Goal: Task Accomplishment & Management: Manage account settings

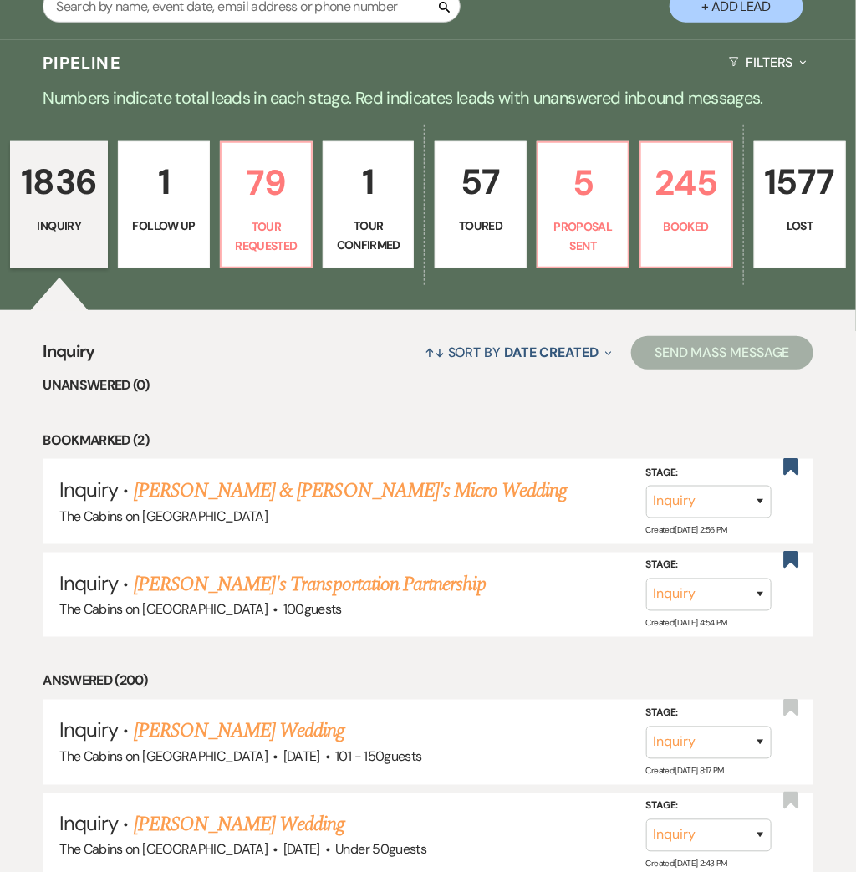
scroll to position [329, 0]
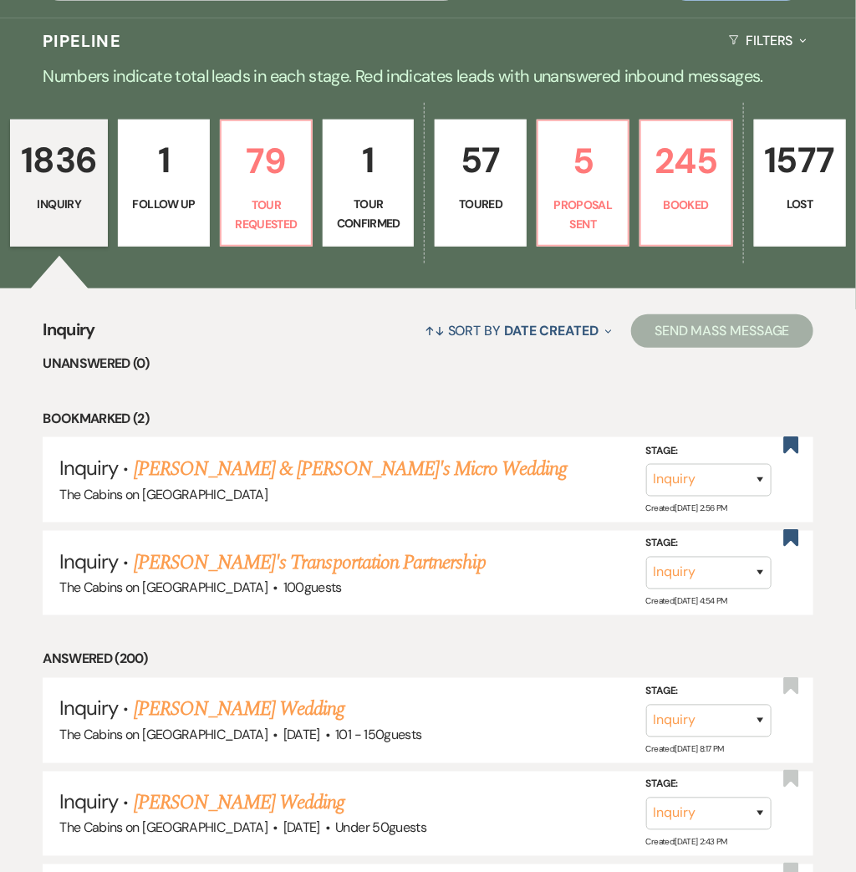
click at [487, 171] on p "57" at bounding box center [480, 160] width 69 height 56
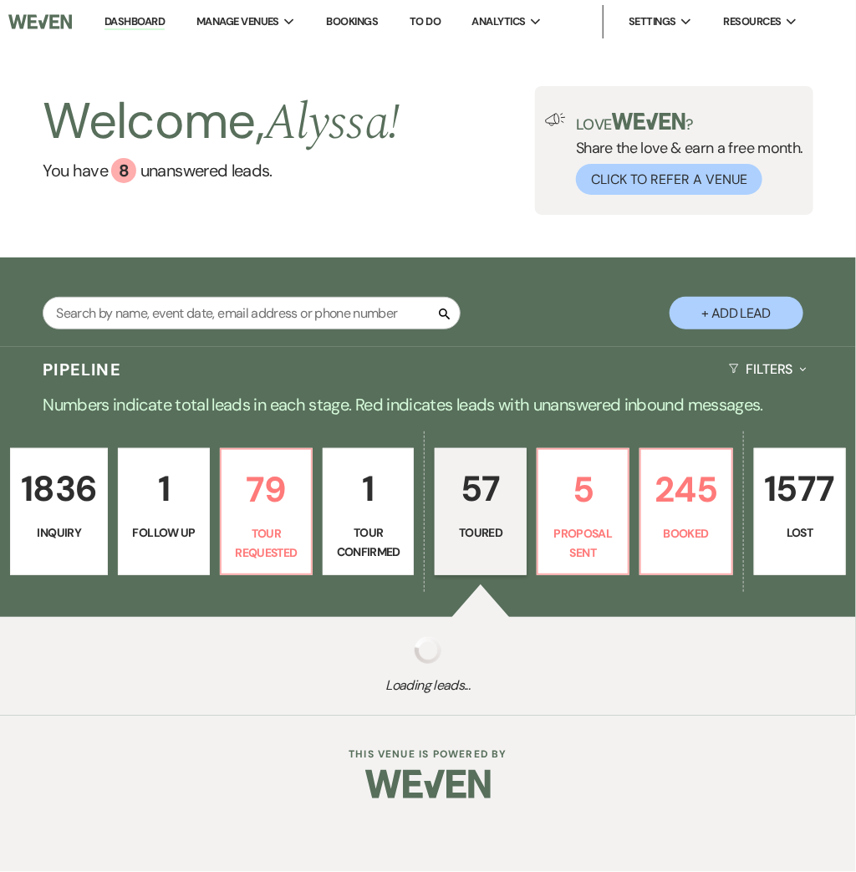
select select "5"
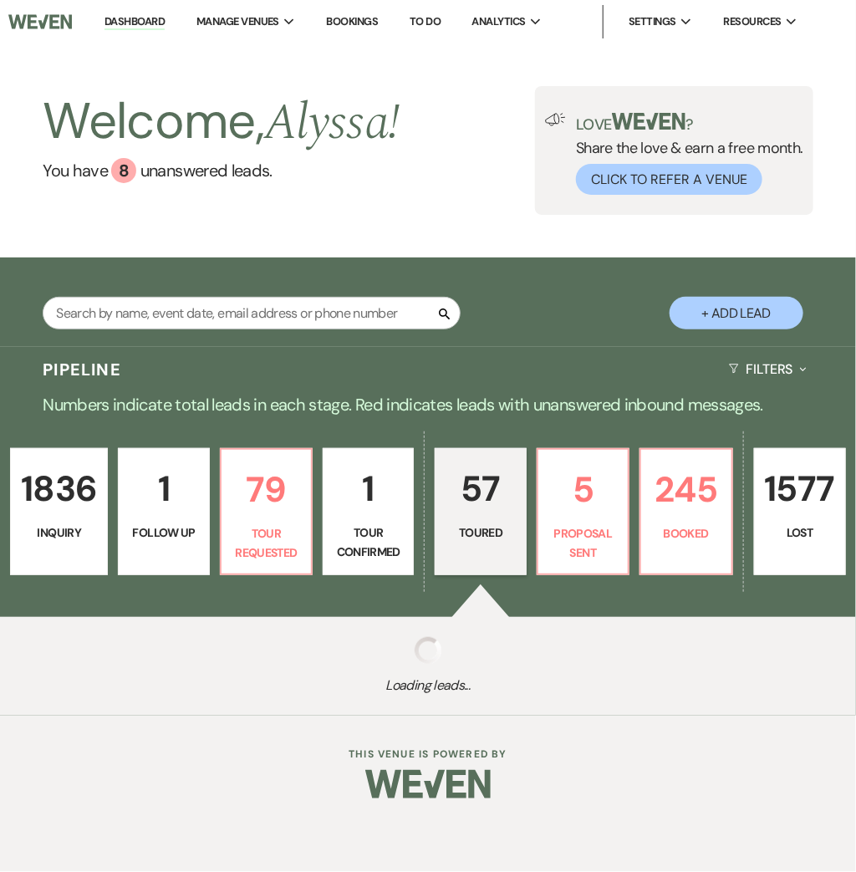
select select "5"
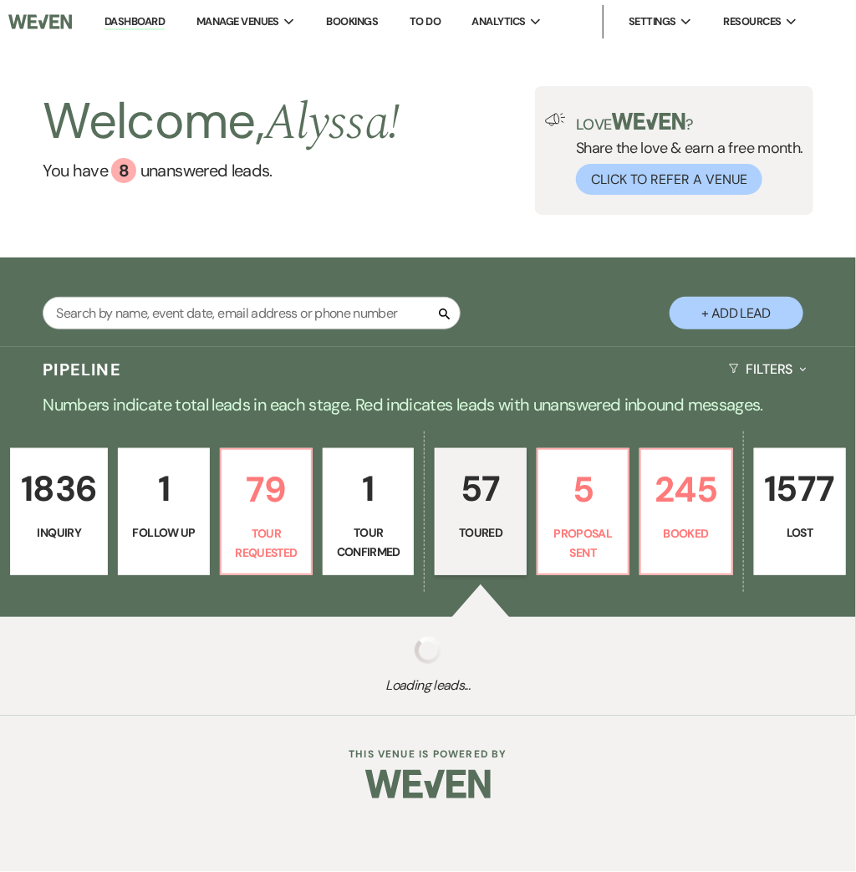
select select "5"
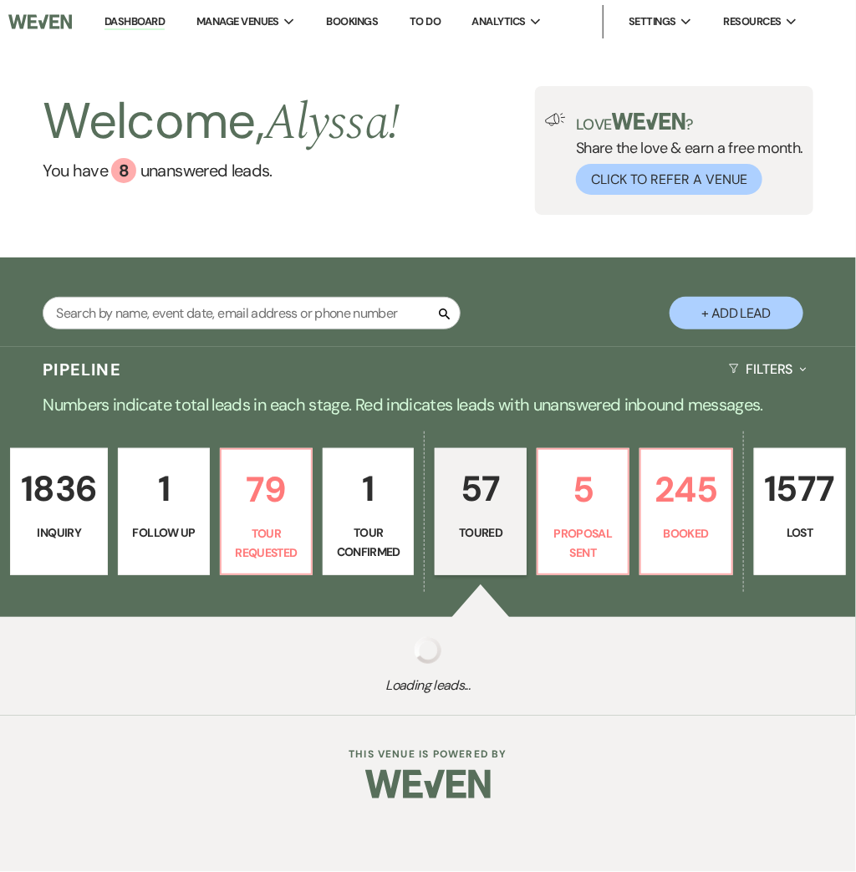
select select "5"
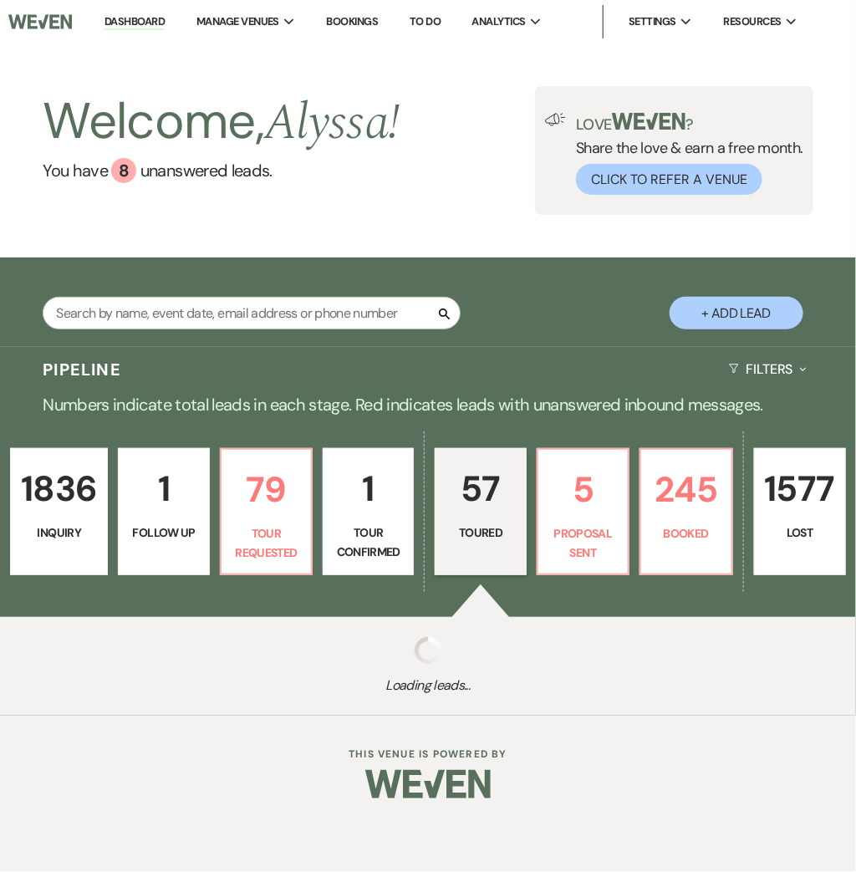
select select "5"
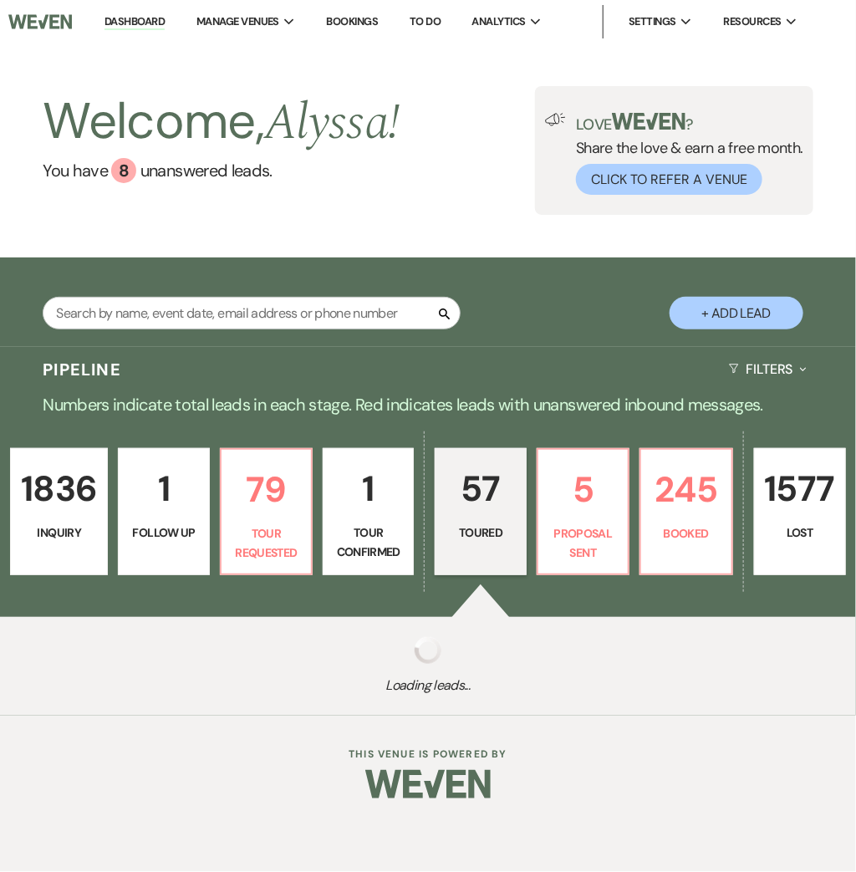
select select "5"
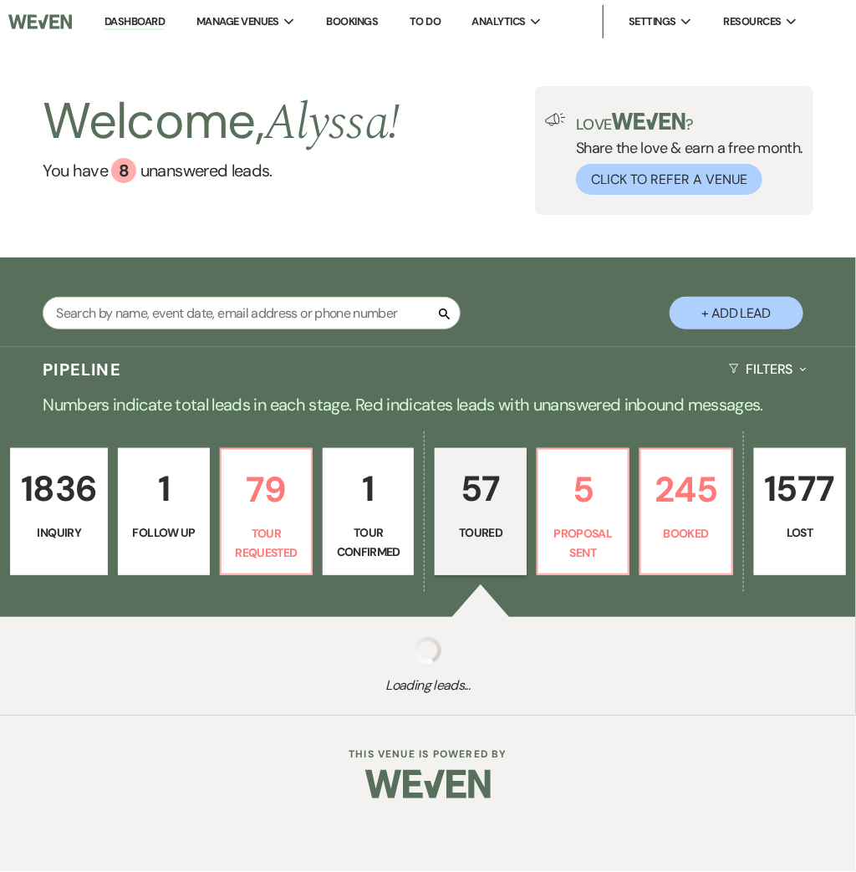
select select "5"
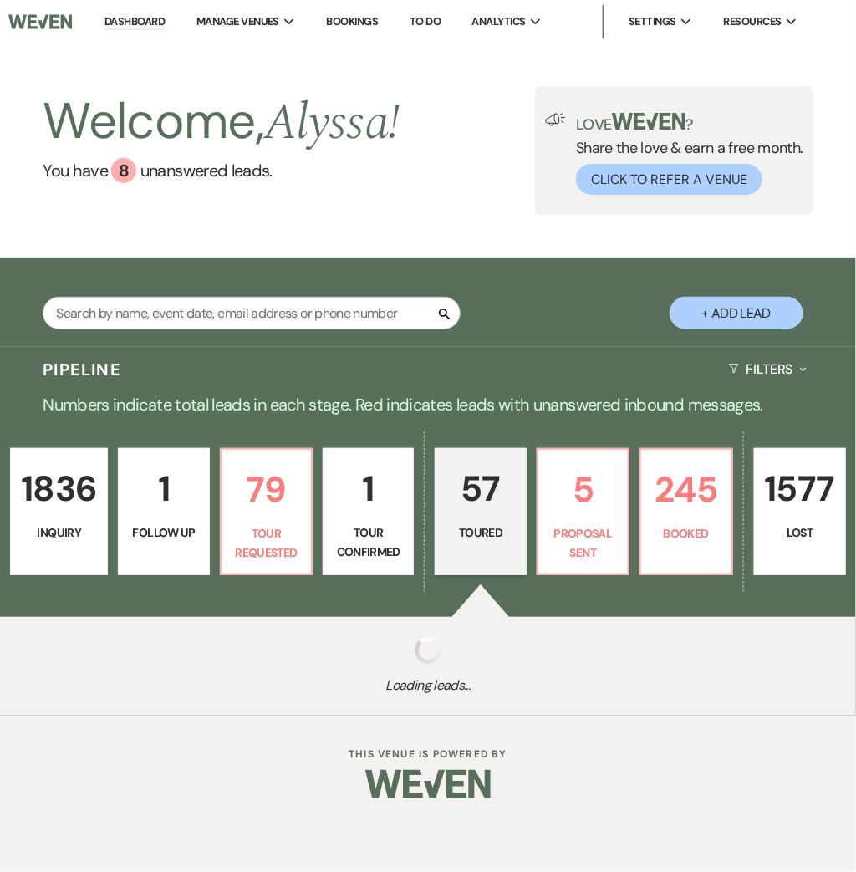
select select "5"
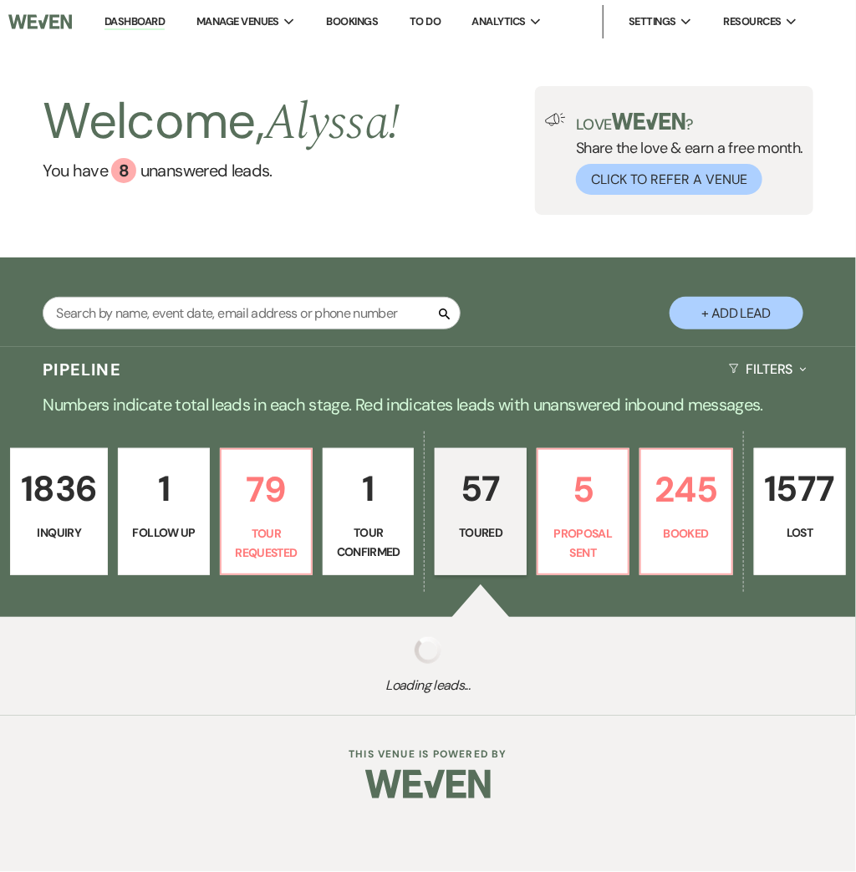
select select "5"
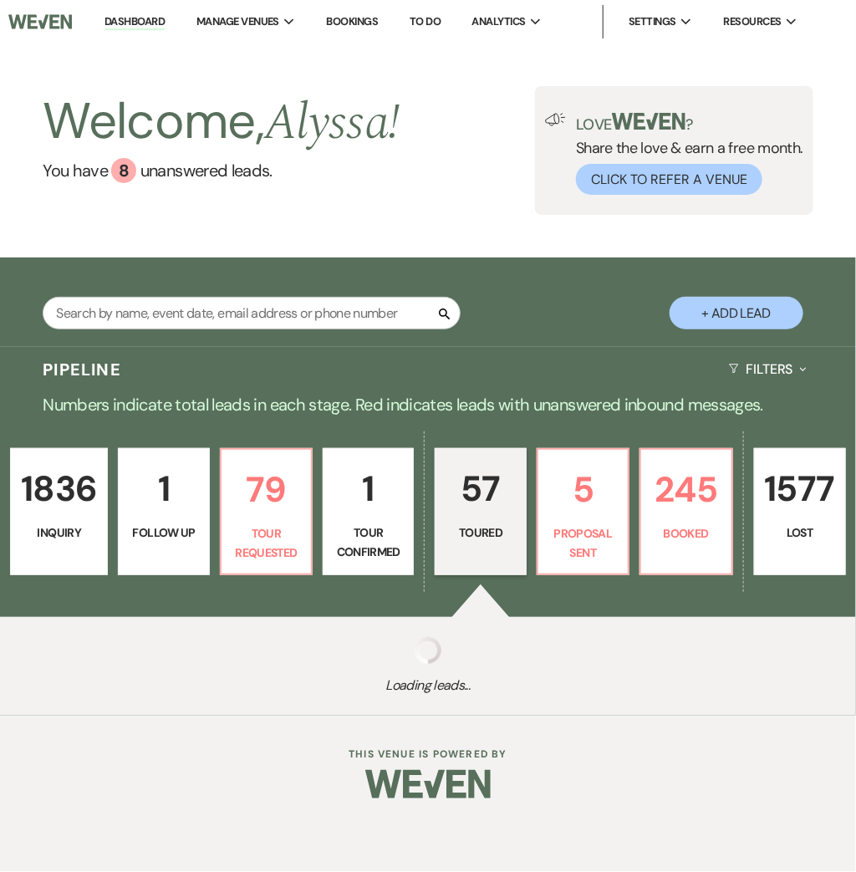
select select "5"
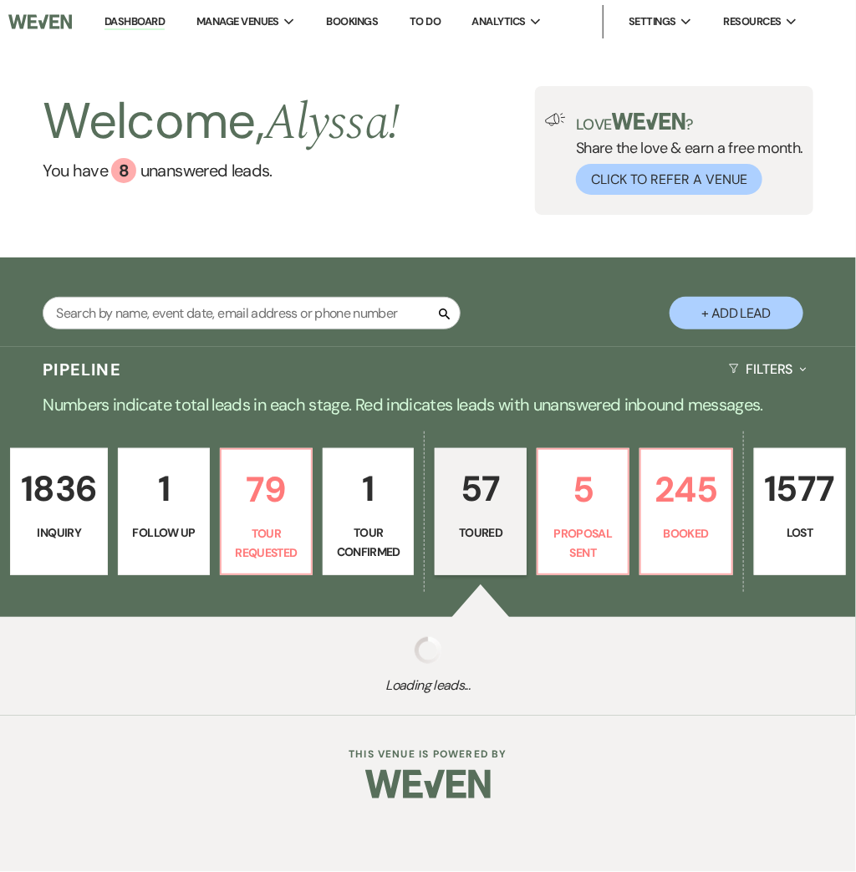
select select "5"
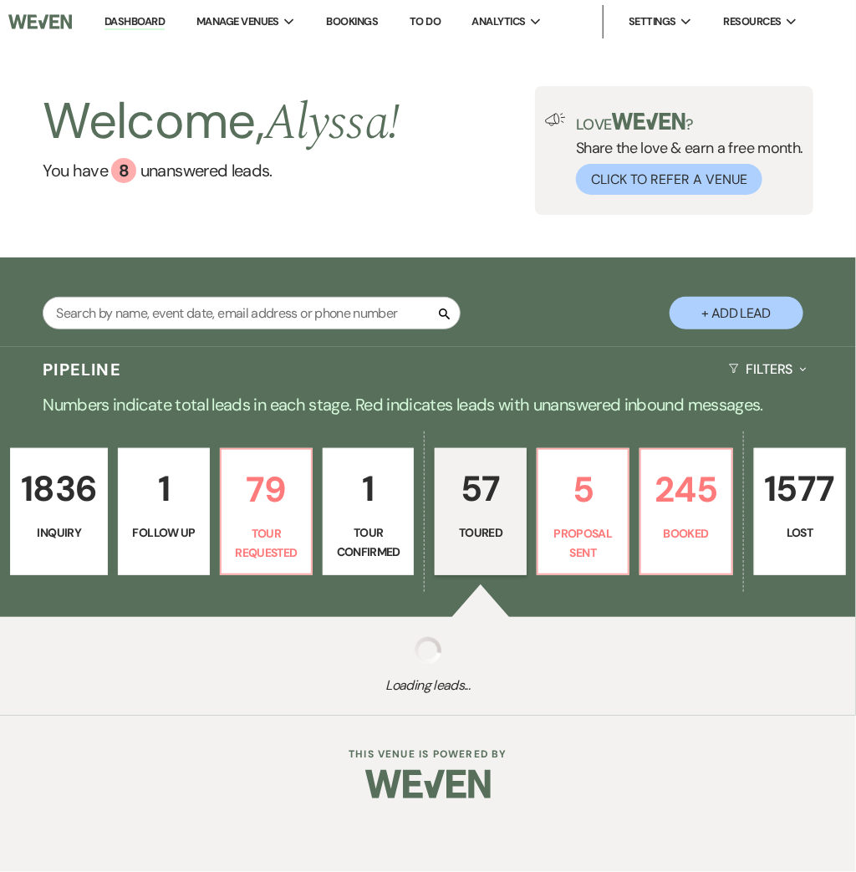
select select "5"
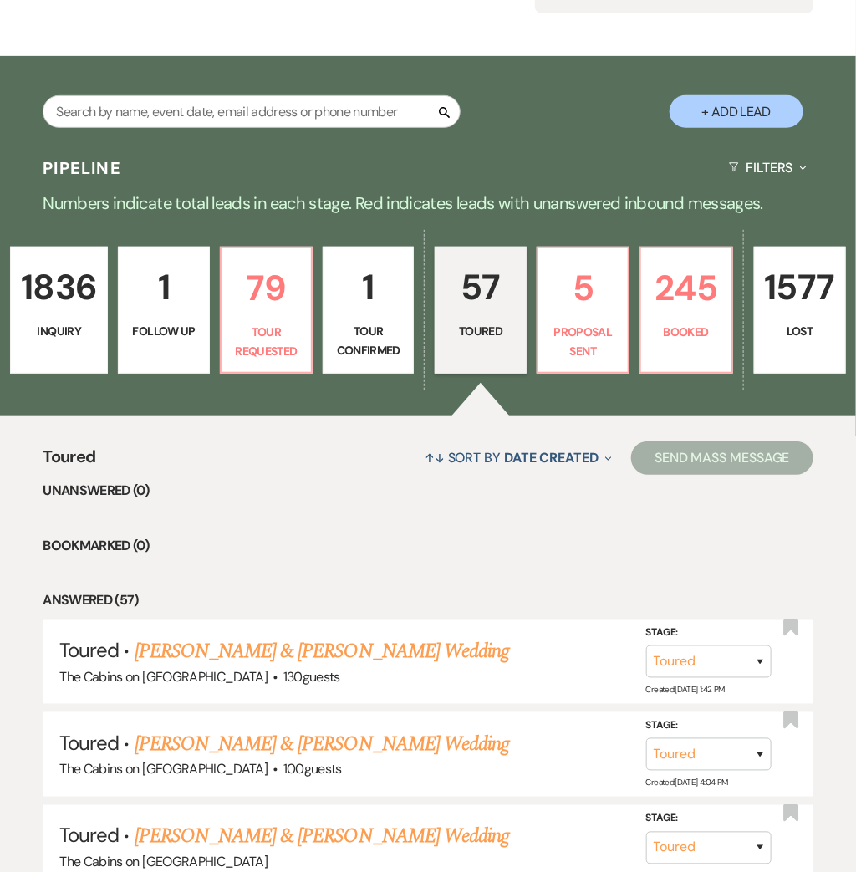
scroll to position [195, 0]
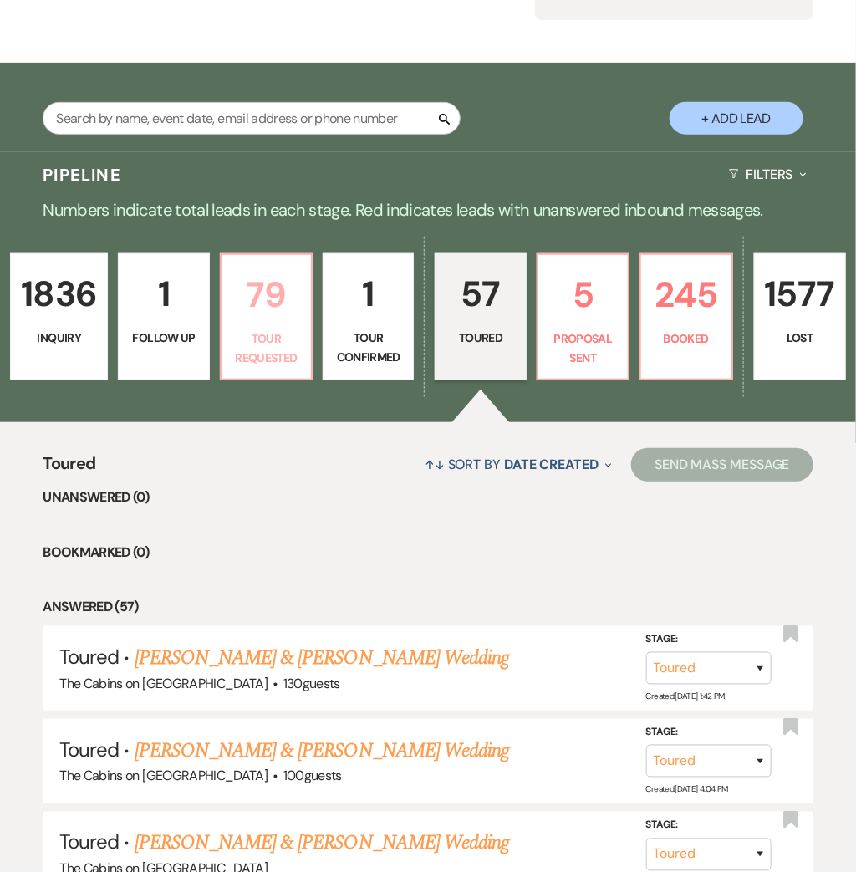
click at [273, 335] on p "Tour Requested" at bounding box center [266, 348] width 69 height 38
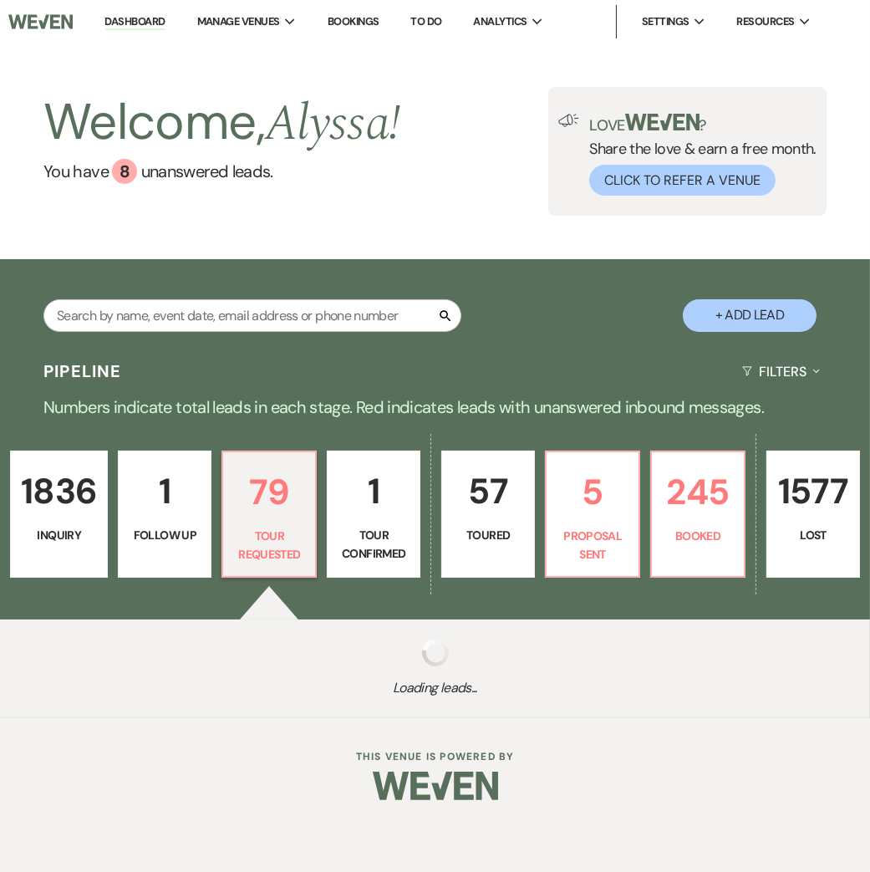
select select "2"
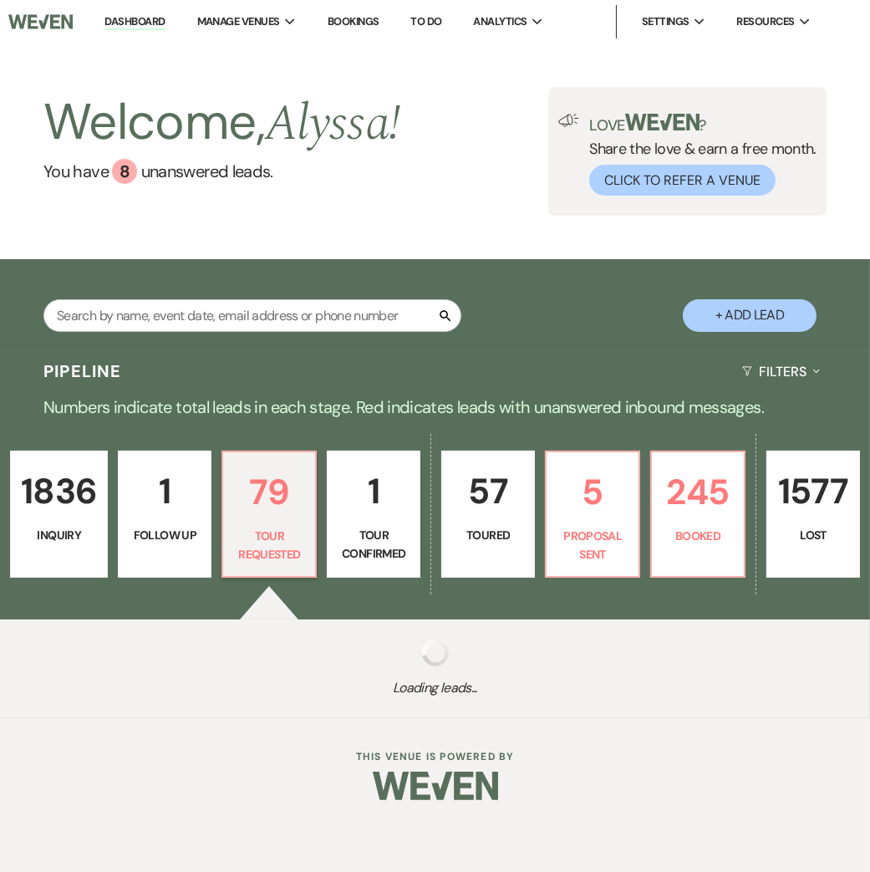
select select "2"
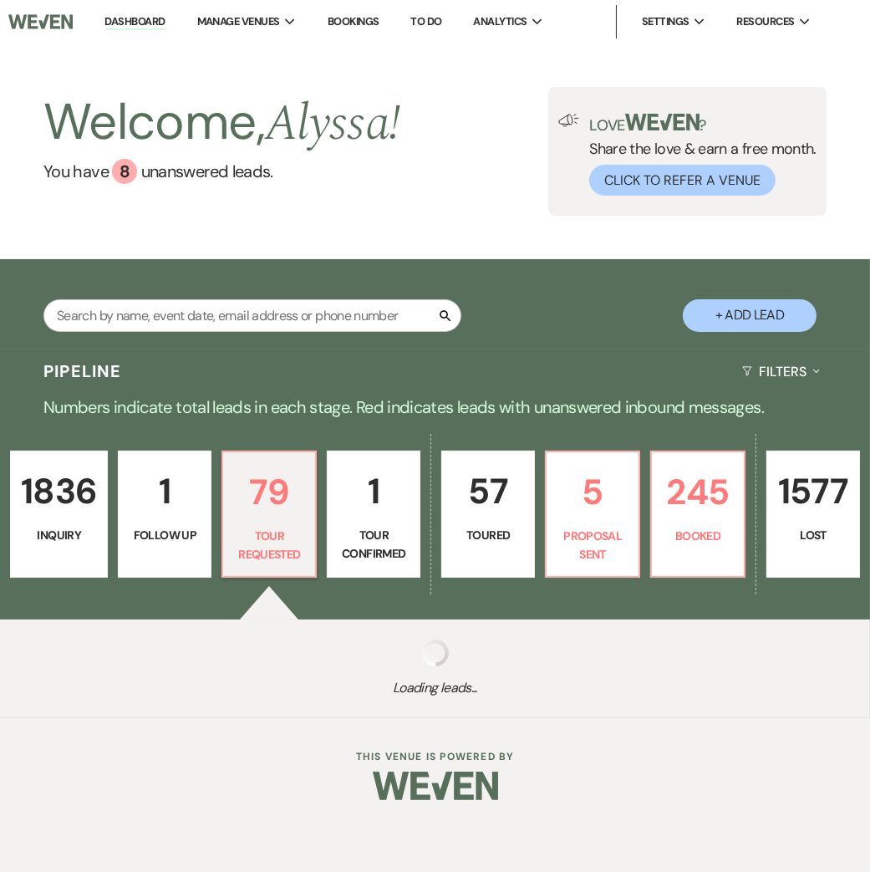
select select "2"
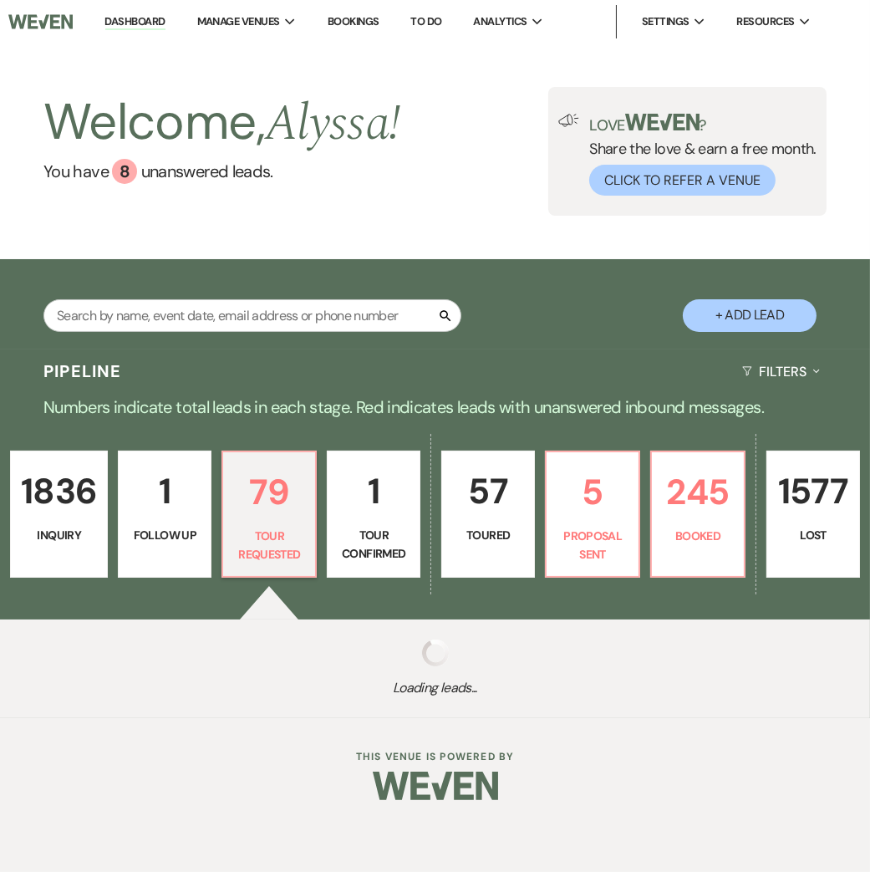
select select "2"
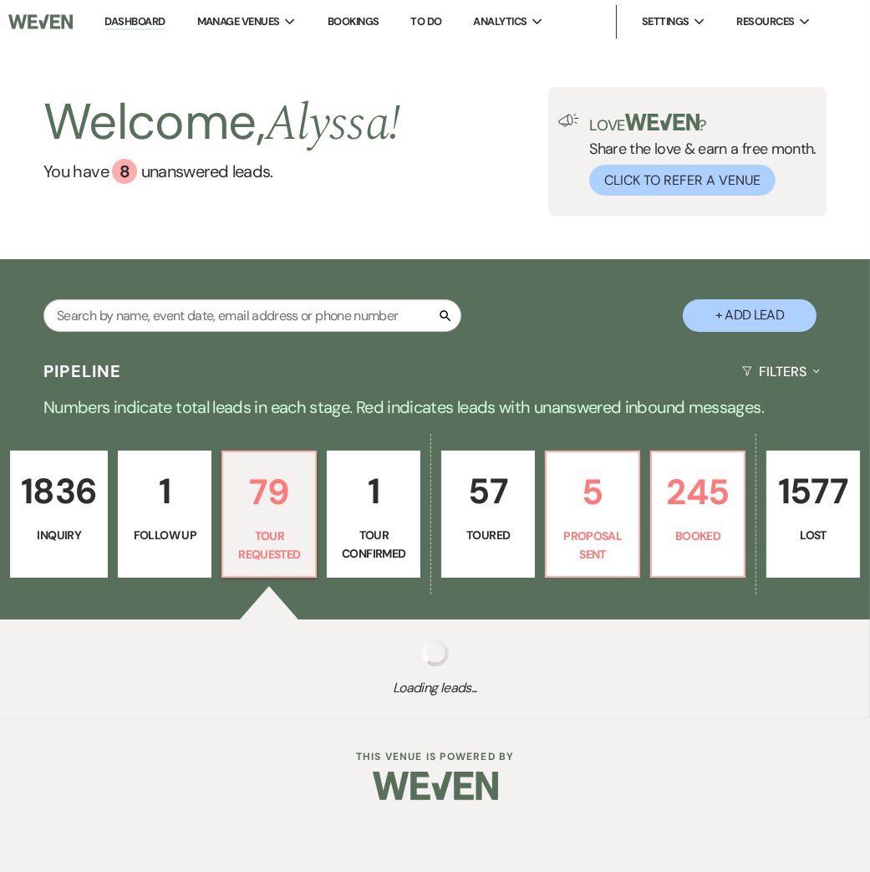
select select "2"
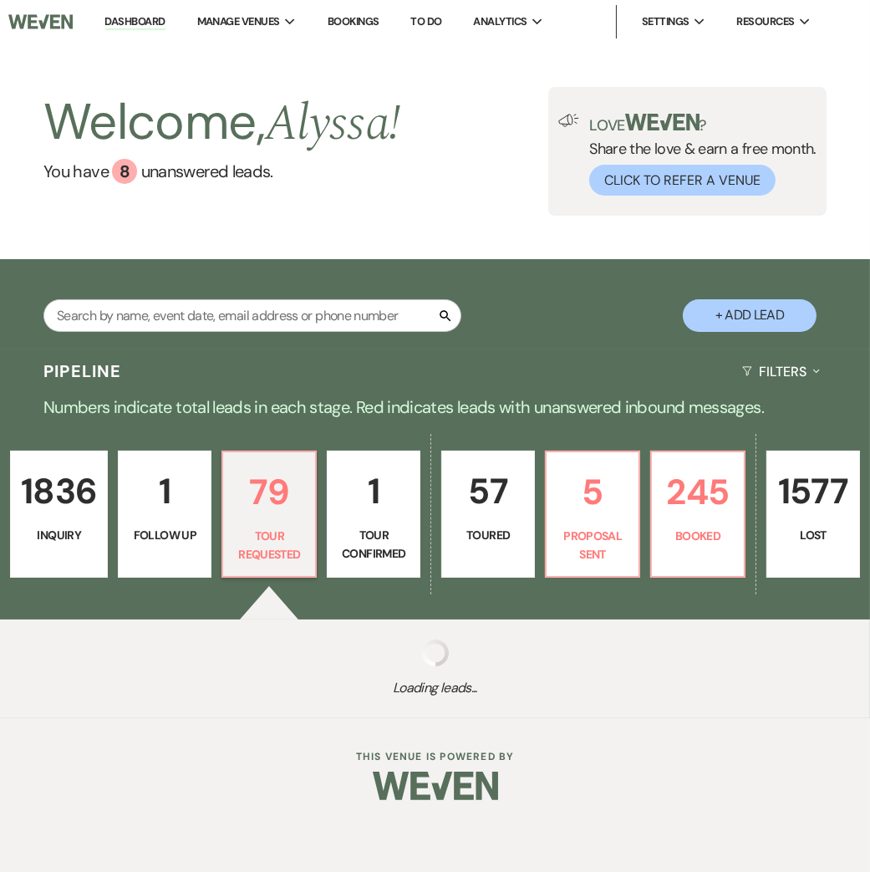
select select "2"
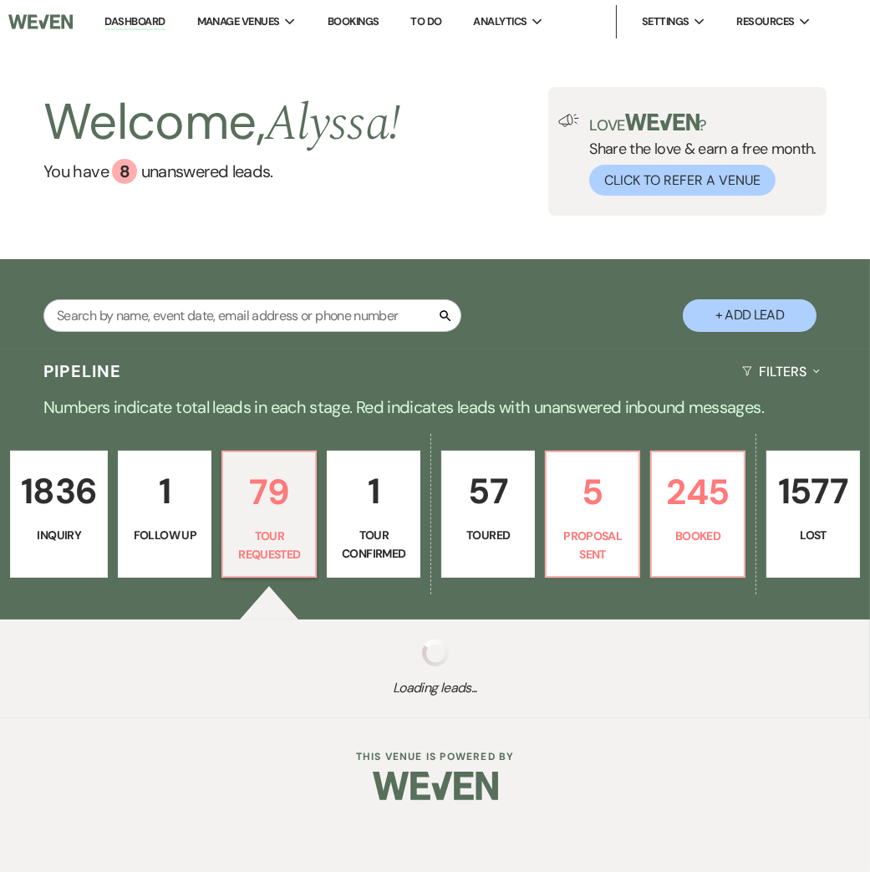
select select "2"
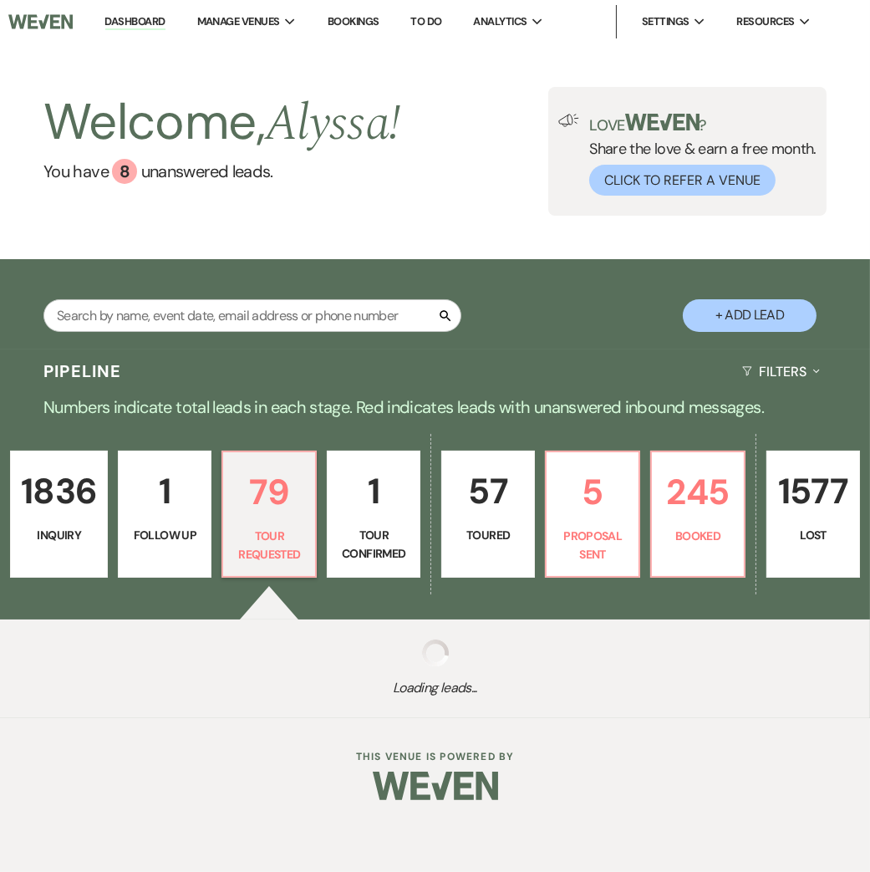
select select "2"
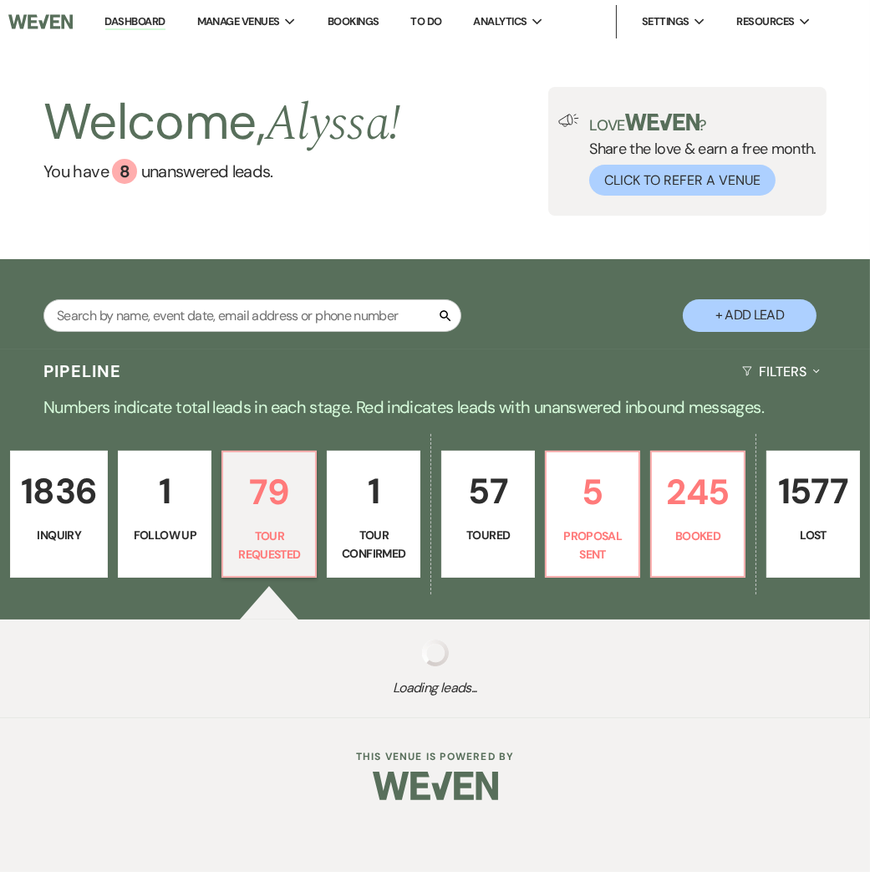
select select "2"
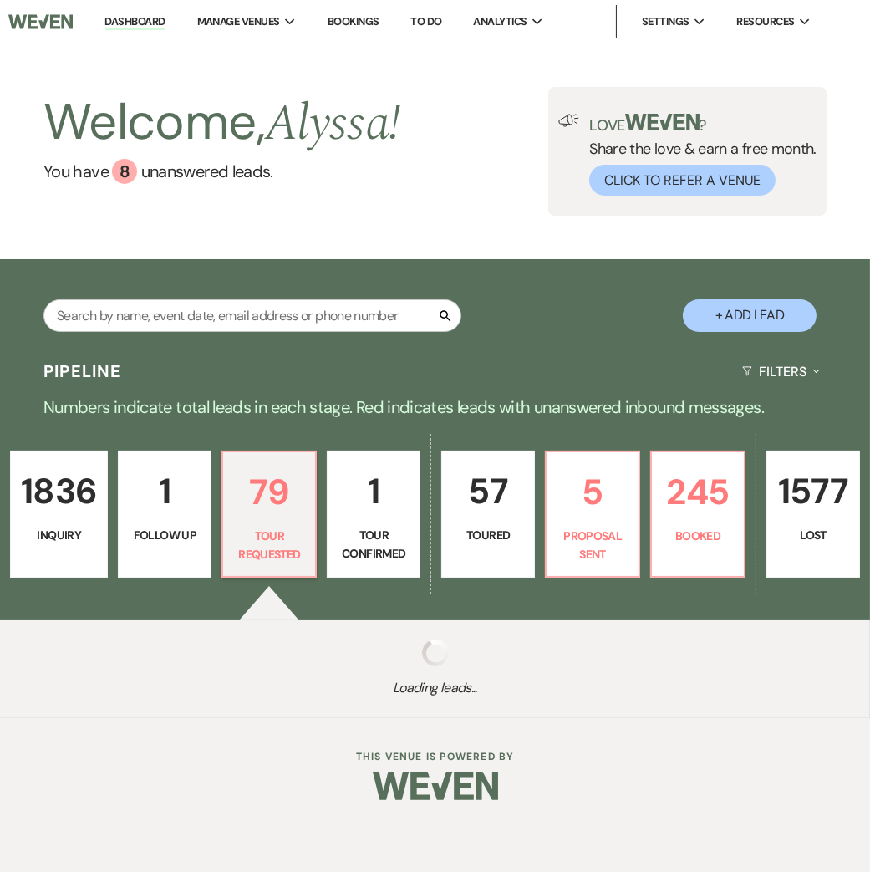
select select "2"
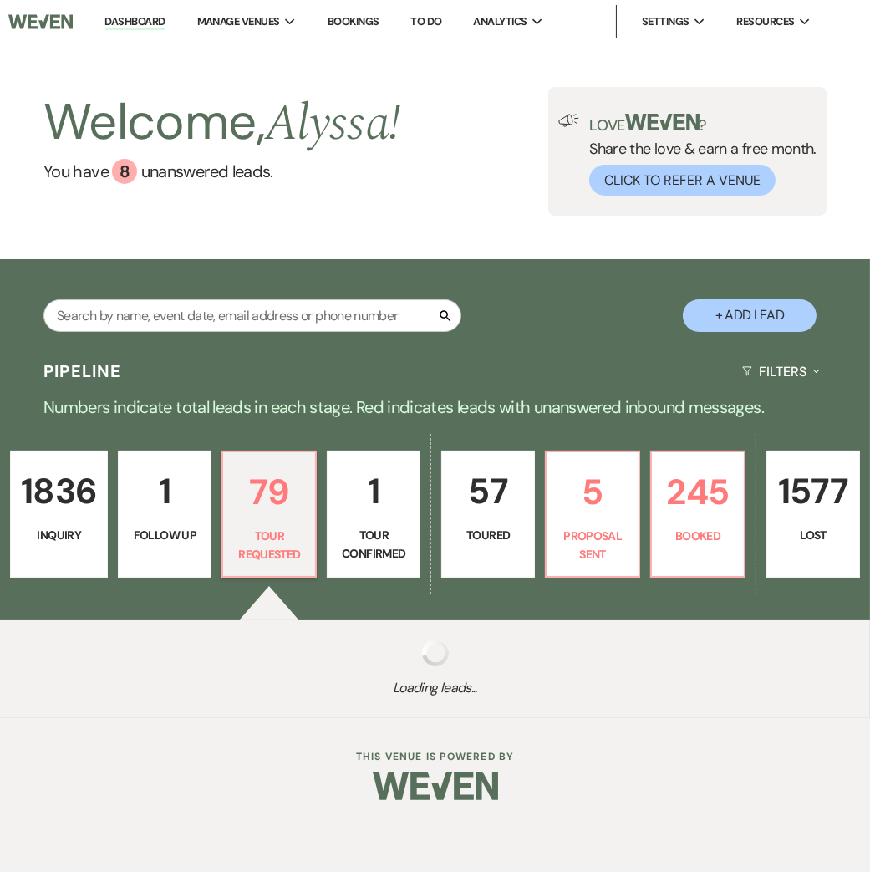
select select "2"
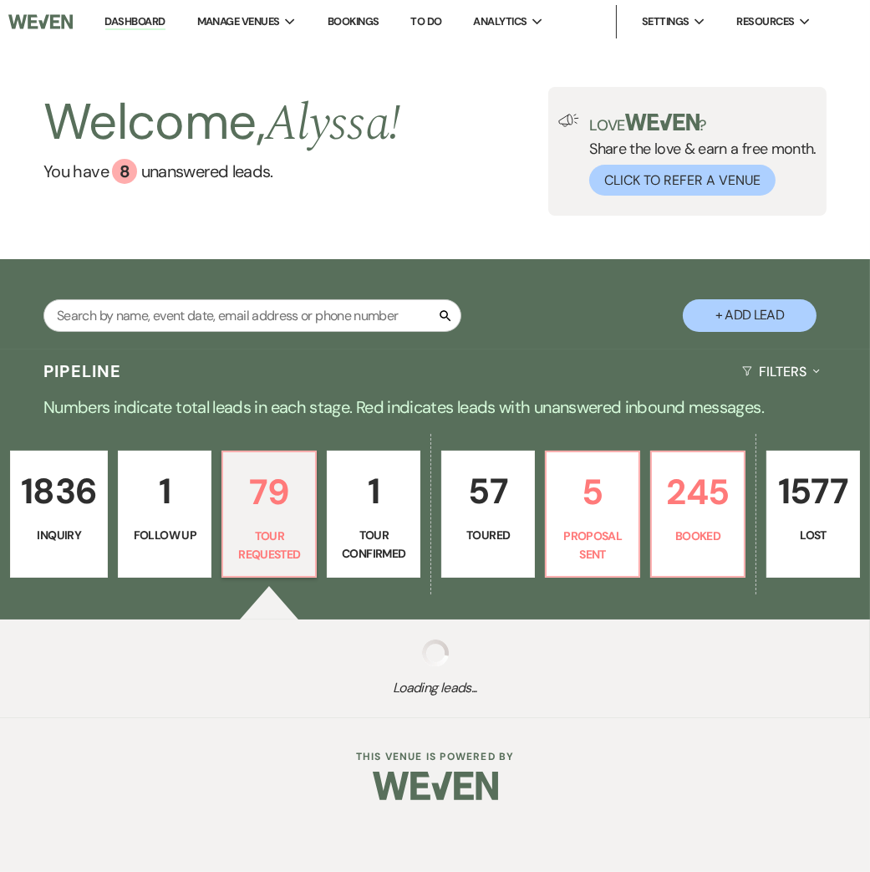
select select "2"
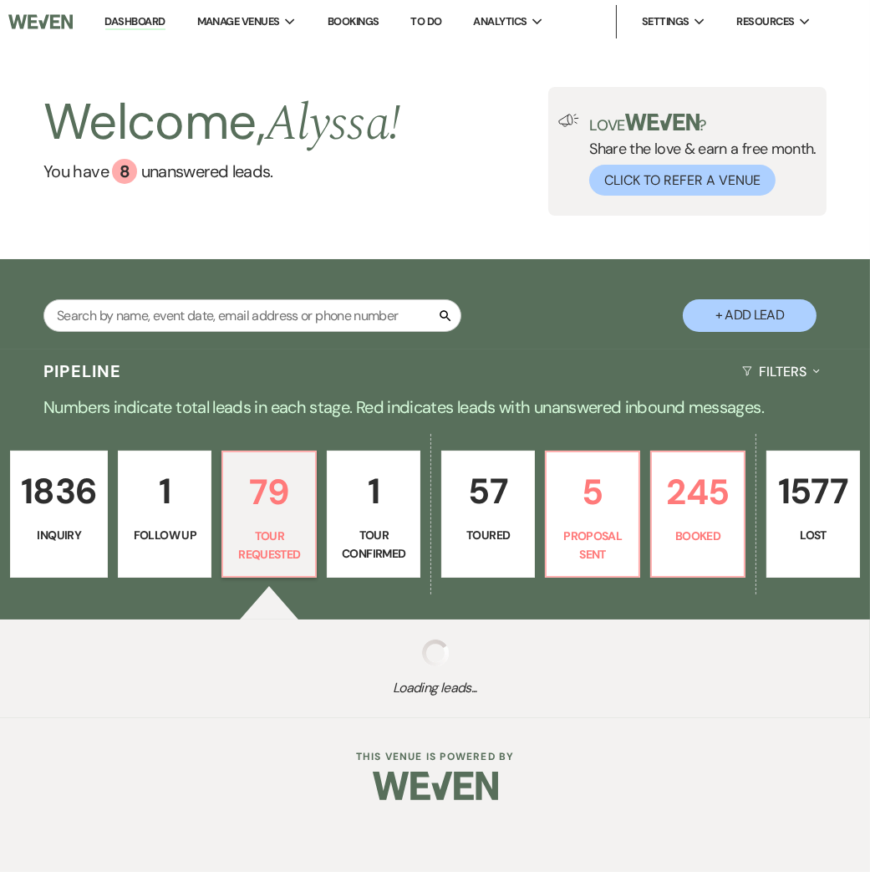
select select "2"
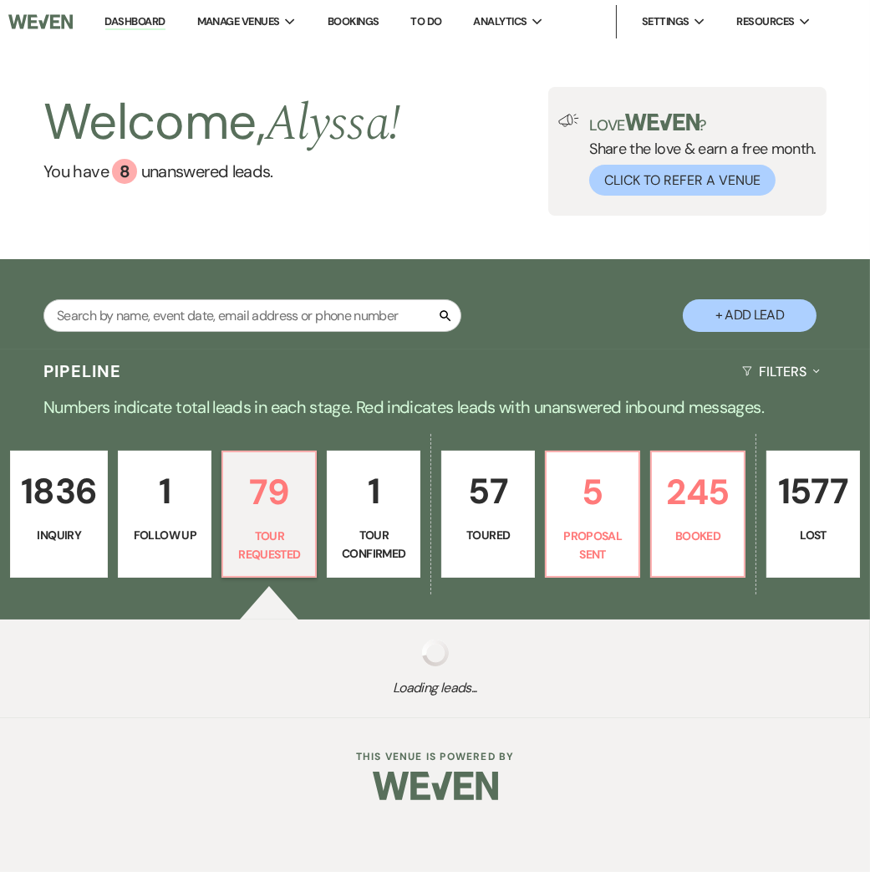
select select "2"
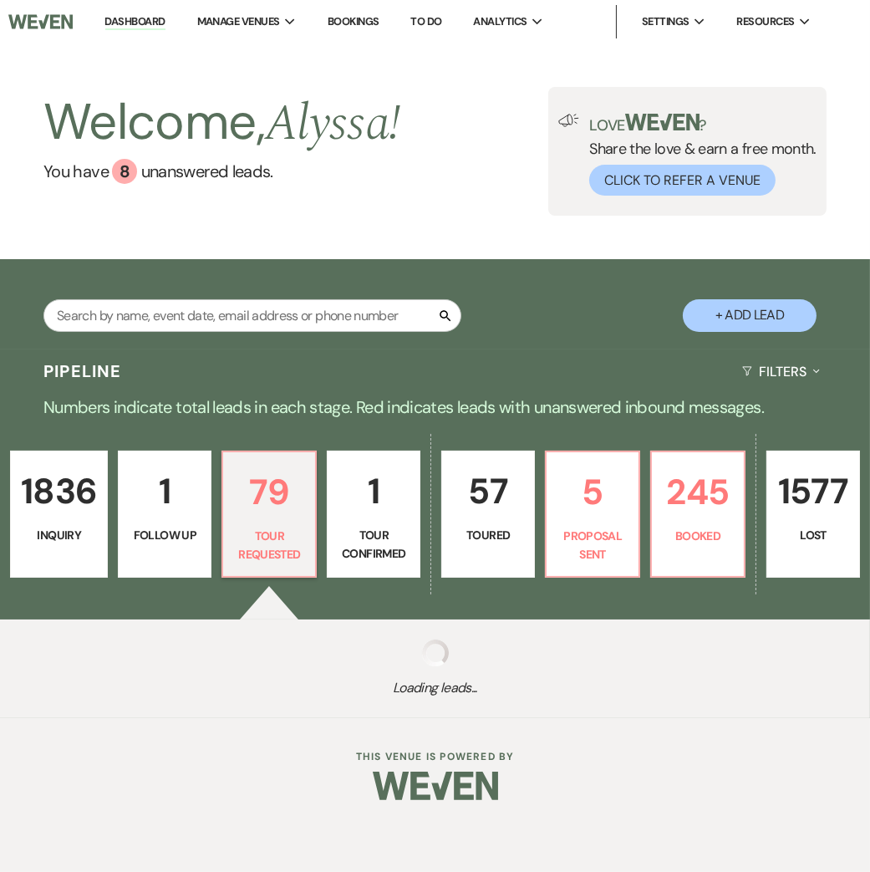
select select "2"
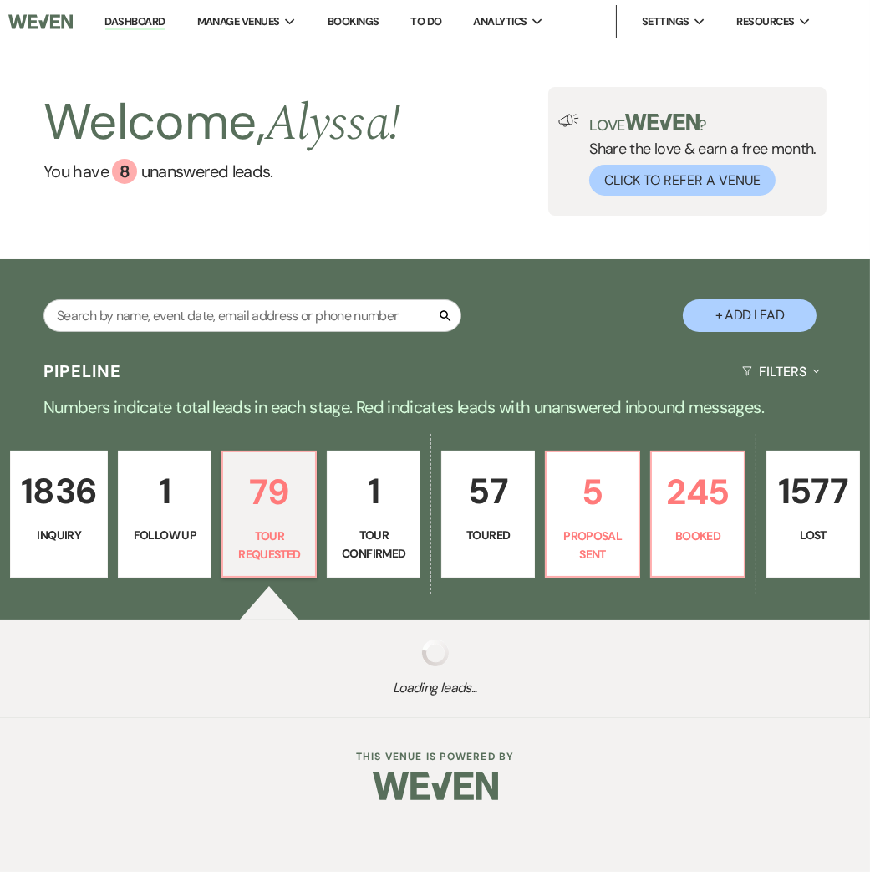
select select "2"
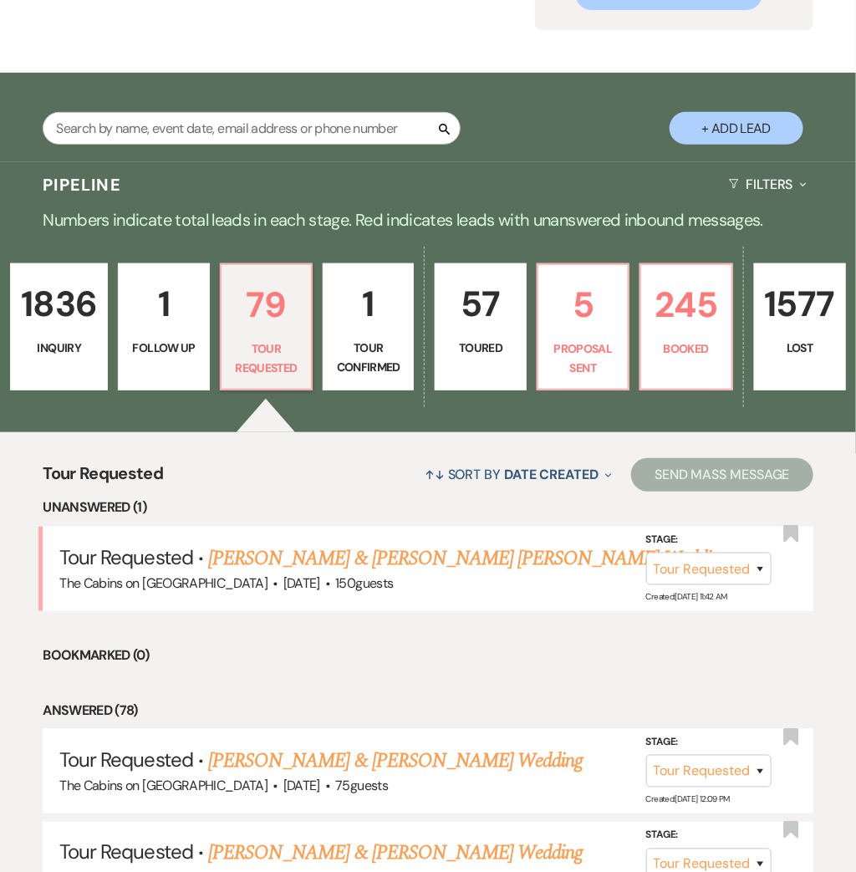
scroll to position [194, 0]
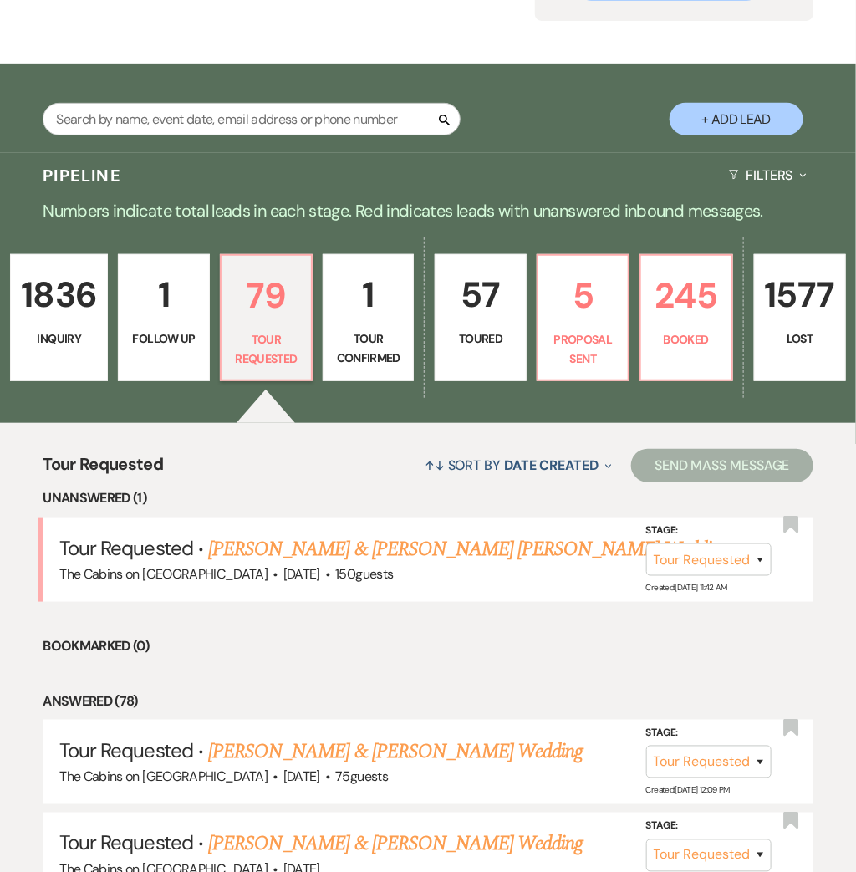
click at [50, 319] on p "1836" at bounding box center [59, 295] width 76 height 56
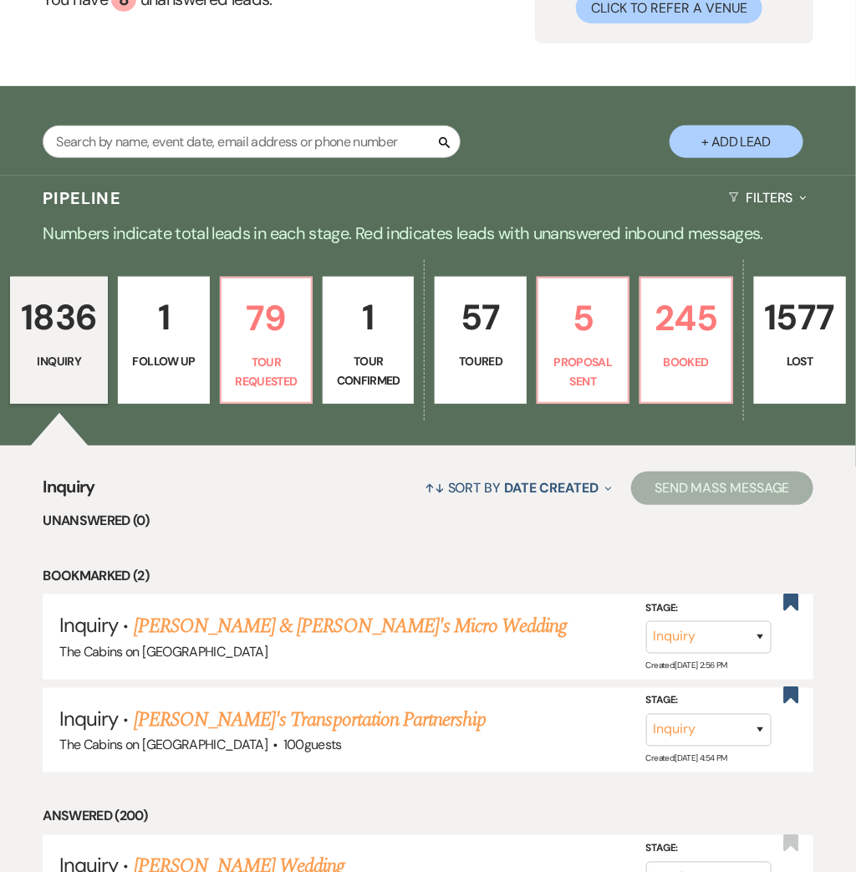
scroll to position [149, 0]
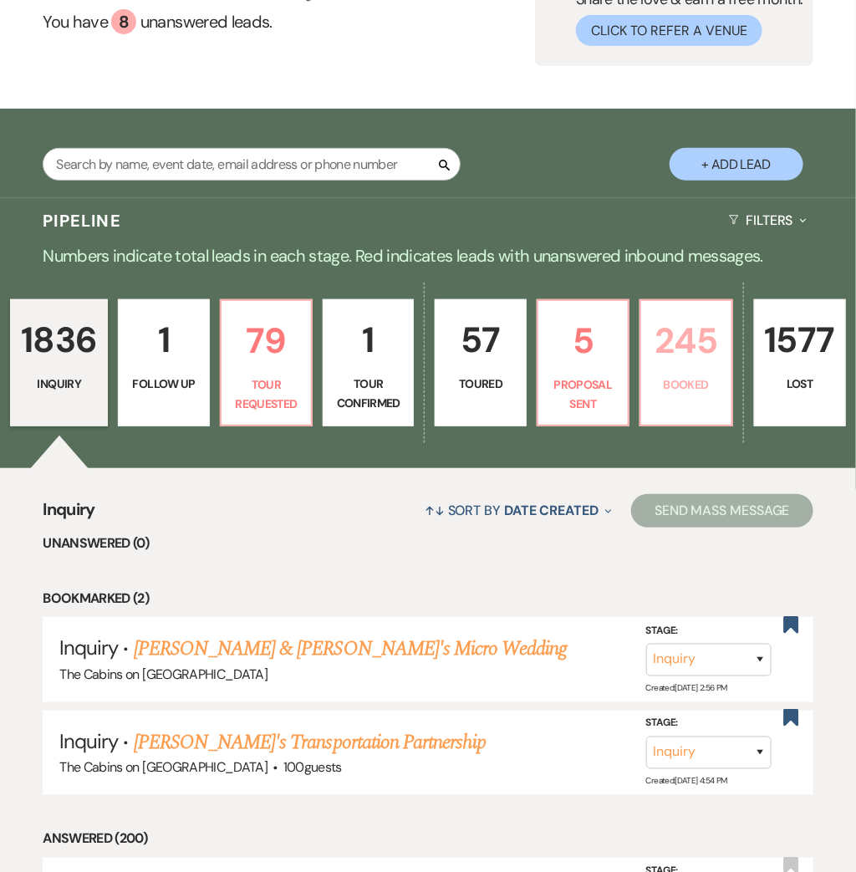
click at [666, 351] on p "245" at bounding box center [685, 341] width 69 height 56
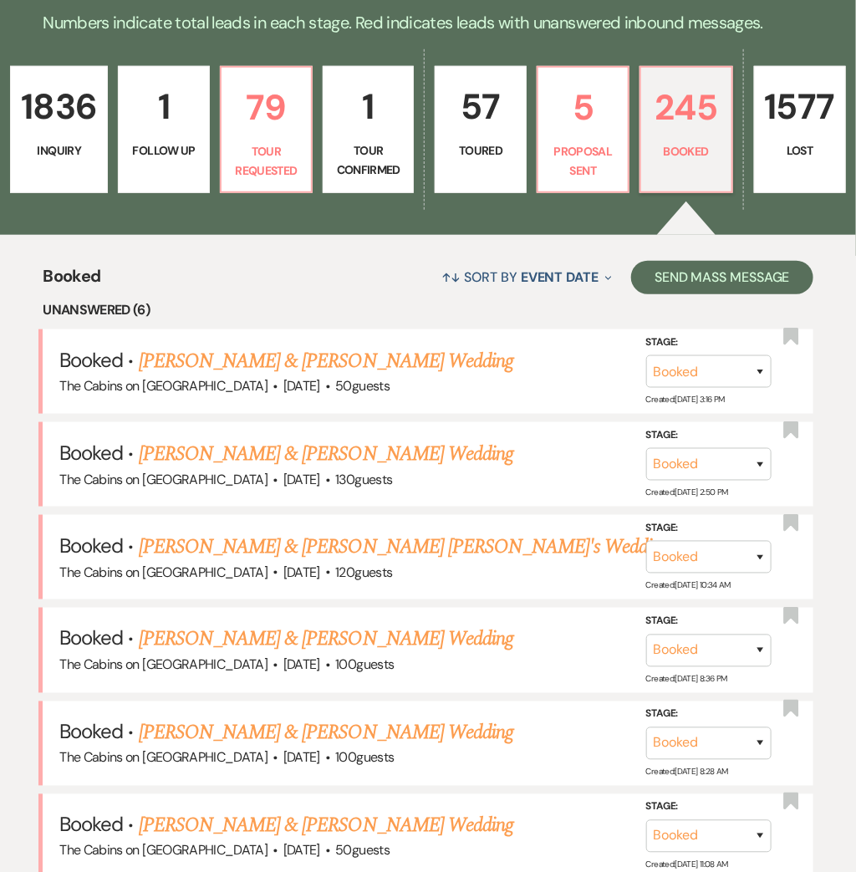
scroll to position [365, 0]
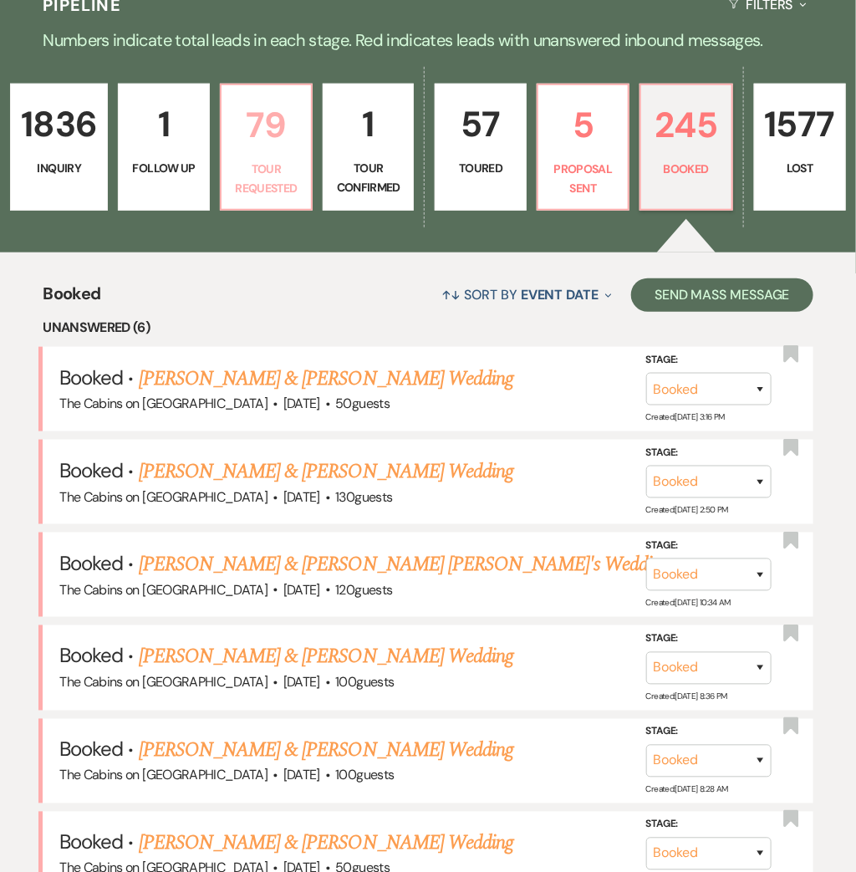
click at [291, 135] on p "79" at bounding box center [266, 125] width 69 height 56
select select "2"
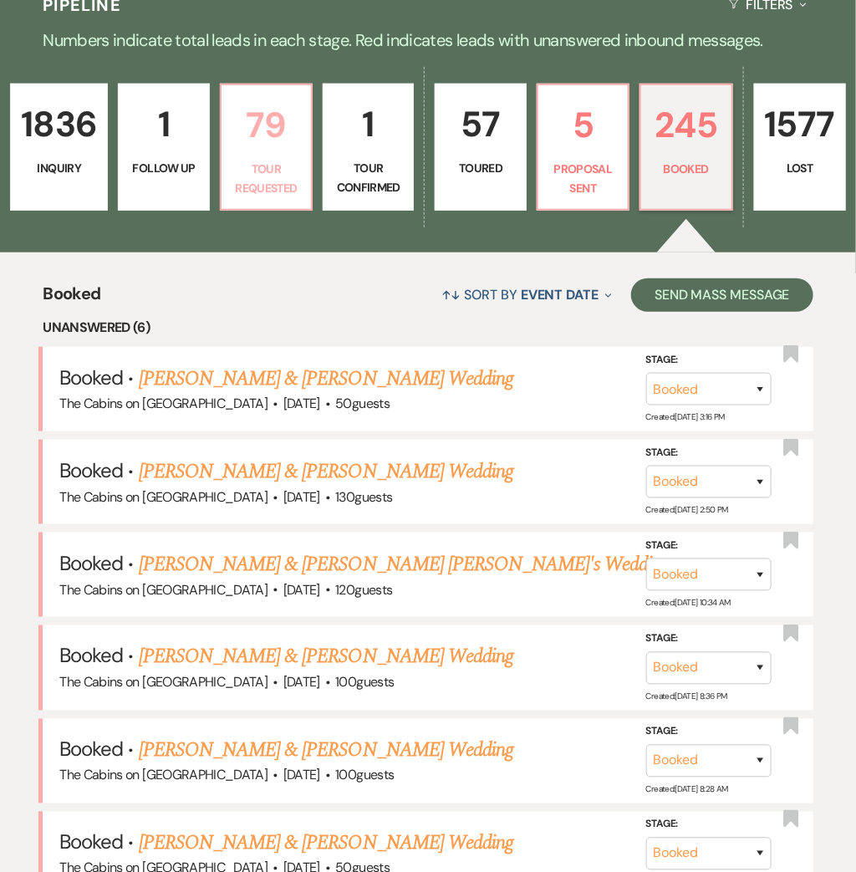
select select "2"
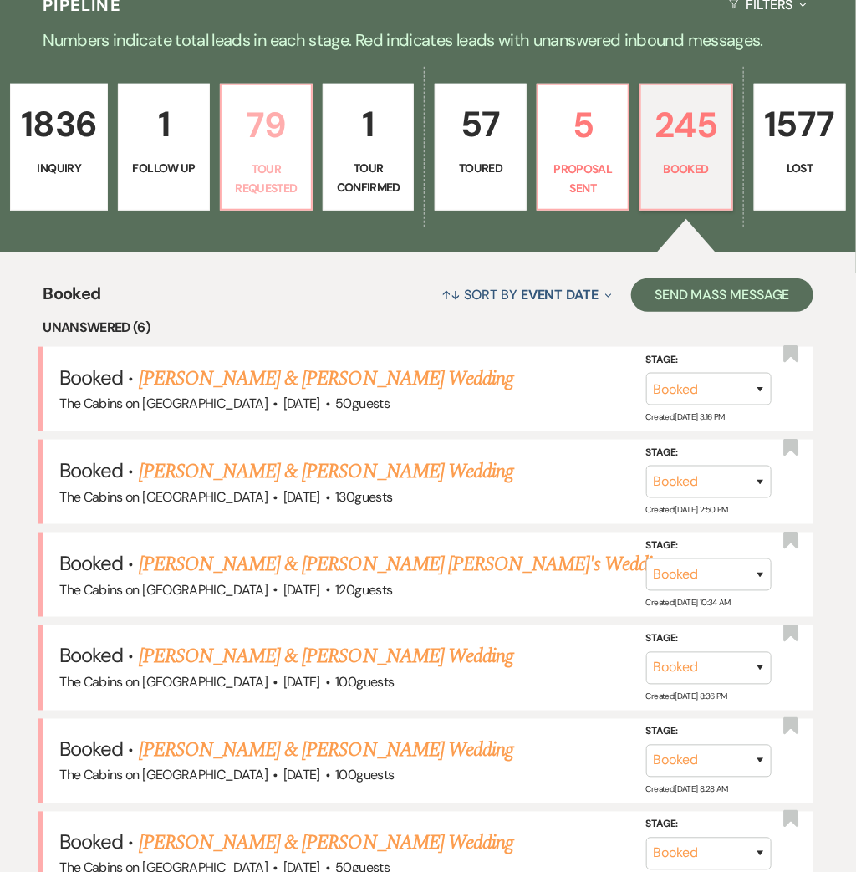
select select "2"
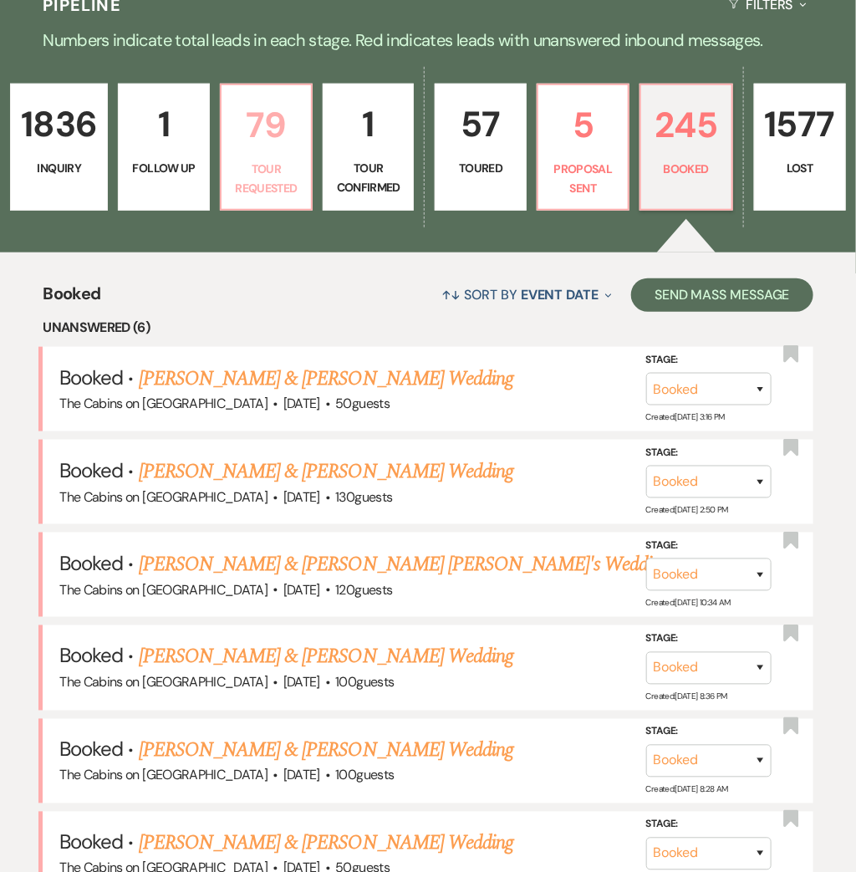
select select "2"
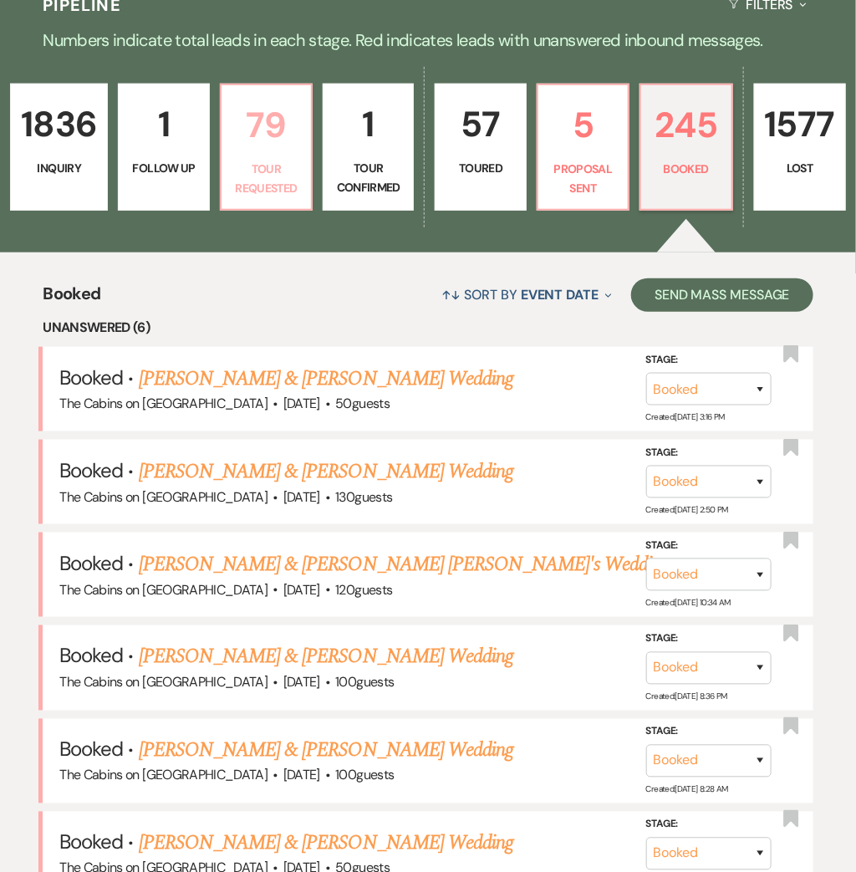
select select "2"
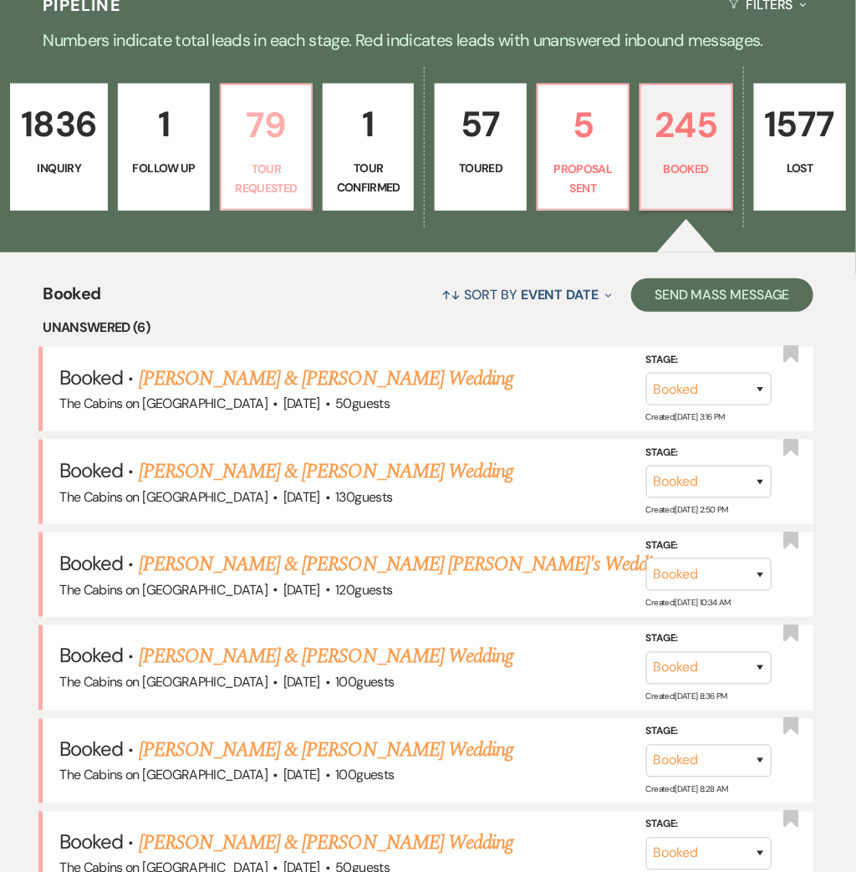
select select "2"
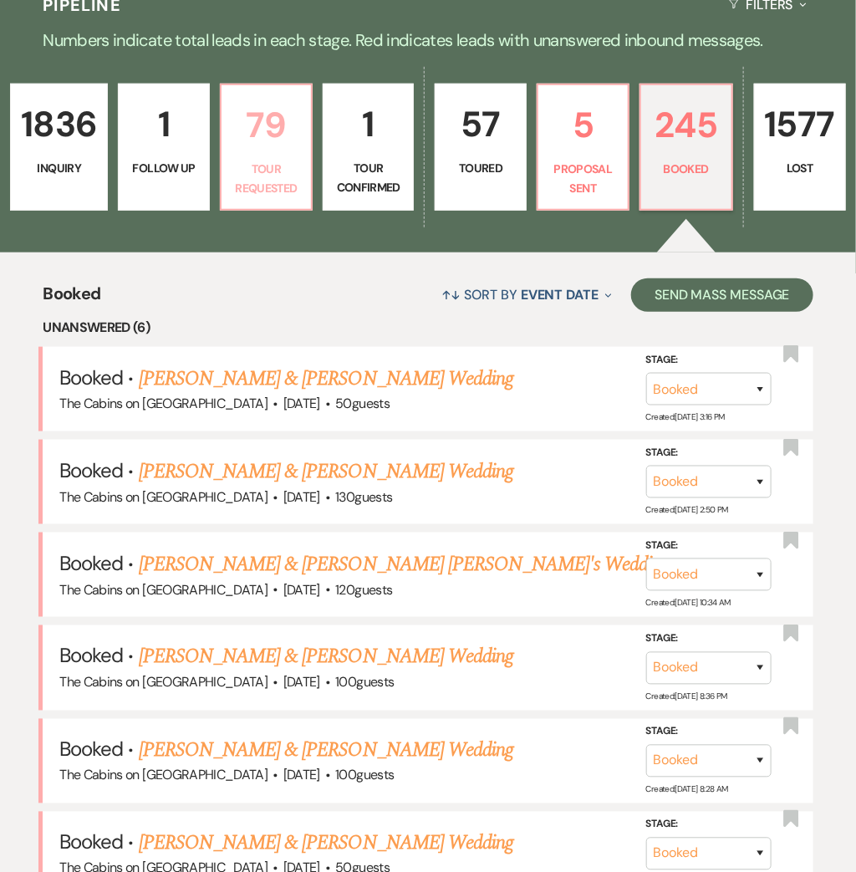
select select "2"
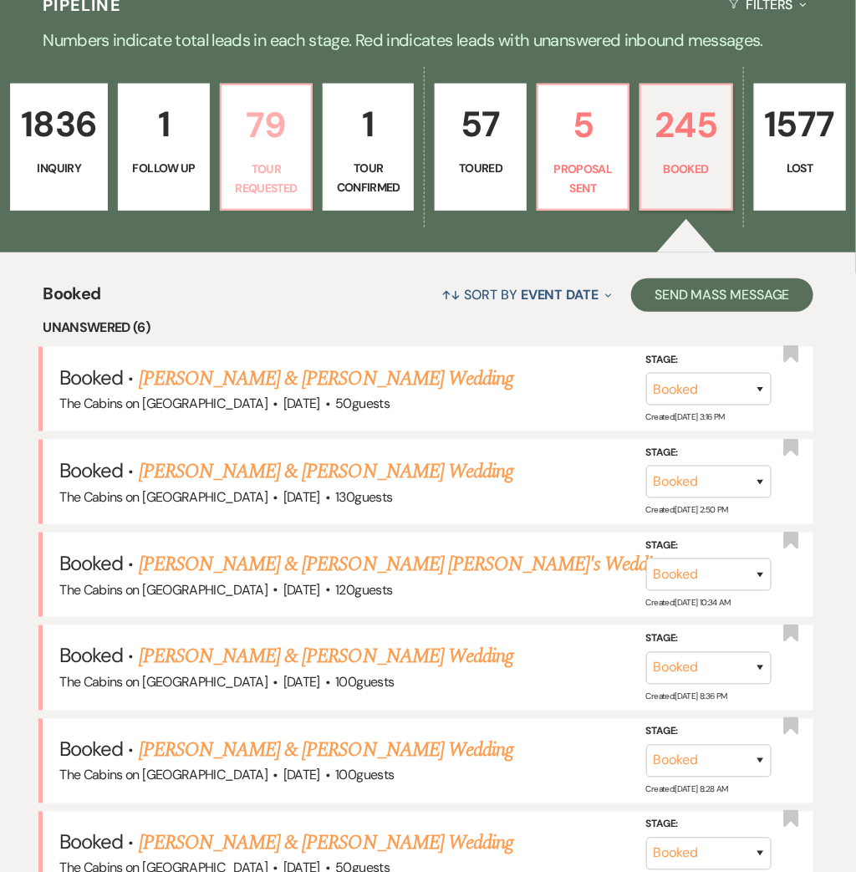
select select "2"
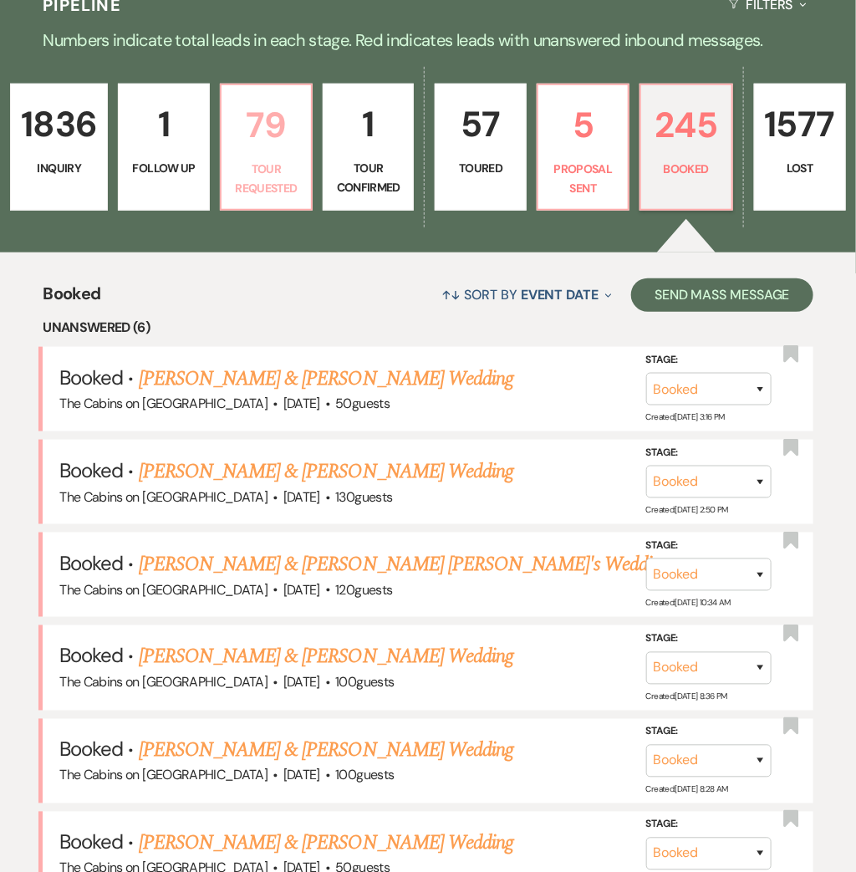
select select "2"
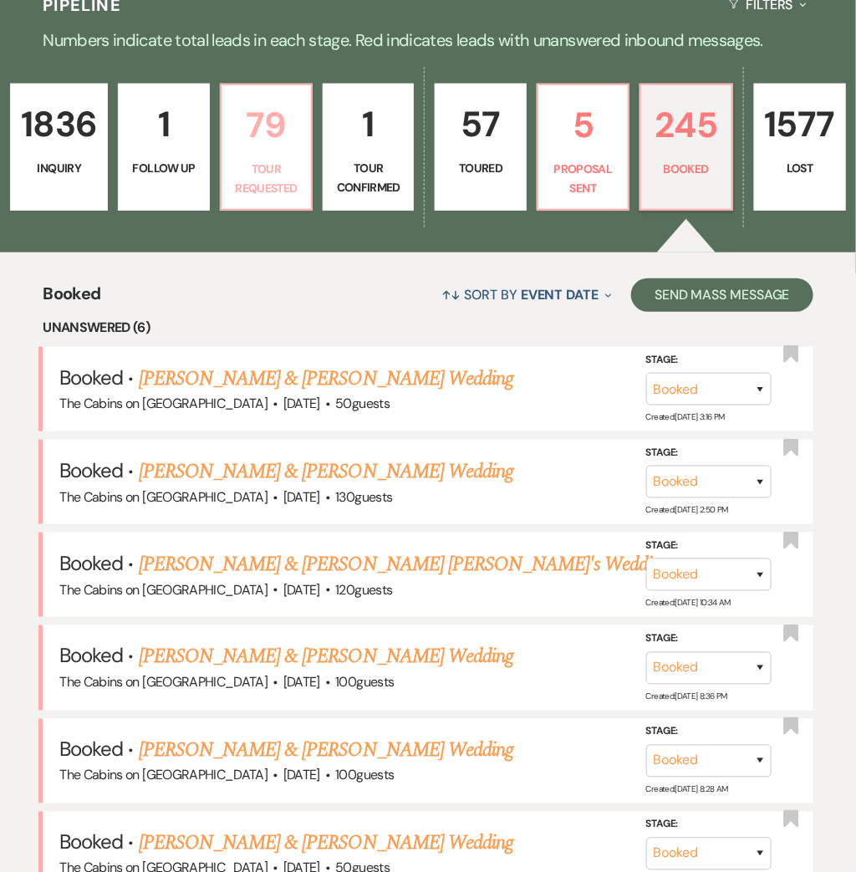
select select "2"
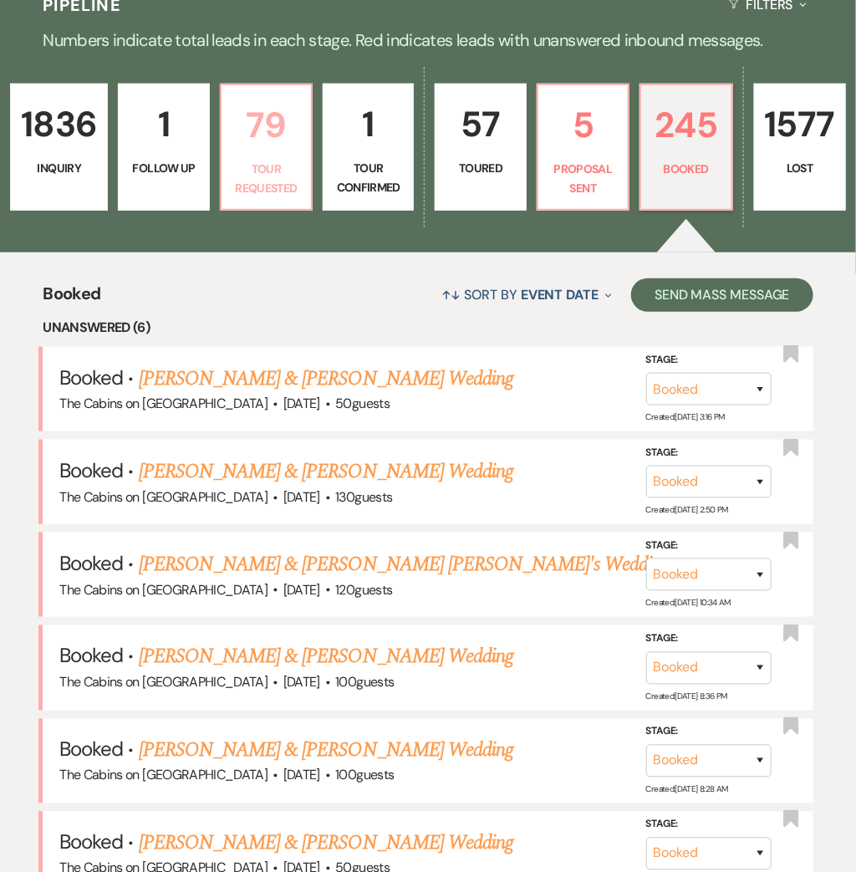
select select "2"
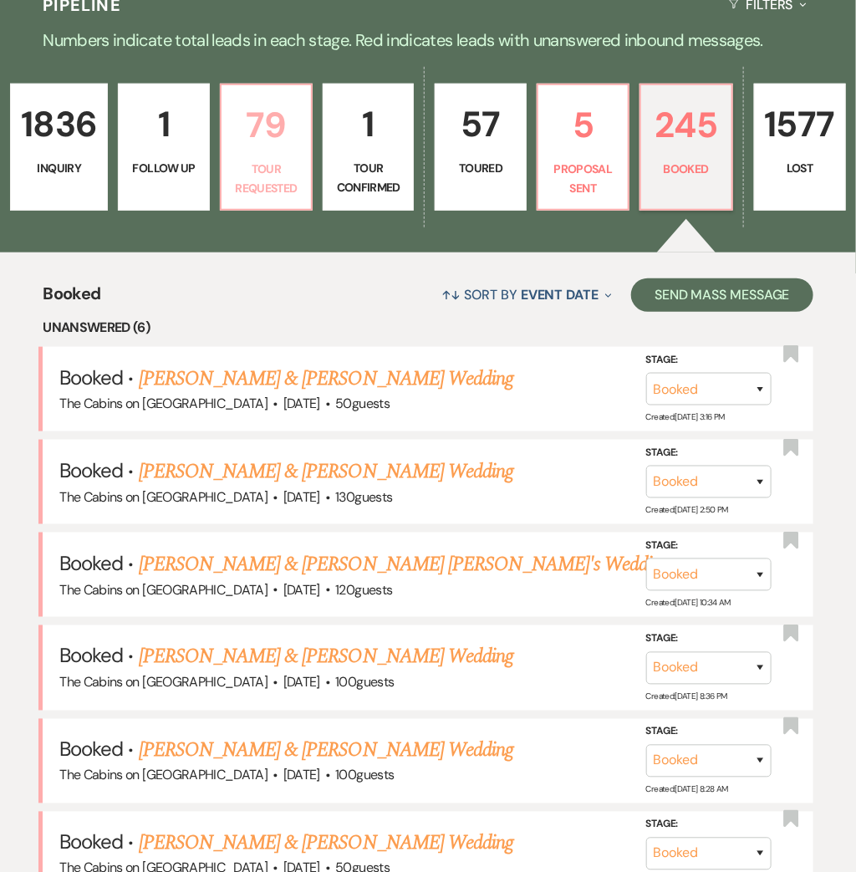
select select "2"
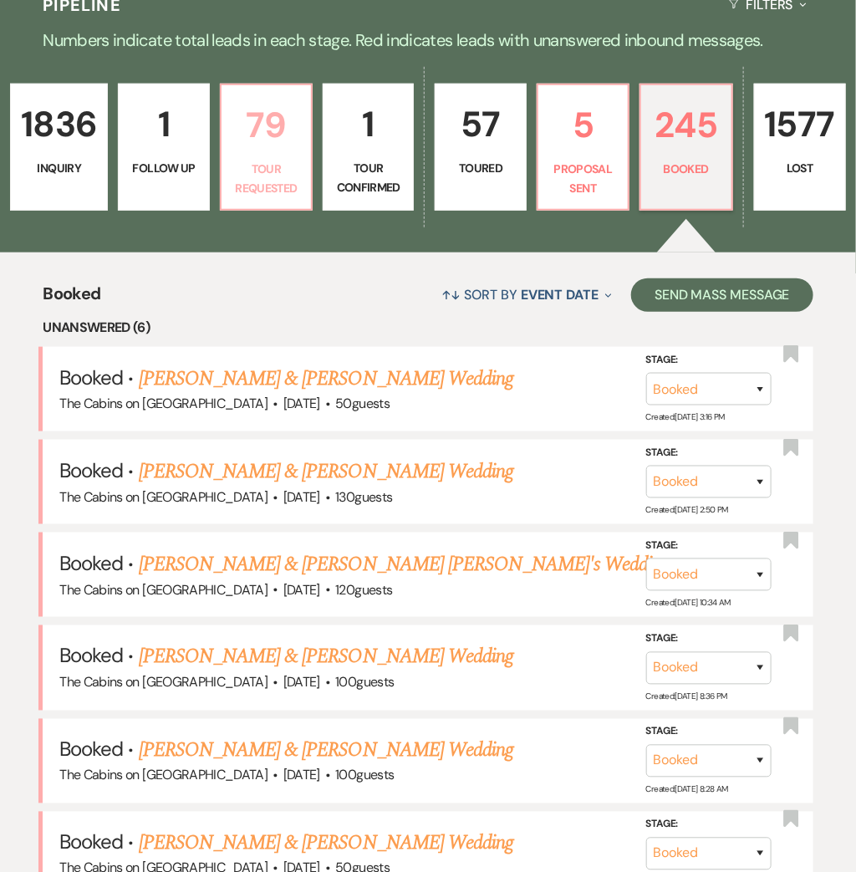
select select "2"
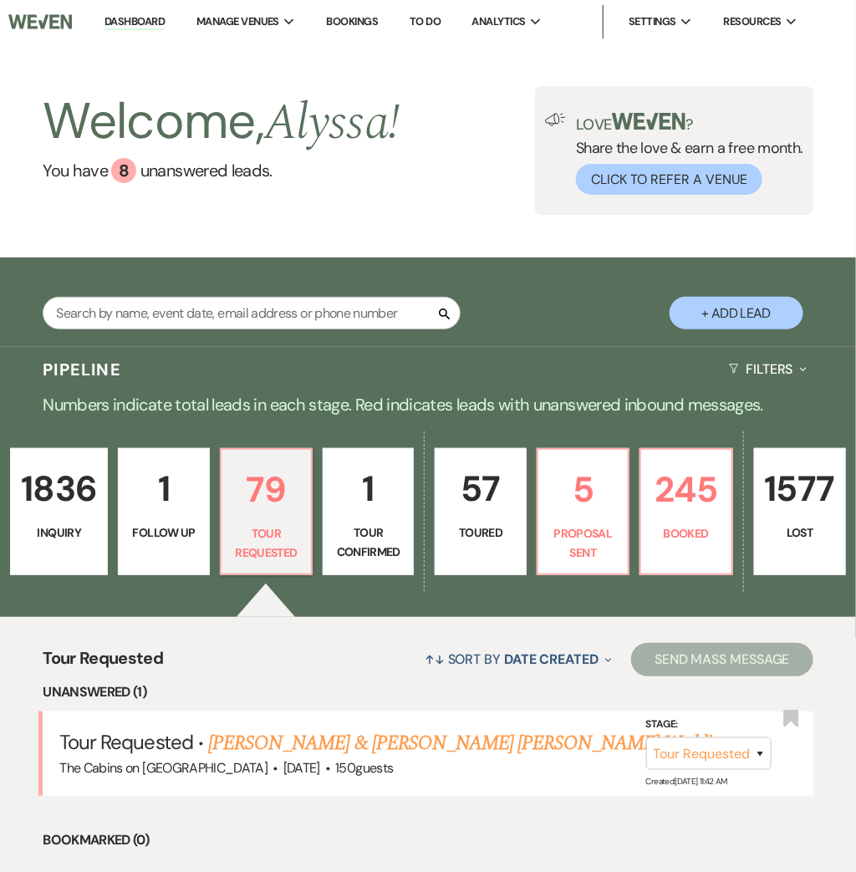
click at [81, 516] on p "1836" at bounding box center [59, 489] width 76 height 56
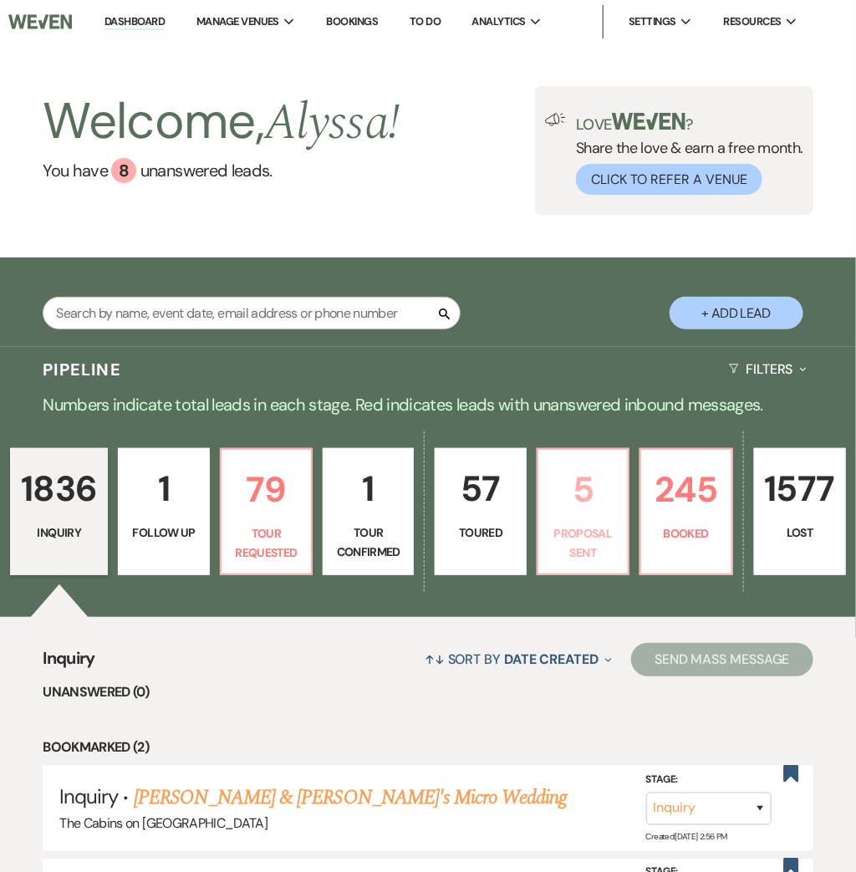
click at [588, 463] on p "5" at bounding box center [582, 490] width 69 height 56
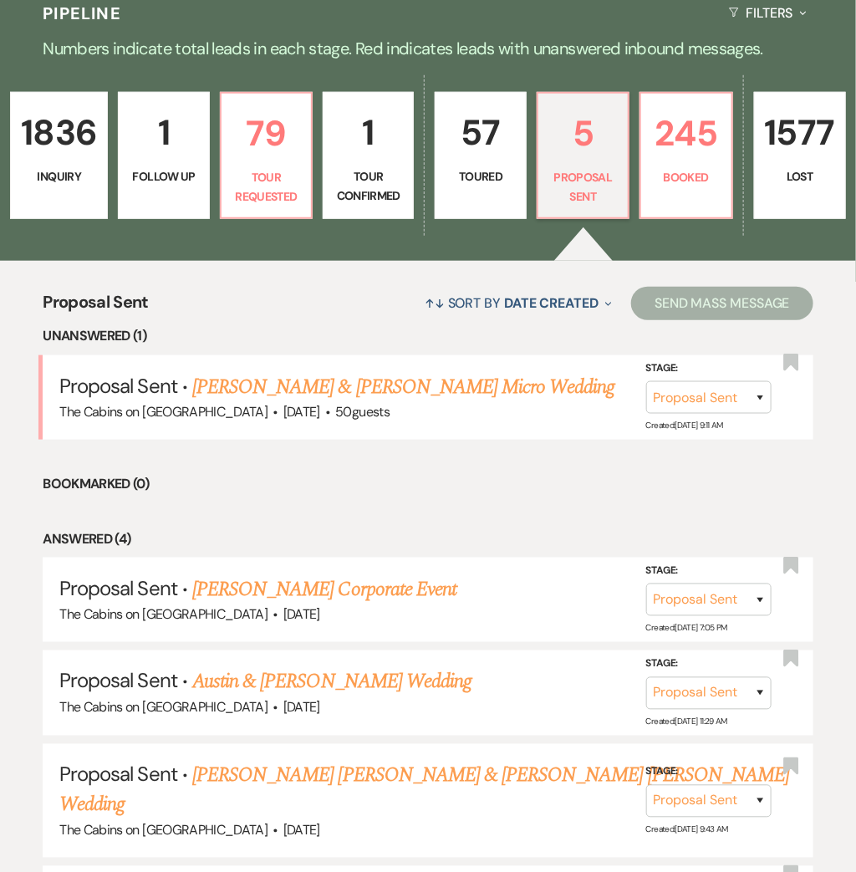
scroll to position [361, 0]
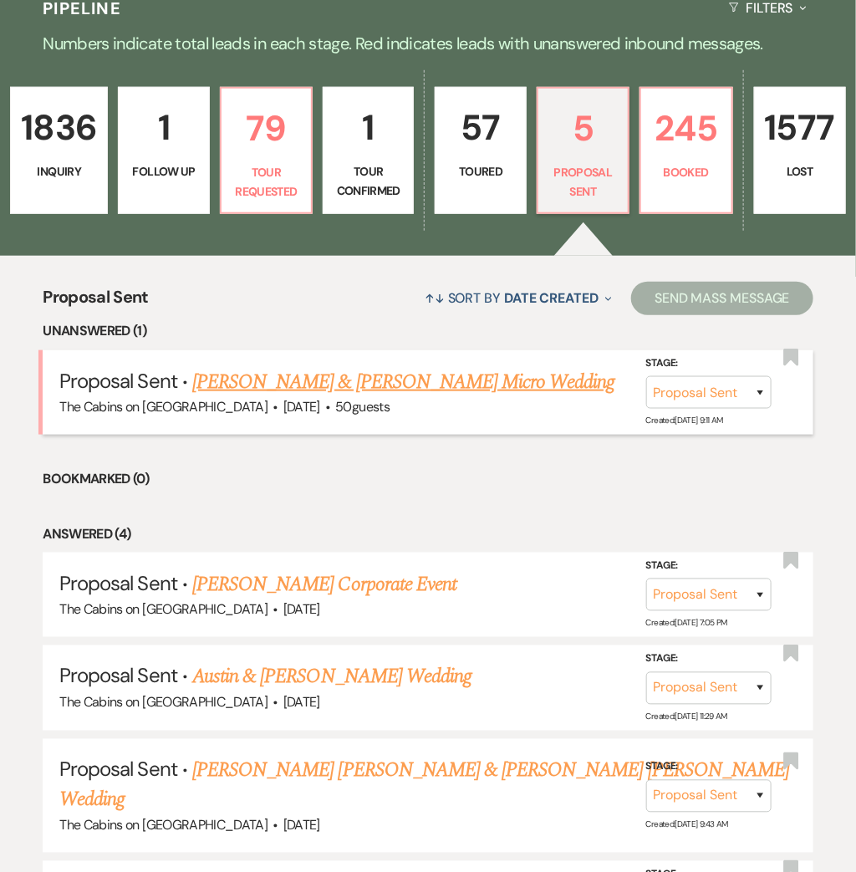
click at [448, 387] on link "[PERSON_NAME] & [PERSON_NAME] Micro Wedding" at bounding box center [403, 382] width 423 height 30
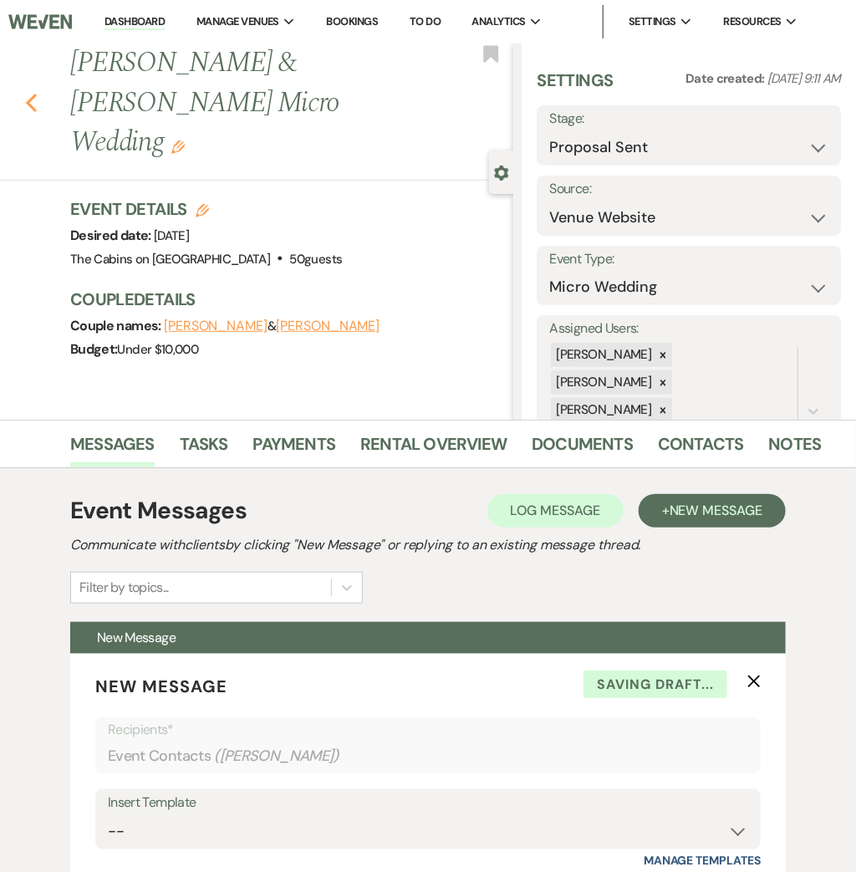
click at [32, 93] on icon "Previous" at bounding box center [31, 103] width 13 height 20
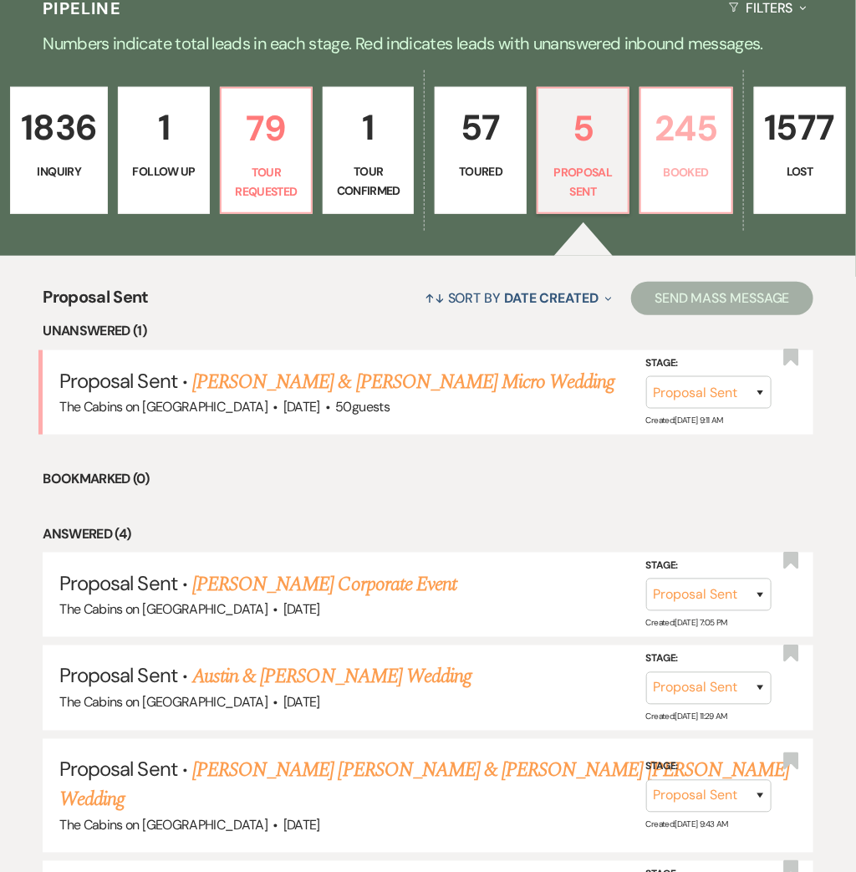
click at [689, 134] on p "245" at bounding box center [685, 128] width 69 height 56
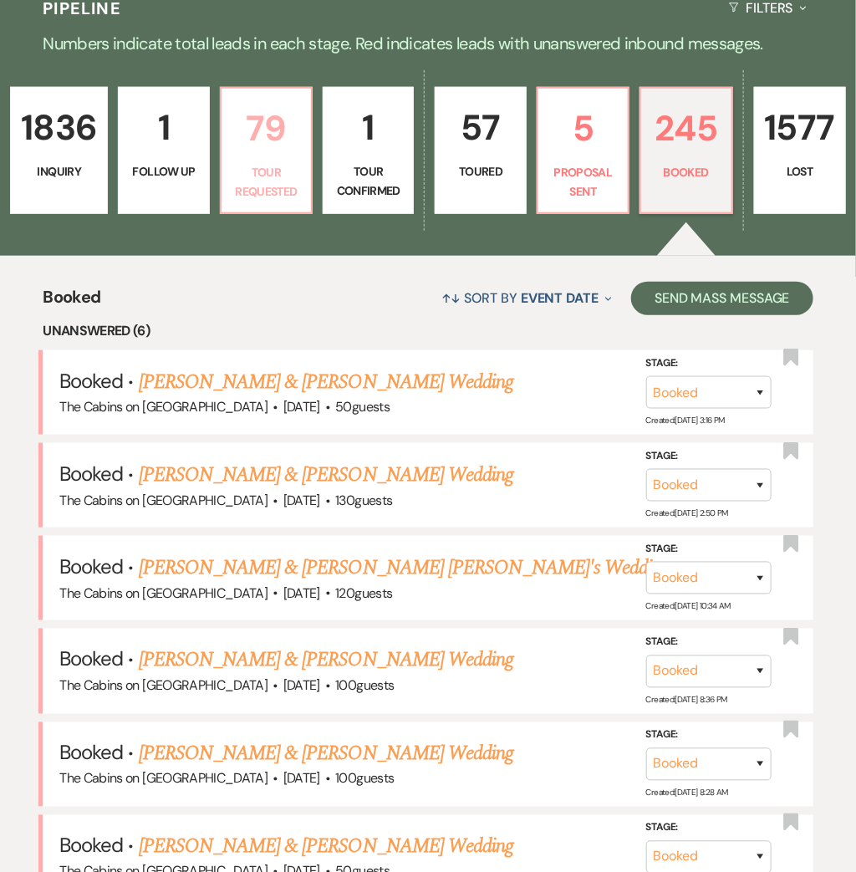
click at [278, 167] on p "Tour Requested" at bounding box center [266, 182] width 69 height 38
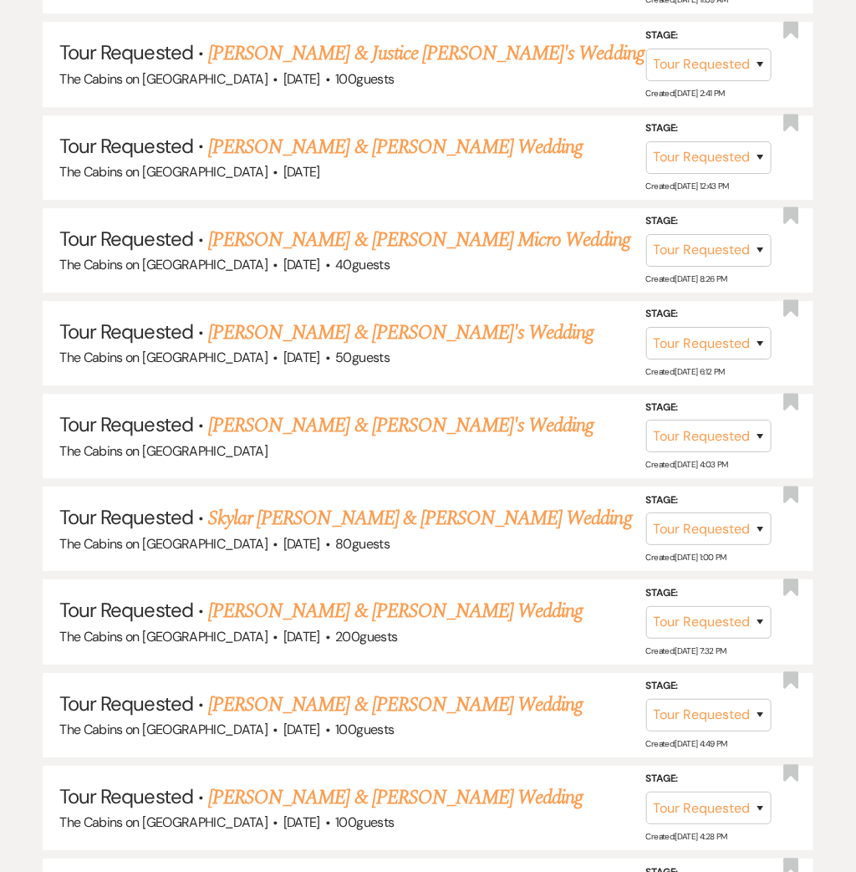
scroll to position [11, 0]
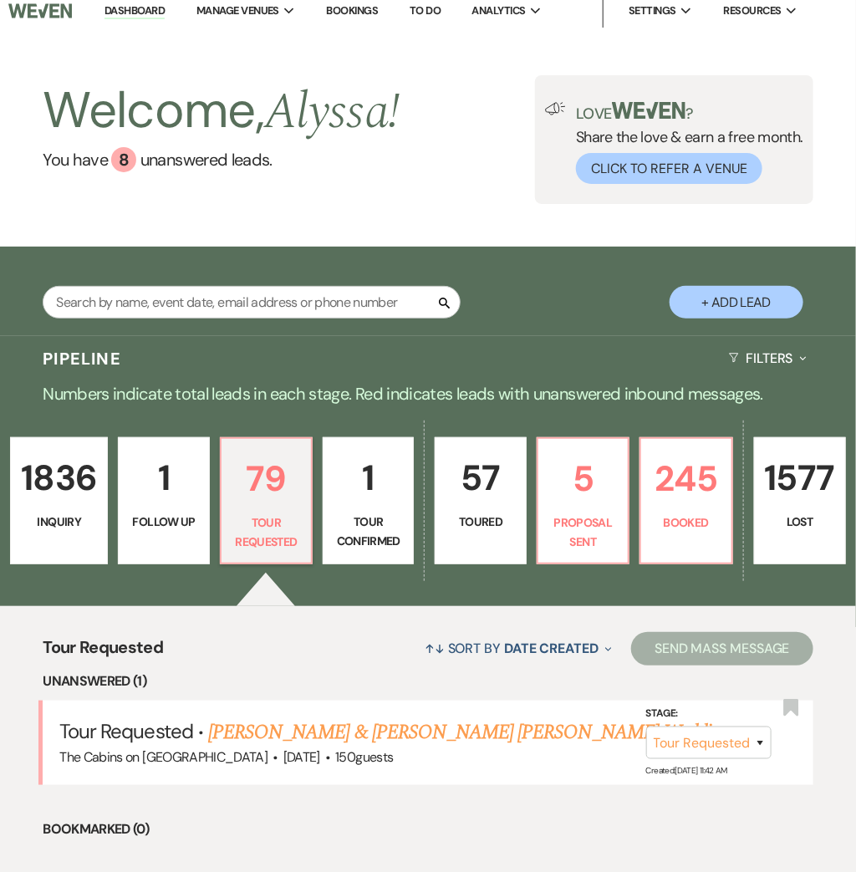
click at [78, 514] on p "Inquiry" at bounding box center [59, 522] width 76 height 18
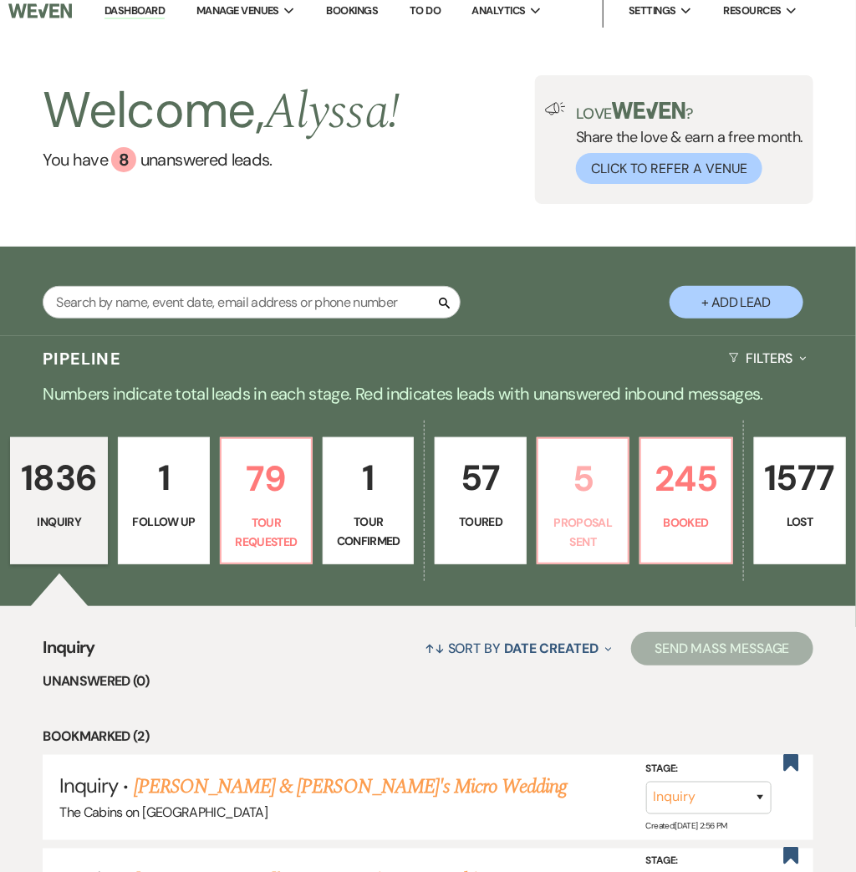
click at [599, 496] on p "5" at bounding box center [582, 479] width 69 height 56
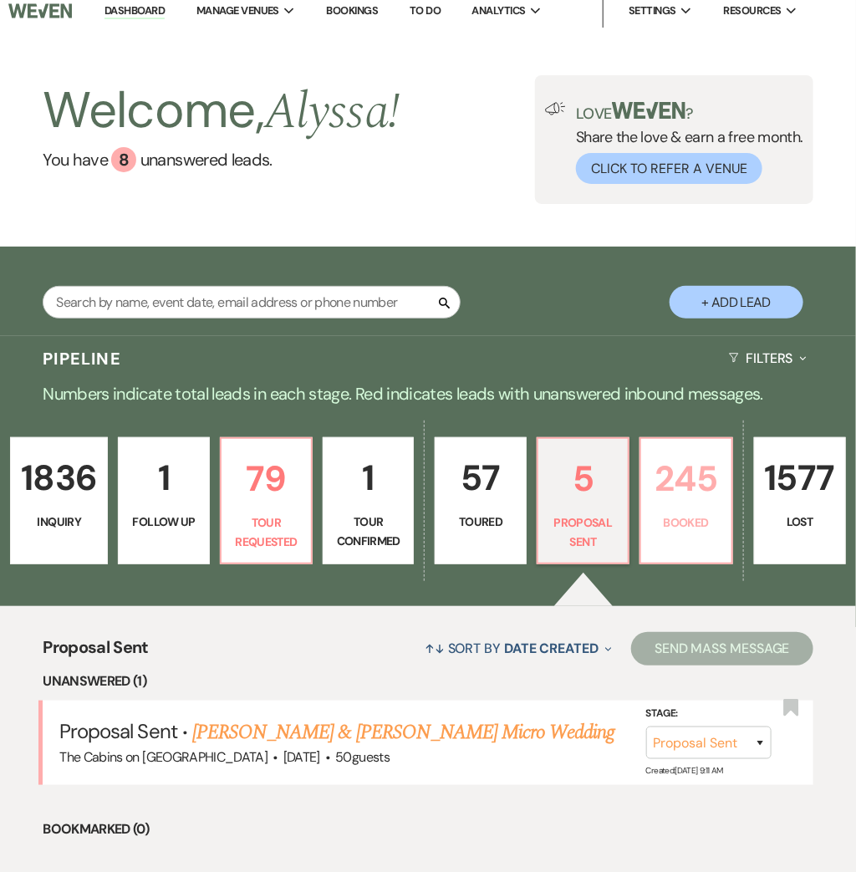
click at [686, 451] on p "245" at bounding box center [685, 479] width 69 height 56
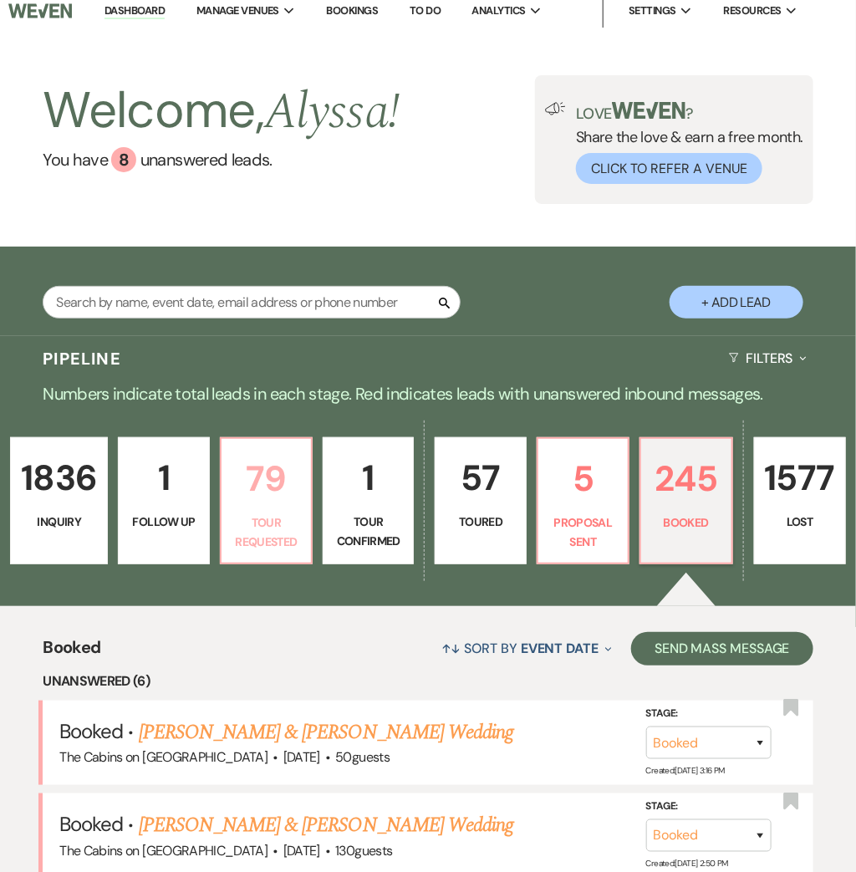
click at [261, 473] on p "79" at bounding box center [266, 479] width 69 height 56
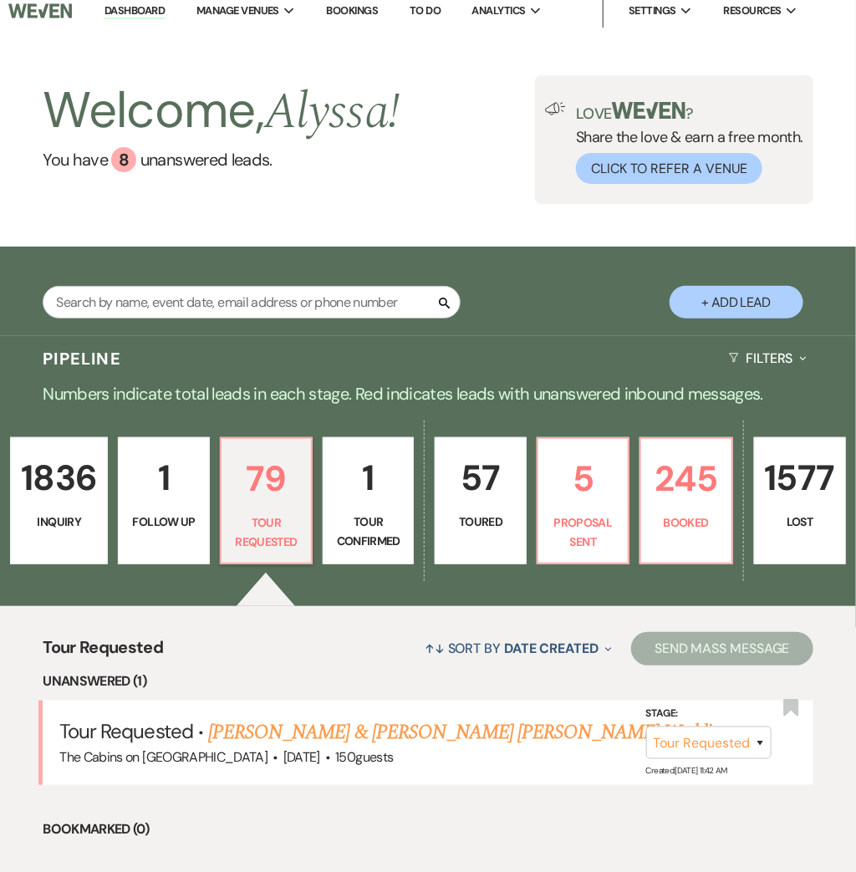
click at [78, 504] on p "1836" at bounding box center [59, 478] width 76 height 56
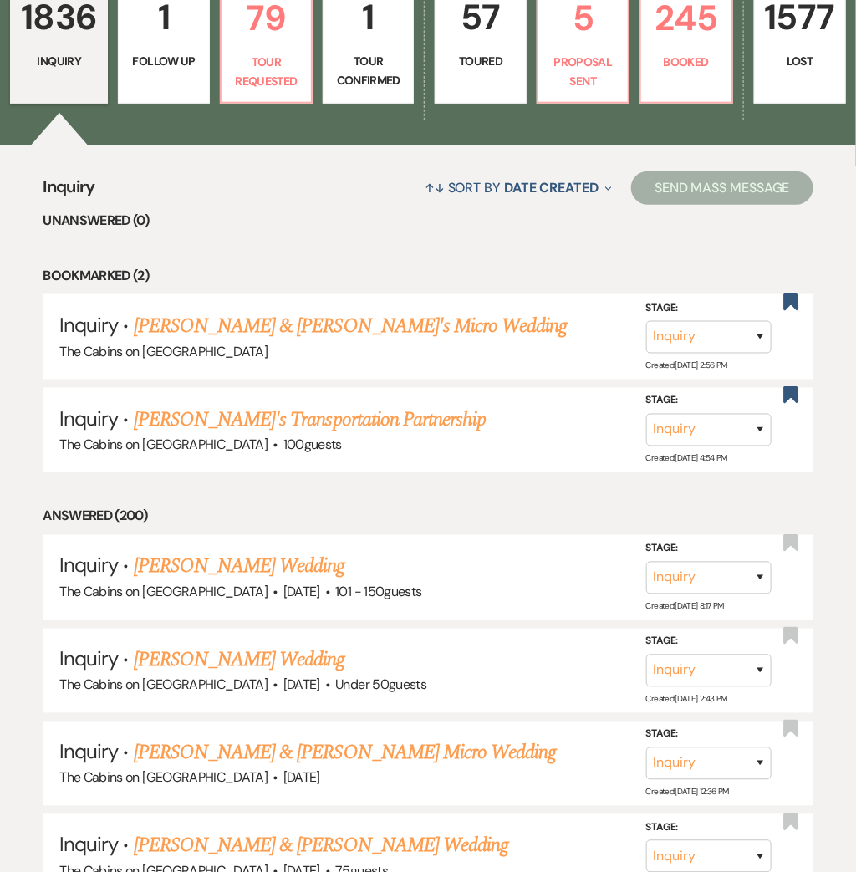
scroll to position [273, 0]
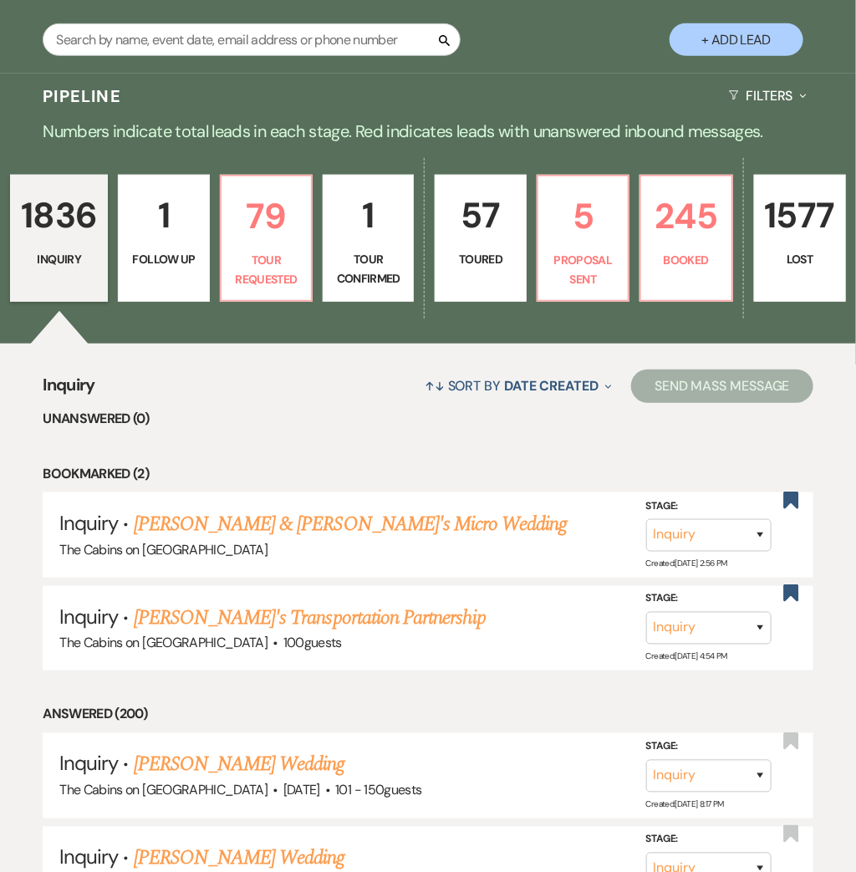
click at [164, 261] on p "Follow Up" at bounding box center [163, 259] width 69 height 18
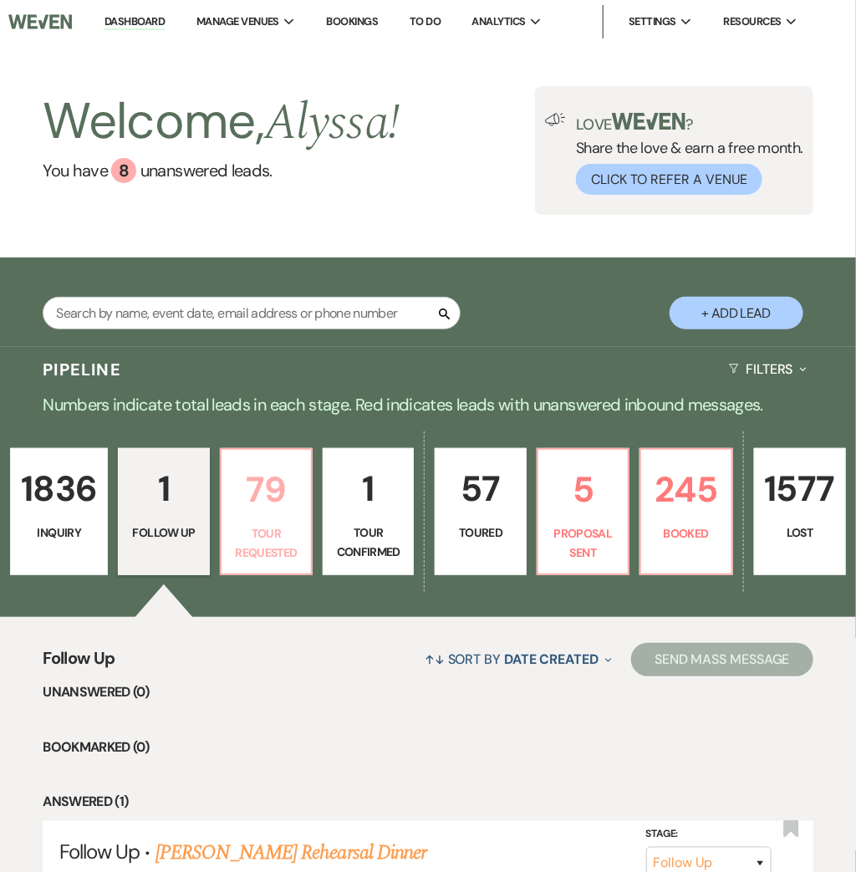
click at [301, 467] on p "79" at bounding box center [266, 490] width 69 height 56
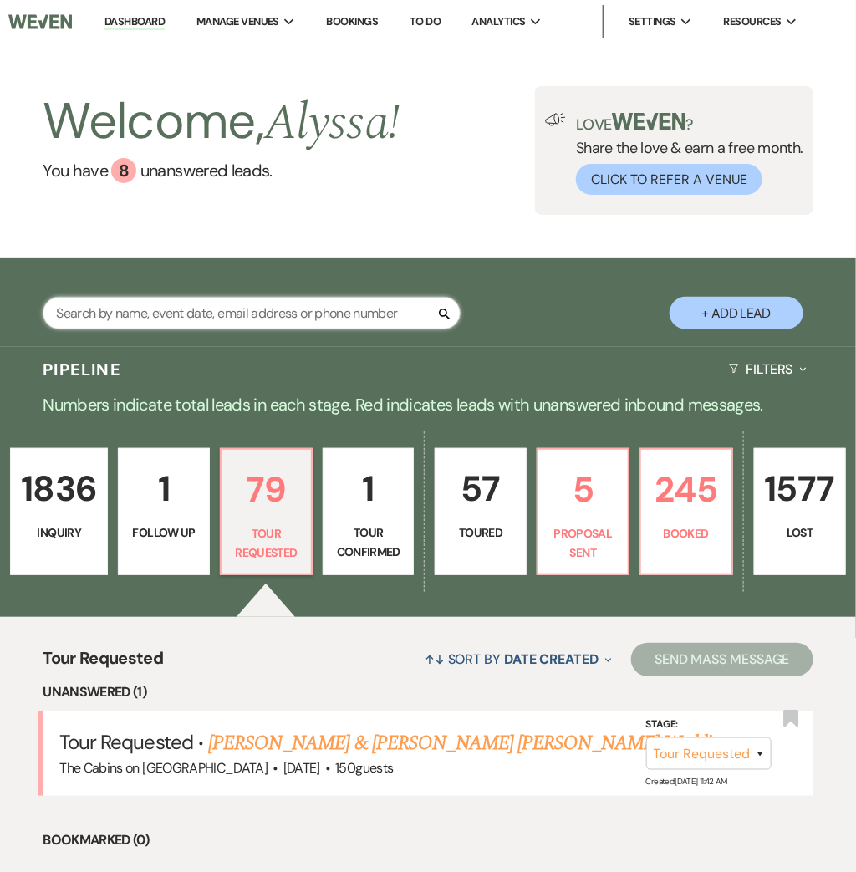
click at [278, 303] on input "text" at bounding box center [252, 313] width 418 height 33
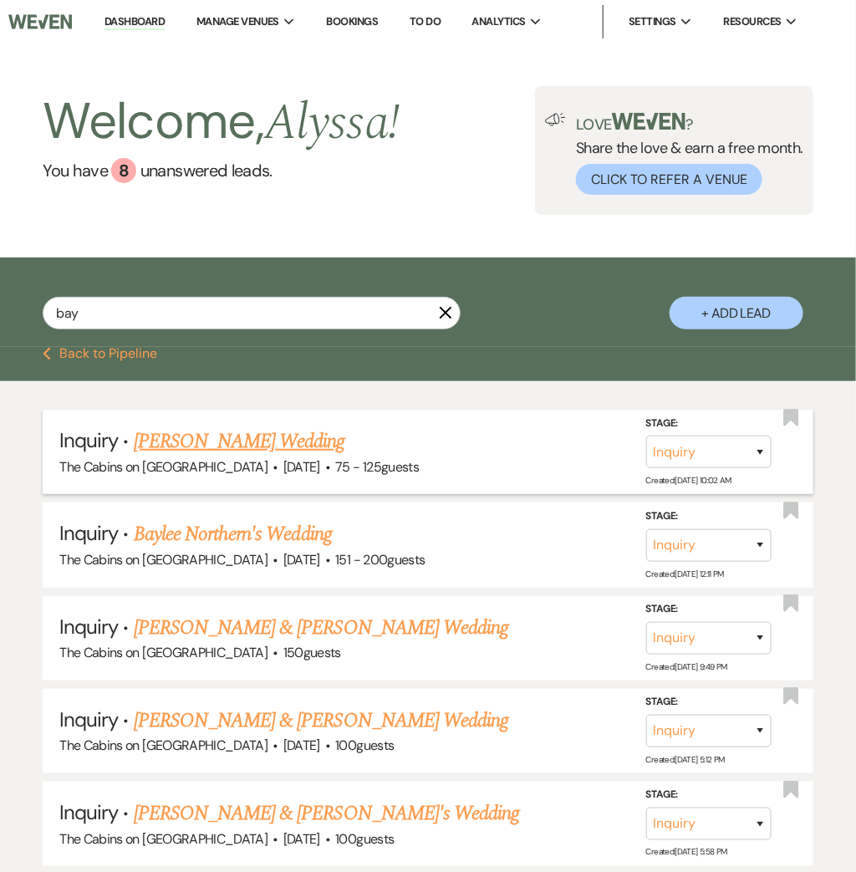
click at [206, 418] on li "Inquiry · Baylee Hinzie's Wedding The Cabins on Strawberry Hill · Oct 1, 2026 ·…" at bounding box center [428, 452] width 771 height 84
click at [193, 438] on link "[PERSON_NAME] Wedding" at bounding box center [240, 441] width 212 height 30
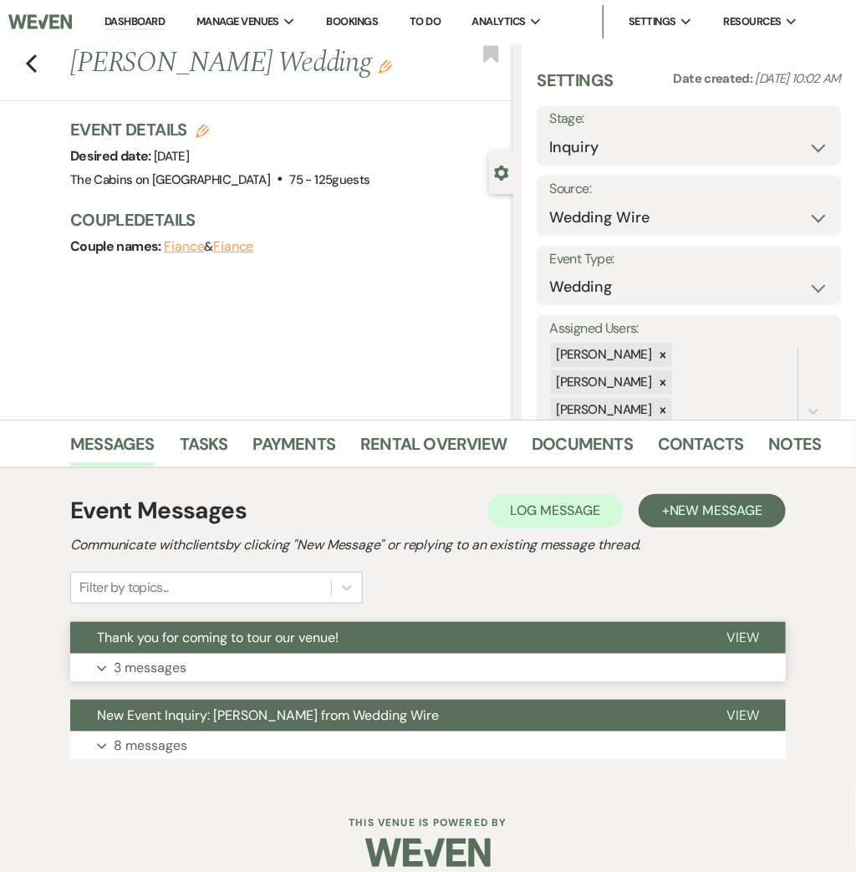
click at [131, 663] on p "3 messages" at bounding box center [150, 668] width 73 height 22
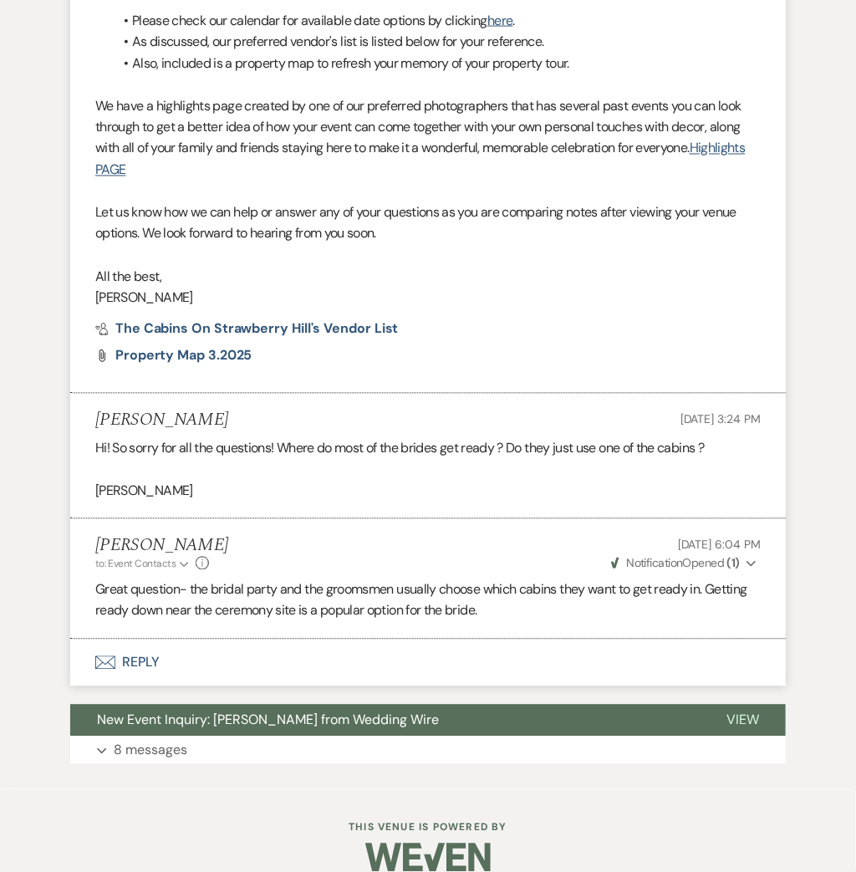
scroll to position [824, 0]
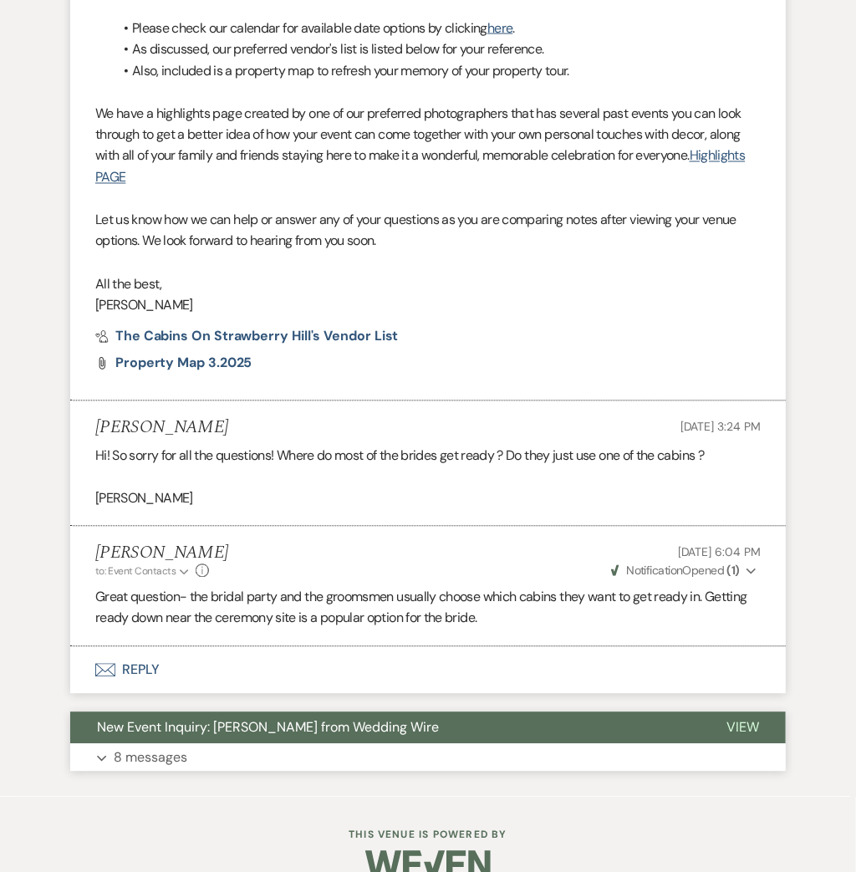
click at [248, 770] on button "Expand 8 messages" at bounding box center [428, 758] width 716 height 28
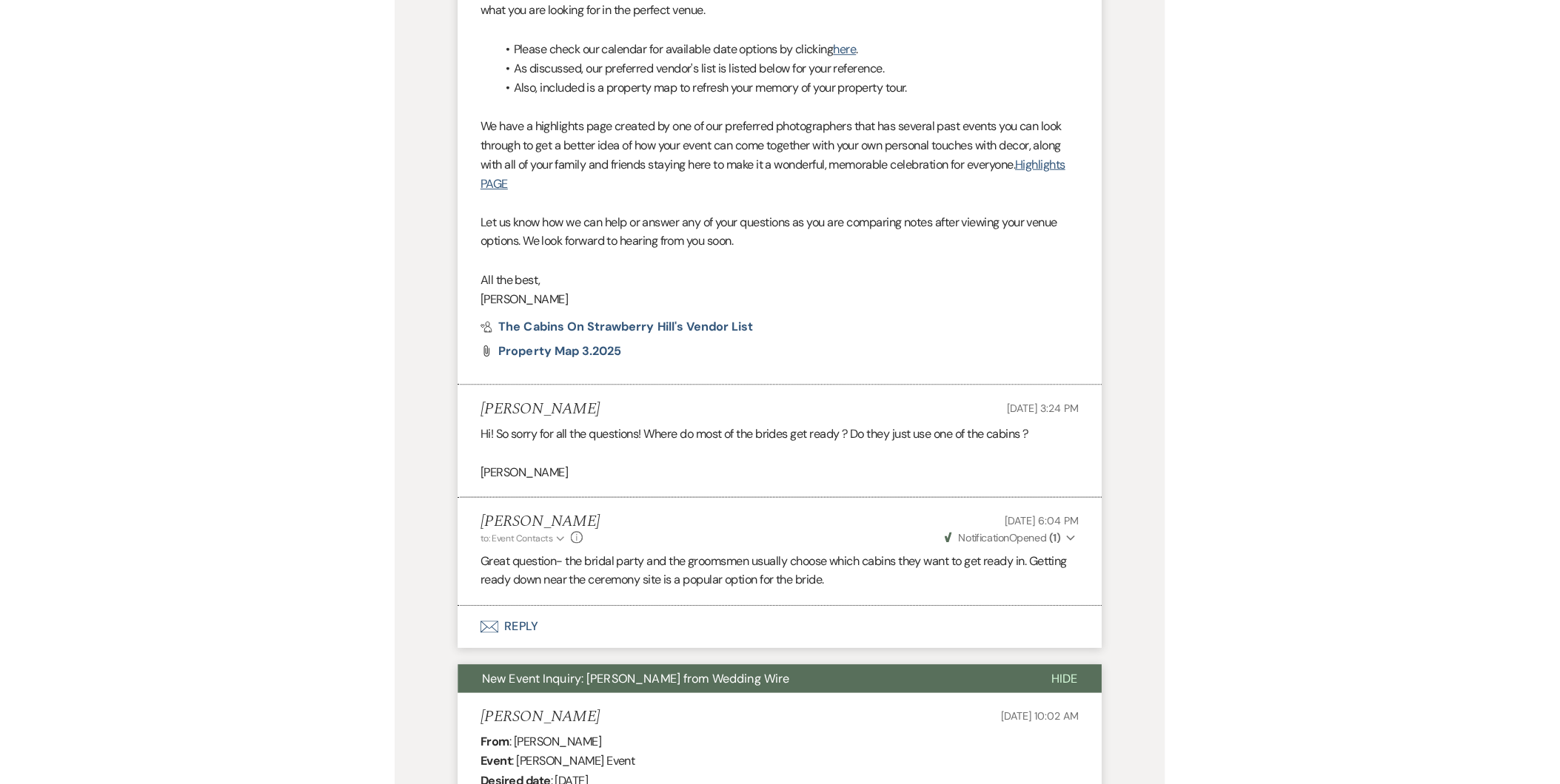
scroll to position [0, 0]
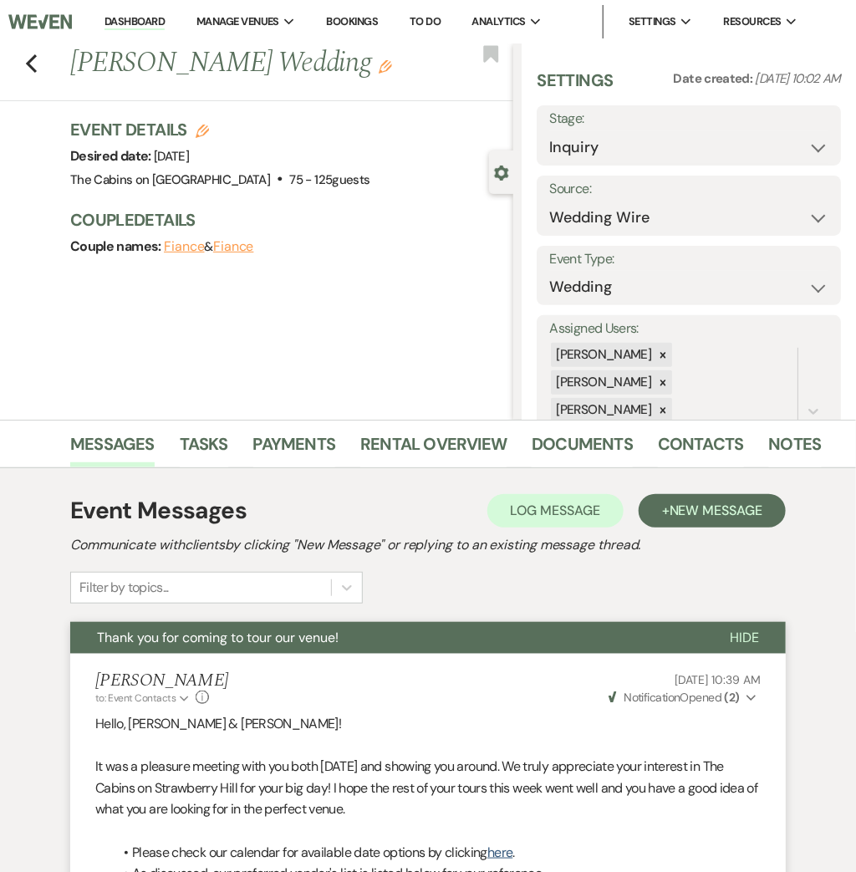
click at [20, 62] on div "Previous Baylee Hinzie's Wedding Edit Bookmark" at bounding box center [253, 72] width 522 height 58
click at [25, 62] on icon "Previous" at bounding box center [31, 64] width 13 height 20
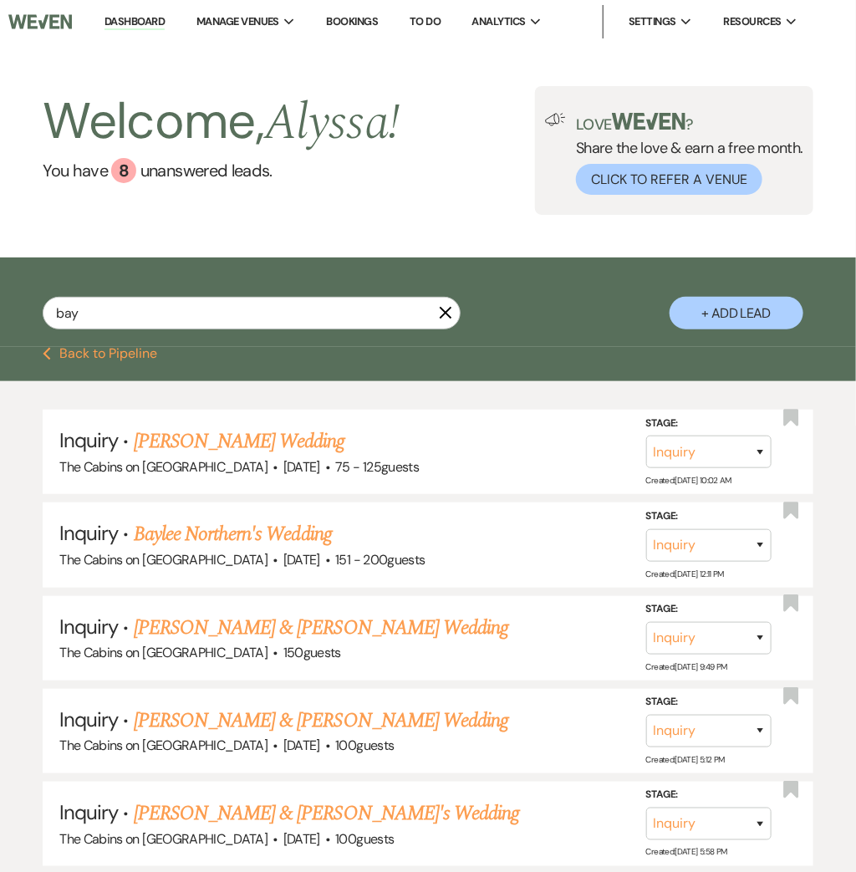
click at [53, 13] on img at bounding box center [40, 21] width 64 height 35
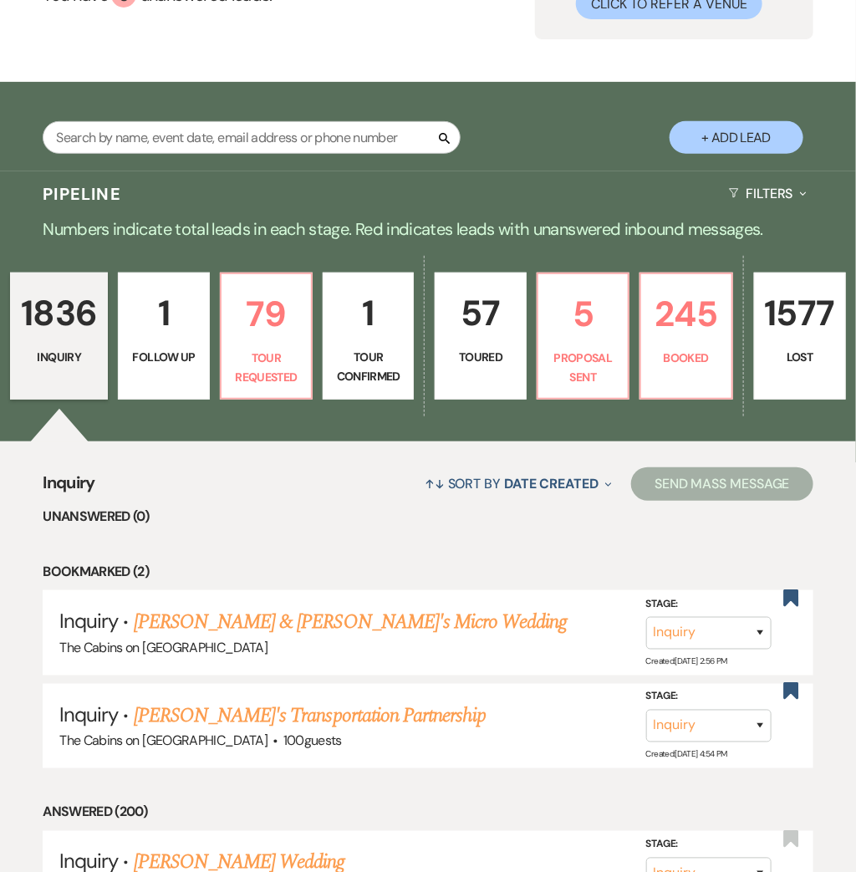
scroll to position [131, 0]
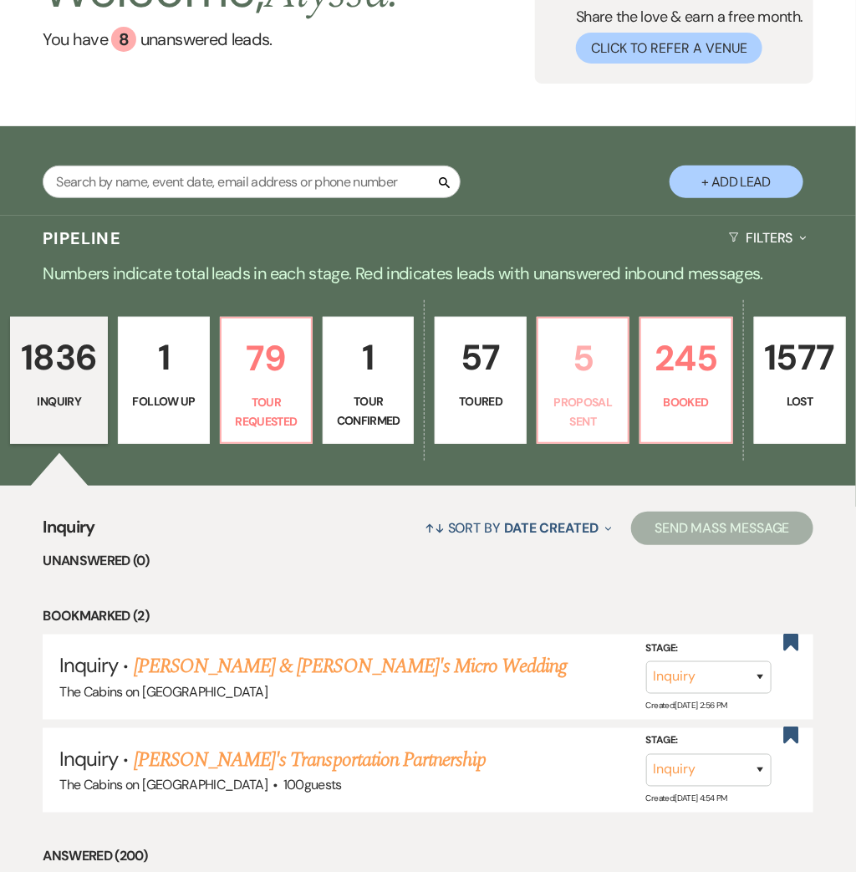
click at [586, 331] on p "5" at bounding box center [582, 358] width 69 height 56
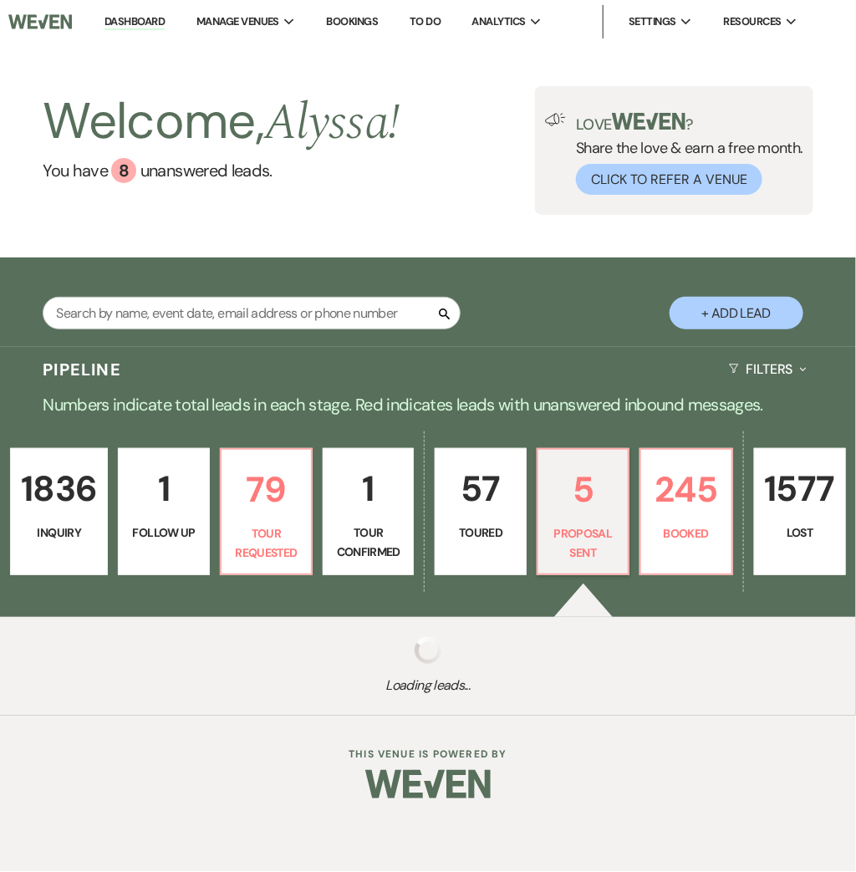
select select "6"
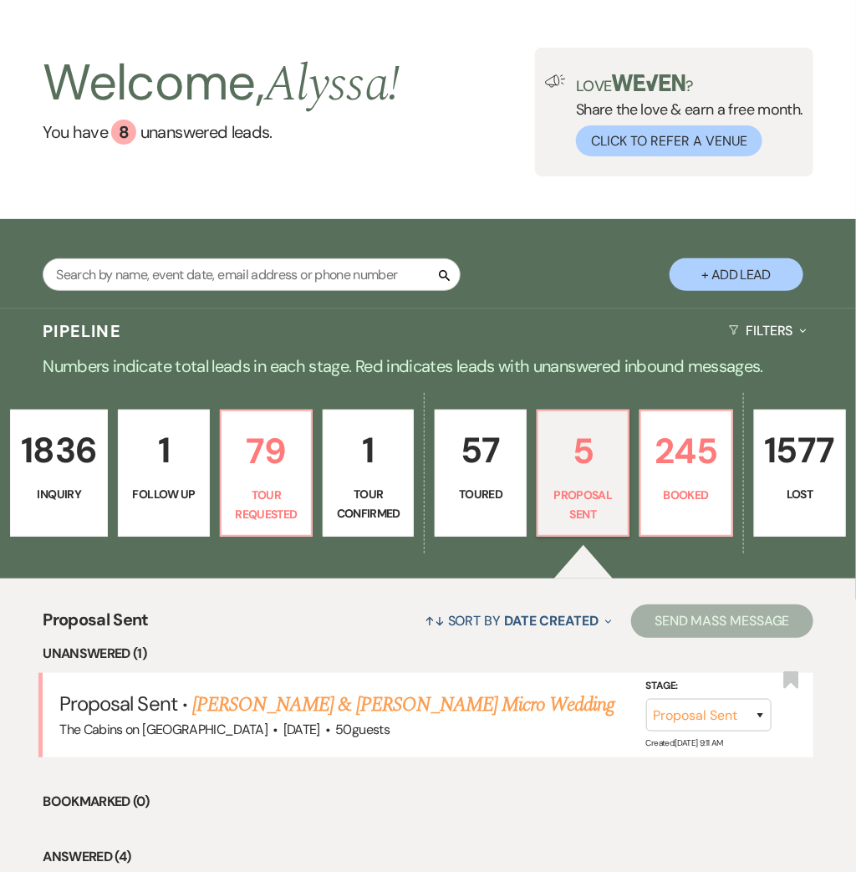
scroll to position [38, 0]
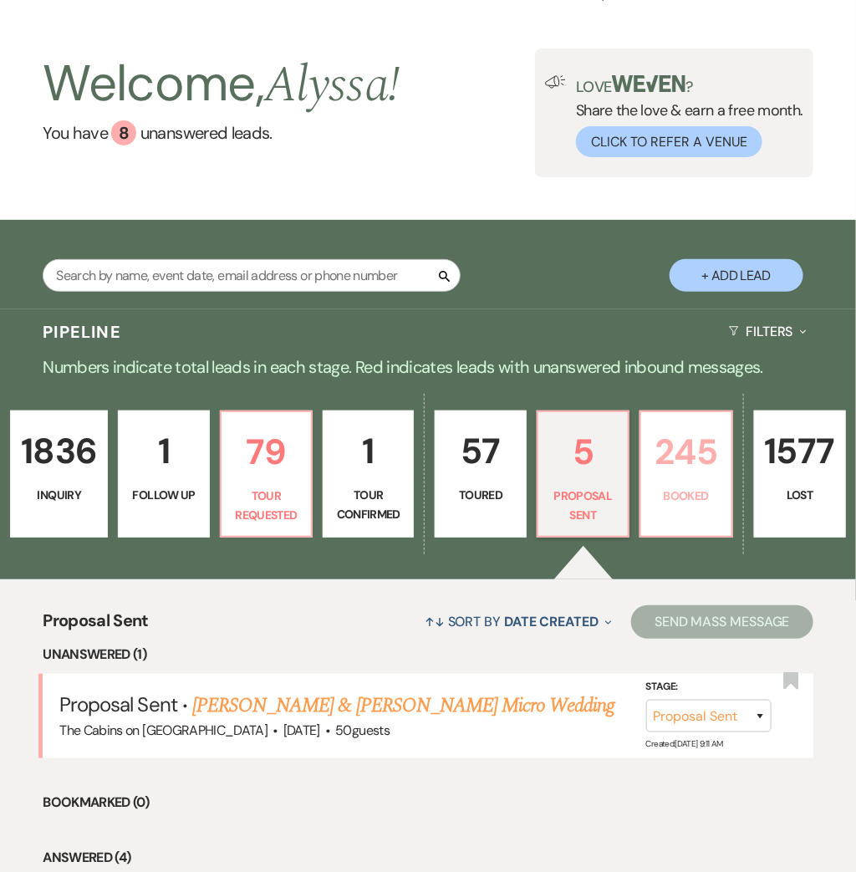
click at [661, 508] on link "245 Booked" at bounding box center [686, 474] width 93 height 127
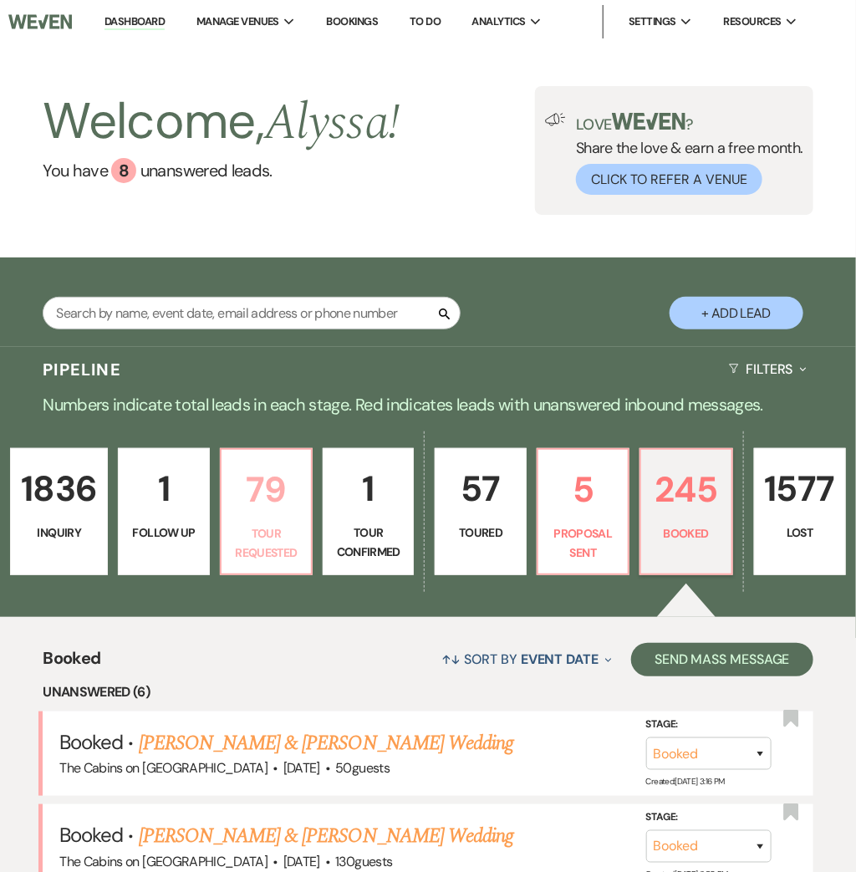
click at [247, 522] on link "79 Tour Requested" at bounding box center [266, 511] width 93 height 127
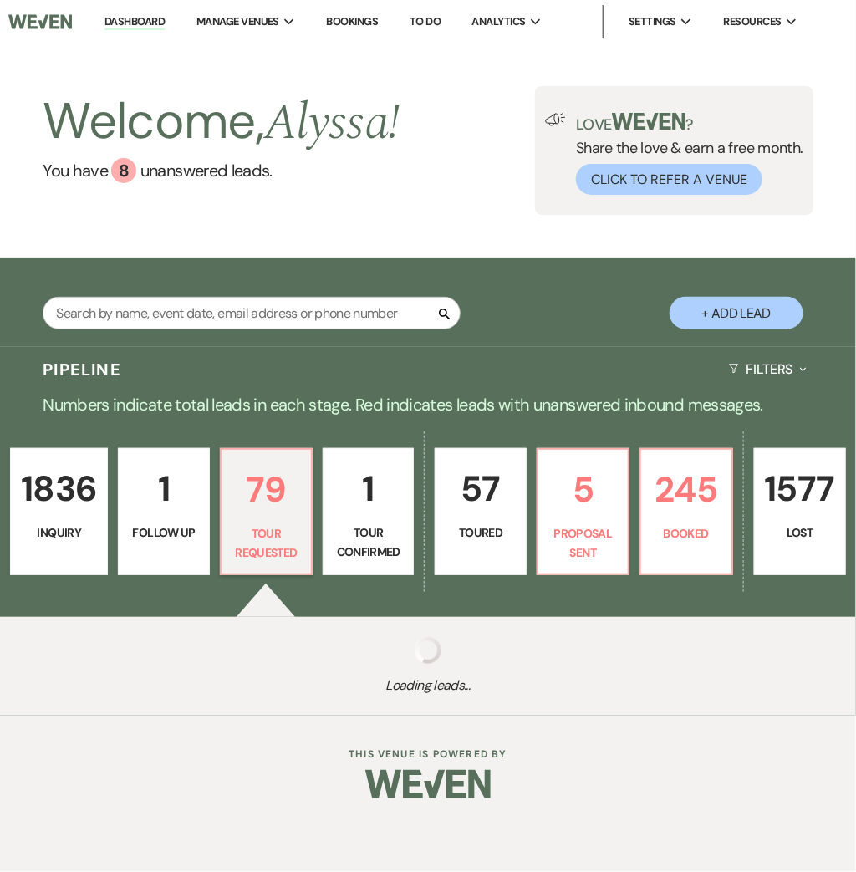
select select "2"
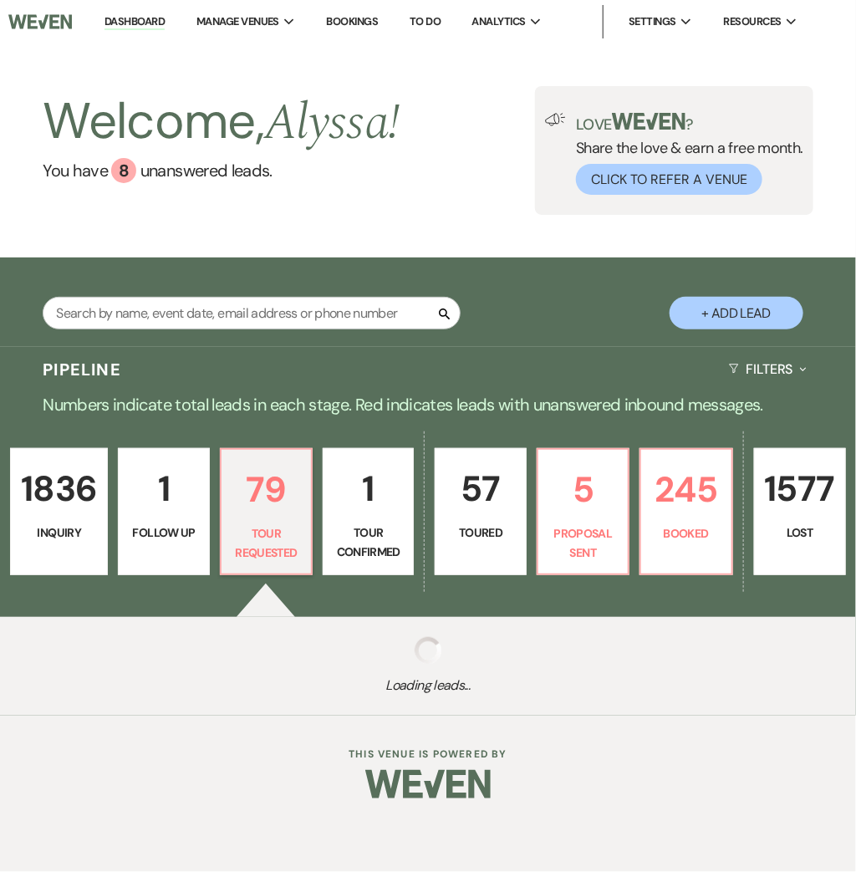
select select "2"
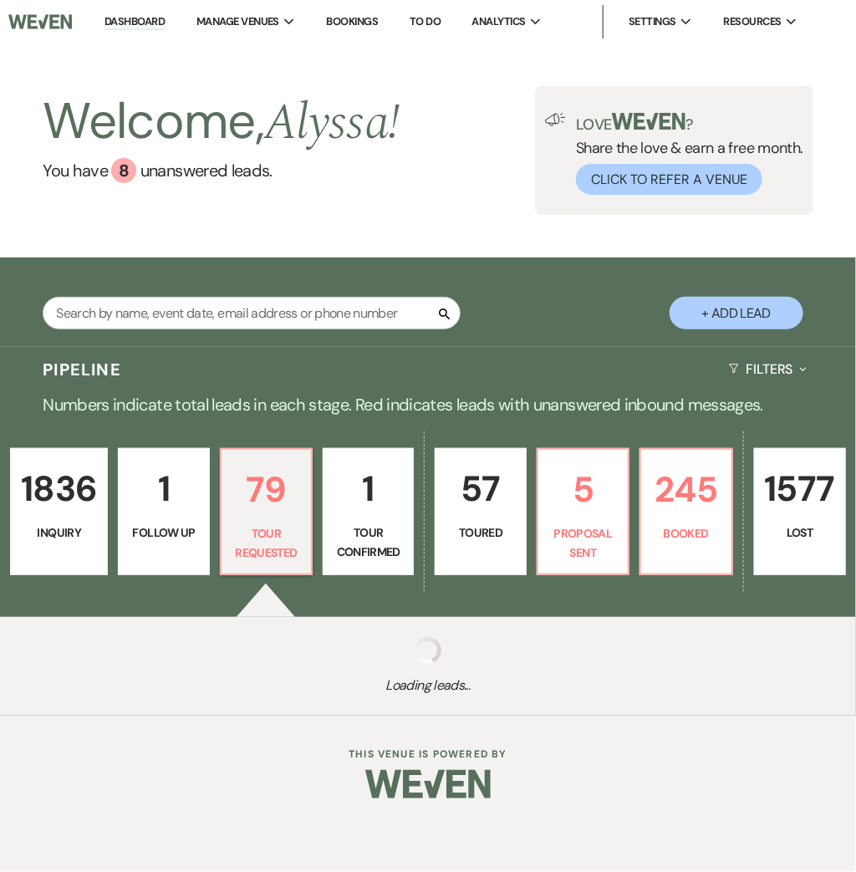
select select "2"
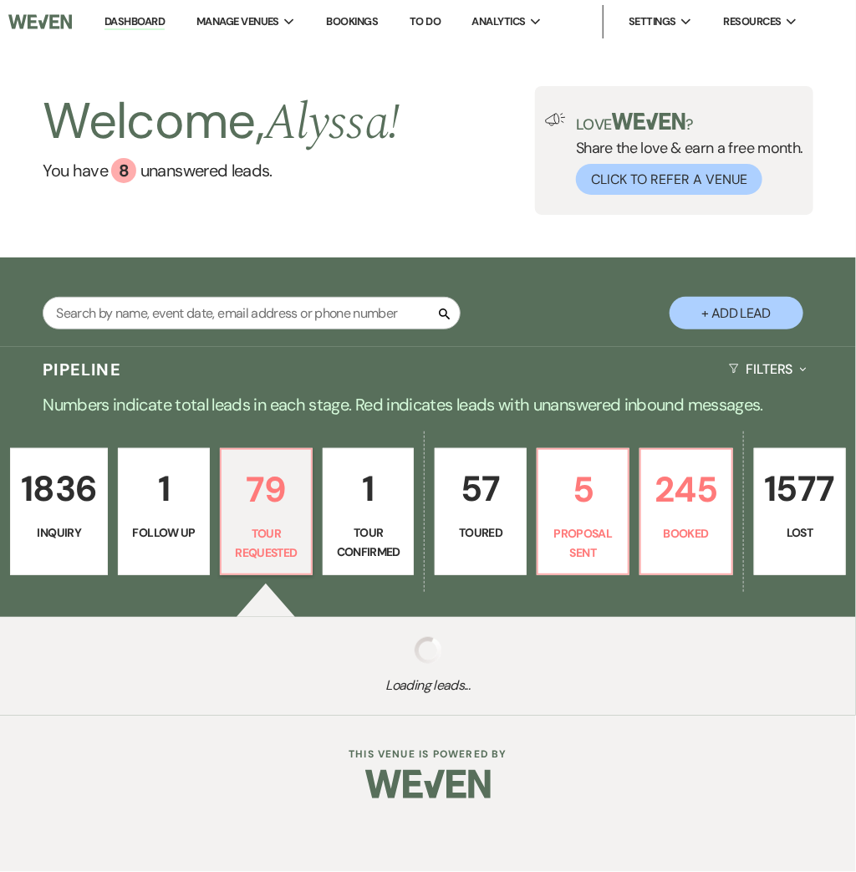
select select "2"
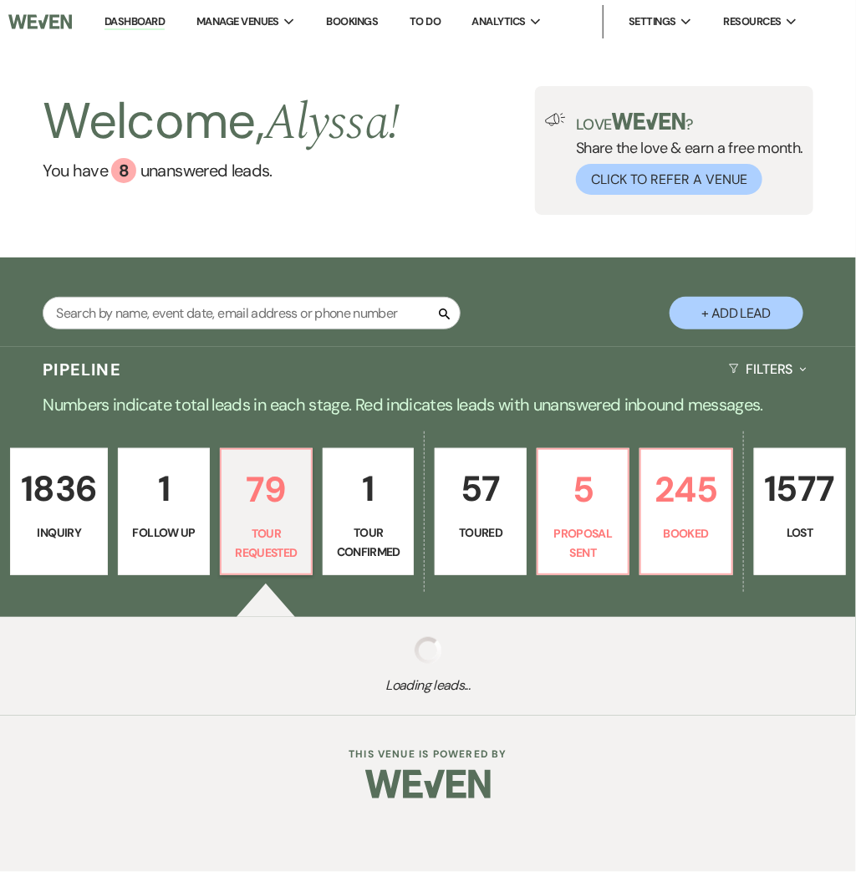
select select "2"
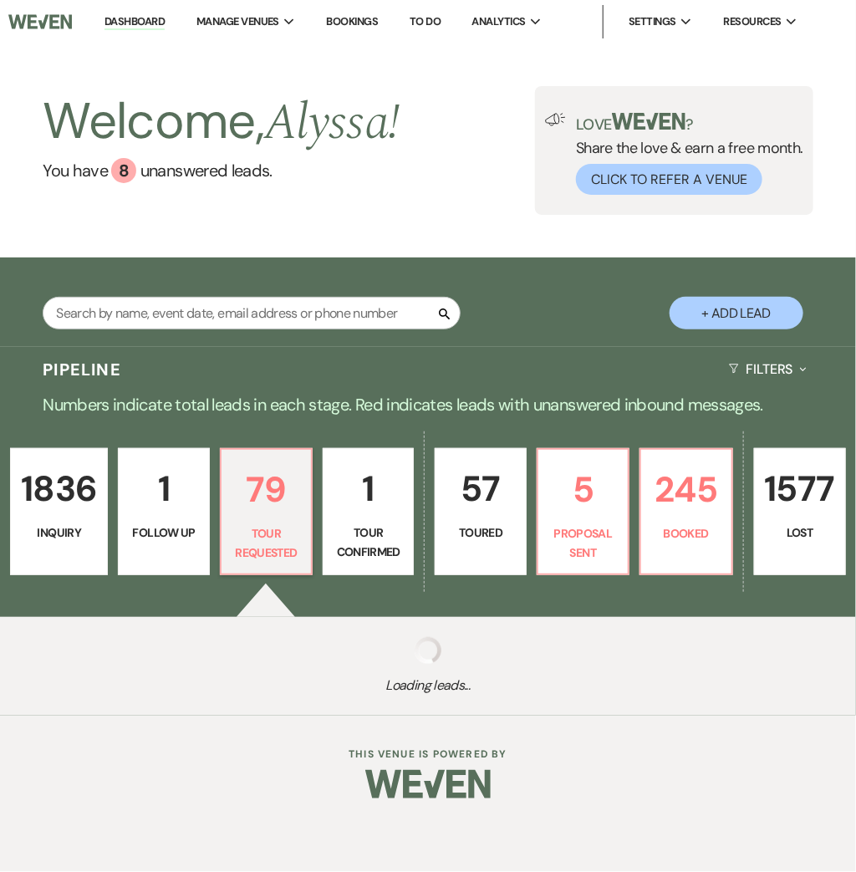
select select "2"
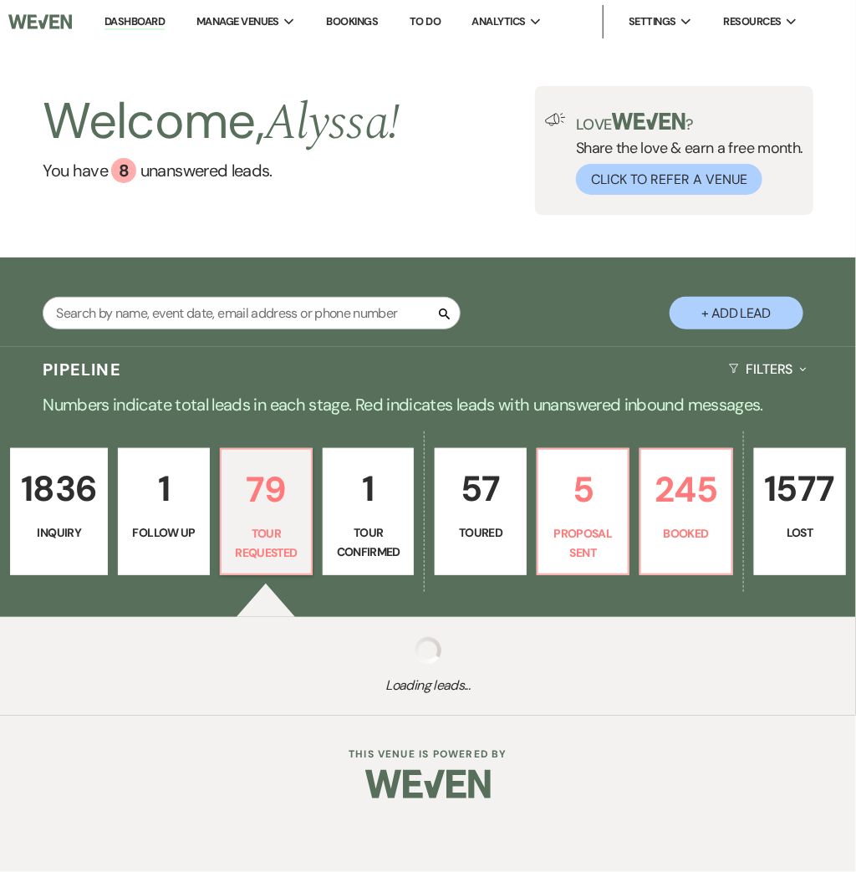
select select "2"
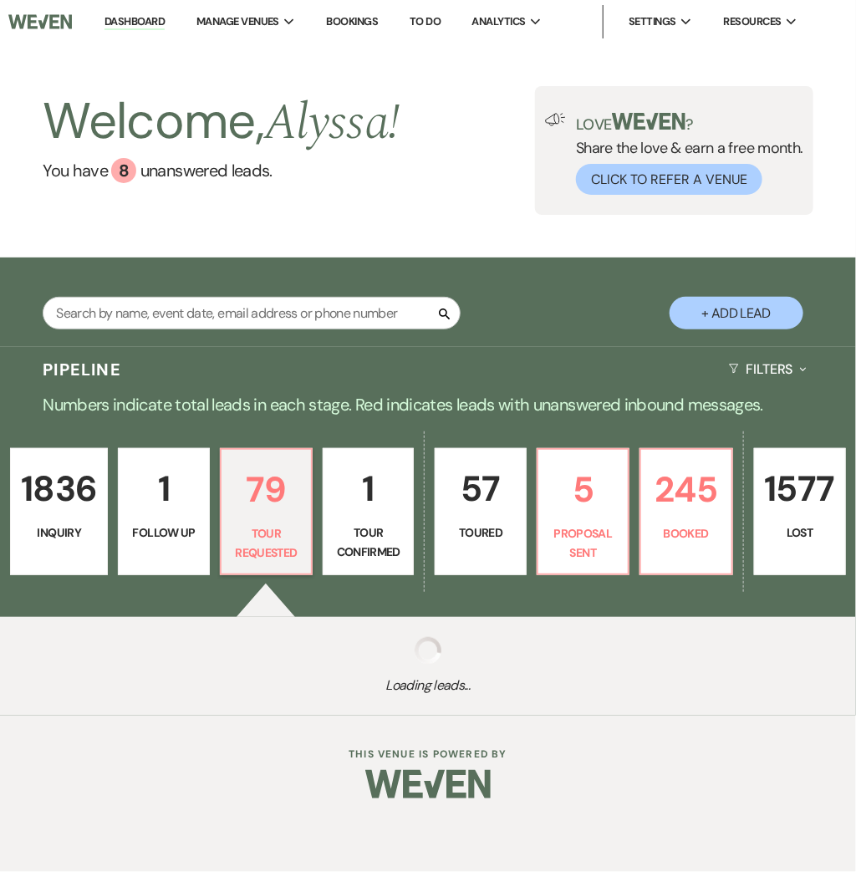
select select "2"
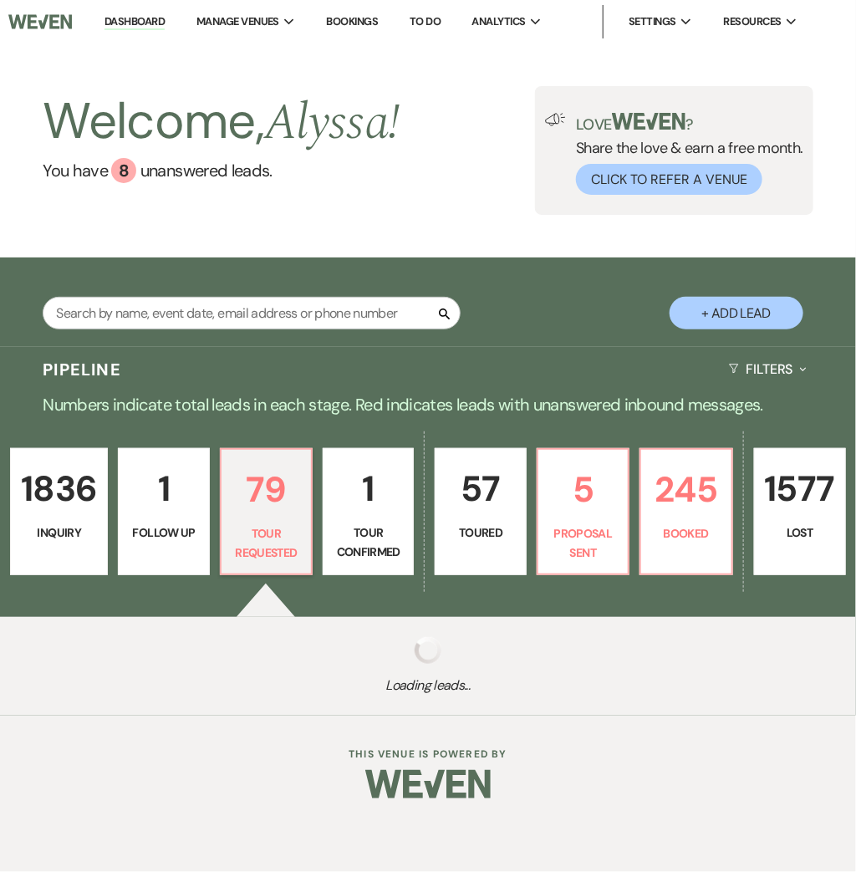
select select "2"
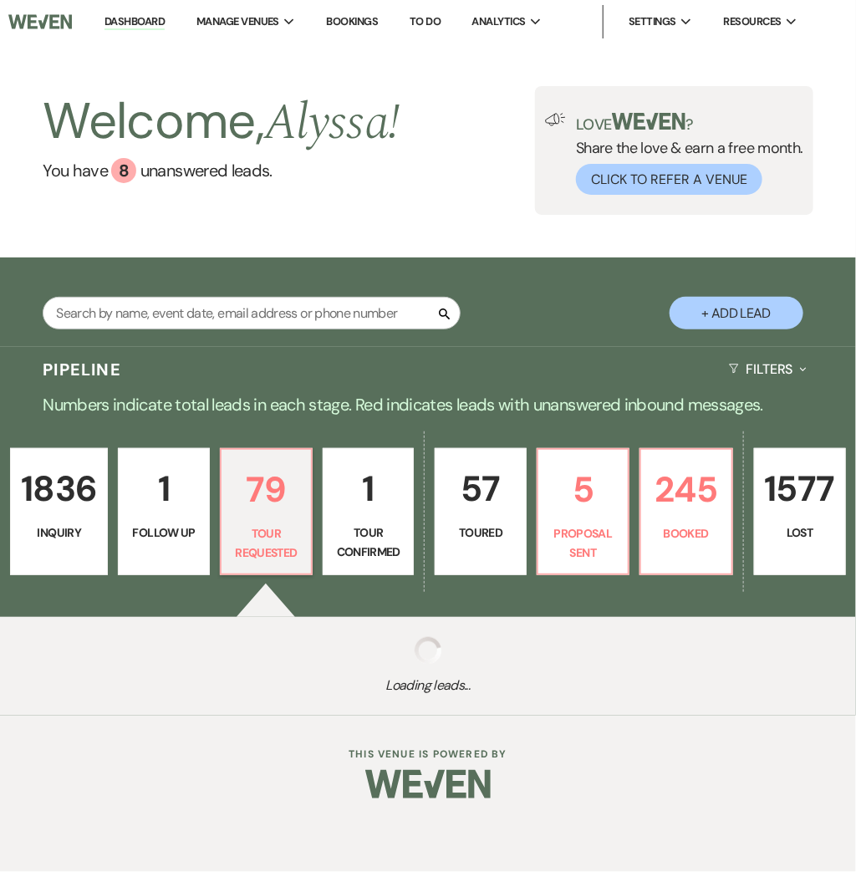
select select "2"
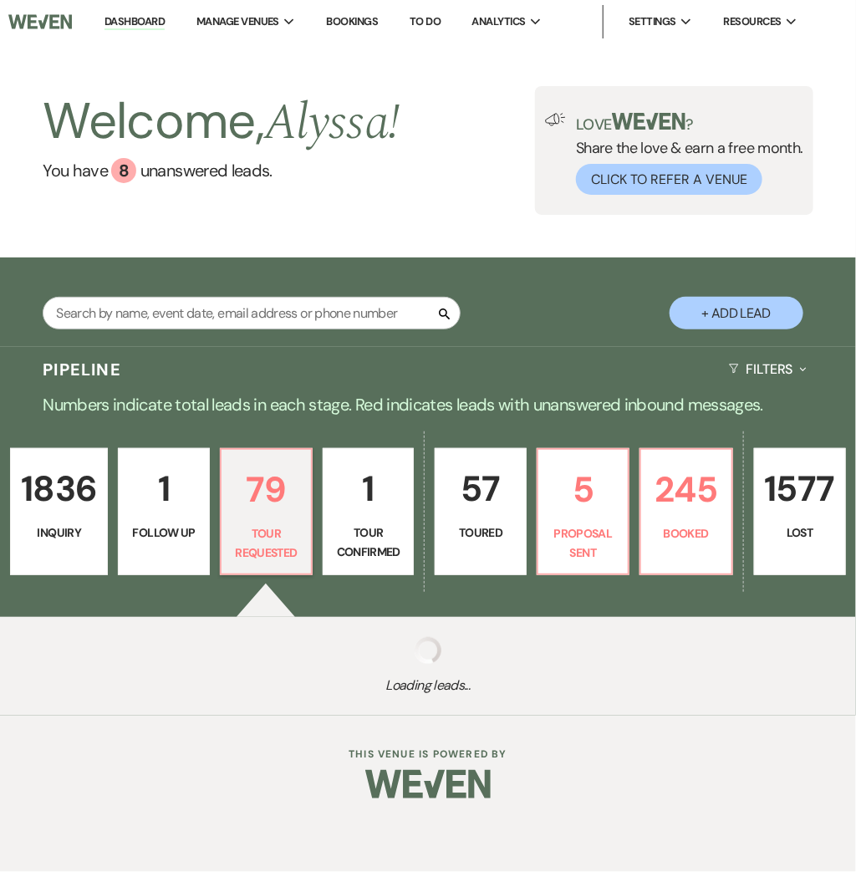
select select "2"
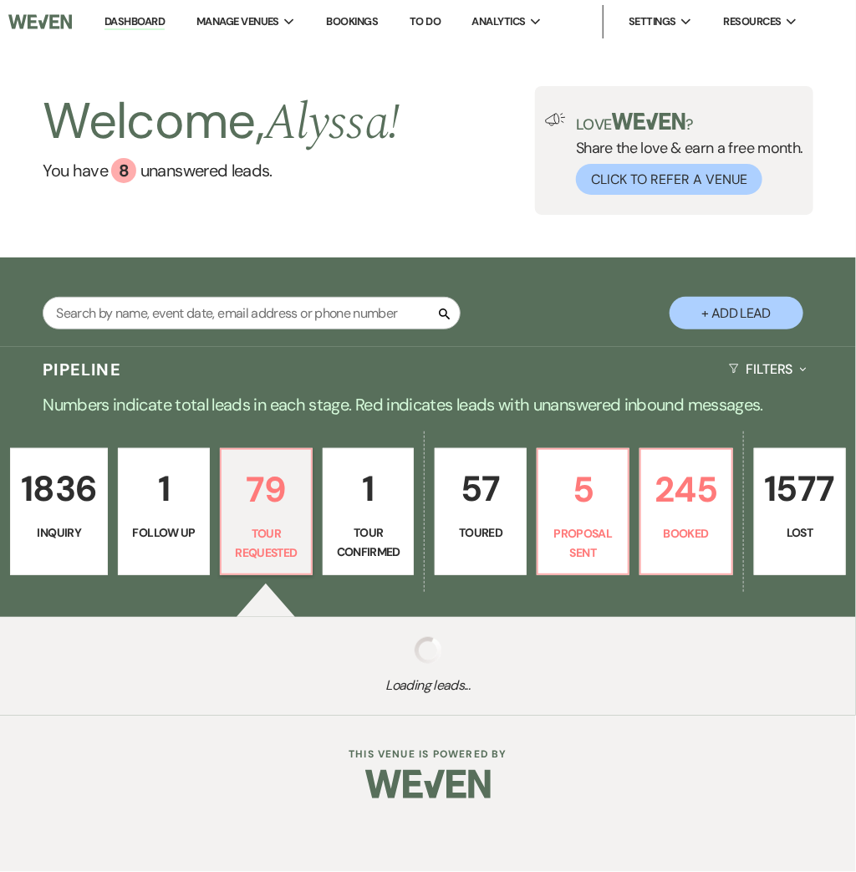
select select "2"
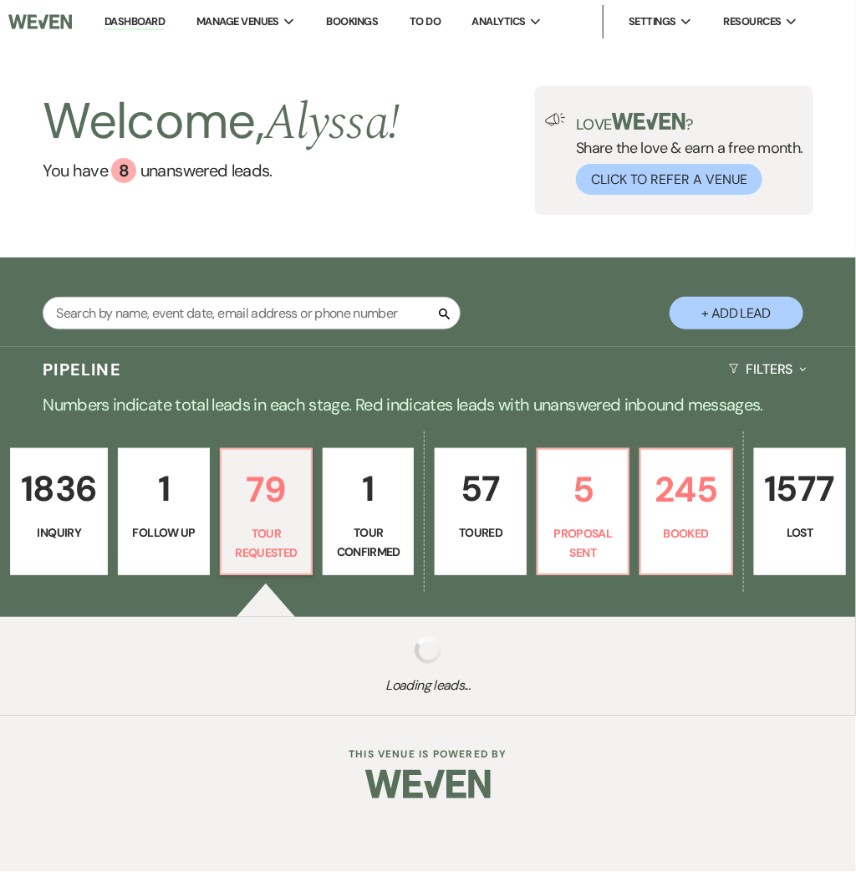
select select "2"
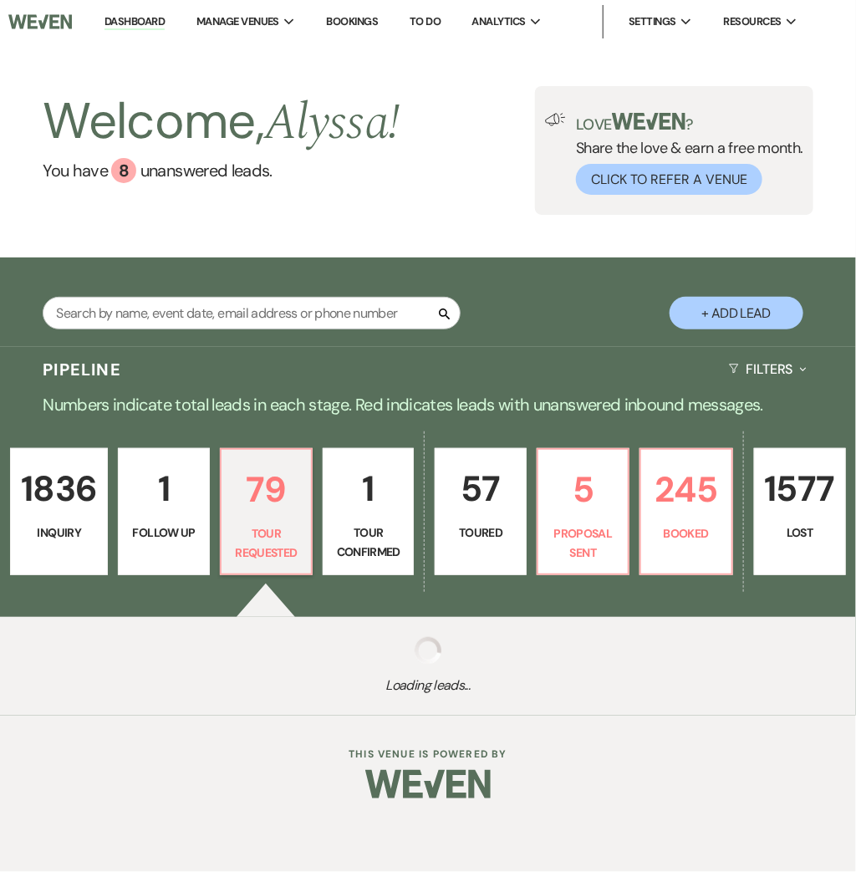
select select "2"
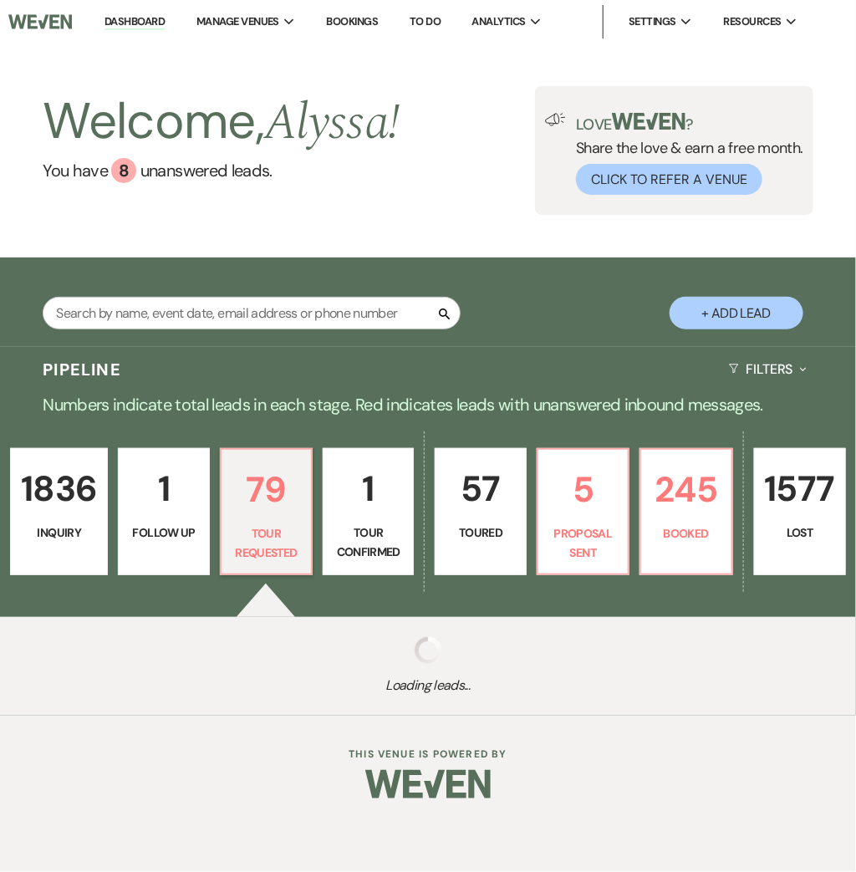
select select "2"
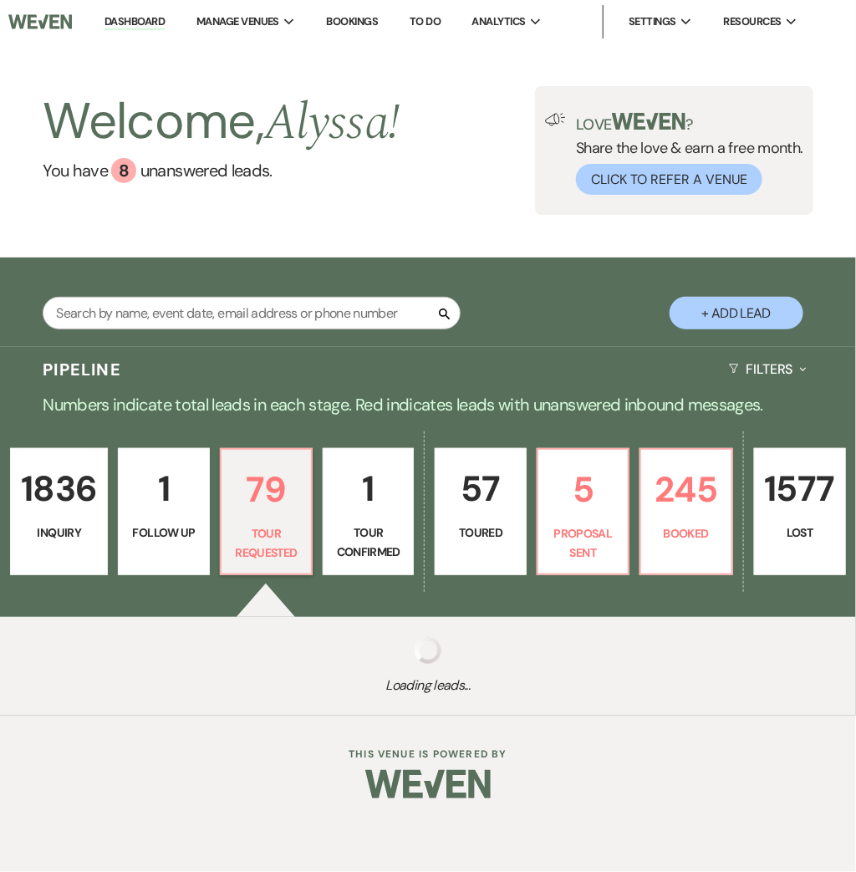
select select "2"
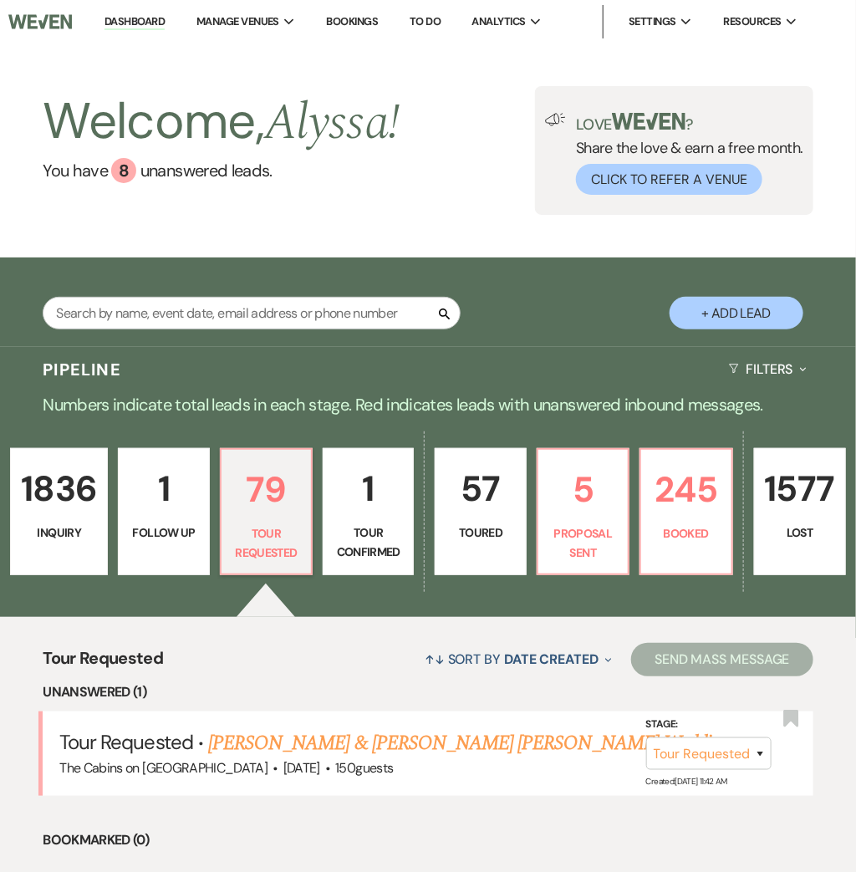
click at [43, 513] on p "1836" at bounding box center [59, 489] width 76 height 56
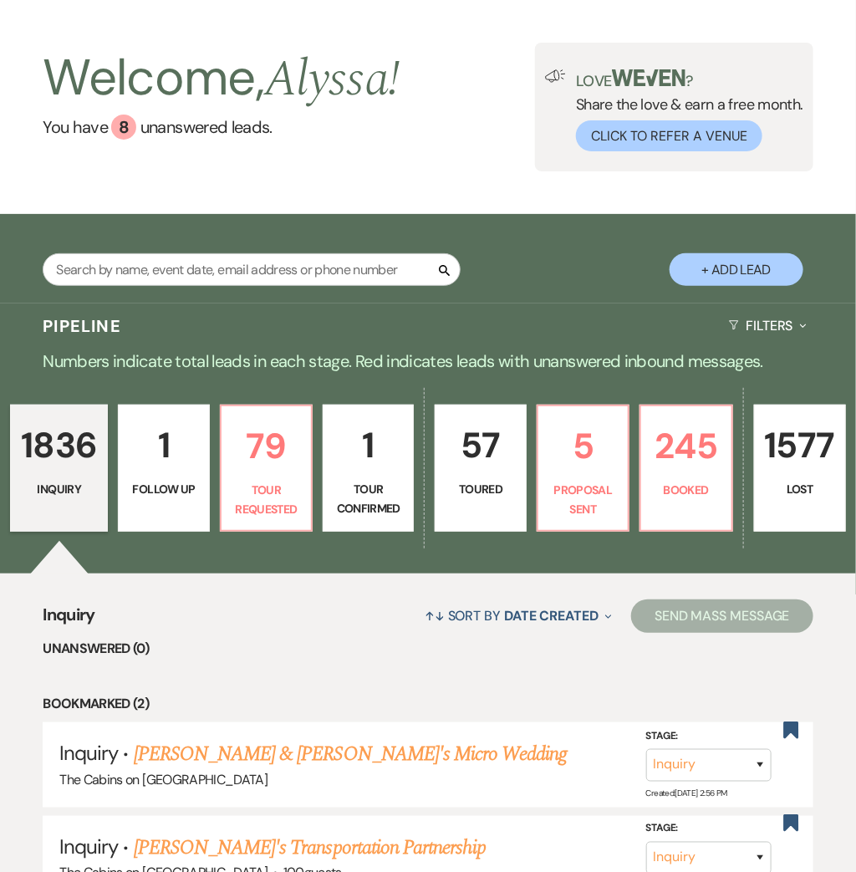
scroll to position [22, 0]
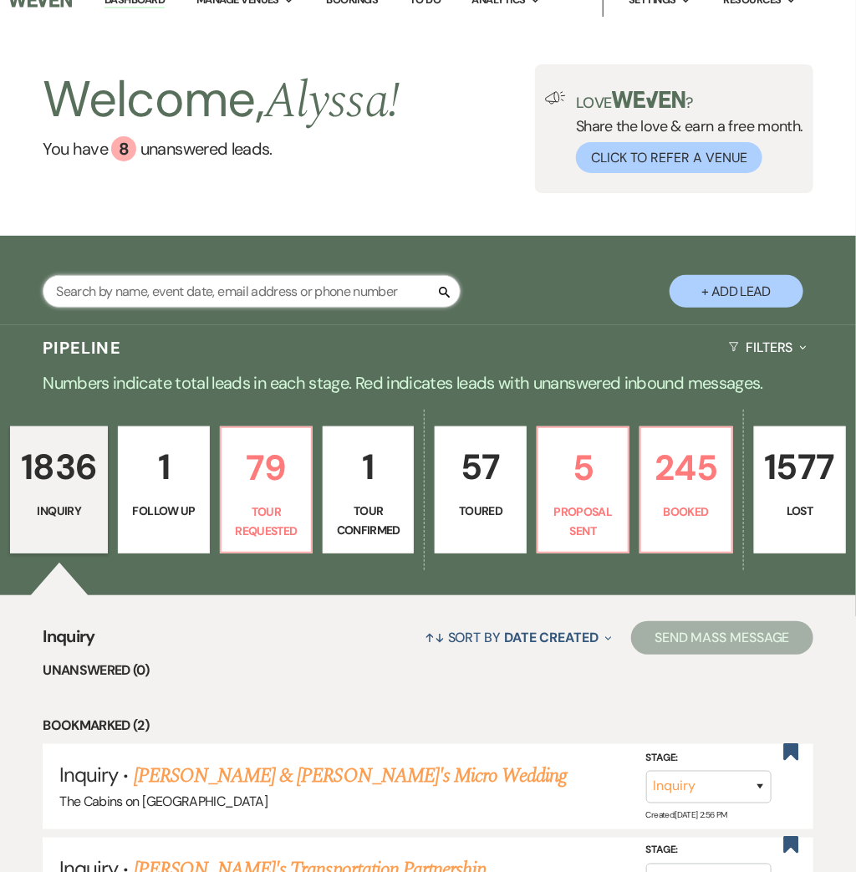
click at [349, 297] on input "text" at bounding box center [252, 291] width 418 height 33
click at [513, 298] on div "Search + Add Lead" at bounding box center [428, 282] width 856 height 77
click at [489, 467] on p "57" at bounding box center [480, 467] width 69 height 56
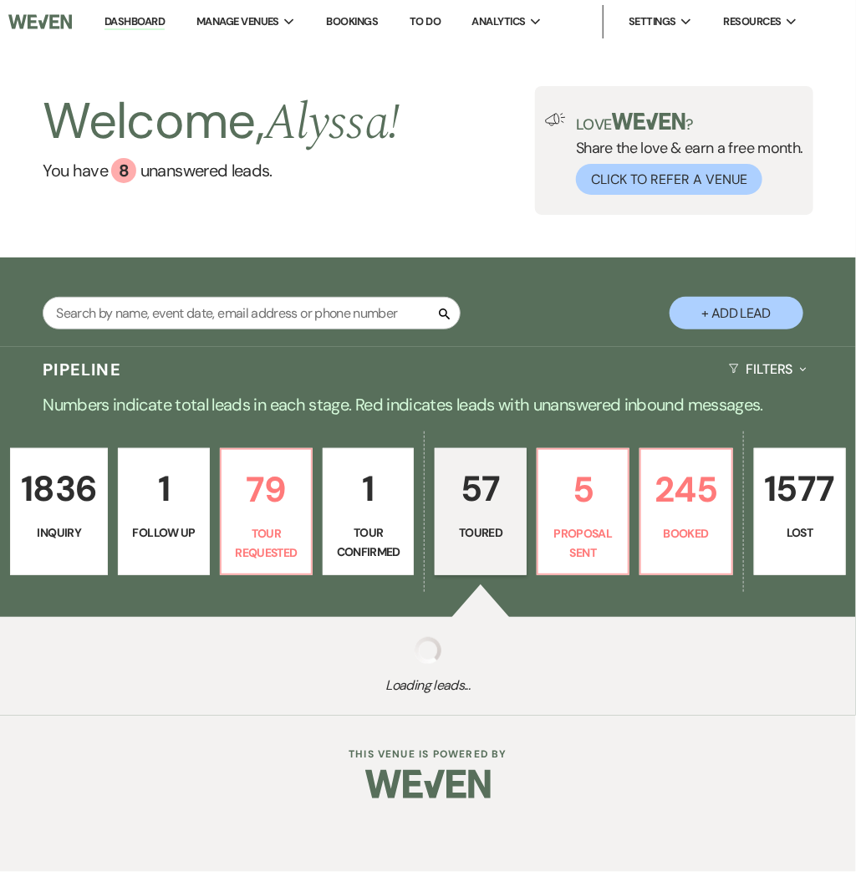
select select "5"
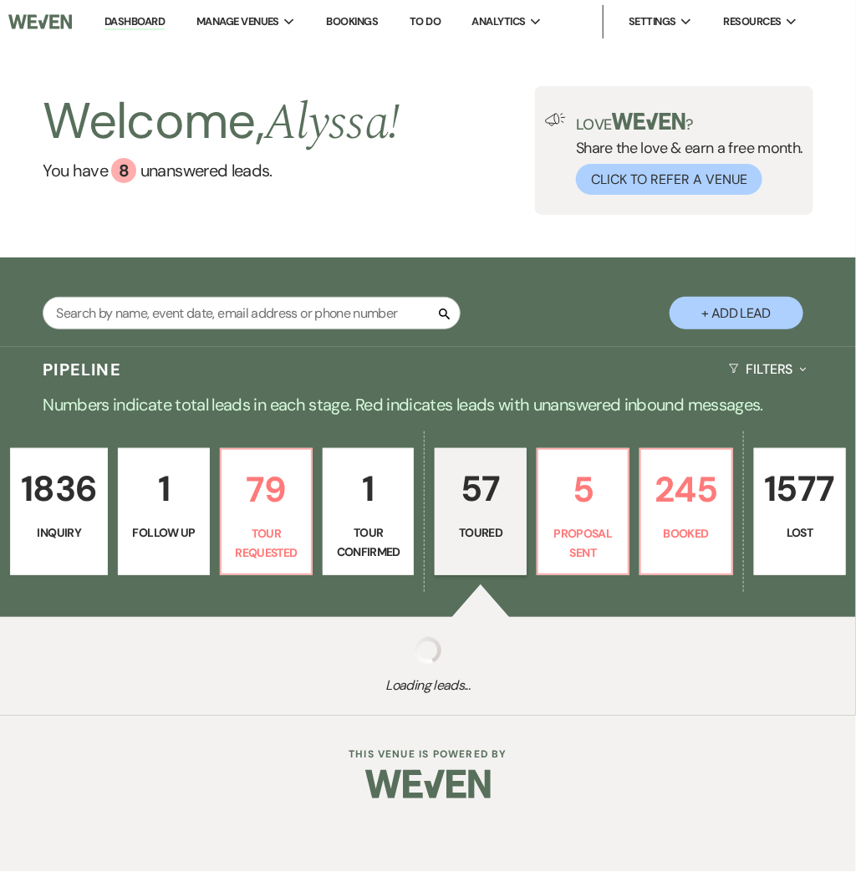
select select "5"
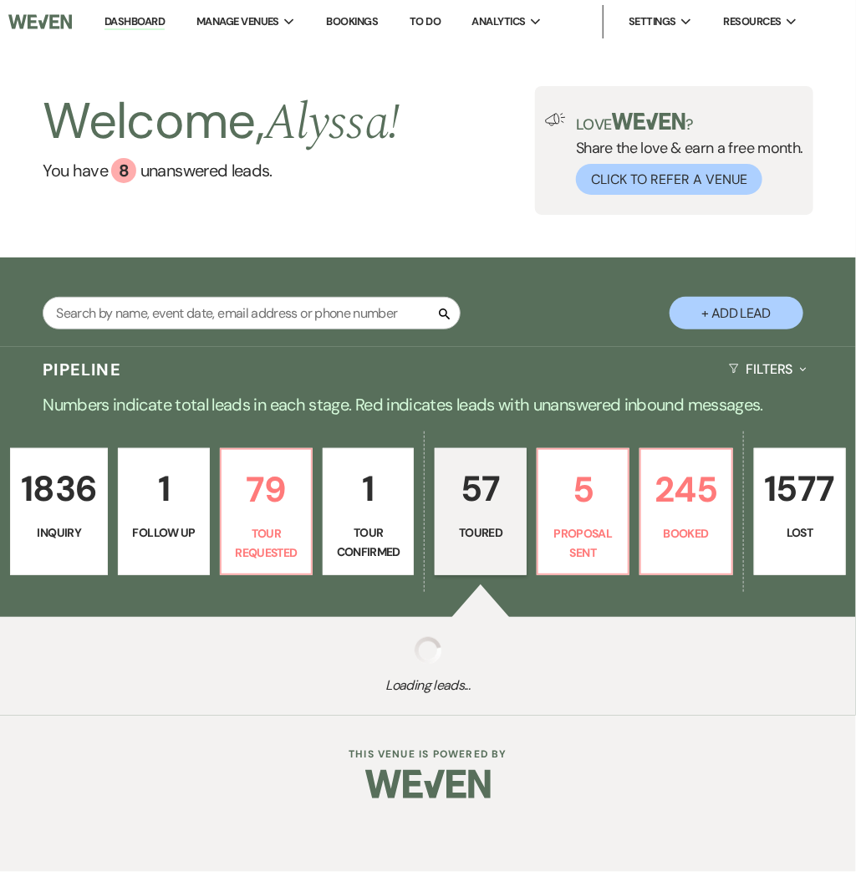
select select "5"
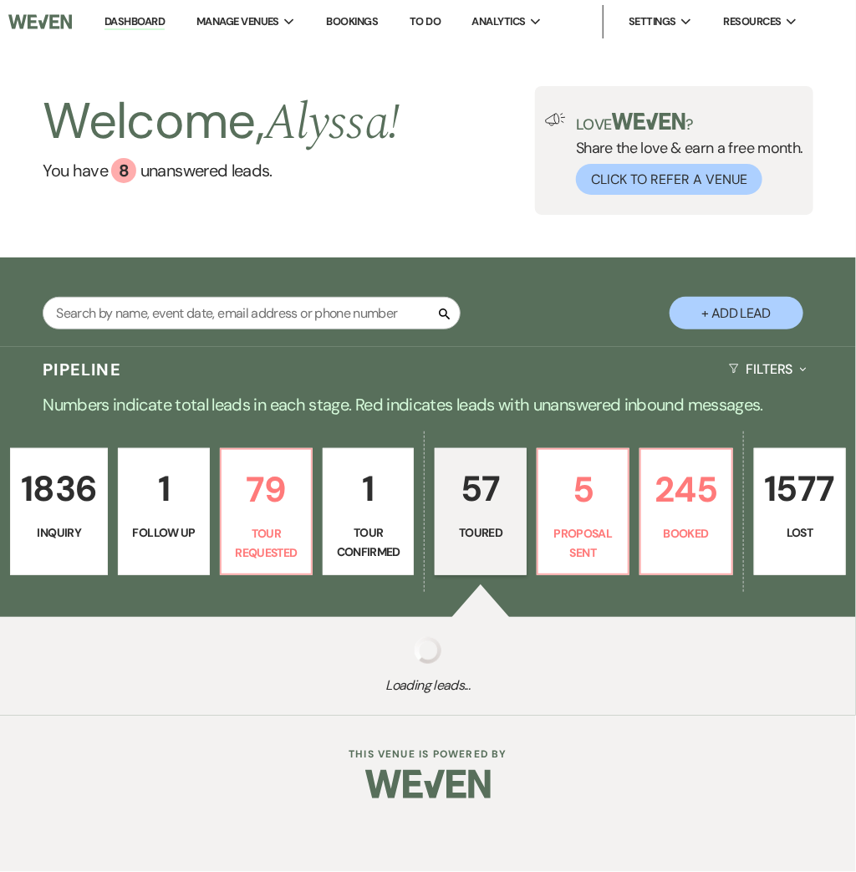
select select "5"
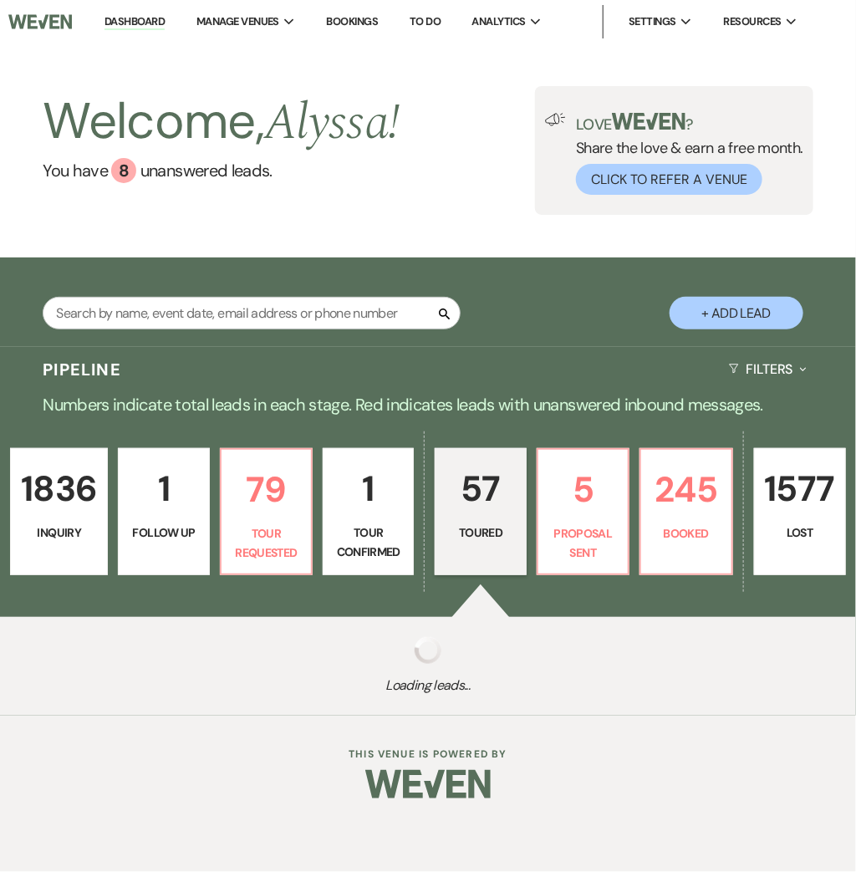
select select "5"
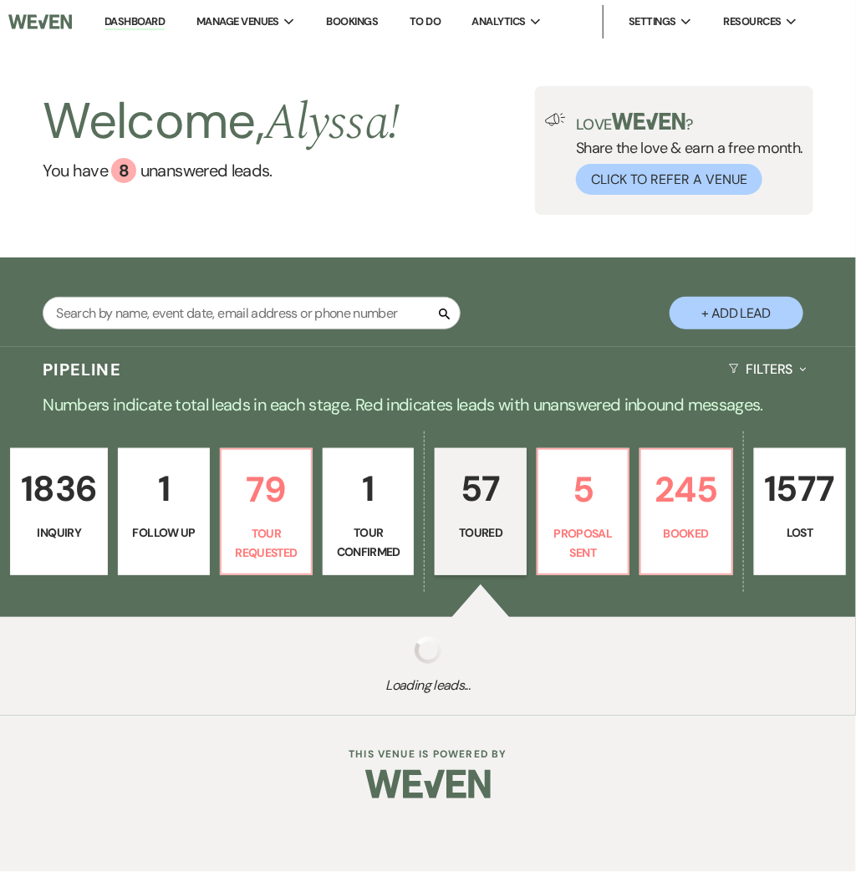
select select "5"
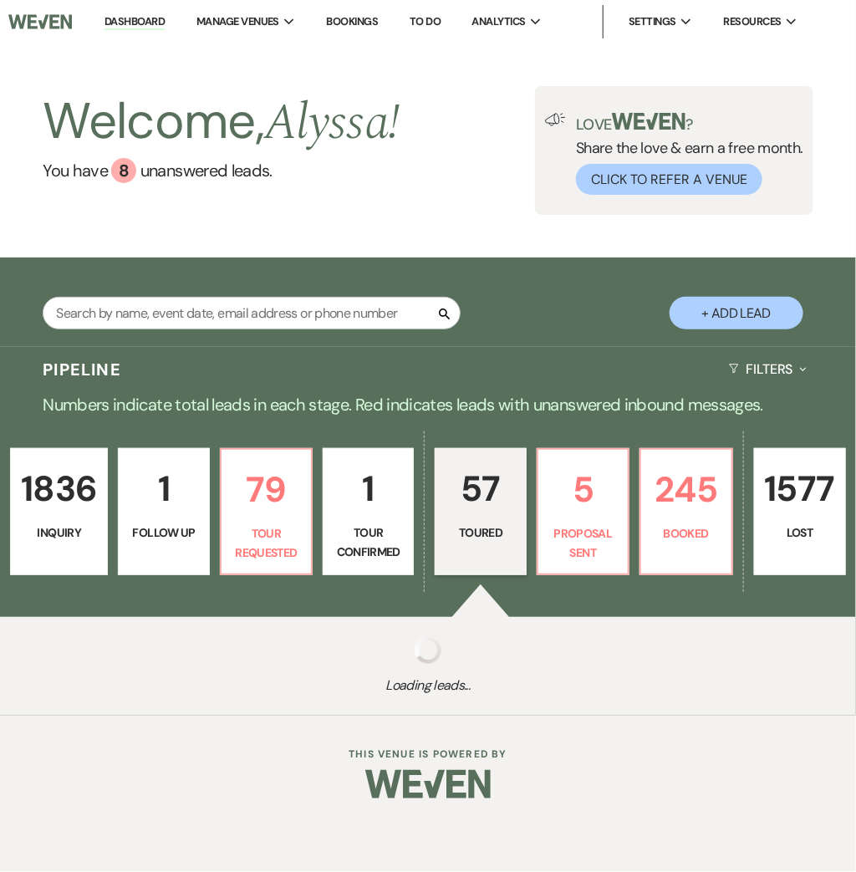
select select "5"
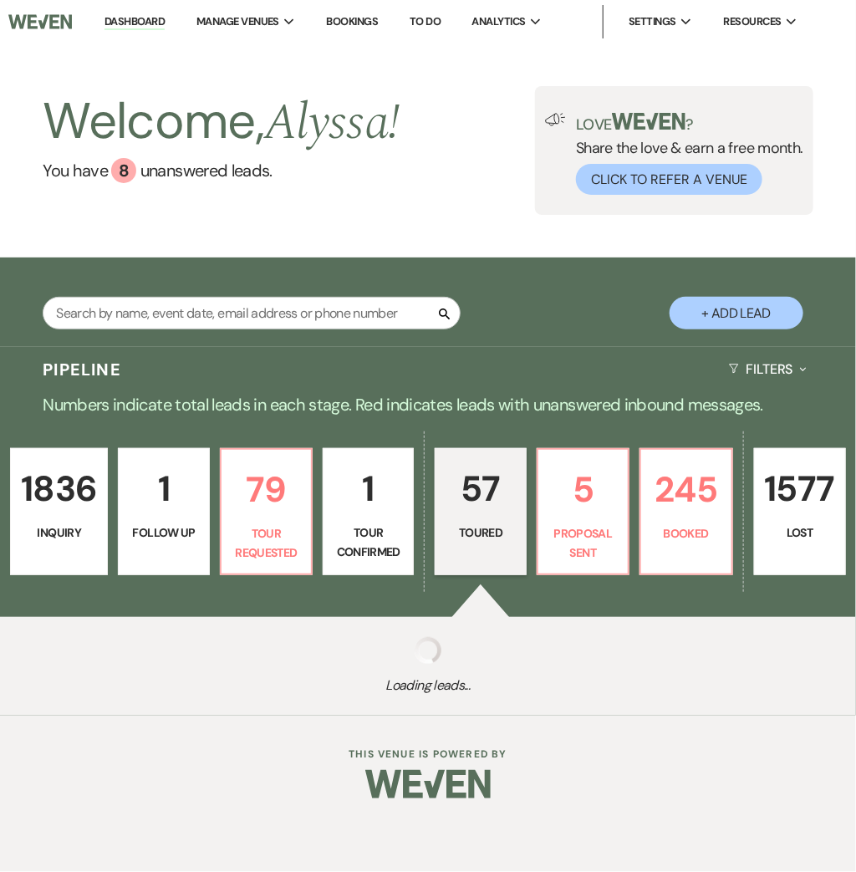
select select "5"
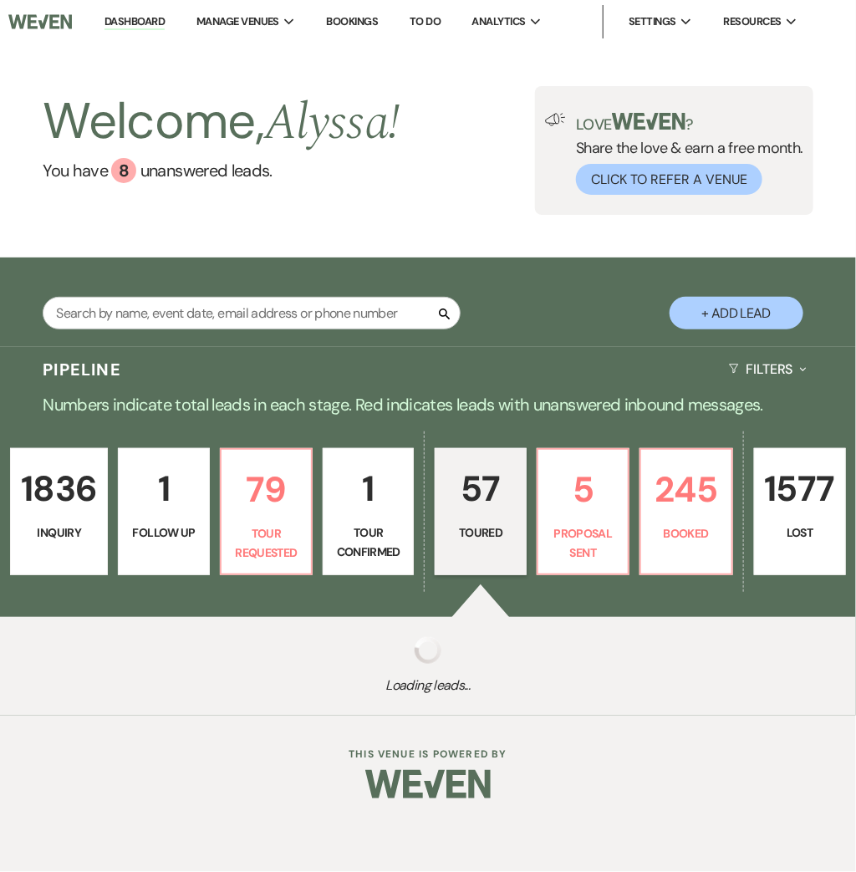
select select "5"
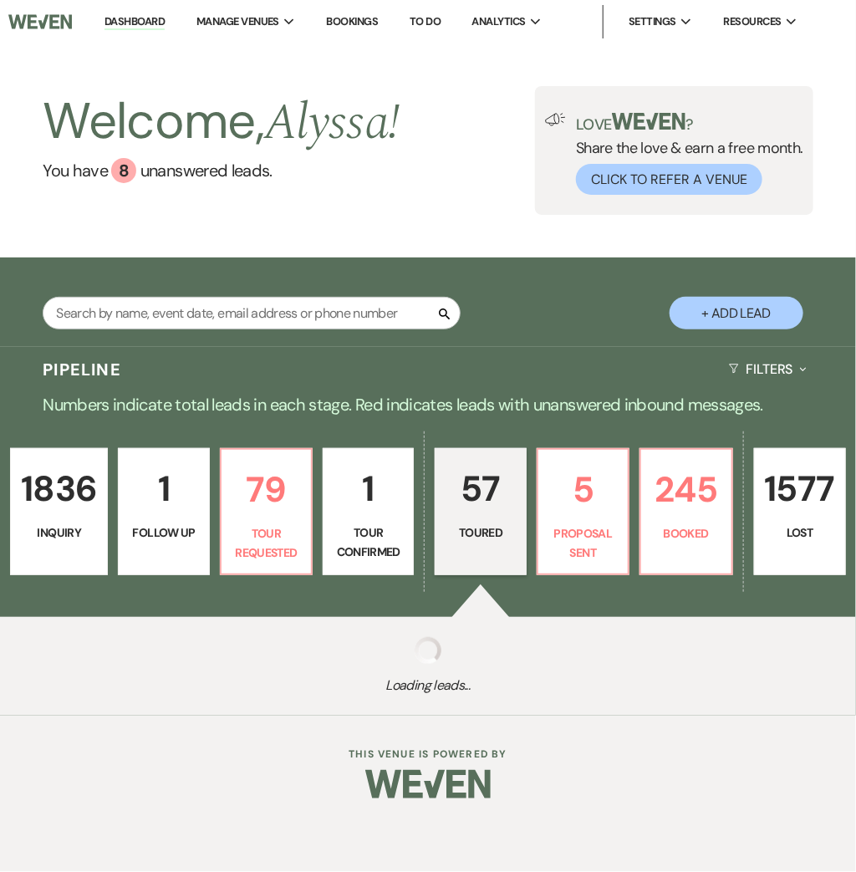
select select "5"
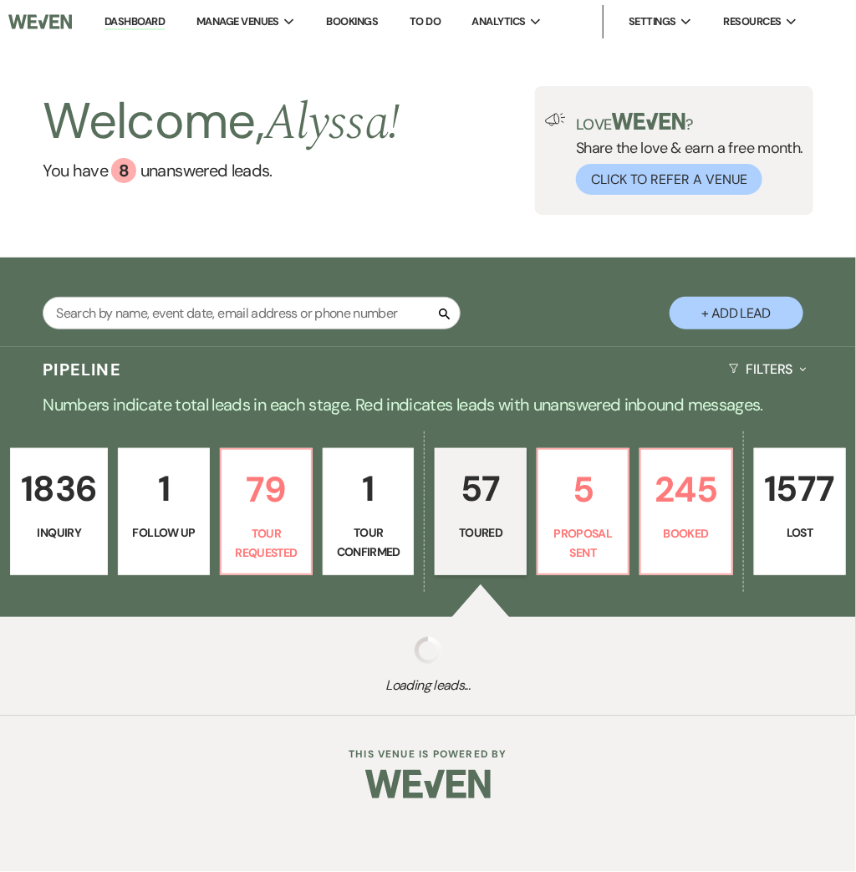
select select "5"
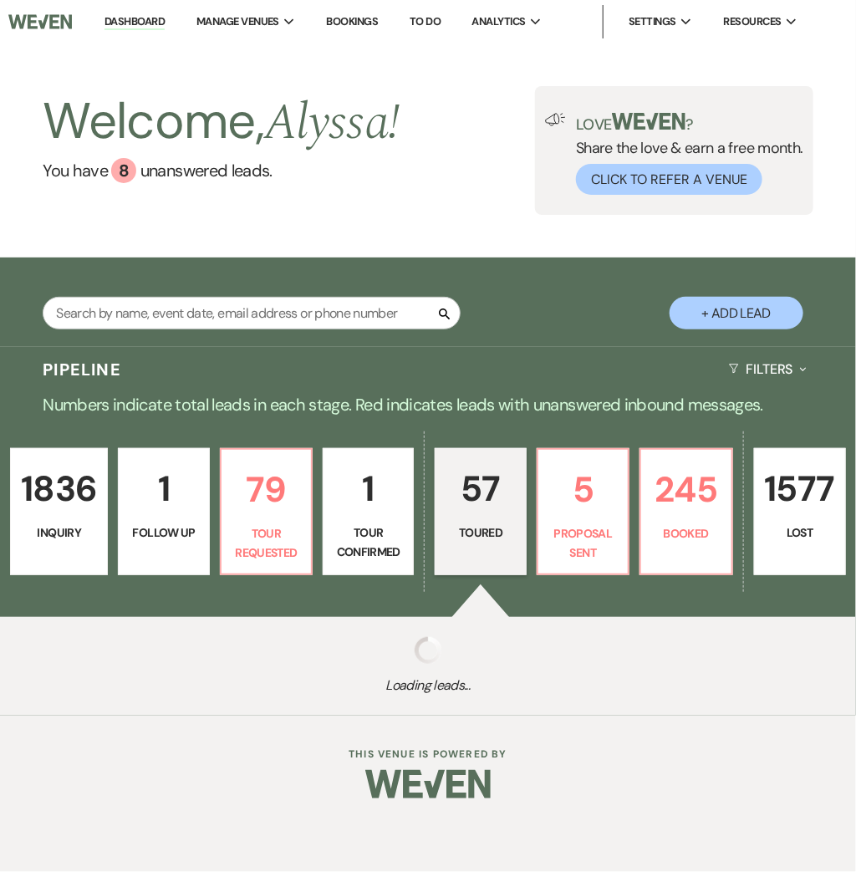
select select "5"
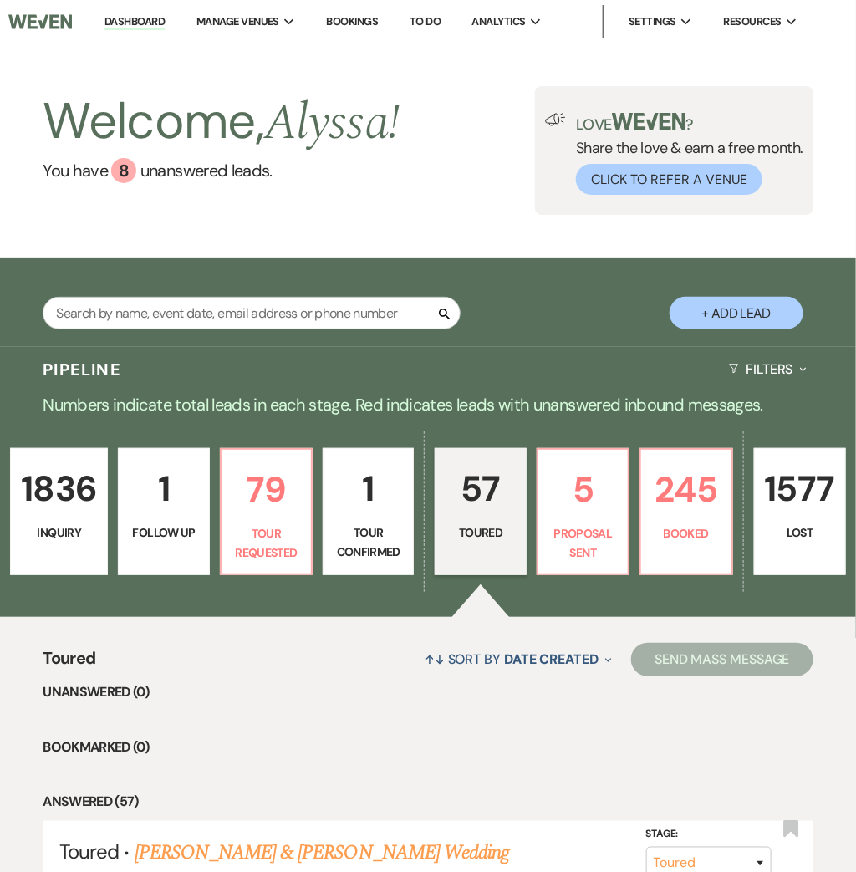
click at [720, 314] on button "+ Add Lead" at bounding box center [737, 313] width 134 height 33
select select "580"
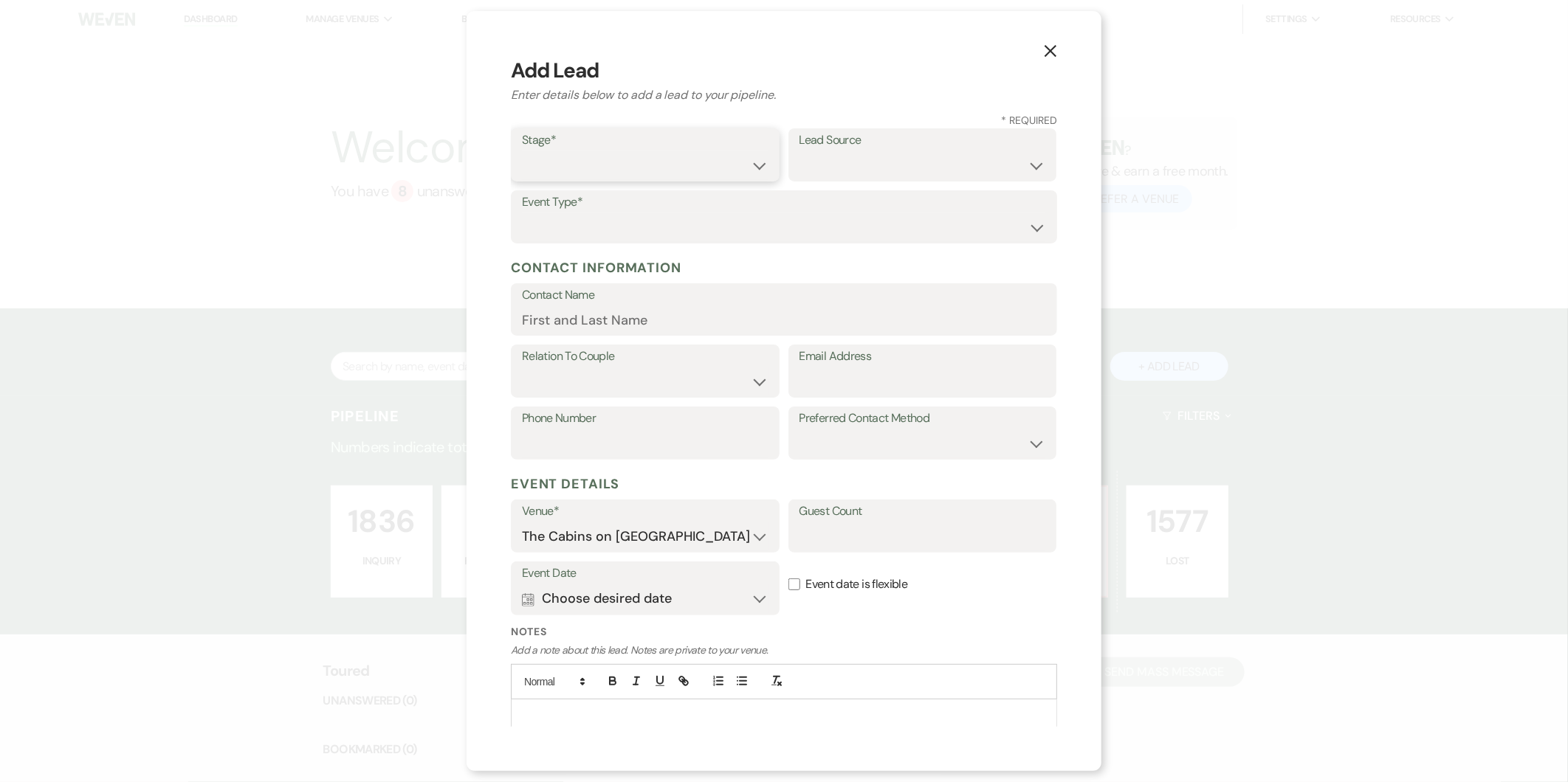
click at [680, 152] on select "Inquiry Follow Up Tour Requested Tour Confirmed Toured Proposal Sent Booked Lost" at bounding box center [645, 165] width 246 height 29
select select "5"
click at [522, 151] on select "Inquiry Follow Up Tour Requested Tour Confirmed Toured Proposal Sent Booked Lost" at bounding box center [645, 165] width 246 height 29
click at [755, 161] on select "Weven Venue Website Instagram Facebook Pinterest Google The Knot Wedding Wire H…" at bounding box center [922, 165] width 246 height 29
click at [717, 228] on select "Wedding Anniversary Party Baby Shower Bachelorette / Bachelor Party Birthday Pa…" at bounding box center [784, 228] width 524 height 29
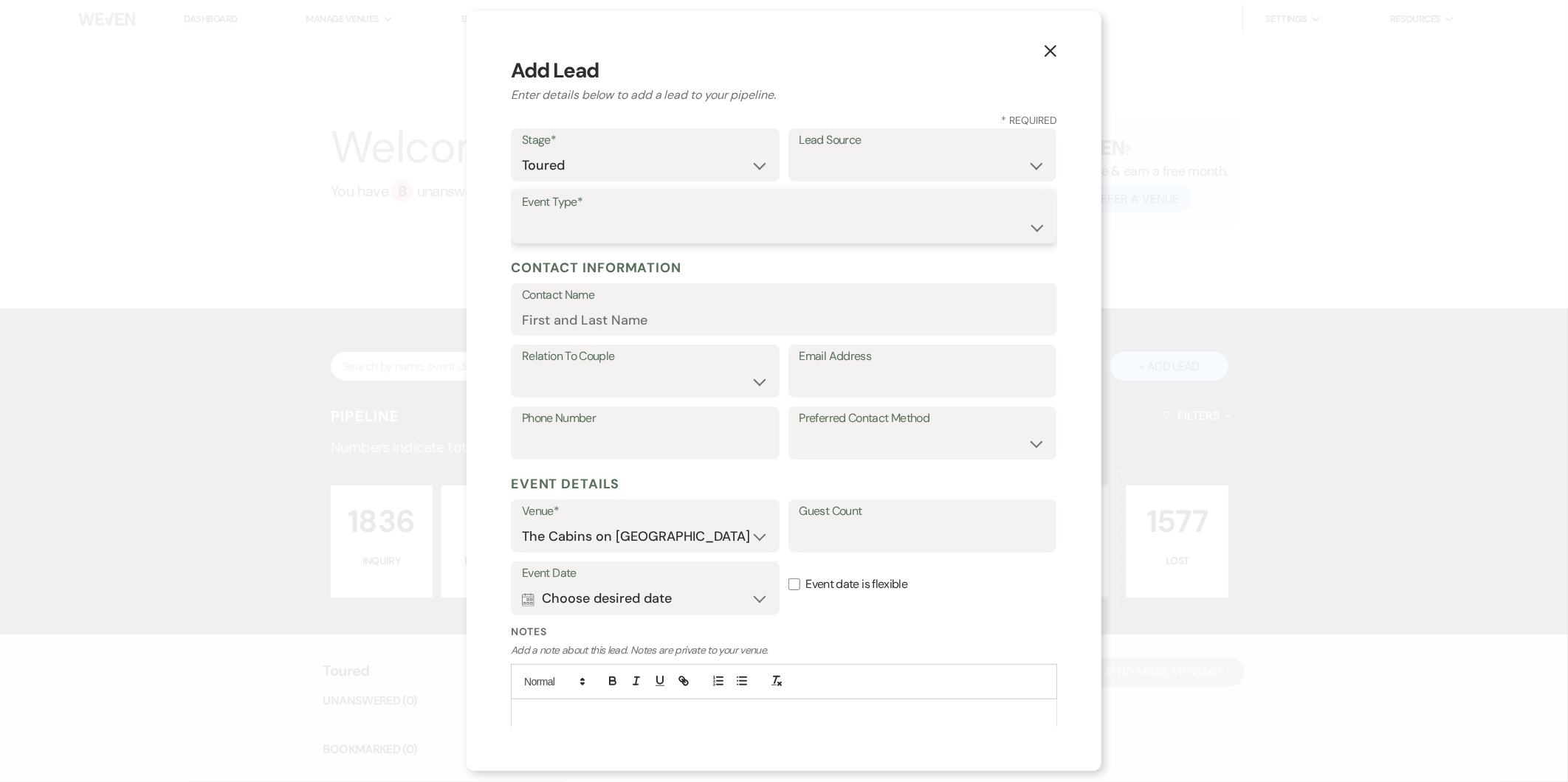
select select "1"
click at [522, 214] on select "Wedding Anniversary Party Baby Shower Bachelorette / Bachelor Party Birthday Pa…" at bounding box center [784, 228] width 524 height 29
click at [630, 328] on input "Contact Name" at bounding box center [784, 320] width 524 height 29
type input "[PERSON_NAME]"
click at [703, 356] on label "Relation To Couple" at bounding box center [645, 357] width 246 height 21
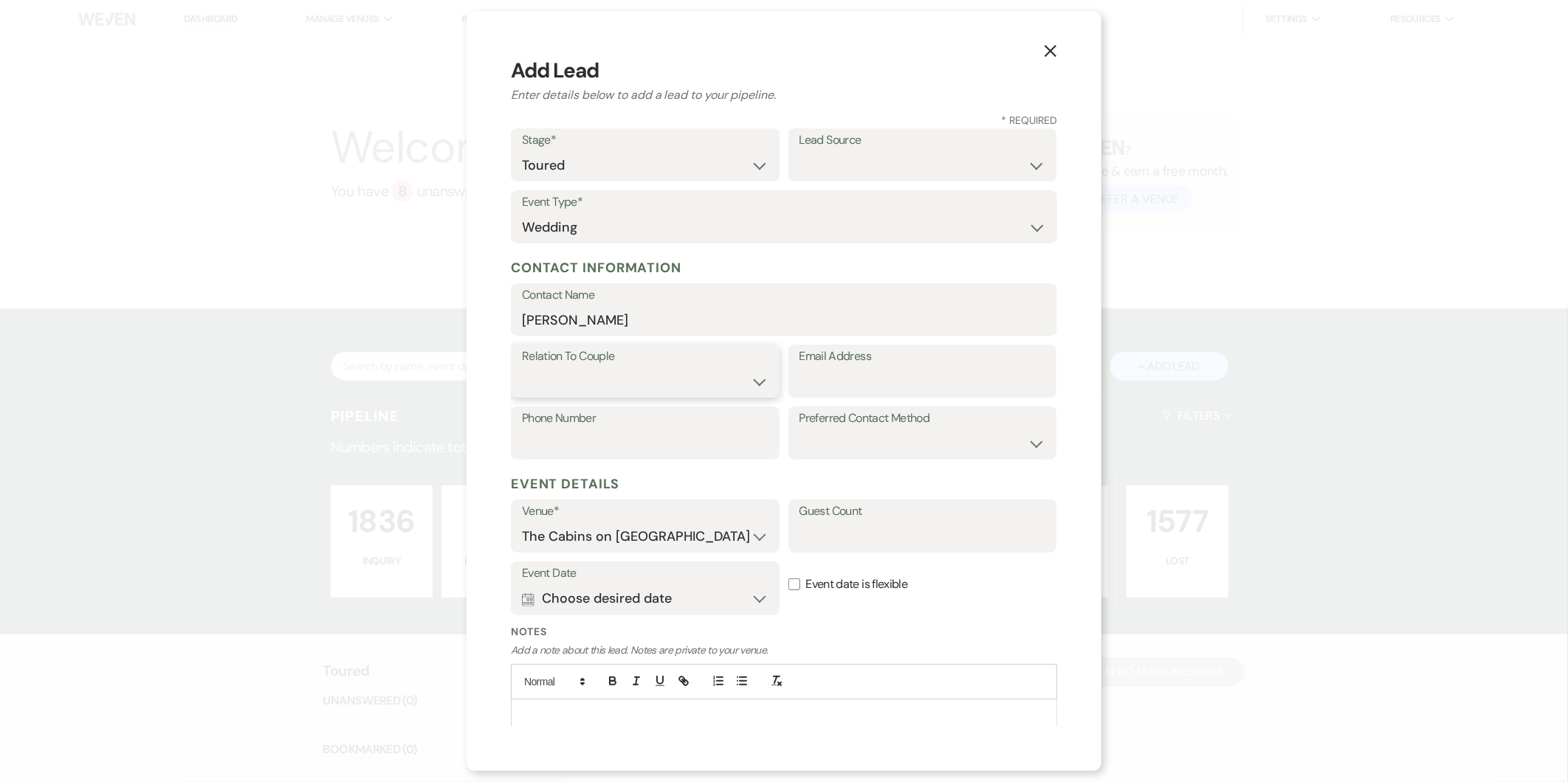
click at [698, 375] on select "Couple Planner Parent of Couple Family Member Friend Other" at bounding box center [645, 381] width 246 height 29
select select "1"
click at [522, 367] on select "Couple Planner Parent of Couple Family Member Friend Other" at bounding box center [645, 381] width 246 height 29
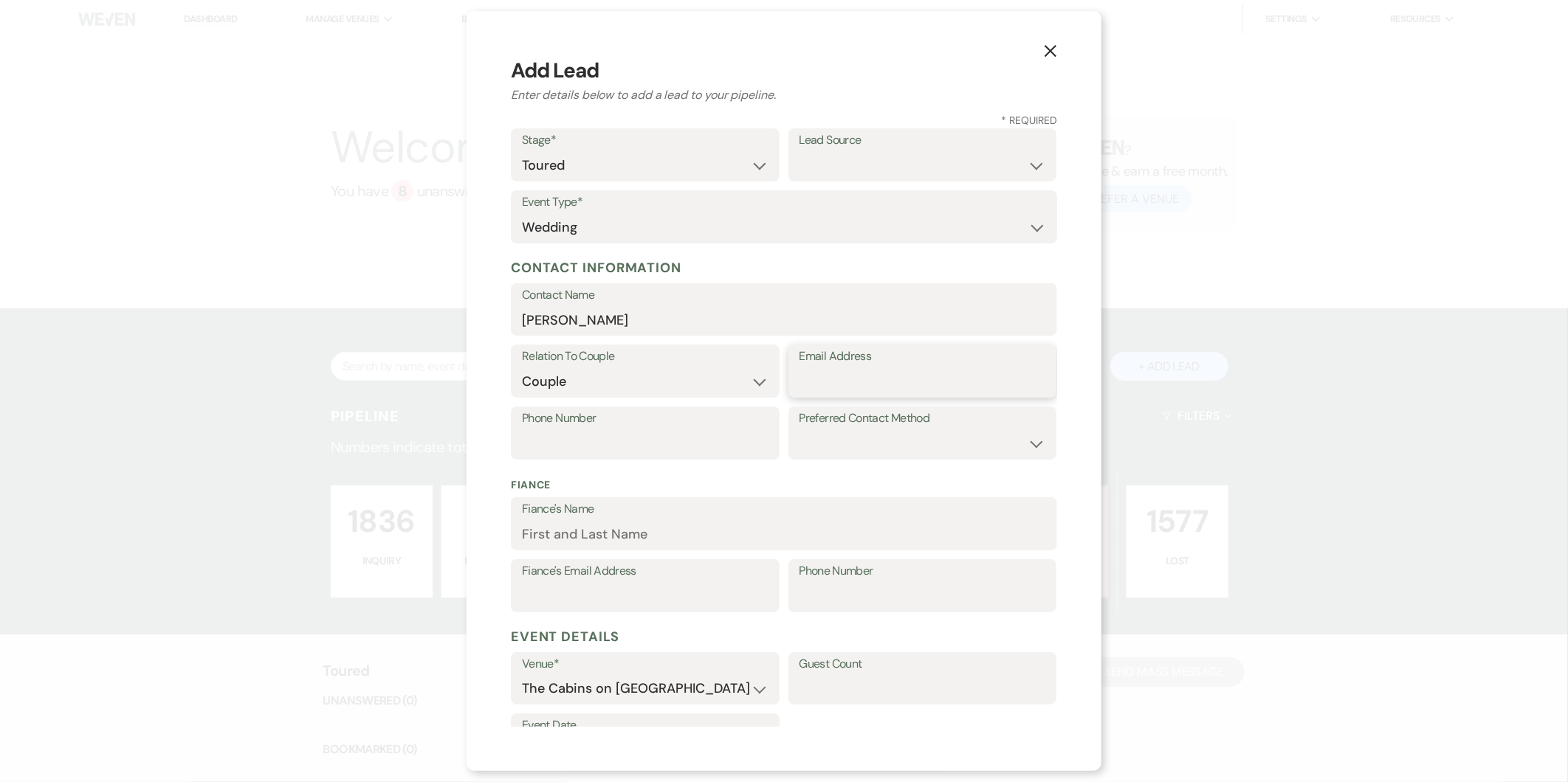
click at [755, 385] on input "Email Address" at bounding box center [922, 381] width 246 height 29
paste input "[EMAIL_ADDRESS][DOMAIN_NAME]"
type input "[EMAIL_ADDRESS][DOMAIN_NAME]"
click at [599, 447] on input "Phone Number" at bounding box center [645, 444] width 246 height 29
click at [572, 430] on input "Phone Number" at bounding box center [645, 444] width 246 height 29
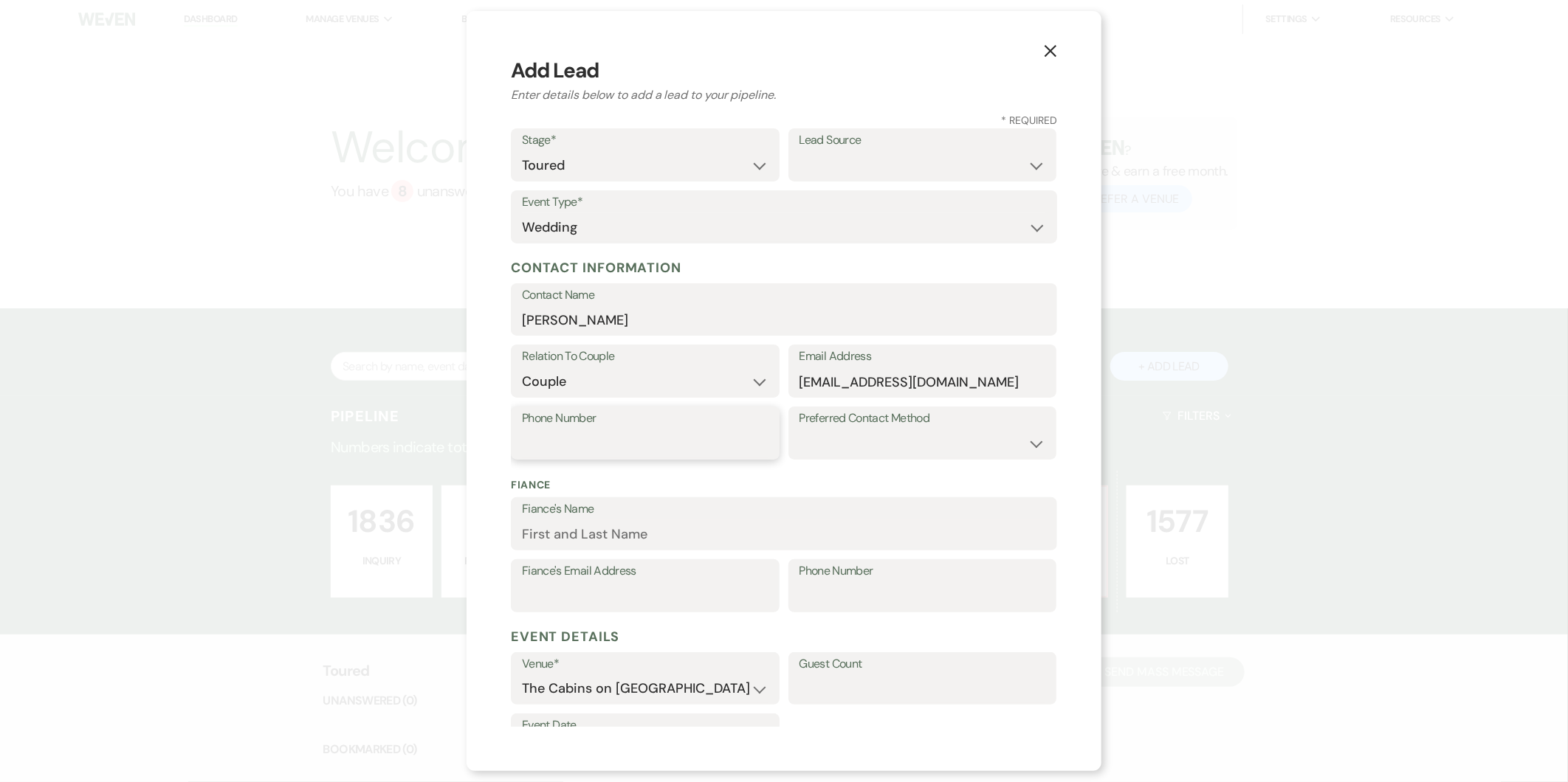
paste input "[PHONE_NUMBER]"
type input "[PHONE_NUMBER]"
click at [755, 450] on select "Email Phone Text" at bounding box center [922, 444] width 246 height 29
select select "email"
click at [755, 430] on select "Email Phone Text" at bounding box center [922, 444] width 246 height 29
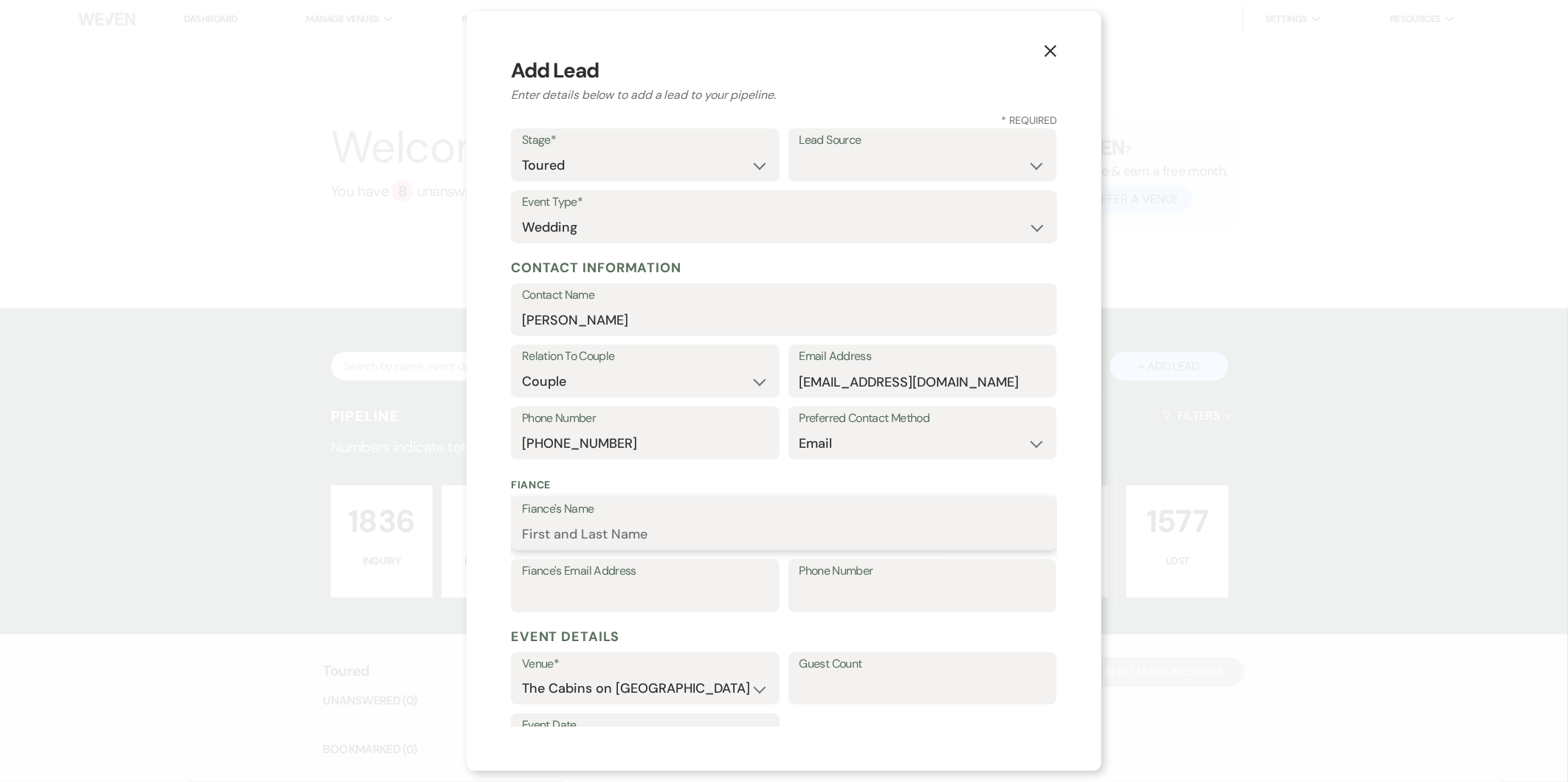
click at [735, 533] on input "Fiance's Name" at bounding box center [784, 534] width 524 height 29
type input "[PERSON_NAME]"
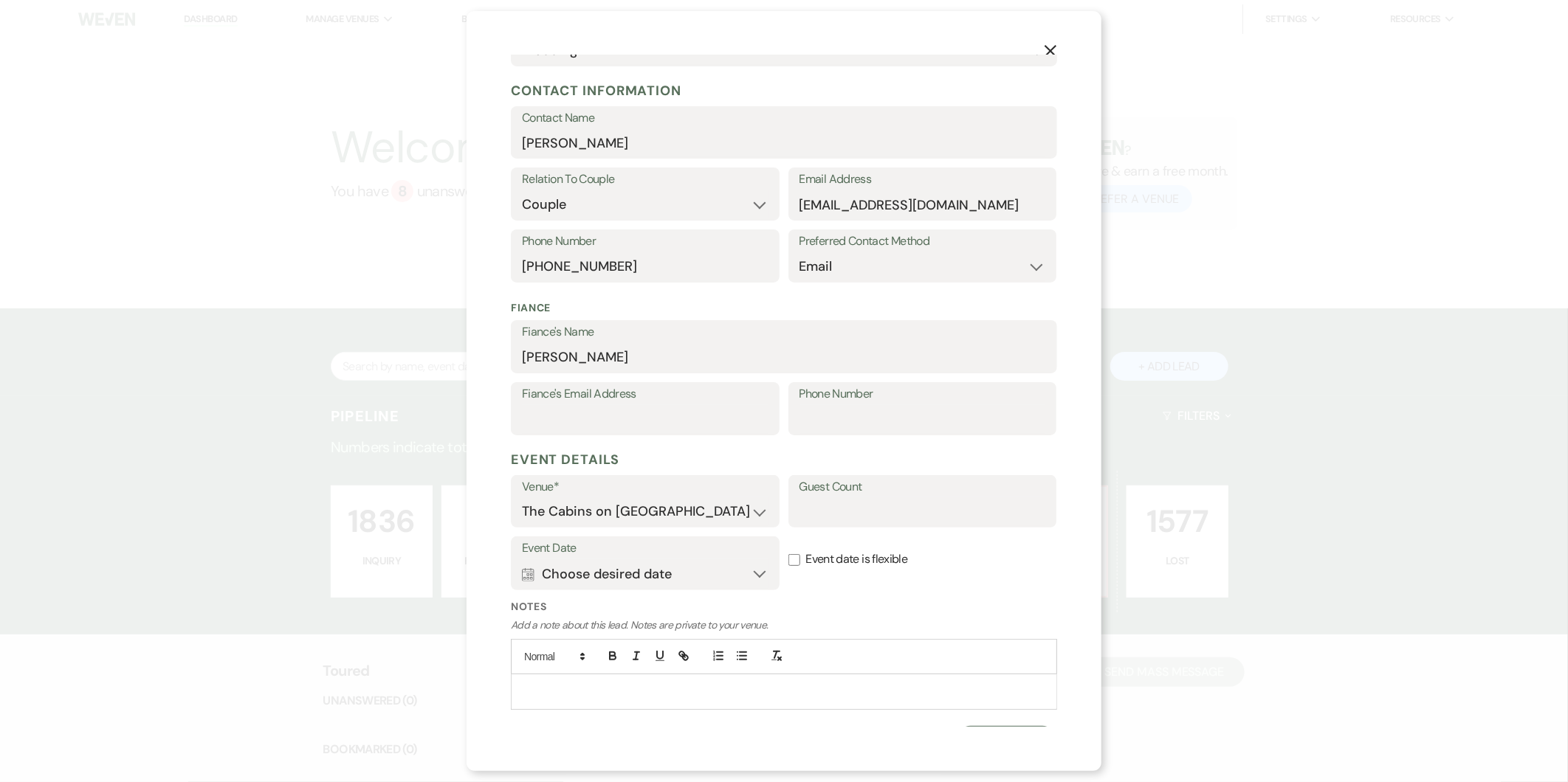
scroll to position [199, 0]
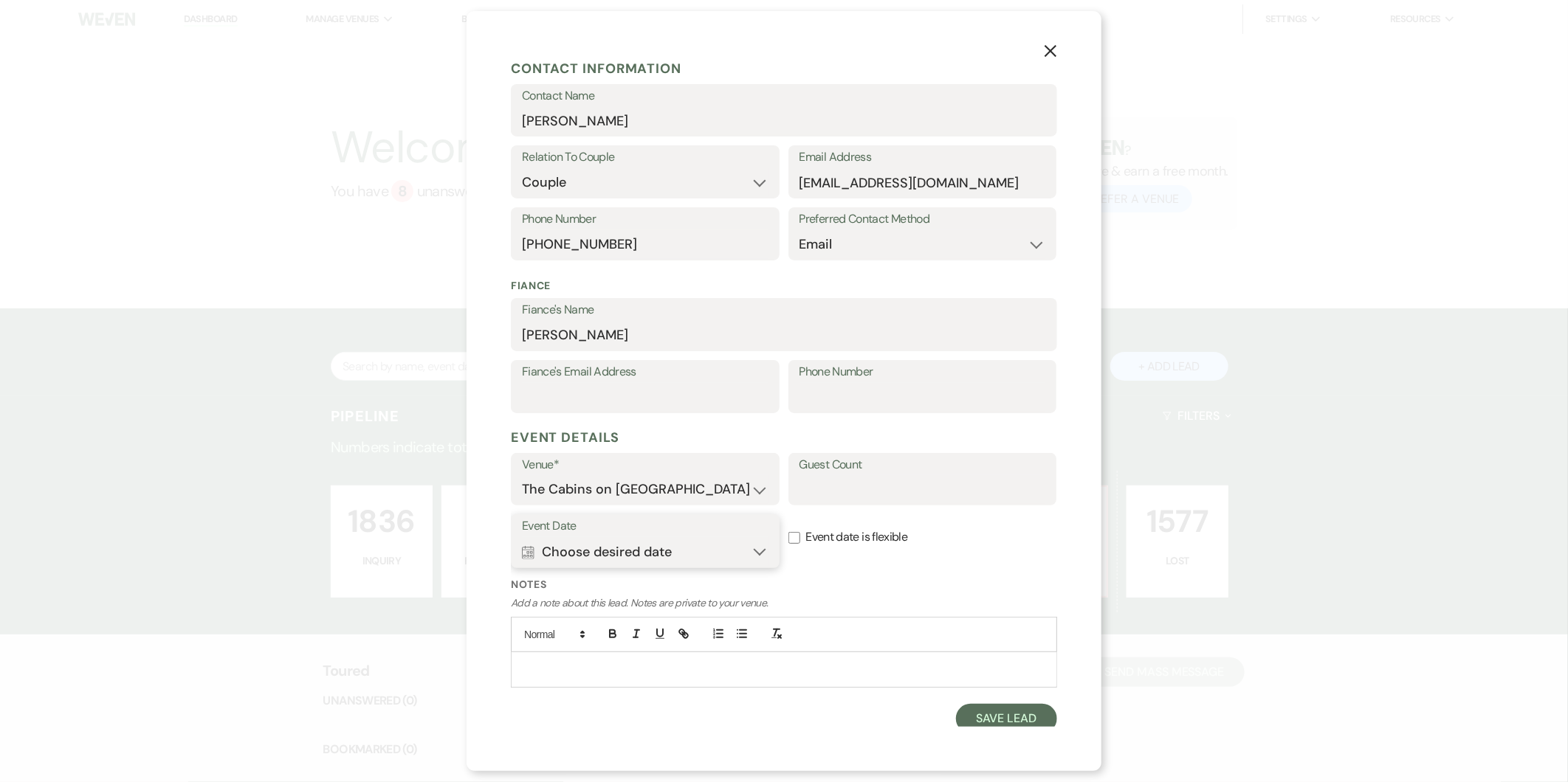
click at [743, 556] on button "Calendar Choose desired date Expand" at bounding box center [645, 552] width 246 height 29
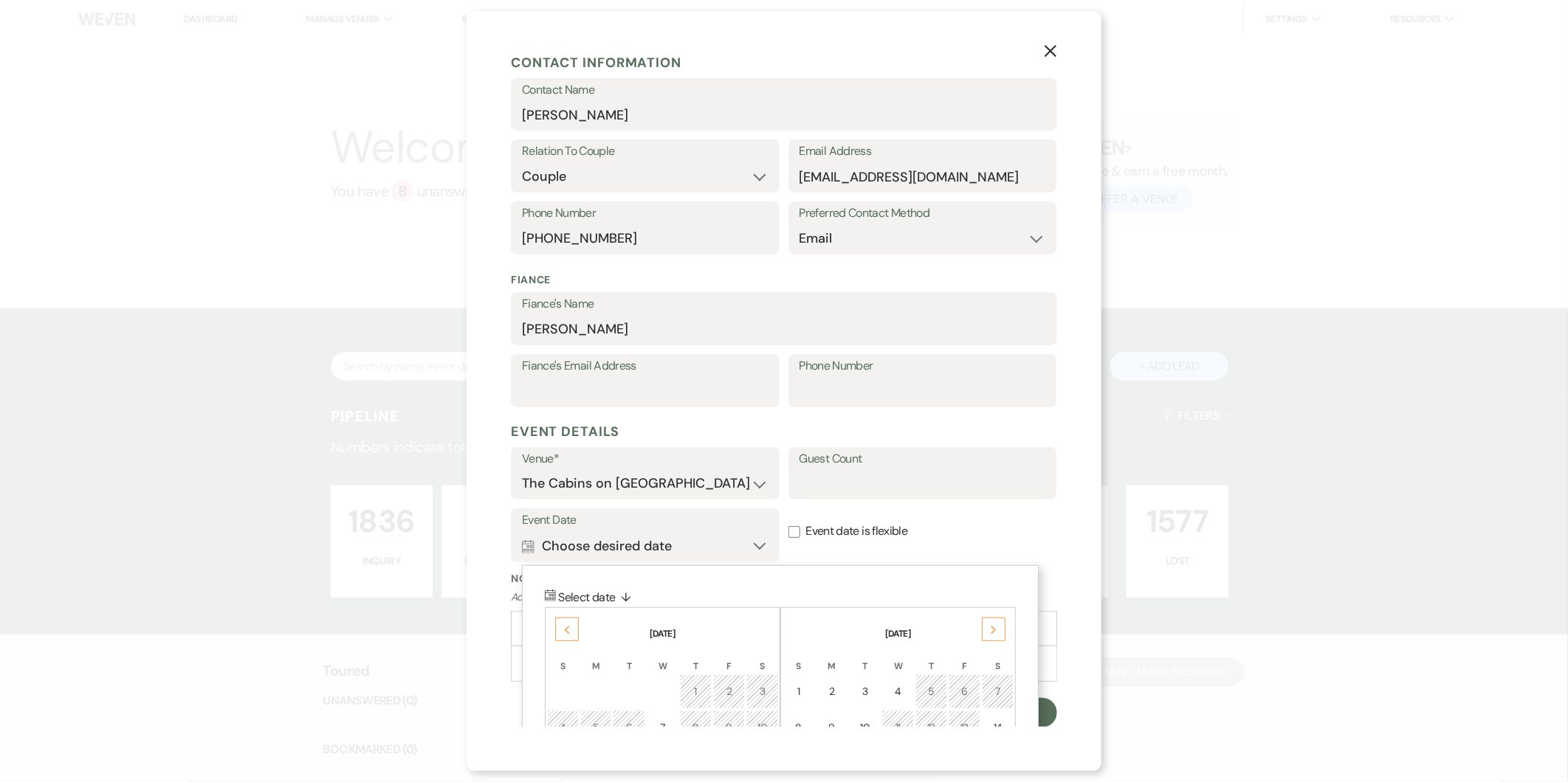
click at [562, 621] on div "Previous" at bounding box center [567, 629] width 24 height 24
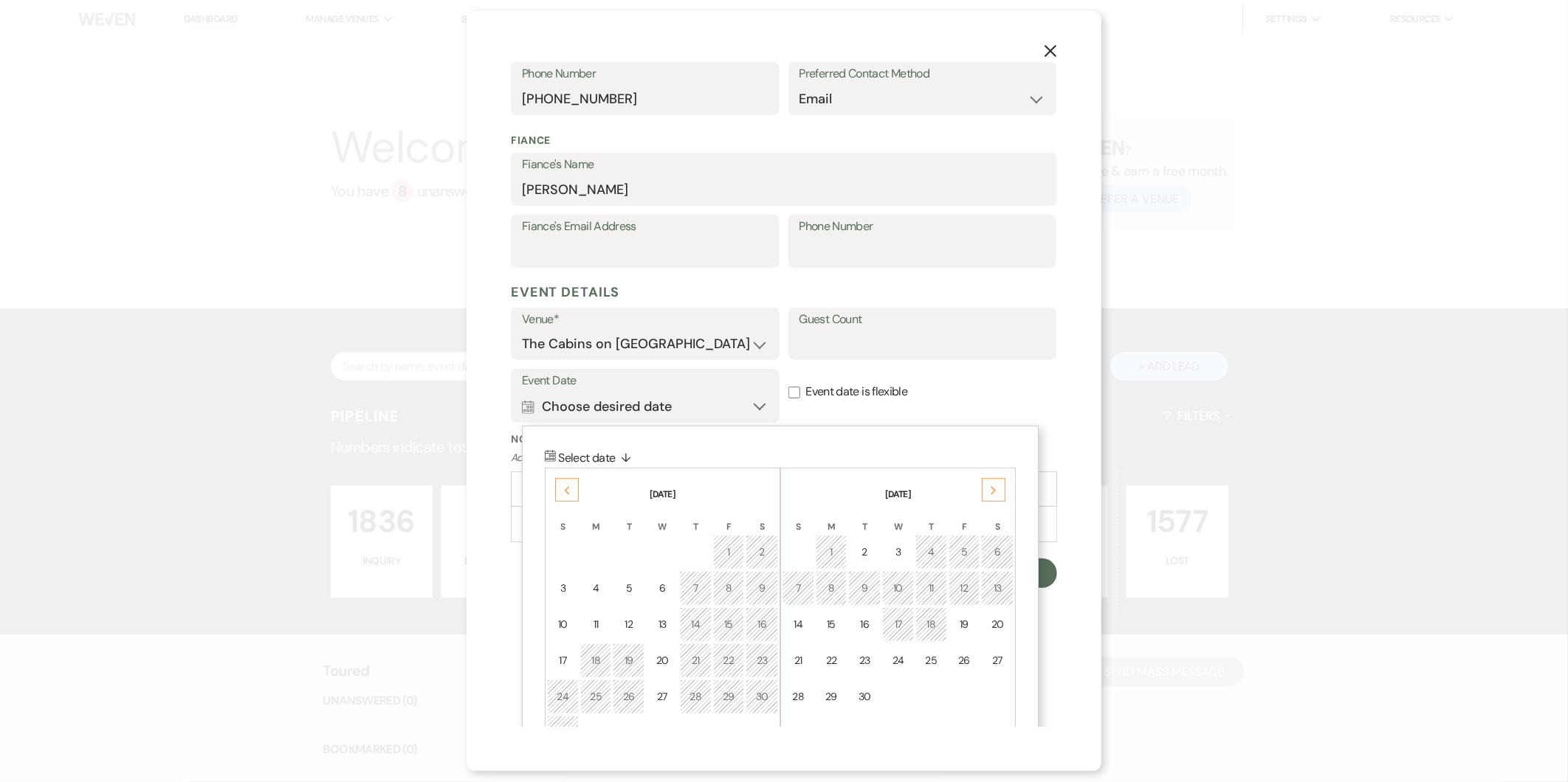
scroll to position [387, 0]
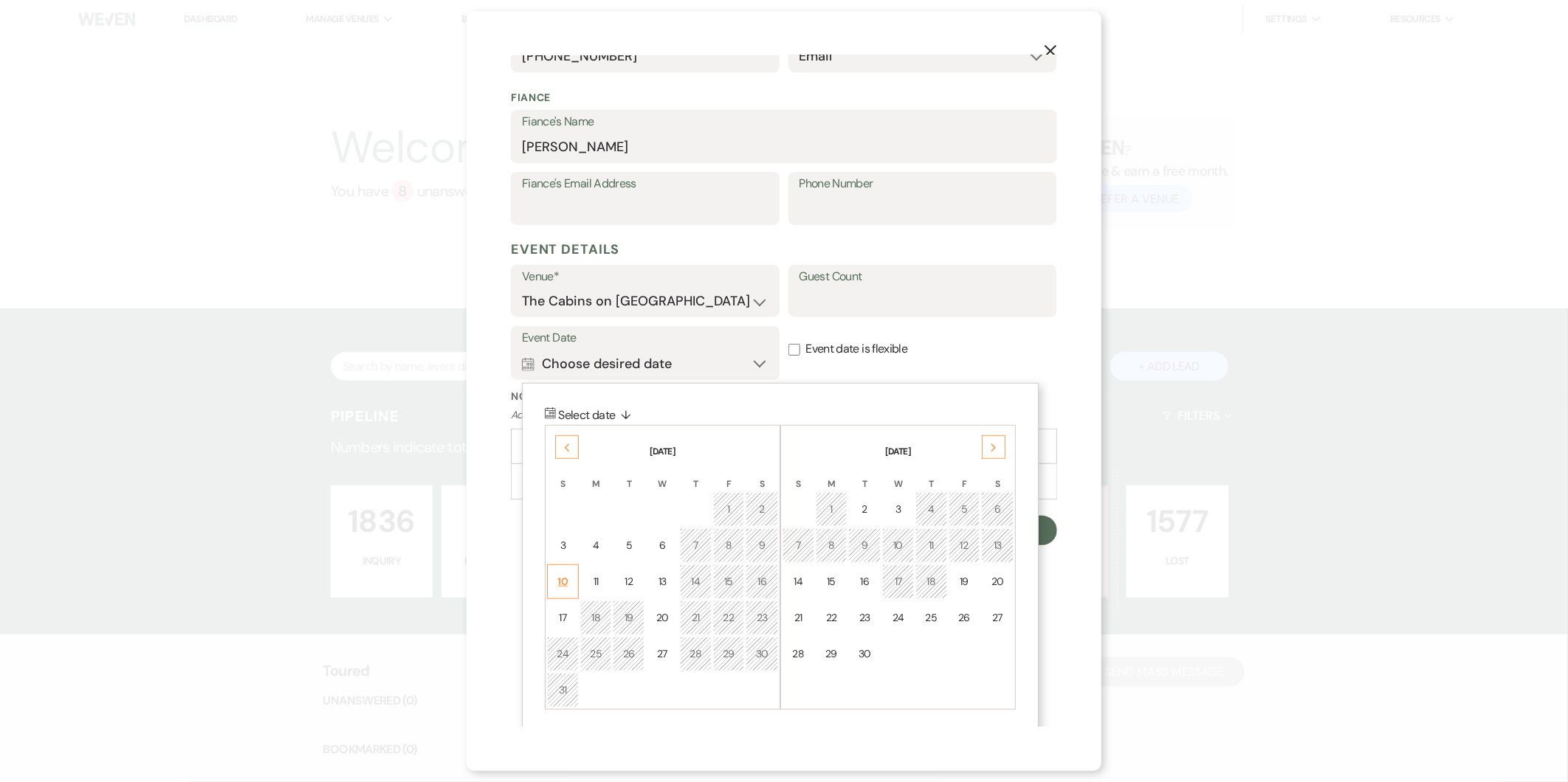
click at [556, 580] on div "10" at bounding box center [562, 582] width 12 height 16
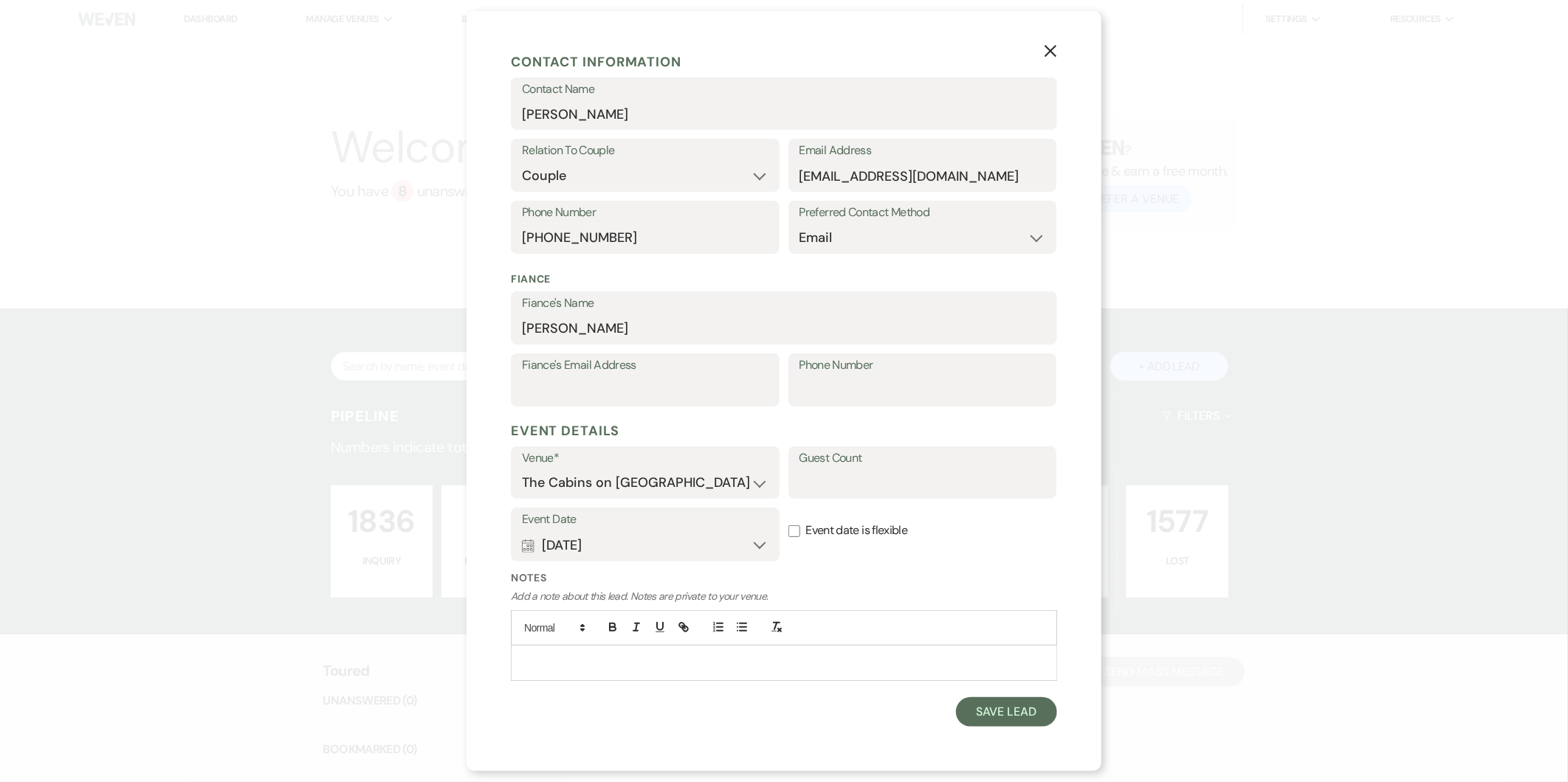
scroll to position [205, 0]
click at [755, 529] on input "Event date is flexible" at bounding box center [794, 531] width 11 height 11
checkbox input "true"
click at [709, 667] on p at bounding box center [784, 663] width 523 height 16
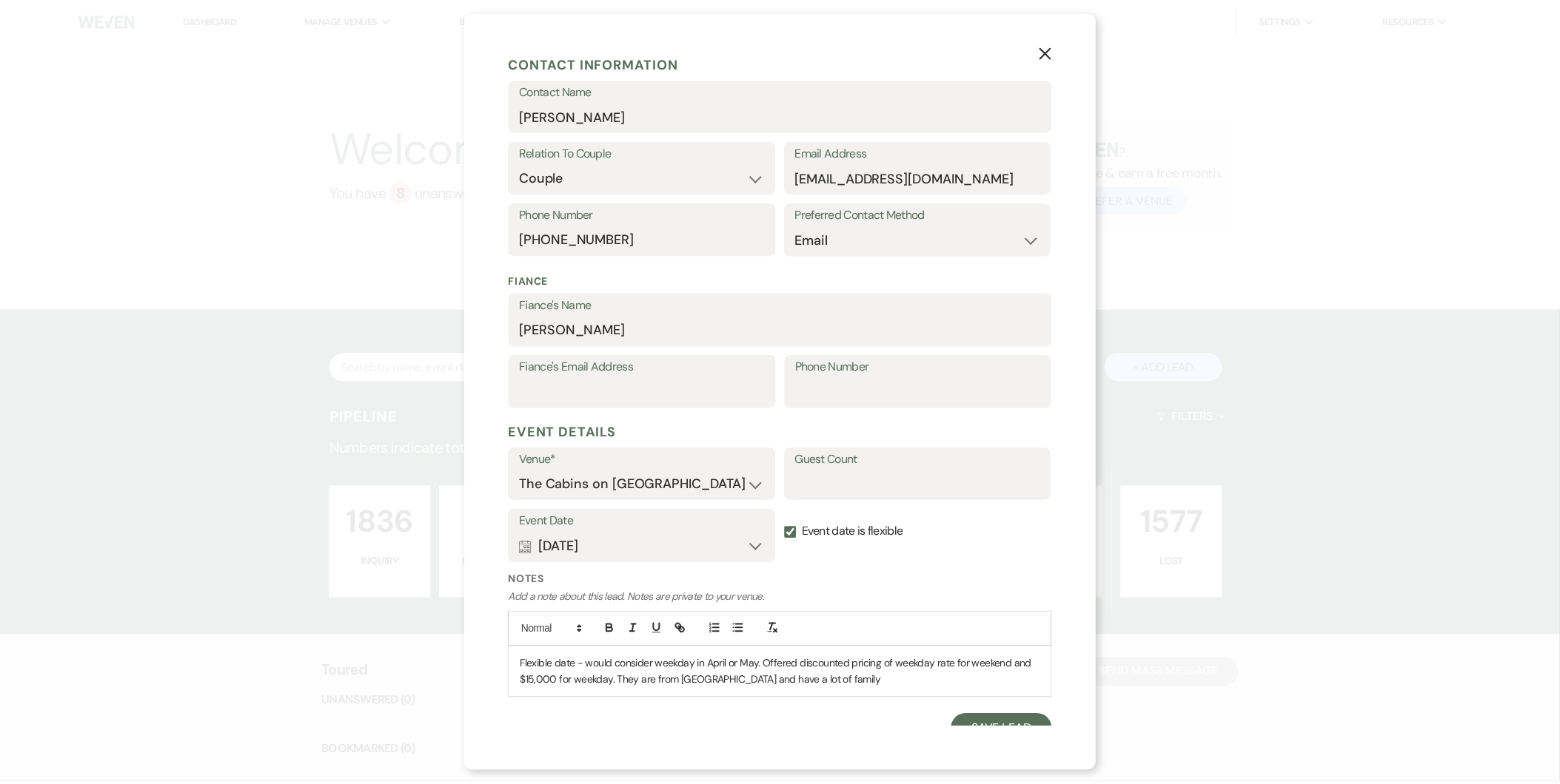
scroll to position [223, 0]
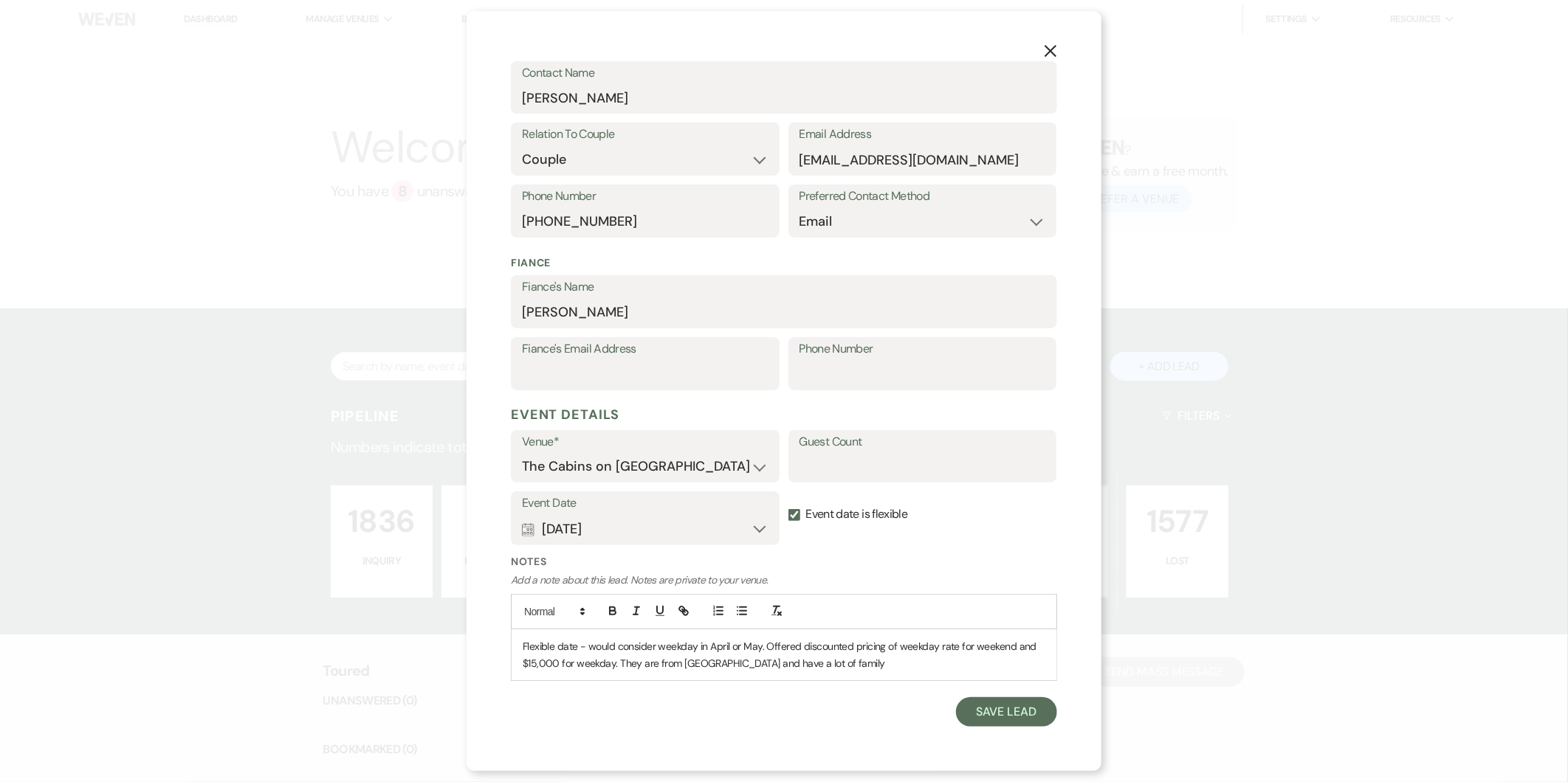
click at [755, 664] on p "Flexible date - would consider weekday in April or May. Offered discounted pric…" at bounding box center [784, 655] width 523 height 34
click at [755, 719] on button "Save Lead" at bounding box center [1006, 711] width 102 height 29
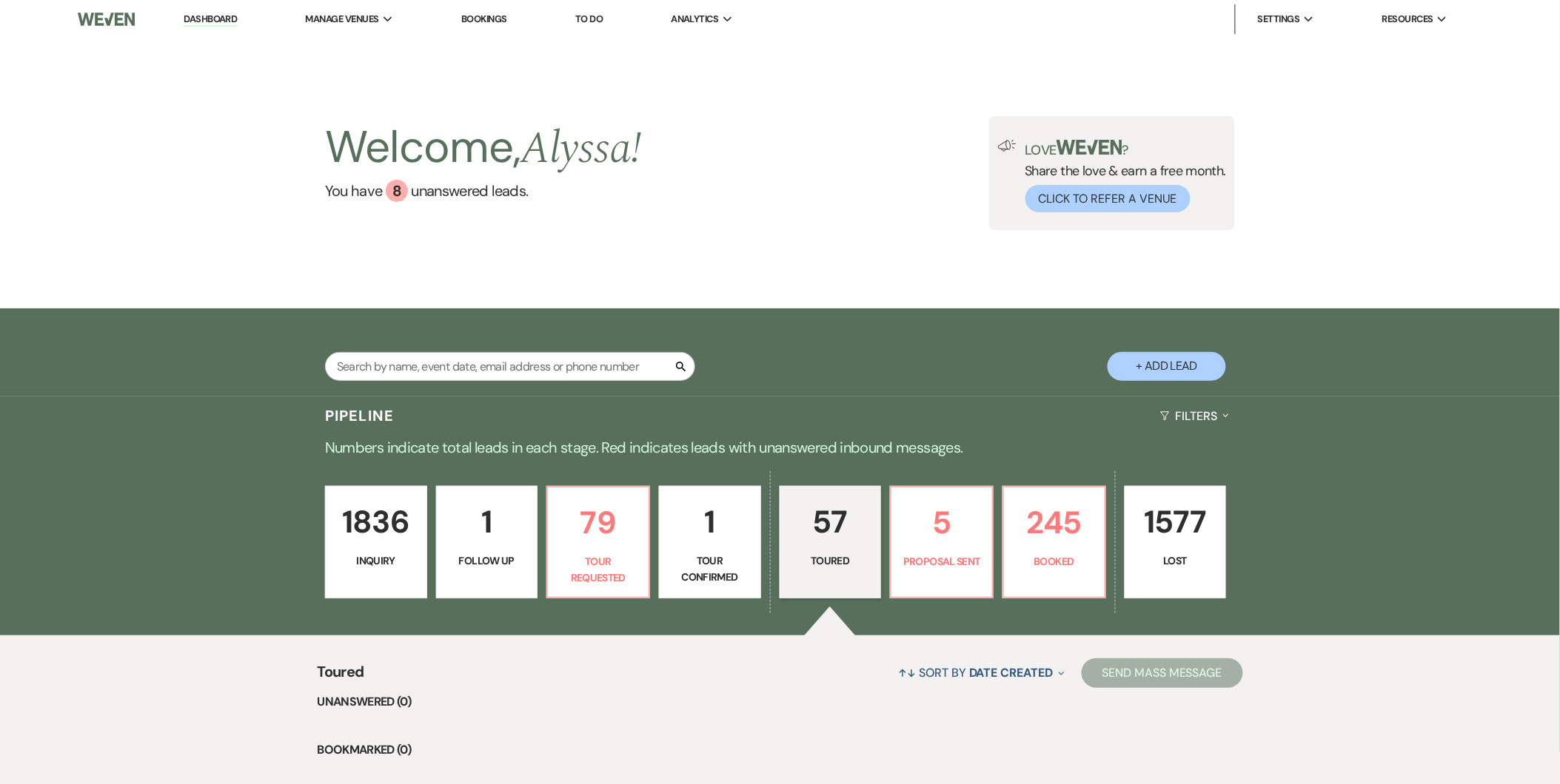
select select "5"
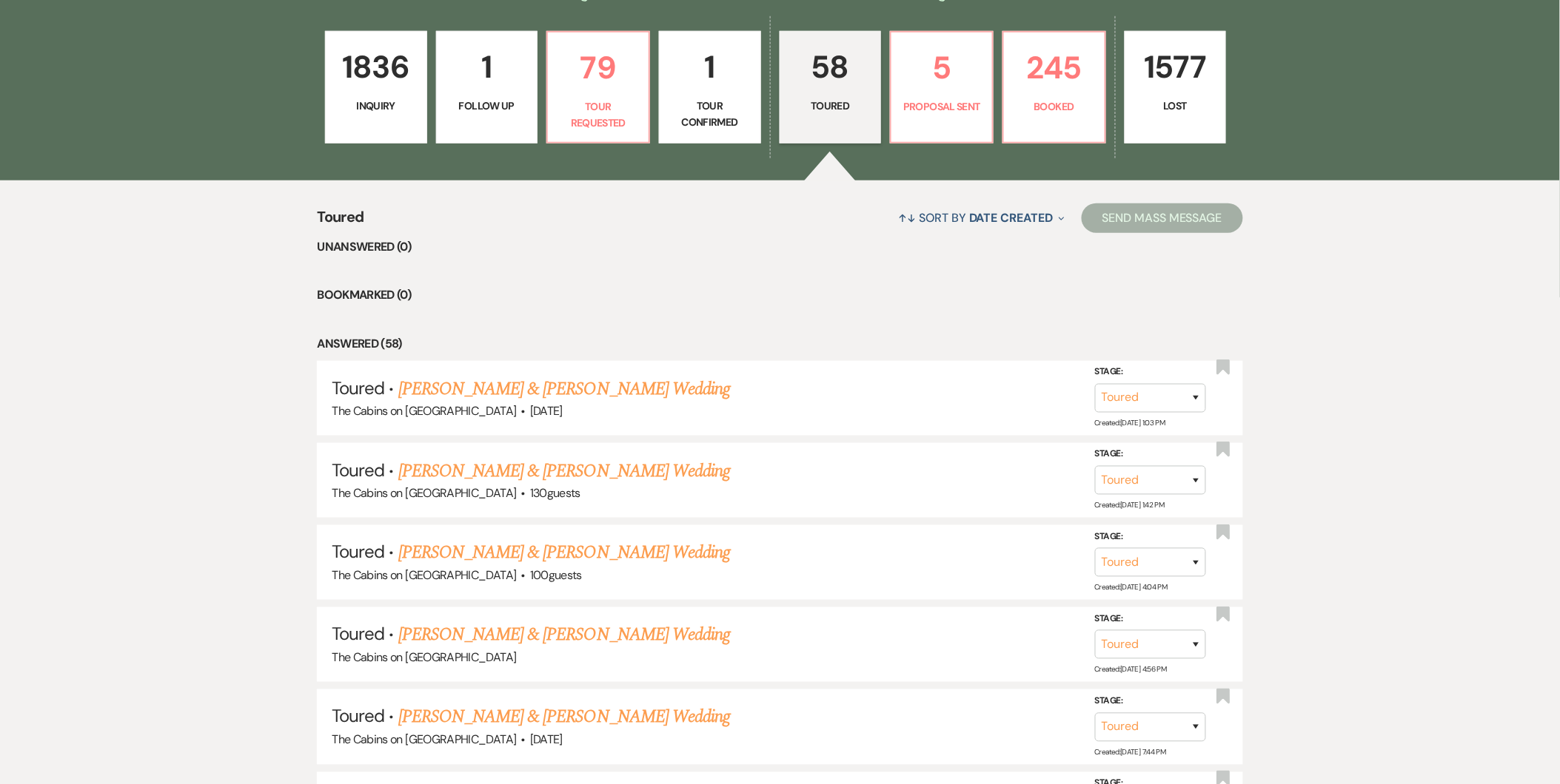
scroll to position [467, 0]
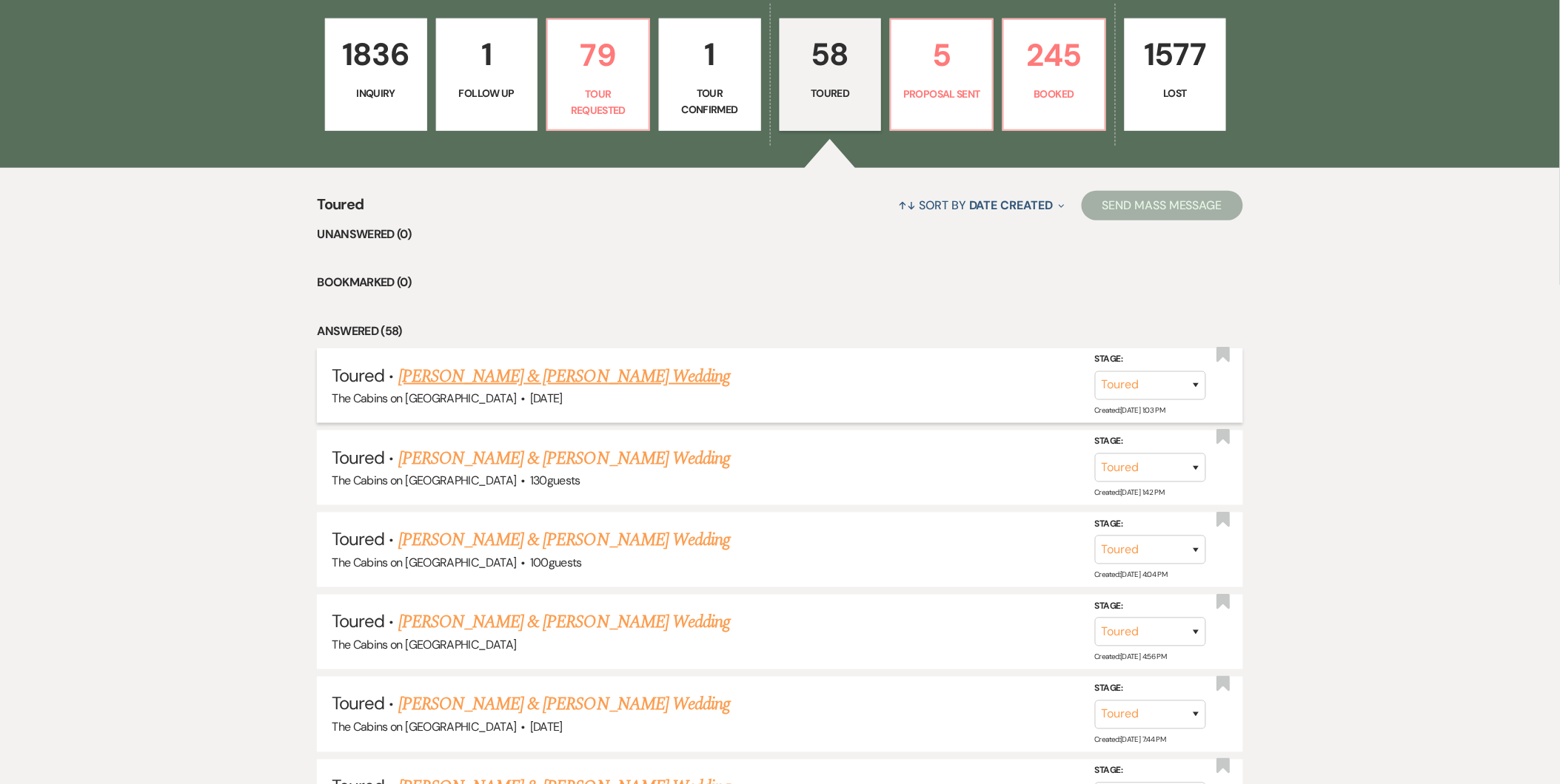
click at [530, 402] on span "[DATE]" at bounding box center [546, 398] width 33 height 16
click at [513, 386] on link "[PERSON_NAME] & [PERSON_NAME] Wedding" at bounding box center [564, 377] width 332 height 27
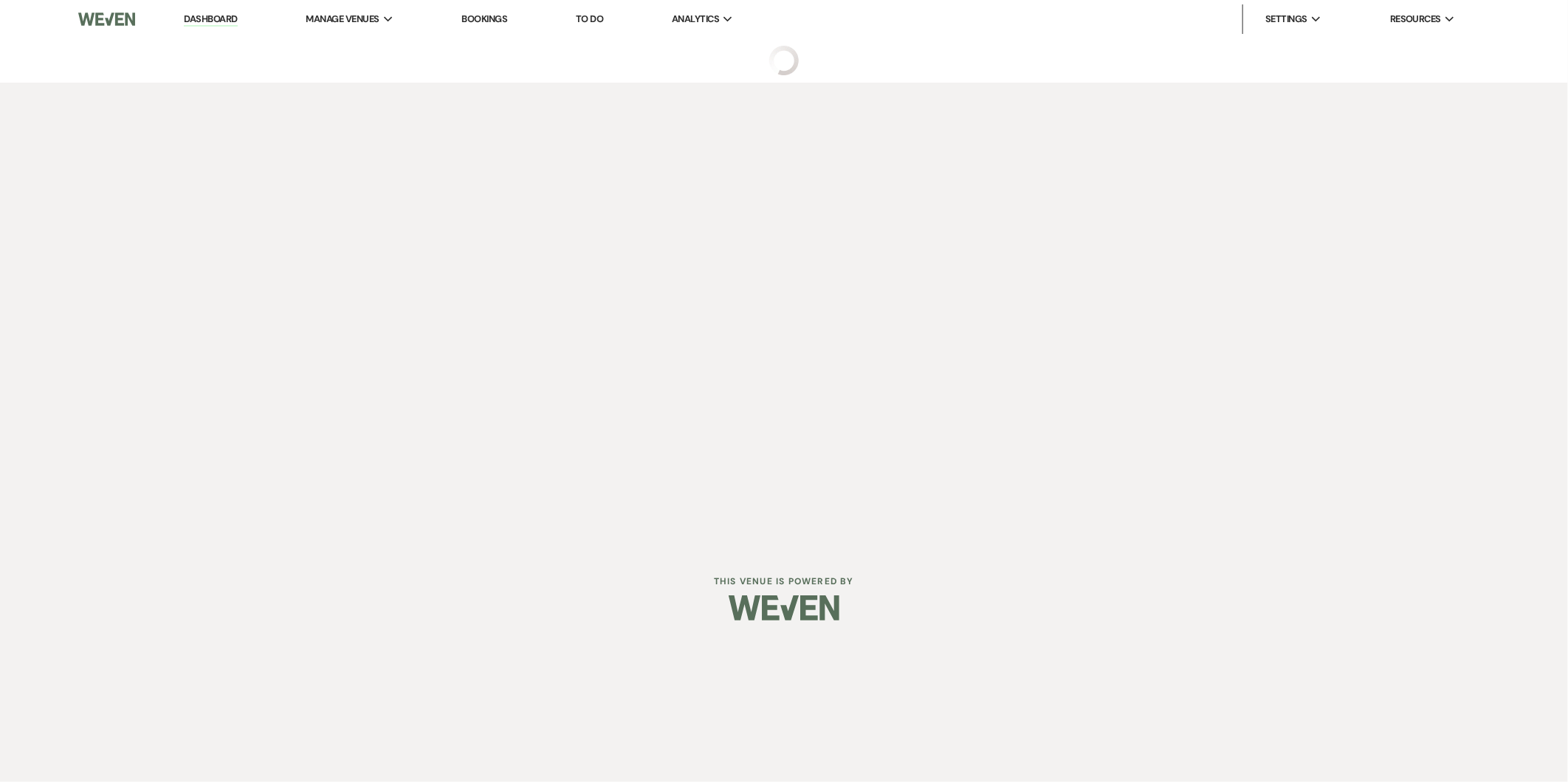
select select "5"
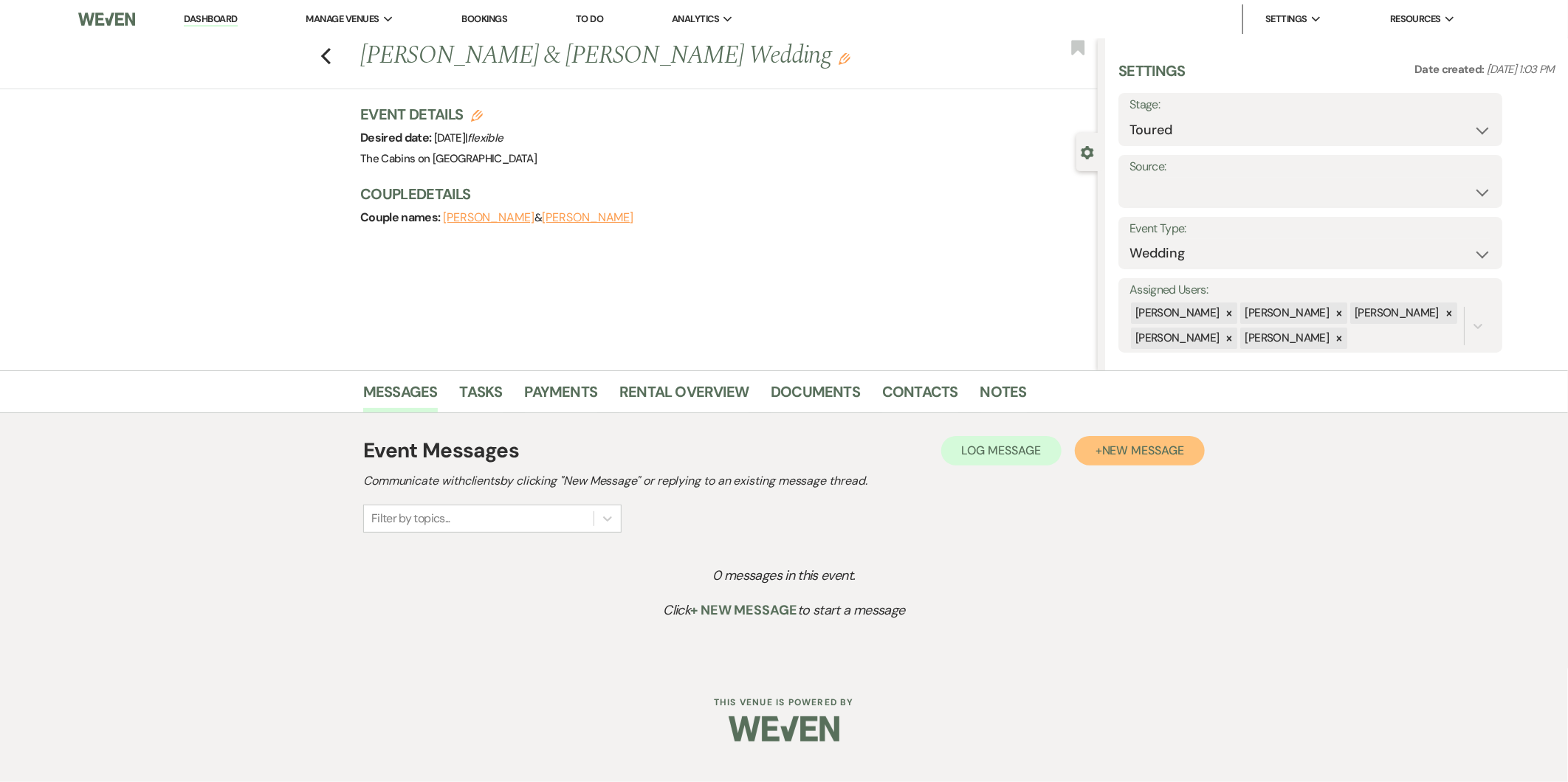
click at [755, 451] on span "New Message" at bounding box center [1142, 451] width 82 height 16
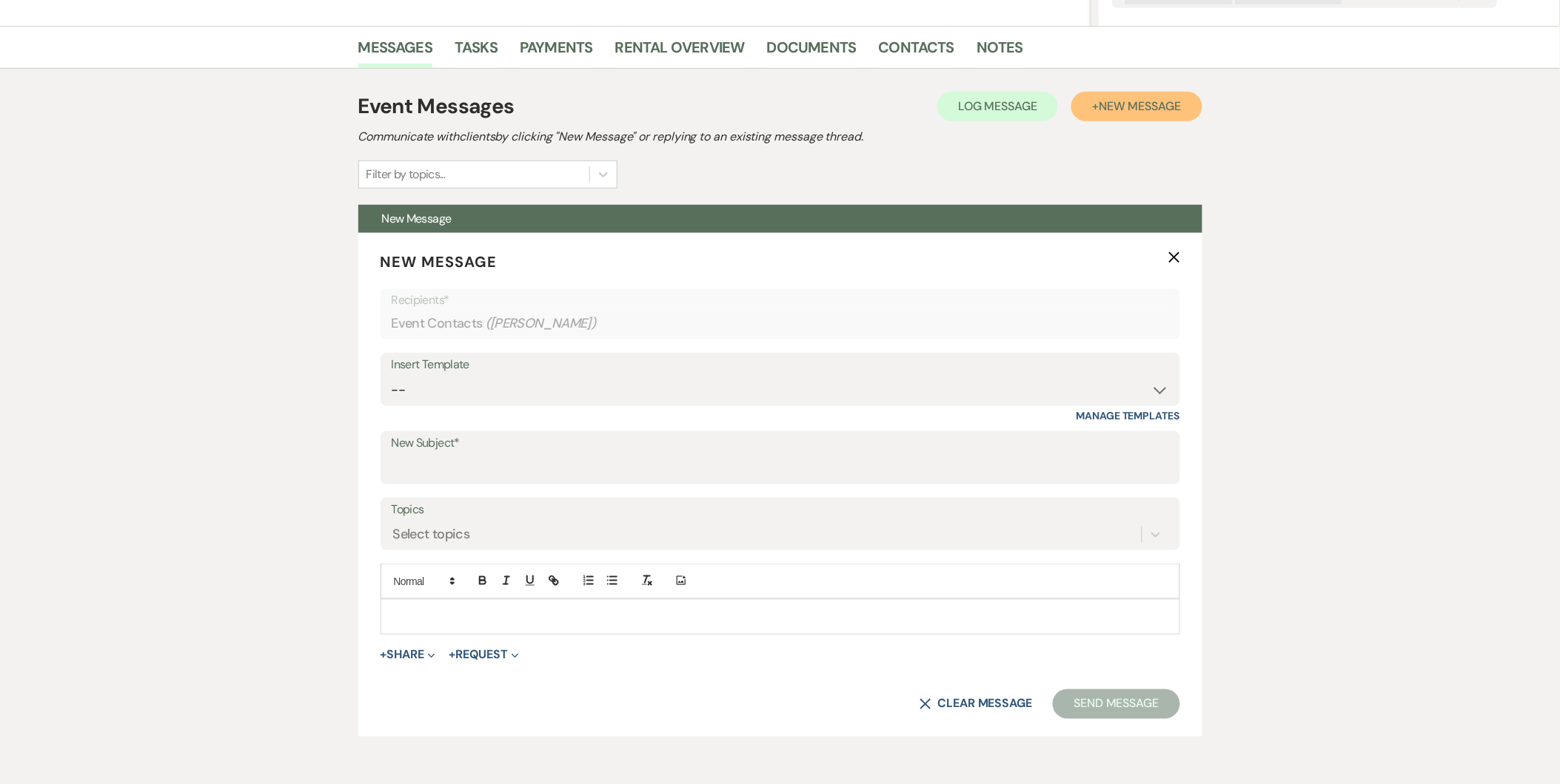
scroll to position [348, 0]
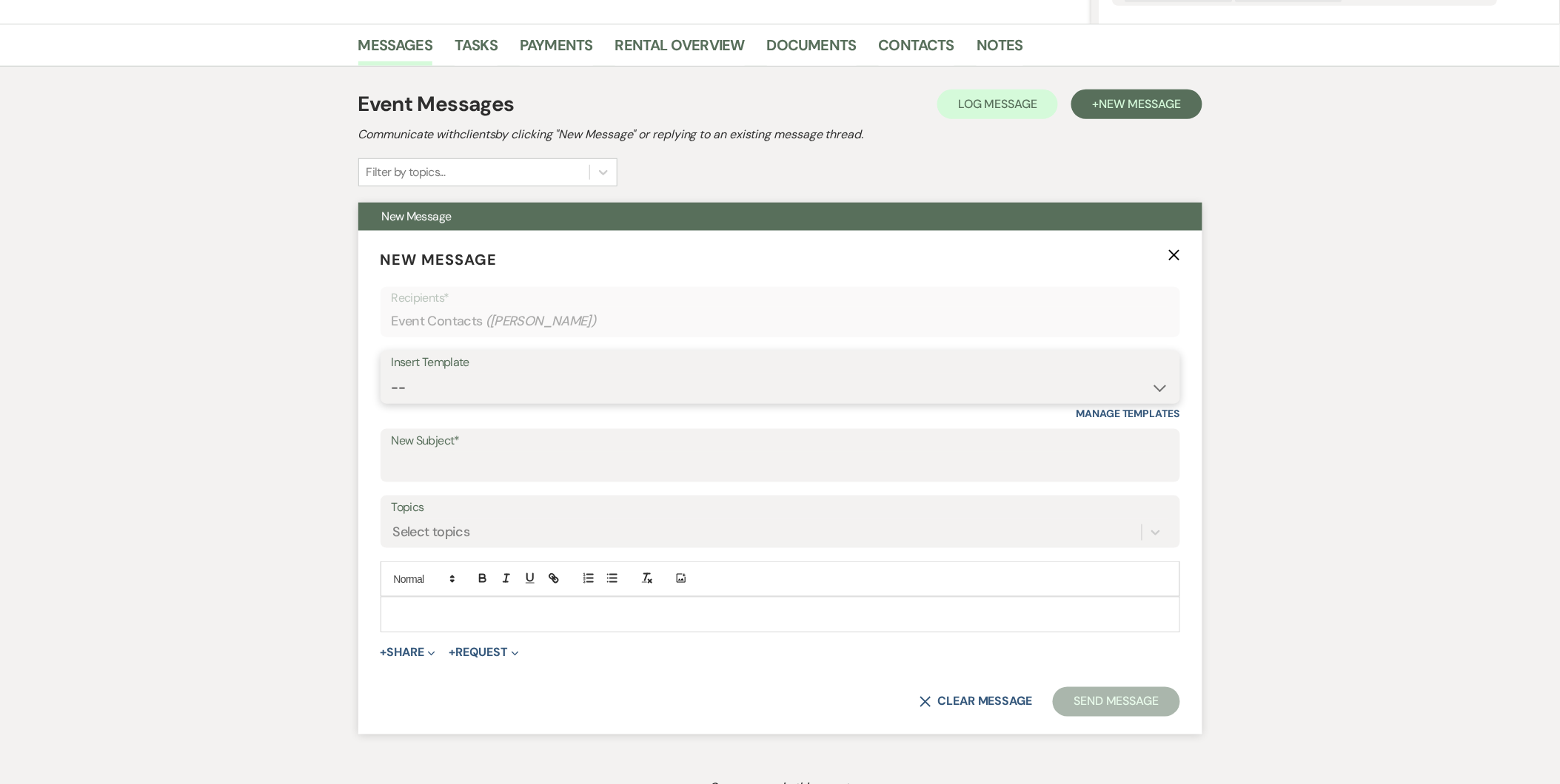
click at [757, 386] on select "-- Initial Inquiry Response Tour Request Response Follow Up Copy of Initial Inq…" at bounding box center [780, 388] width 777 height 29
click at [757, 132] on h2 "Communicate with clients by clicking "New Message" or replying to an existing m…" at bounding box center [780, 135] width 844 height 18
click at [757, 380] on select "-- Initial Inquiry Response Tour Request Response Follow Up Copy of Initial Inq…" at bounding box center [780, 388] width 777 height 29
select select "1781"
click at [391, 373] on select "-- Initial Inquiry Response Tour Request Response Follow Up Copy of Initial Inq…" at bounding box center [780, 388] width 777 height 29
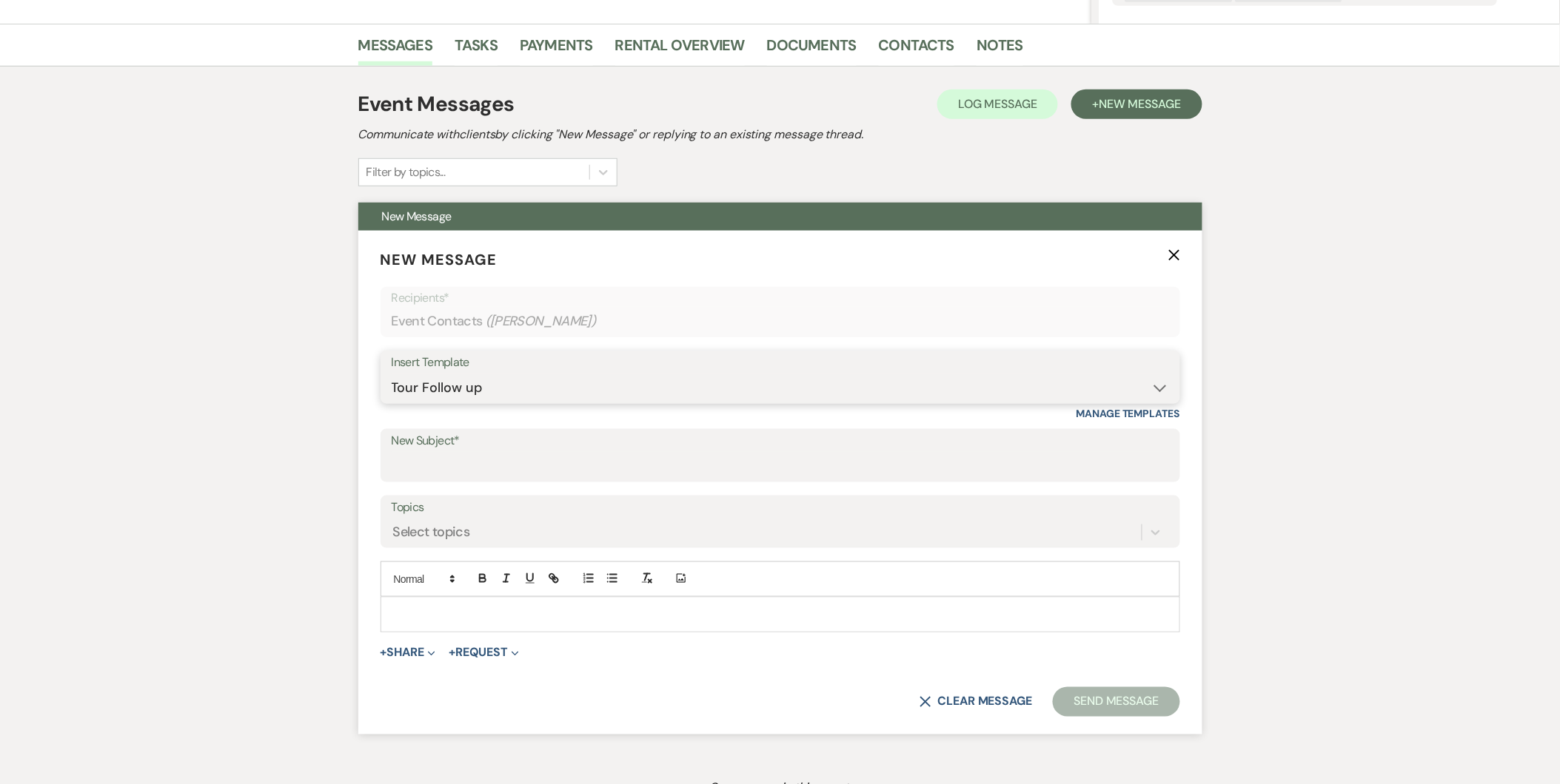
type input "Thank you for coming to tour our venue!"
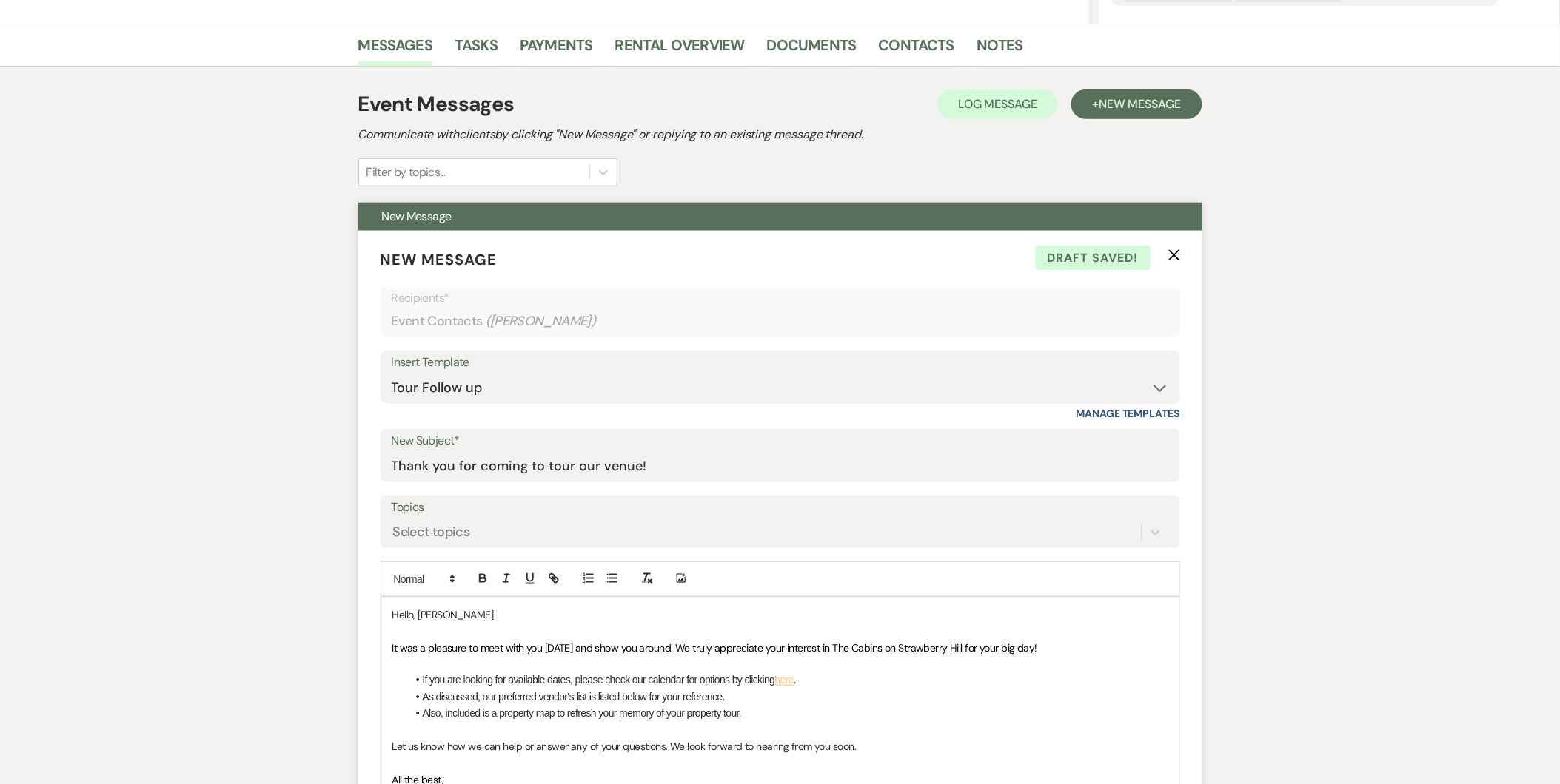
click at [460, 618] on p "Hello, [PERSON_NAME]" at bounding box center [780, 615] width 776 height 16
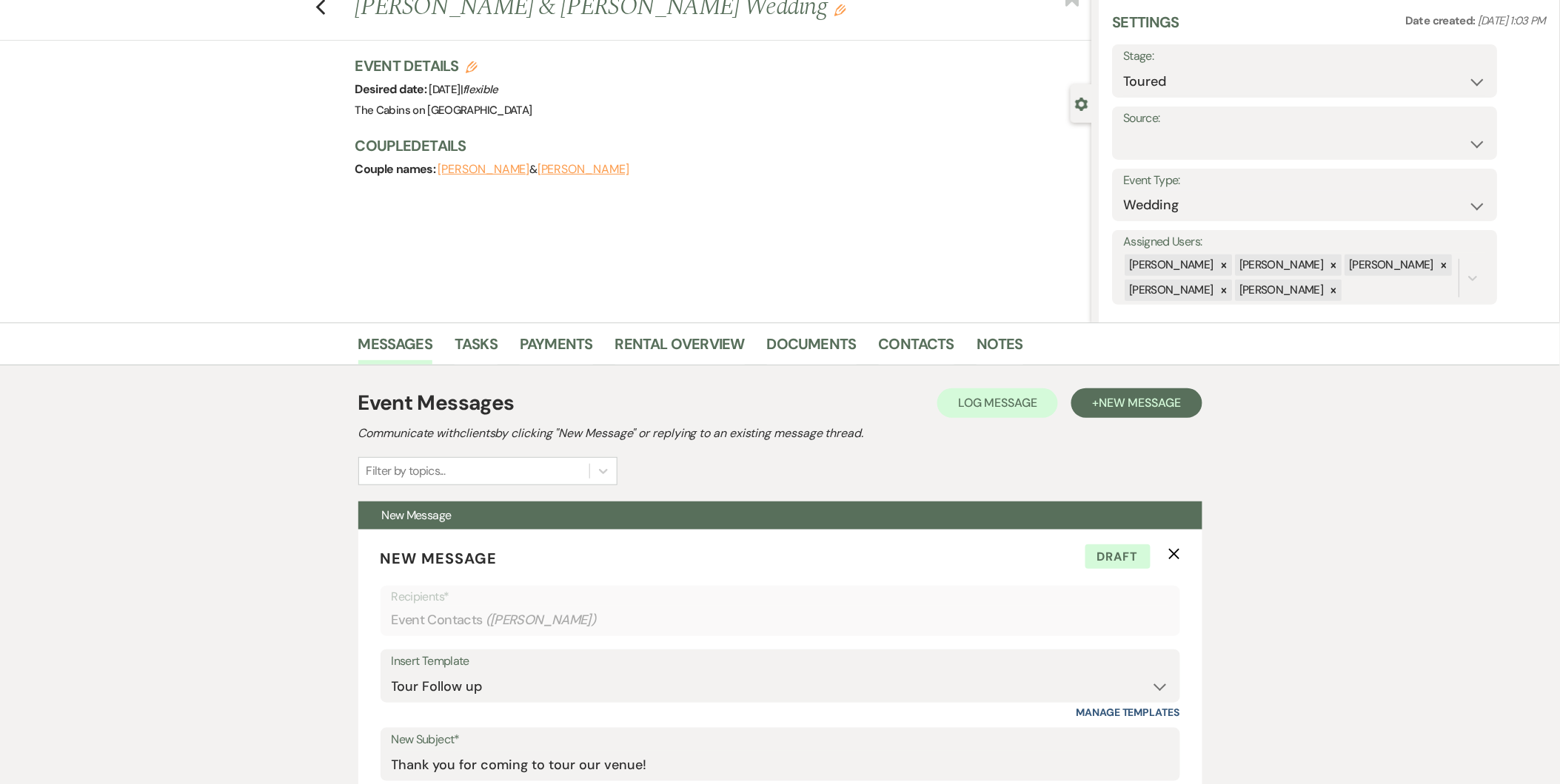
scroll to position [0, 0]
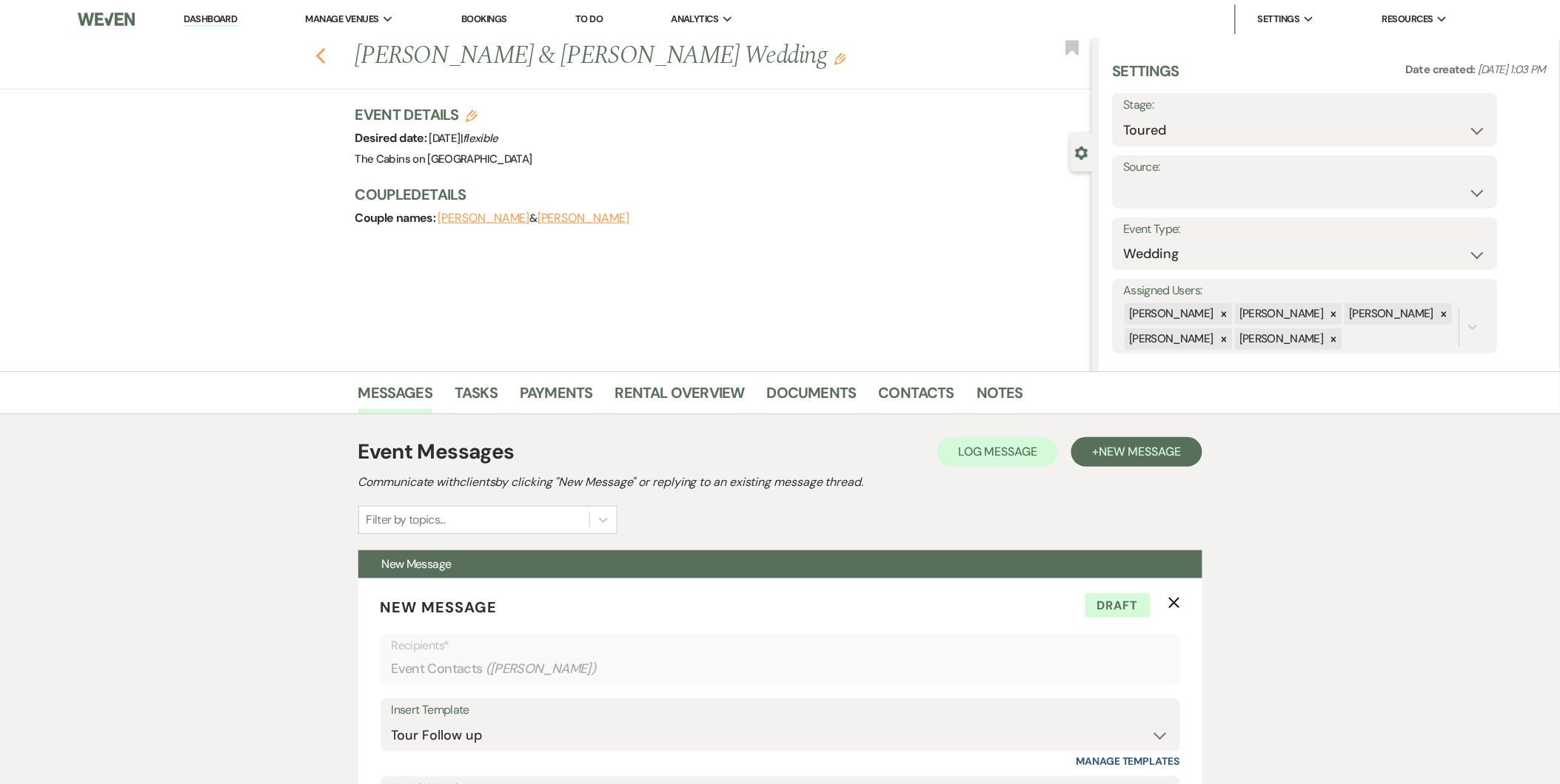
click at [324, 56] on use "button" at bounding box center [320, 56] width 10 height 16
select select "5"
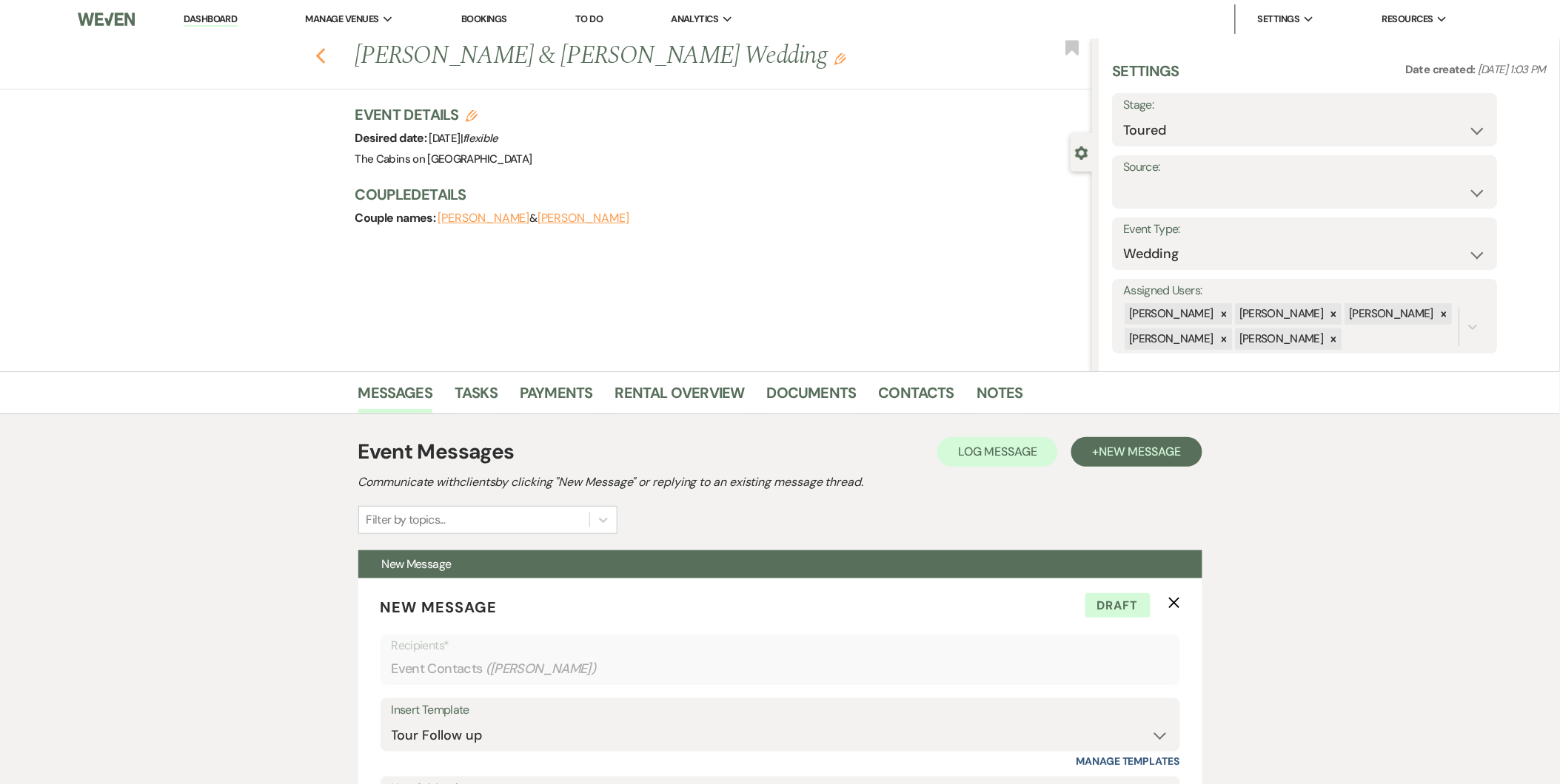
select select "5"
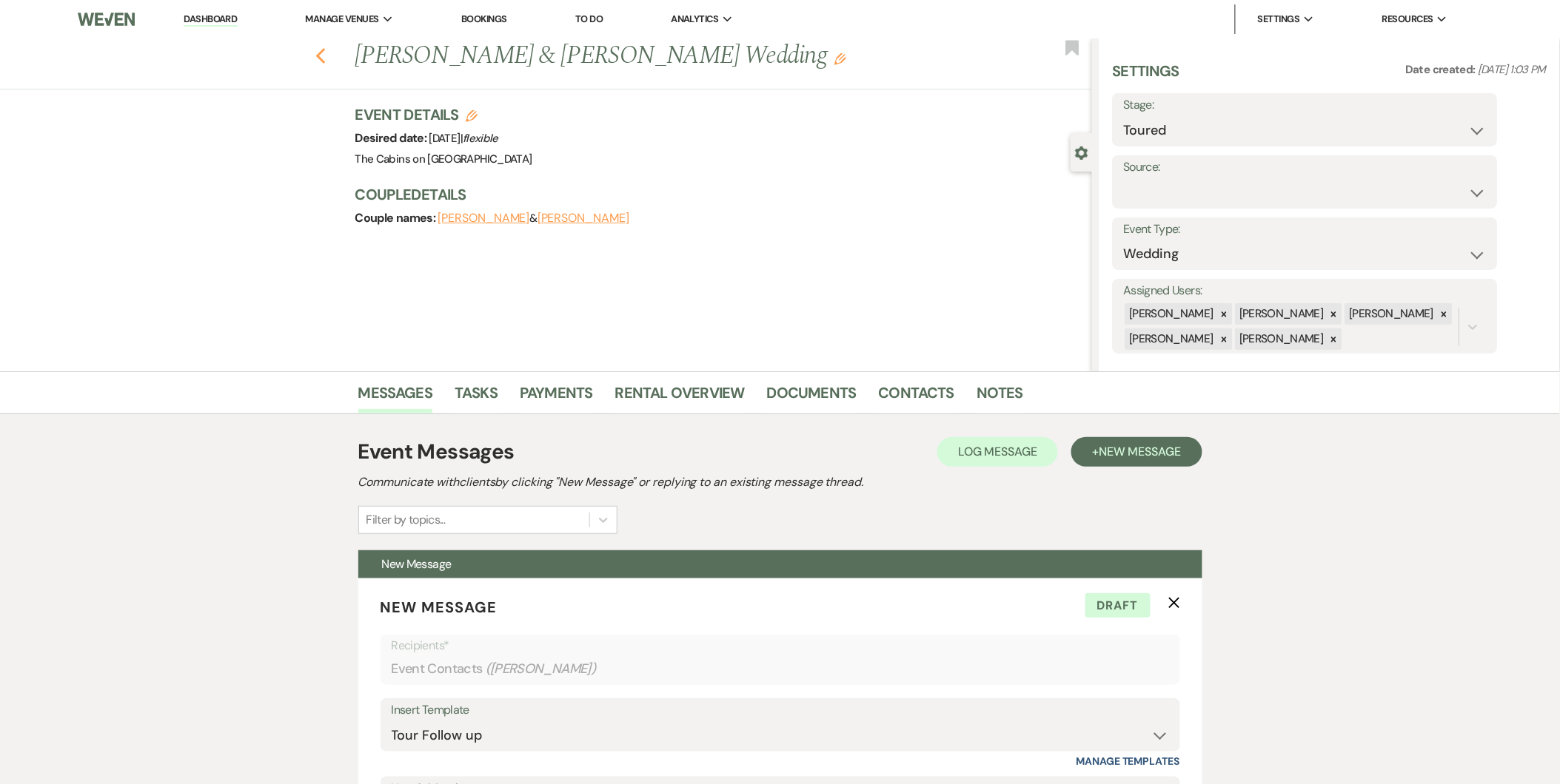
select select "5"
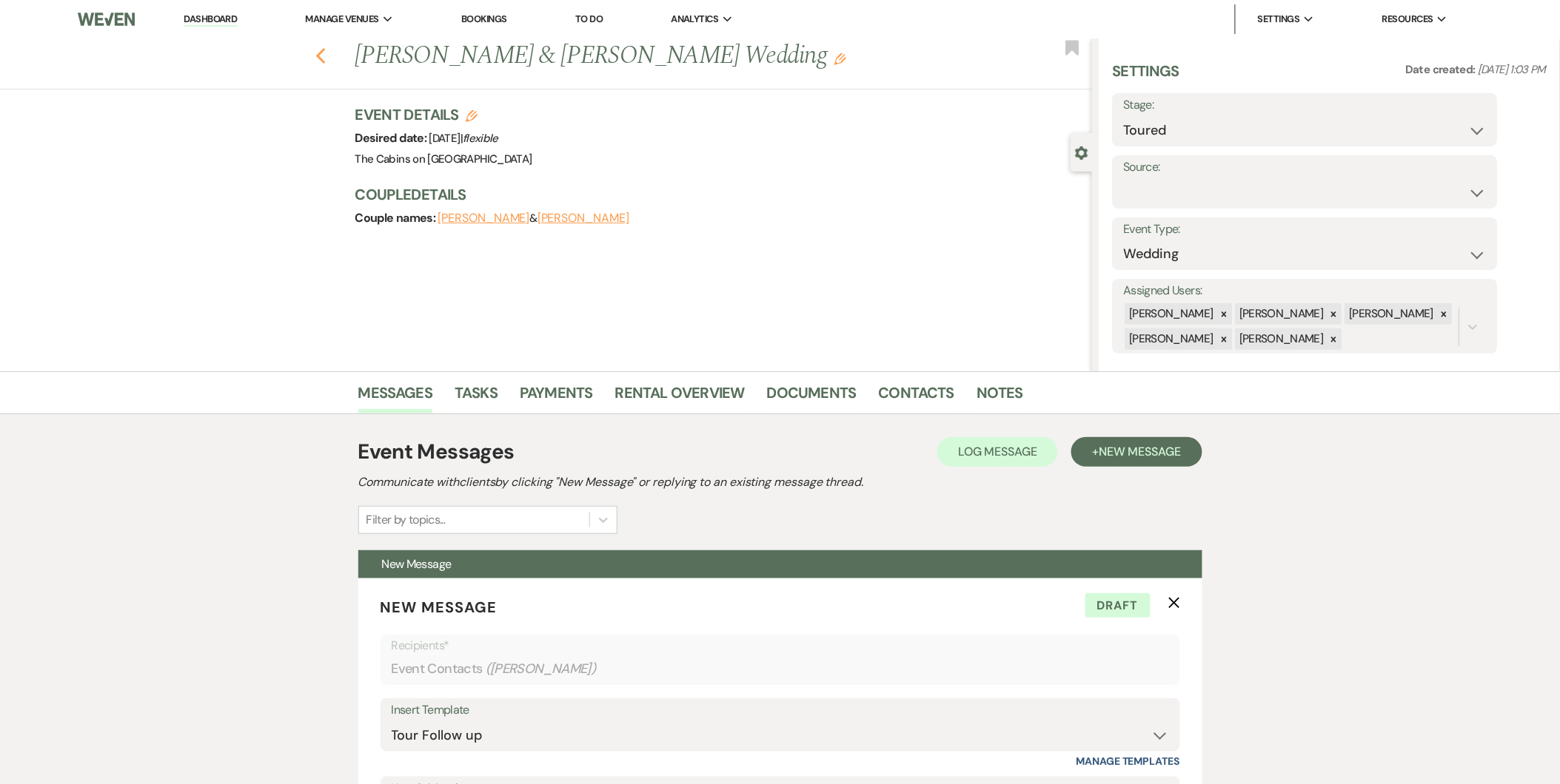
select select "5"
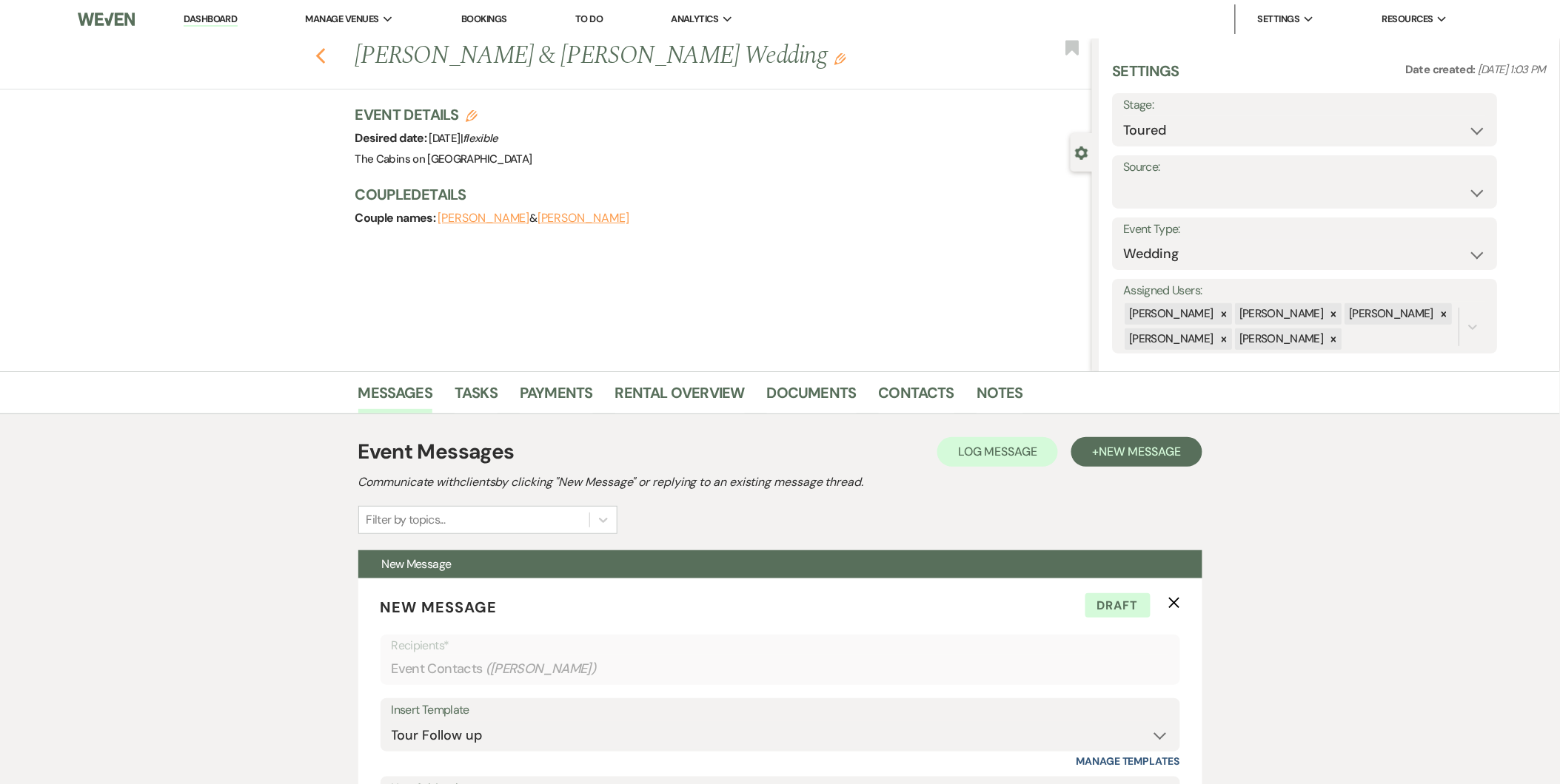
select select "5"
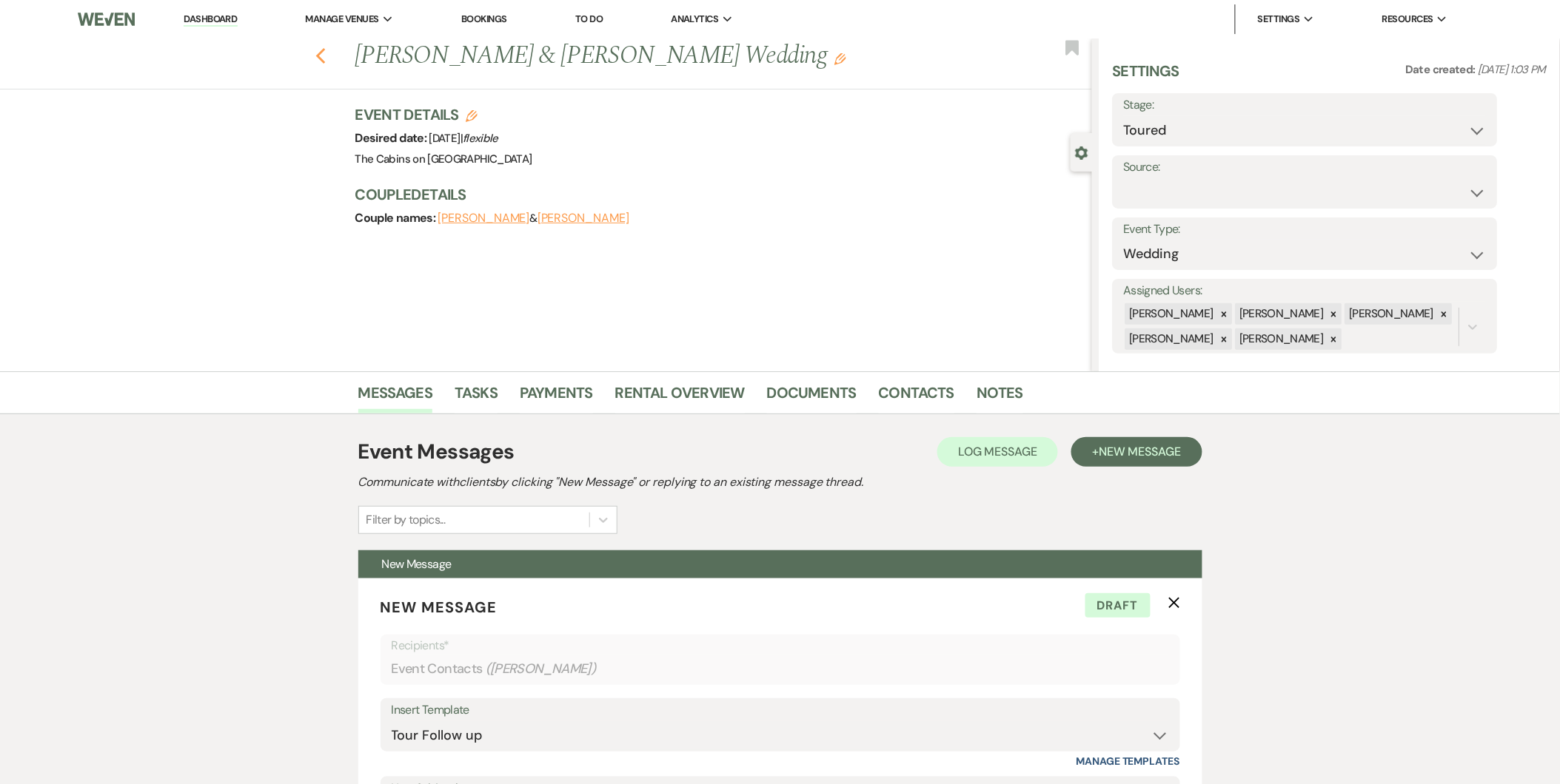
select select "5"
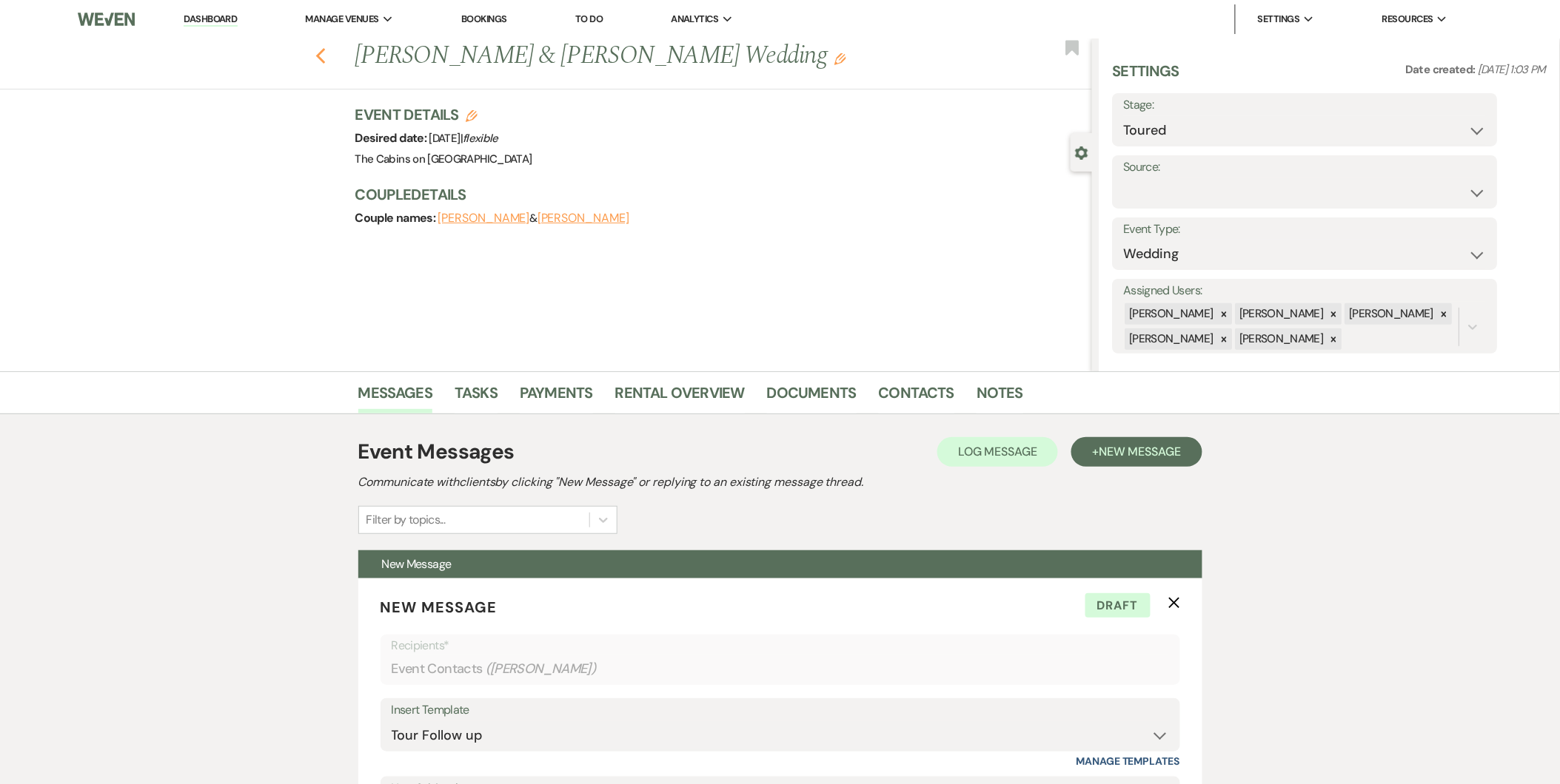
select select "5"
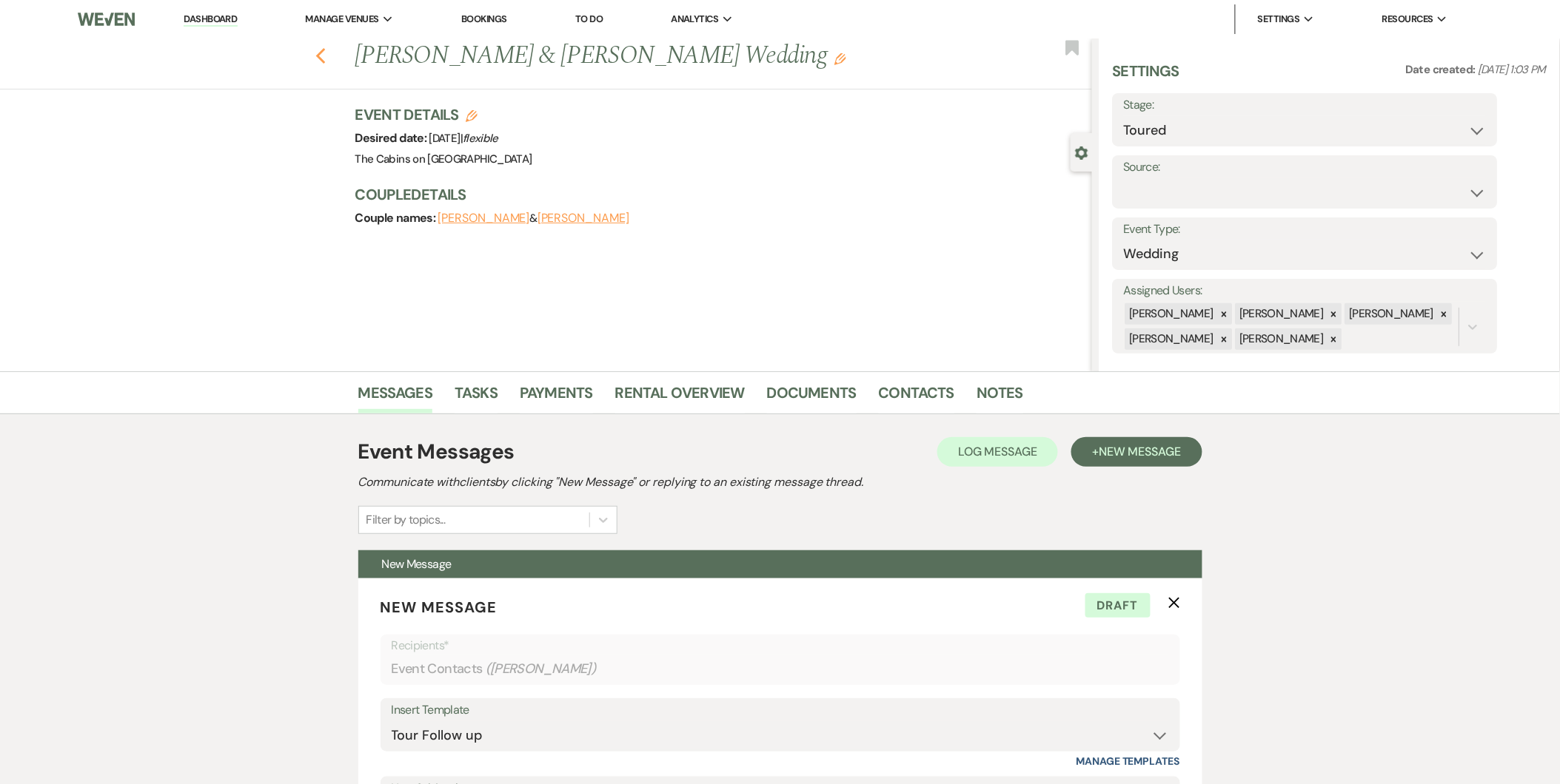
select select "5"
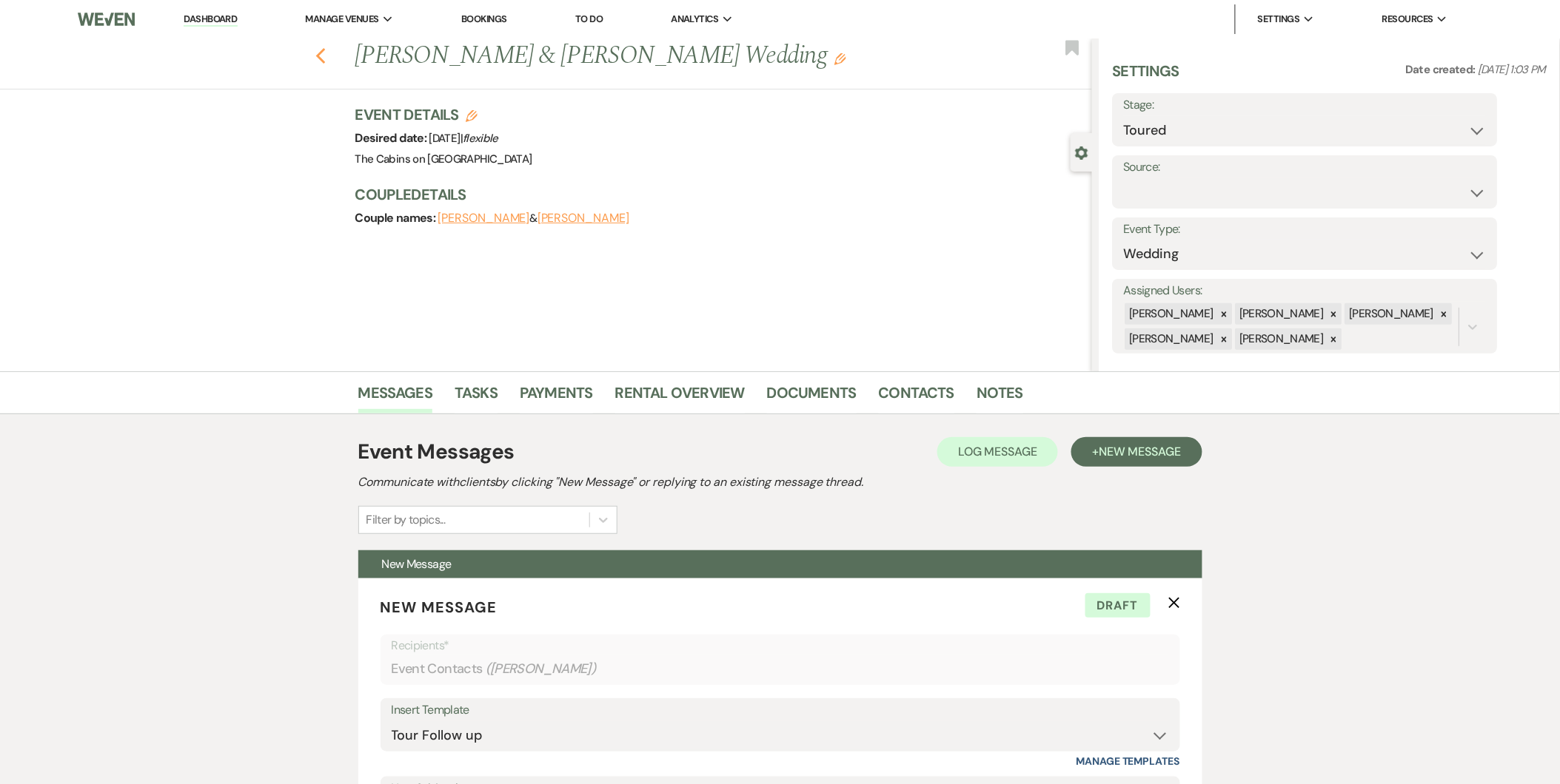
select select "5"
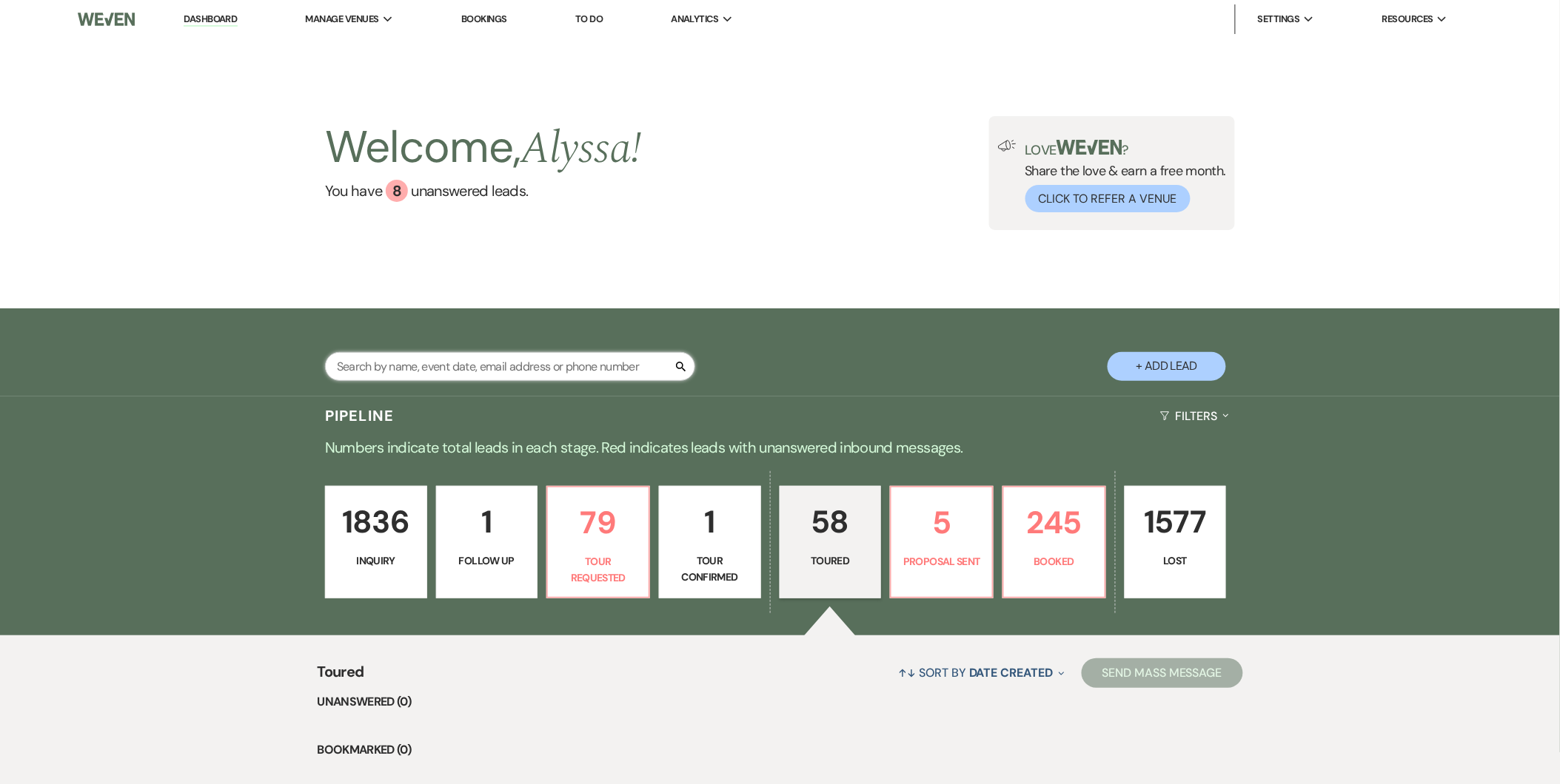
click at [564, 352] on input "text" at bounding box center [510, 366] width 370 height 29
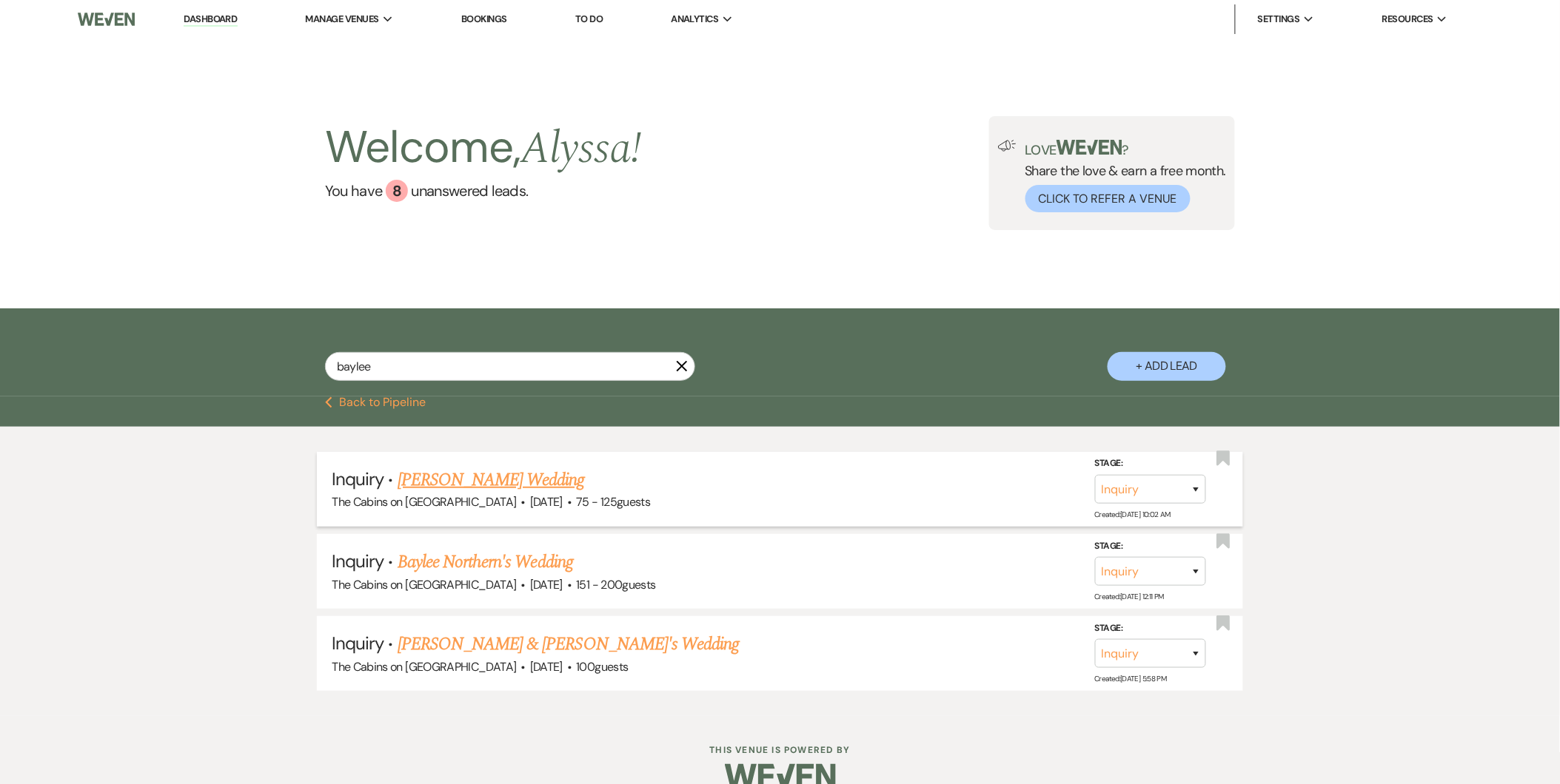
click at [455, 470] on link "[PERSON_NAME] Wedding" at bounding box center [491, 480] width 188 height 27
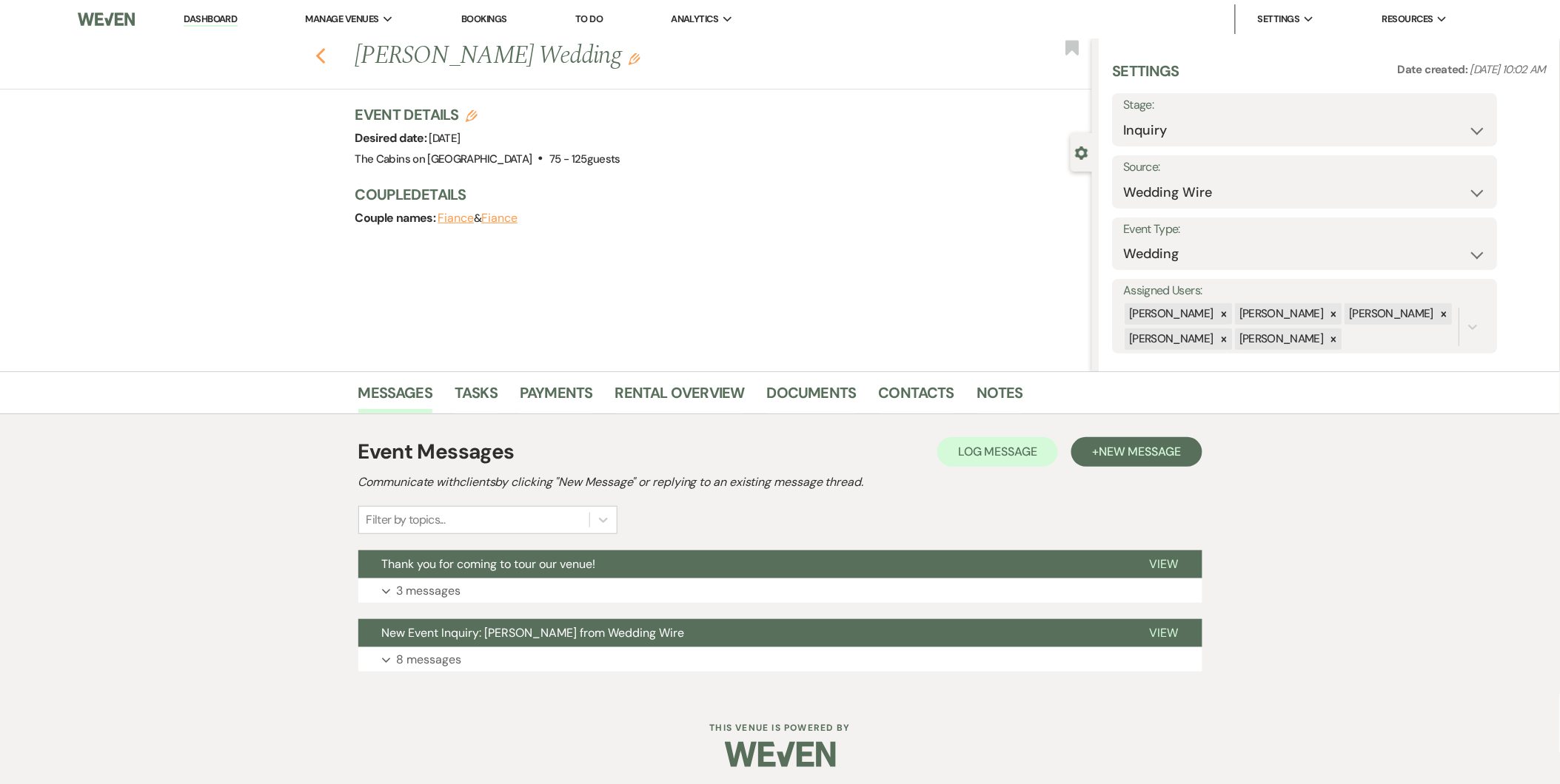
click at [324, 49] on icon "Previous" at bounding box center [320, 57] width 12 height 18
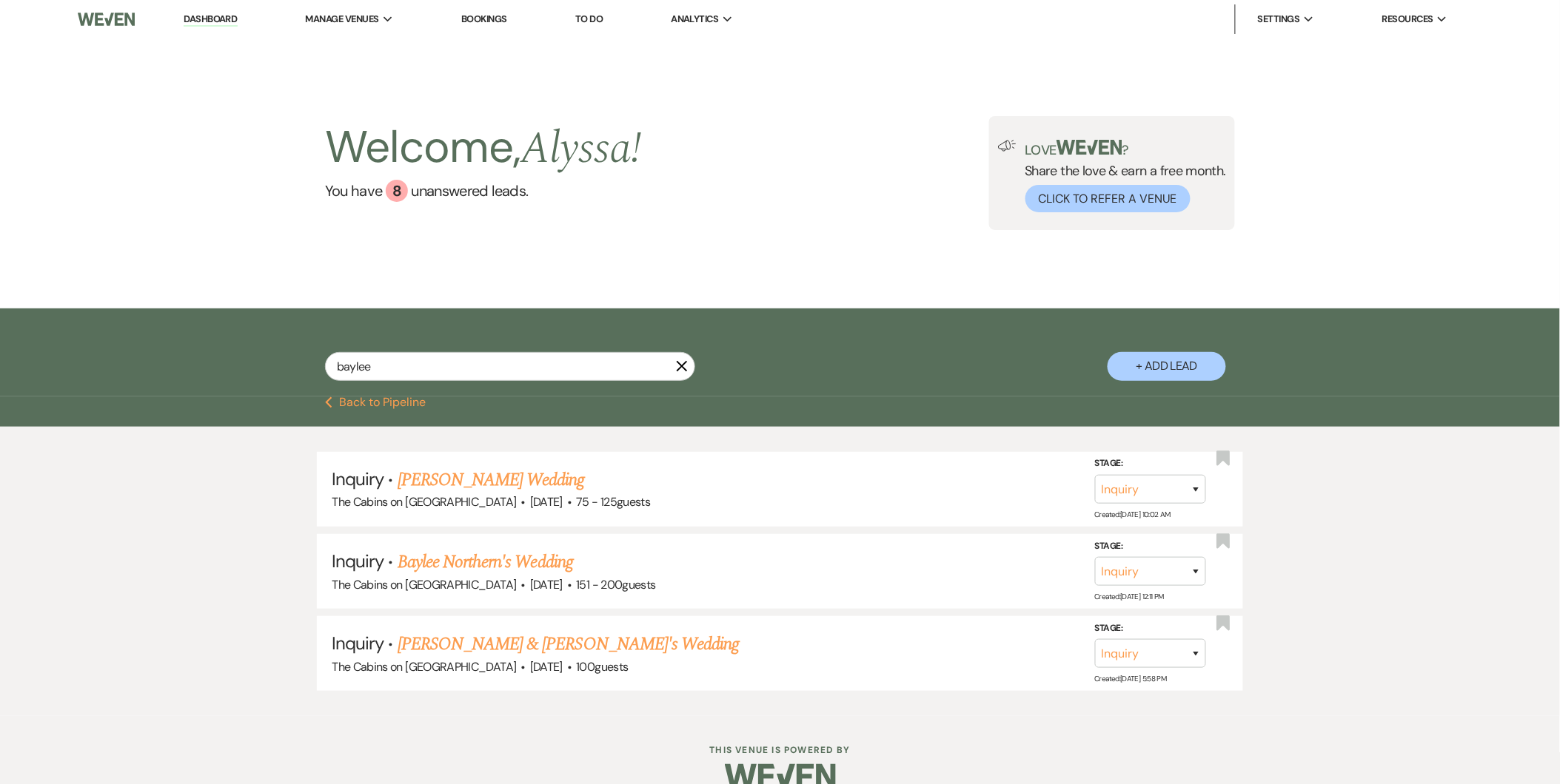
click at [478, 19] on link "Bookings" at bounding box center [484, 19] width 46 height 12
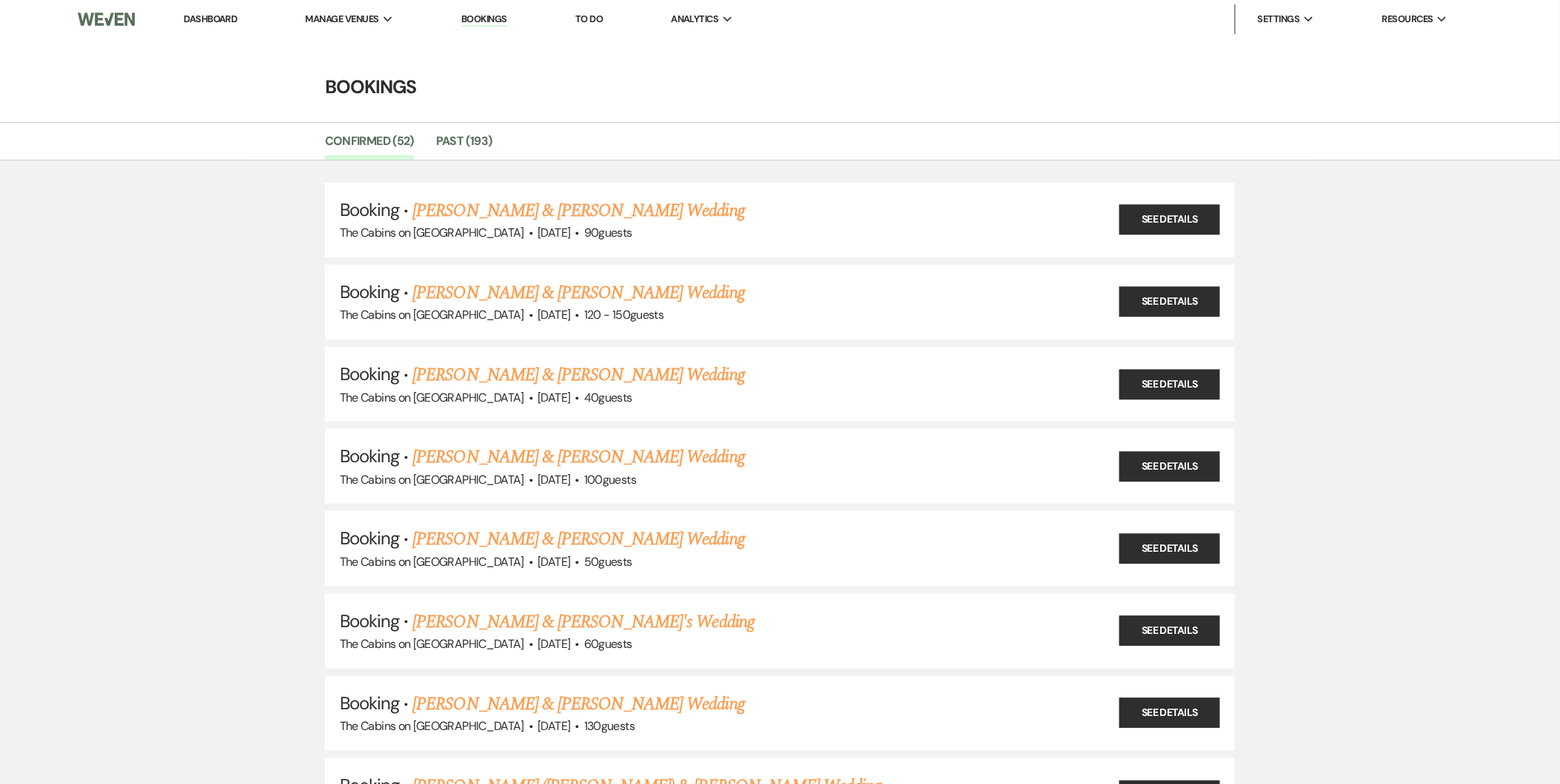
click at [210, 24] on link "Dashboard" at bounding box center [210, 19] width 53 height 12
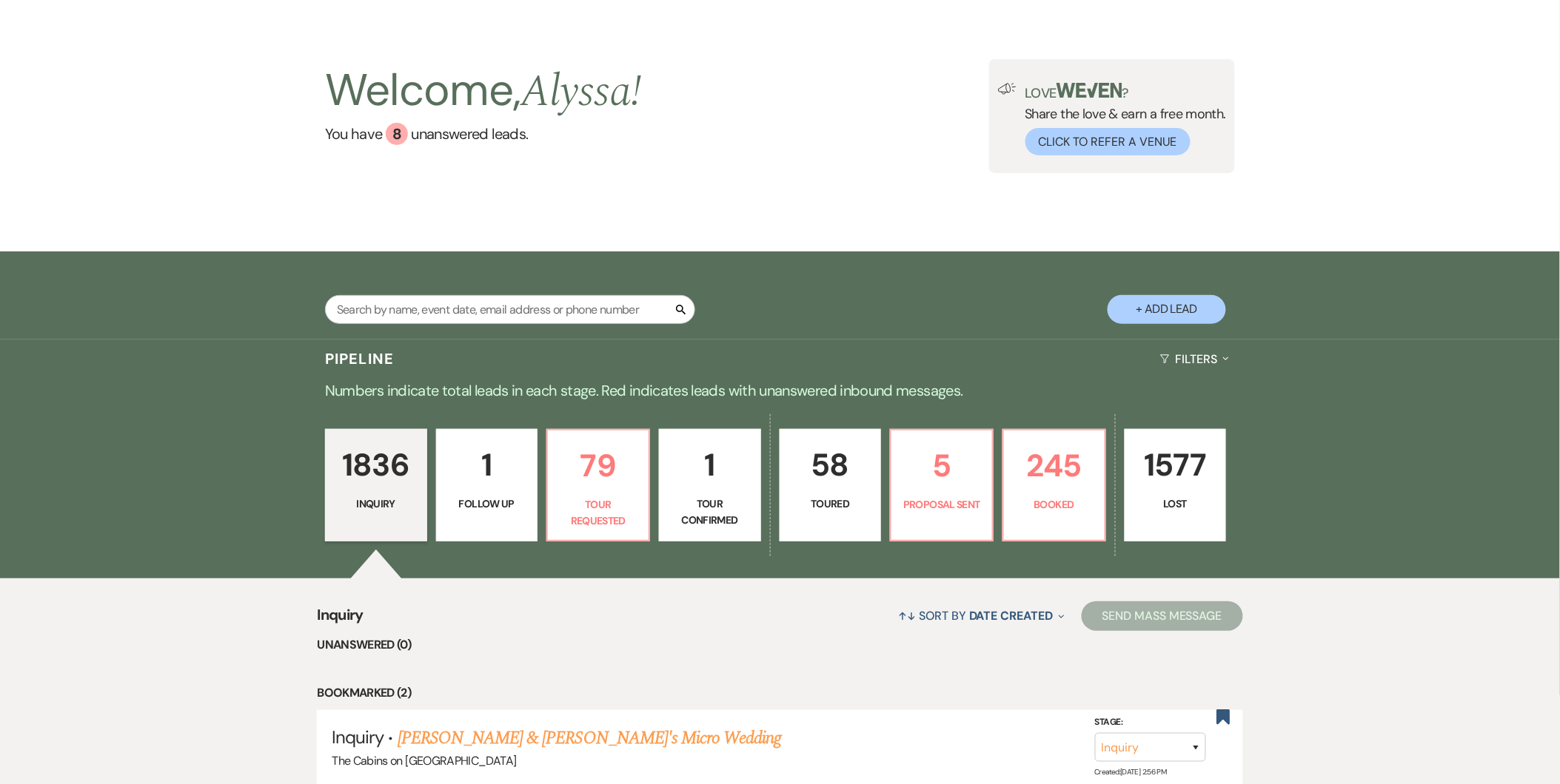
scroll to position [38, 0]
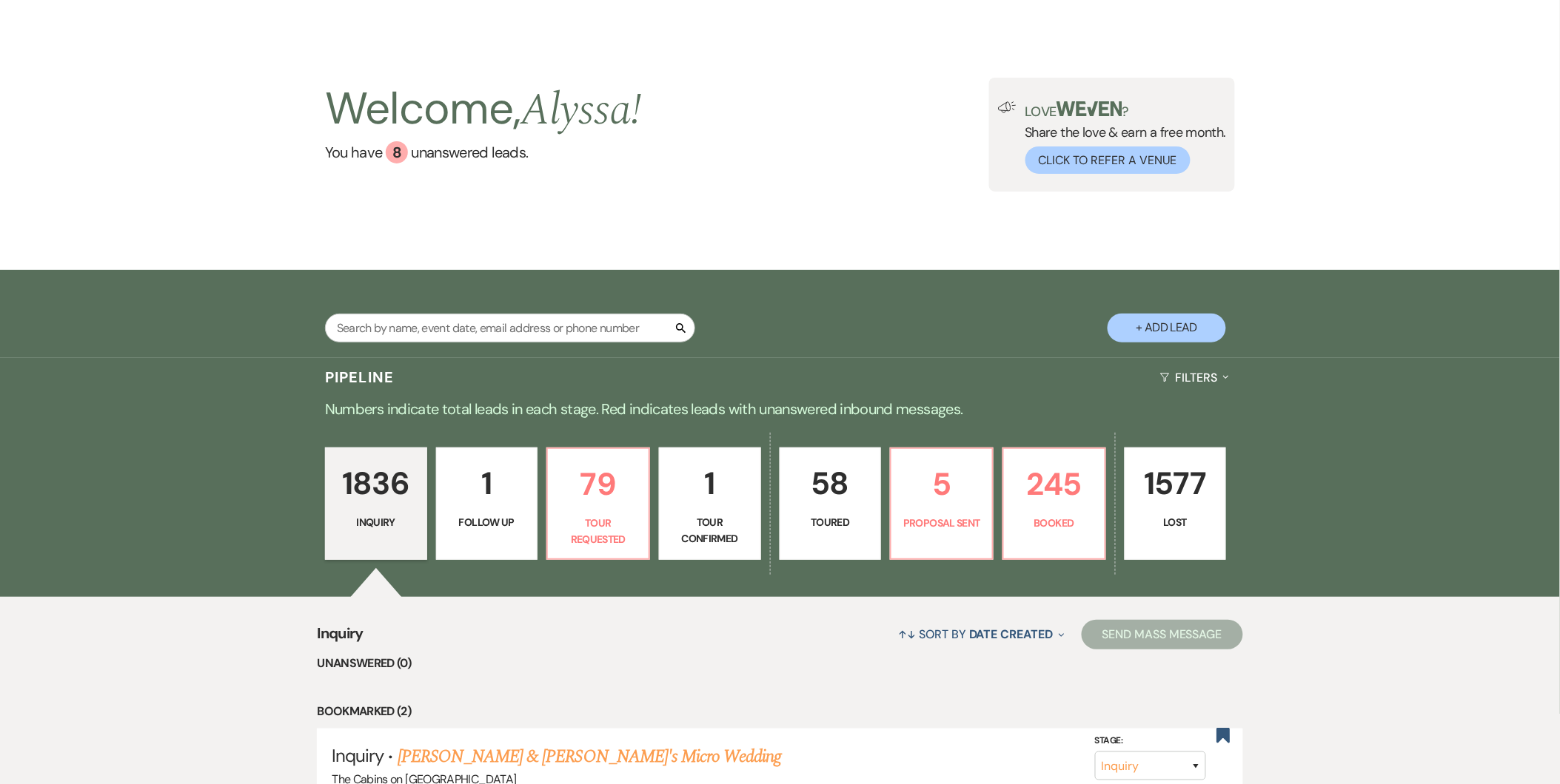
click at [757, 531] on link "58 Toured" at bounding box center [830, 503] width 102 height 112
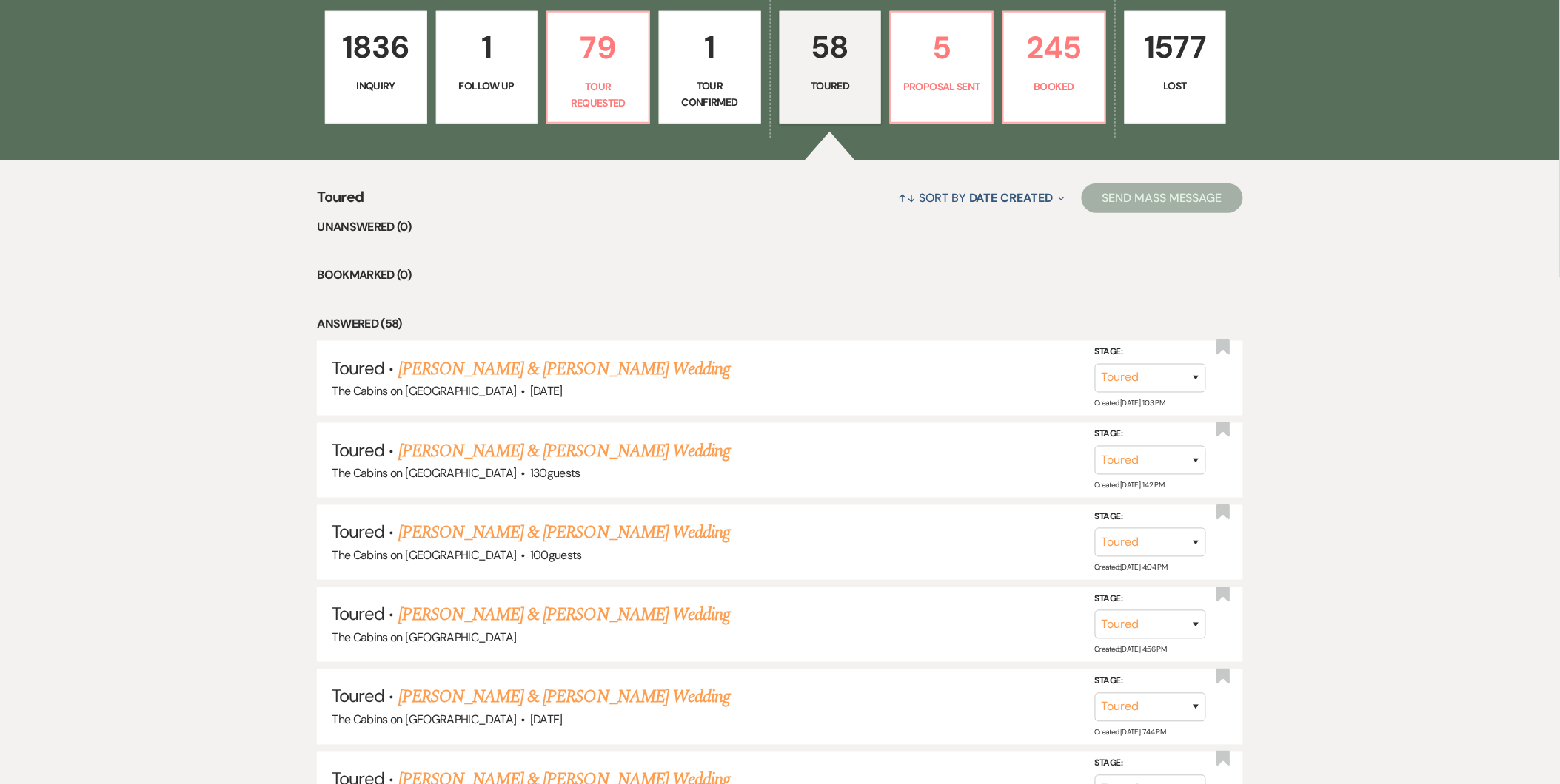
scroll to position [480, 0]
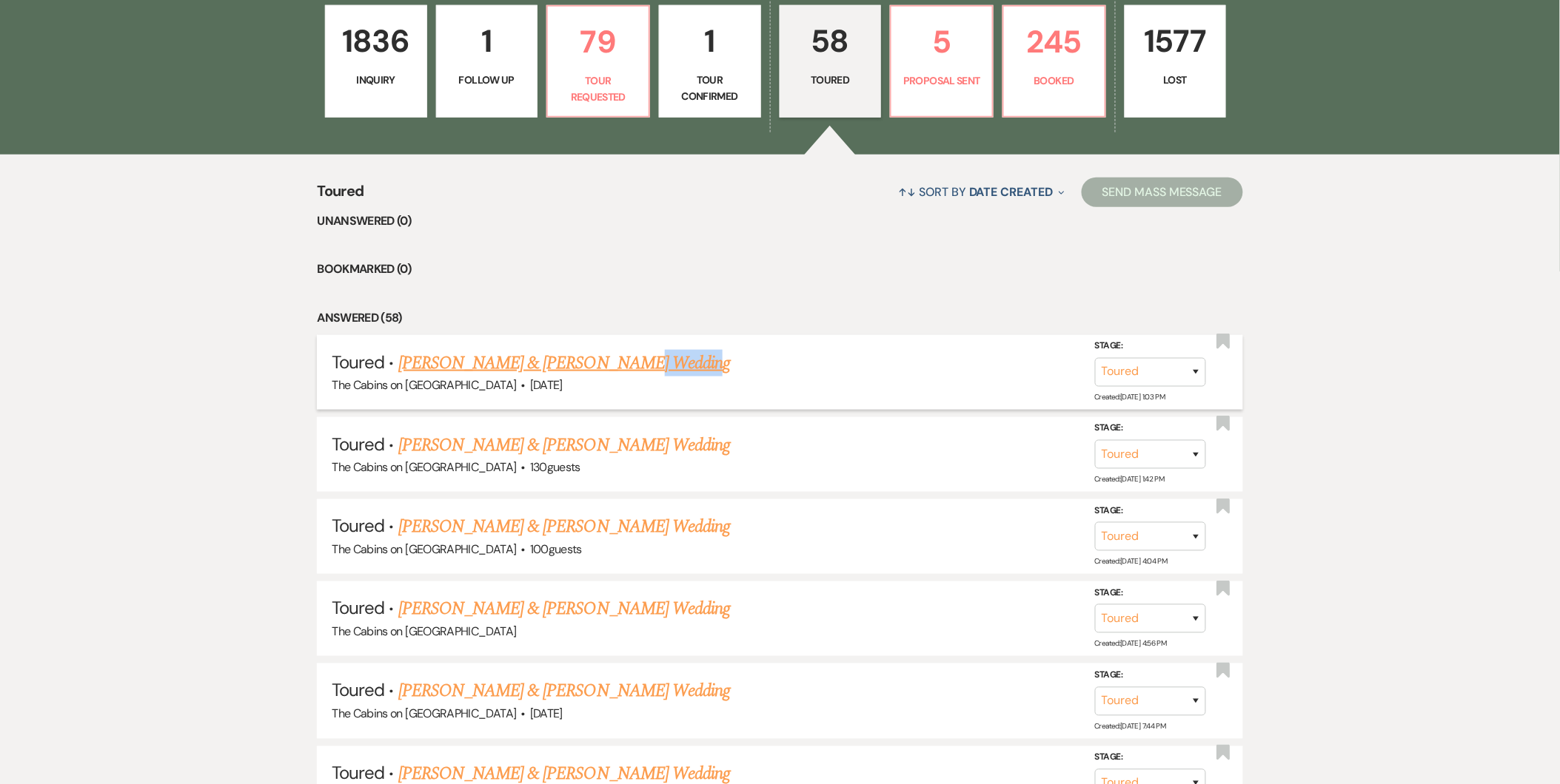
drag, startPoint x: 707, startPoint y: 365, endPoint x: 587, endPoint y: 370, distance: 120.1
click at [587, 370] on h5 "Toured · [PERSON_NAME] & [PERSON_NAME] Wedding" at bounding box center [780, 363] width 896 height 27
click at [587, 370] on link "[PERSON_NAME] & [PERSON_NAME] Wedding" at bounding box center [564, 363] width 332 height 27
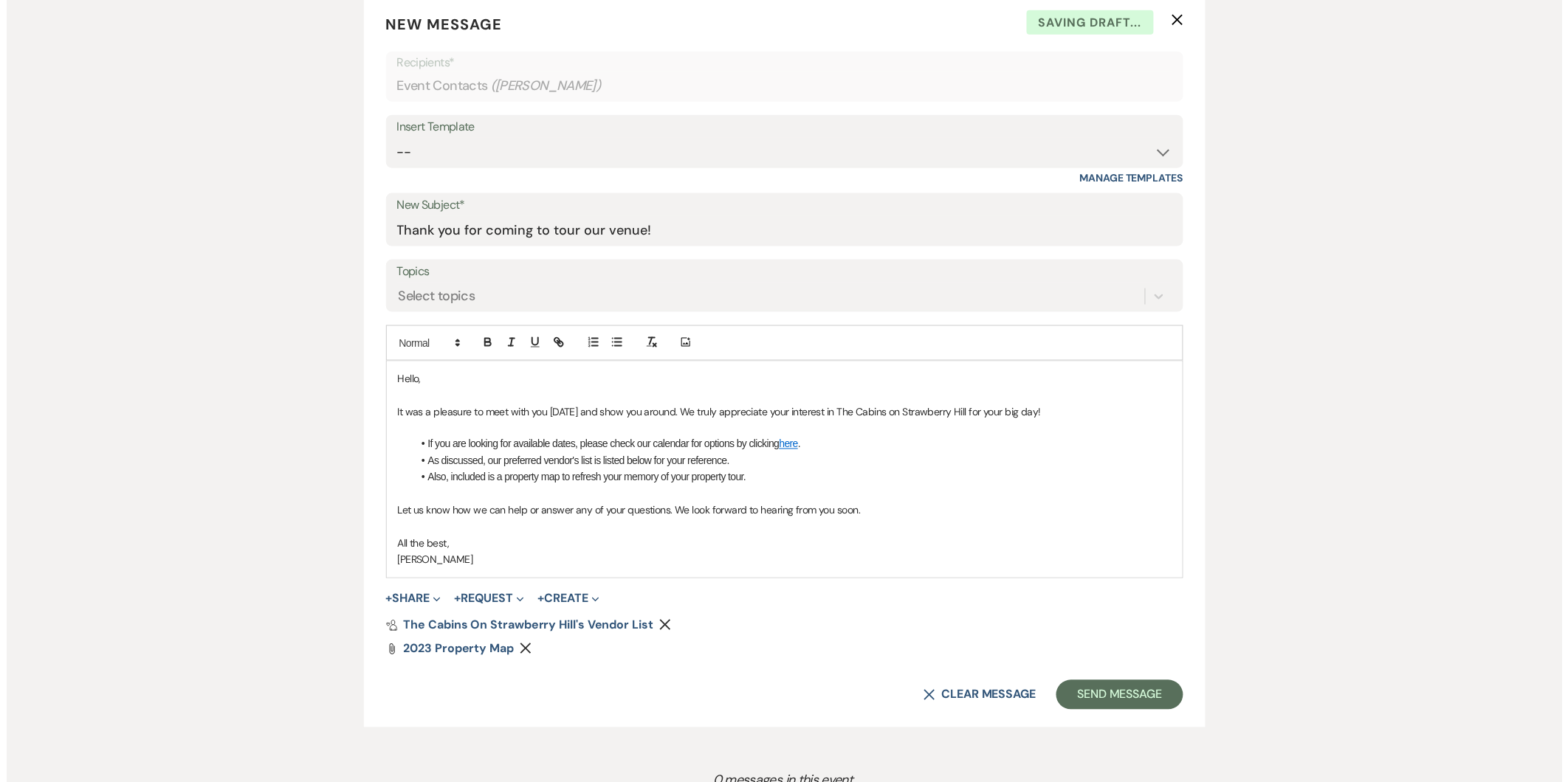
scroll to position [650, 0]
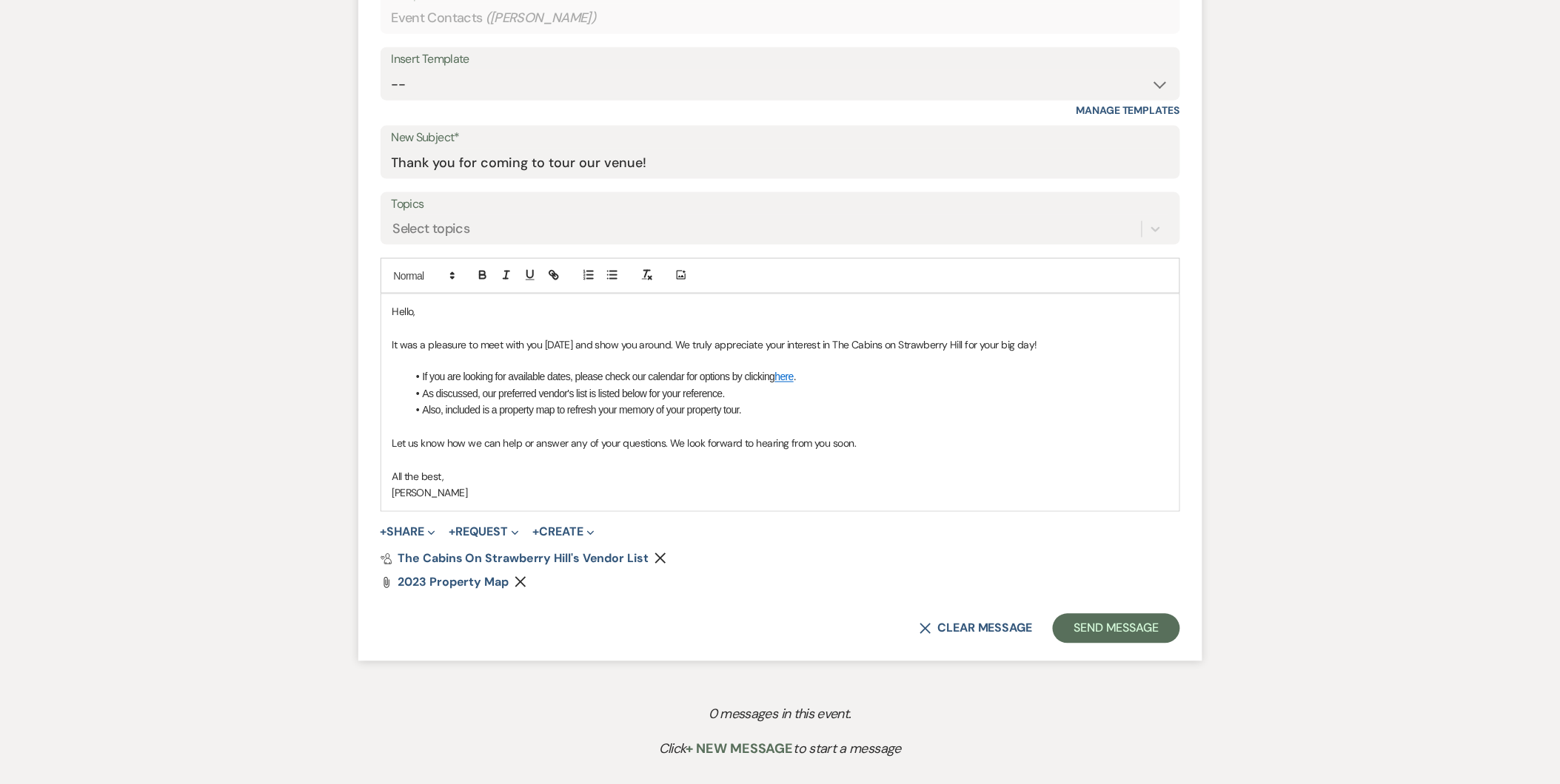
click at [407, 316] on p "Hello," at bounding box center [780, 311] width 776 height 16
click at [542, 339] on p "It was a pleasure to meet with you [DATE] and show you around. We truly appreci…" at bounding box center [780, 344] width 776 height 16
click at [621, 345] on p "It was a pleasure to meet with you and [PERSON_NAME] [DATE] and show you around…" at bounding box center [780, 344] width 776 height 16
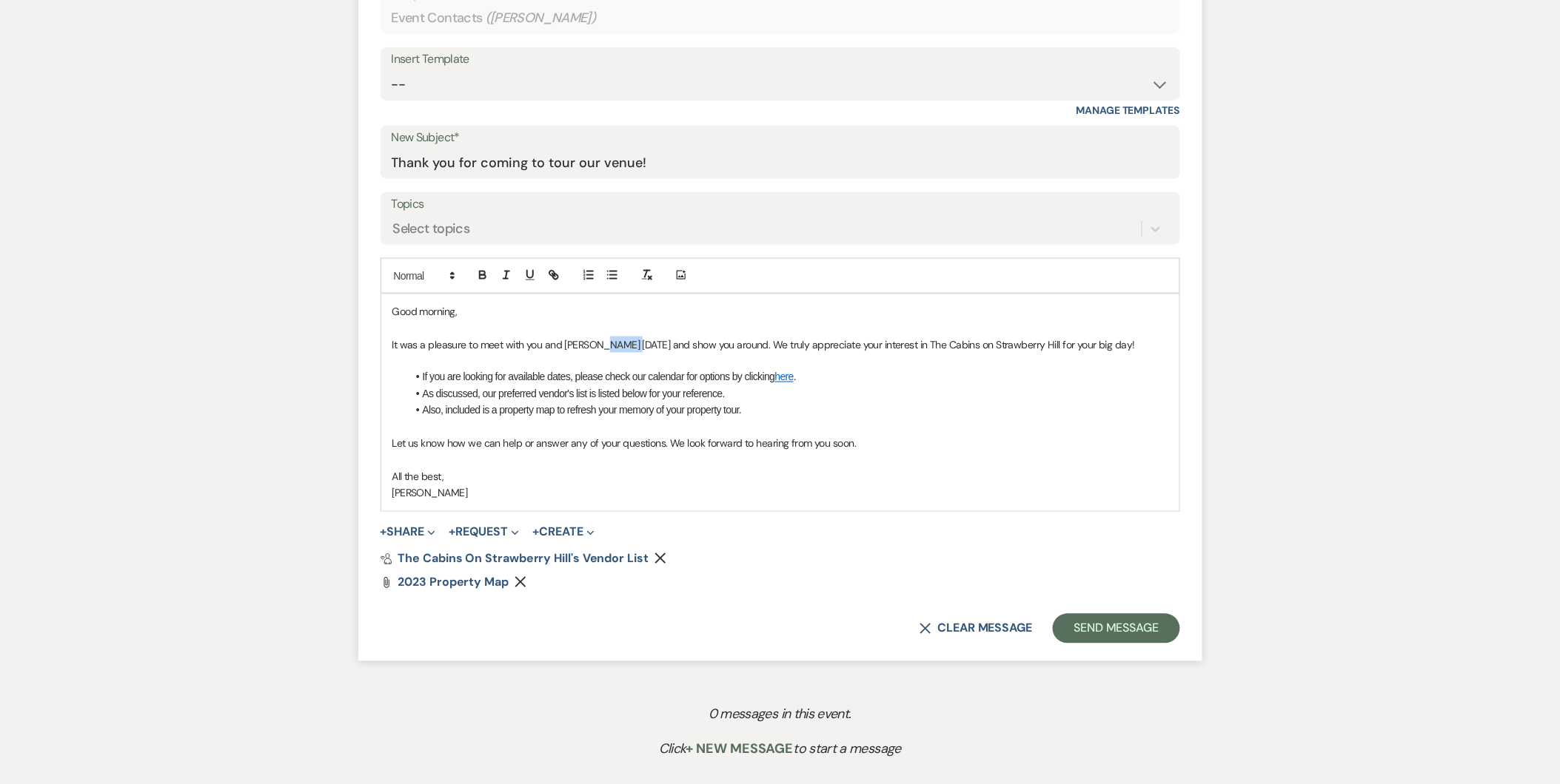
click at [621, 345] on p "It was a pleasure to meet with you and [PERSON_NAME] [DATE] and show you around…" at bounding box center [780, 344] width 776 height 16
click at [477, 390] on li "As discussed, our preferred vendor's list is listed below for your reference." at bounding box center [788, 394] width 761 height 16
click at [518, 578] on icon "Remove" at bounding box center [520, 581] width 12 height 12
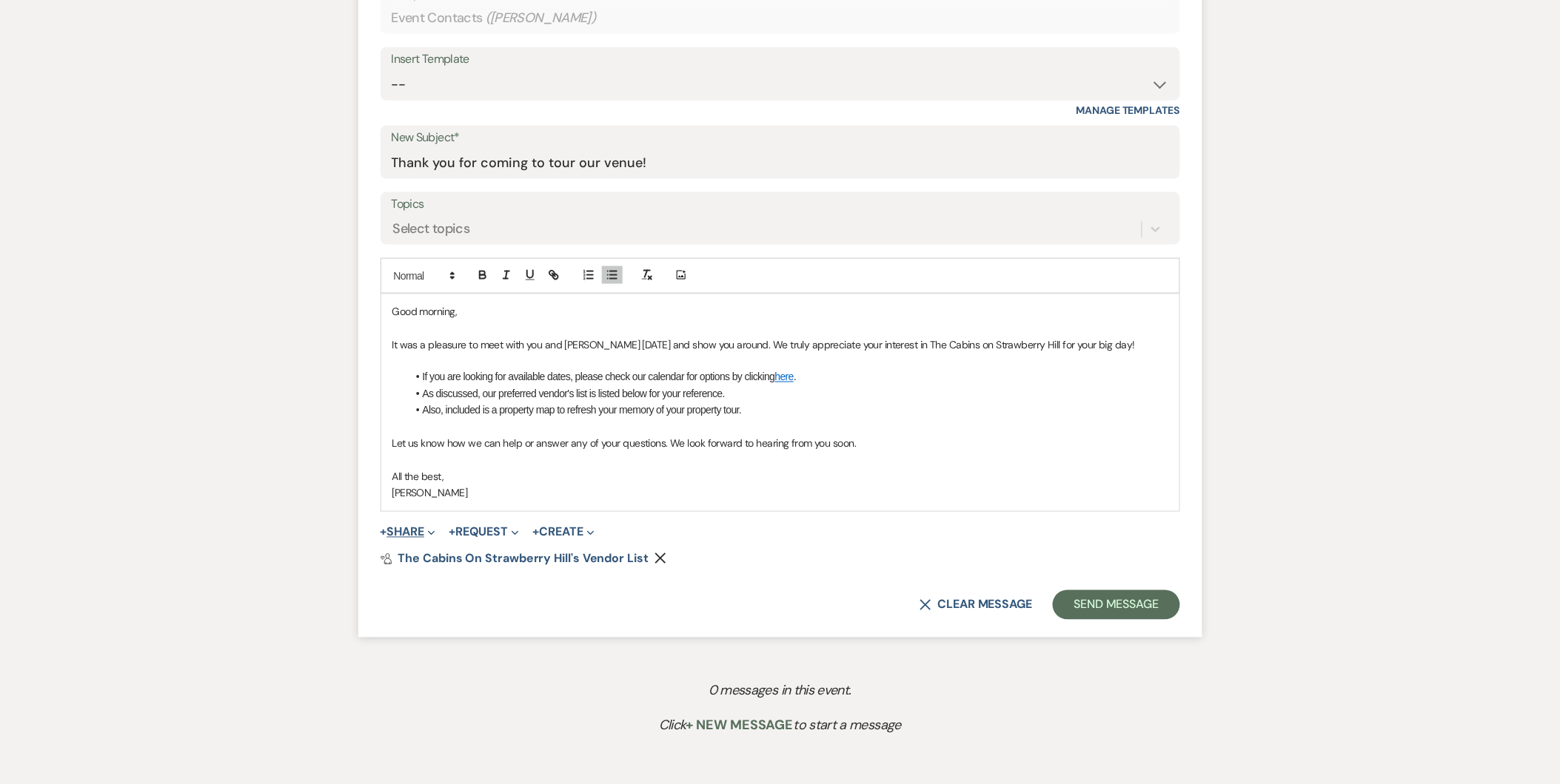
click at [426, 535] on button "+ Share Expand" at bounding box center [408, 532] width 56 height 12
click at [426, 557] on span "Doc Upload Documents" at bounding box center [440, 562] width 84 height 16
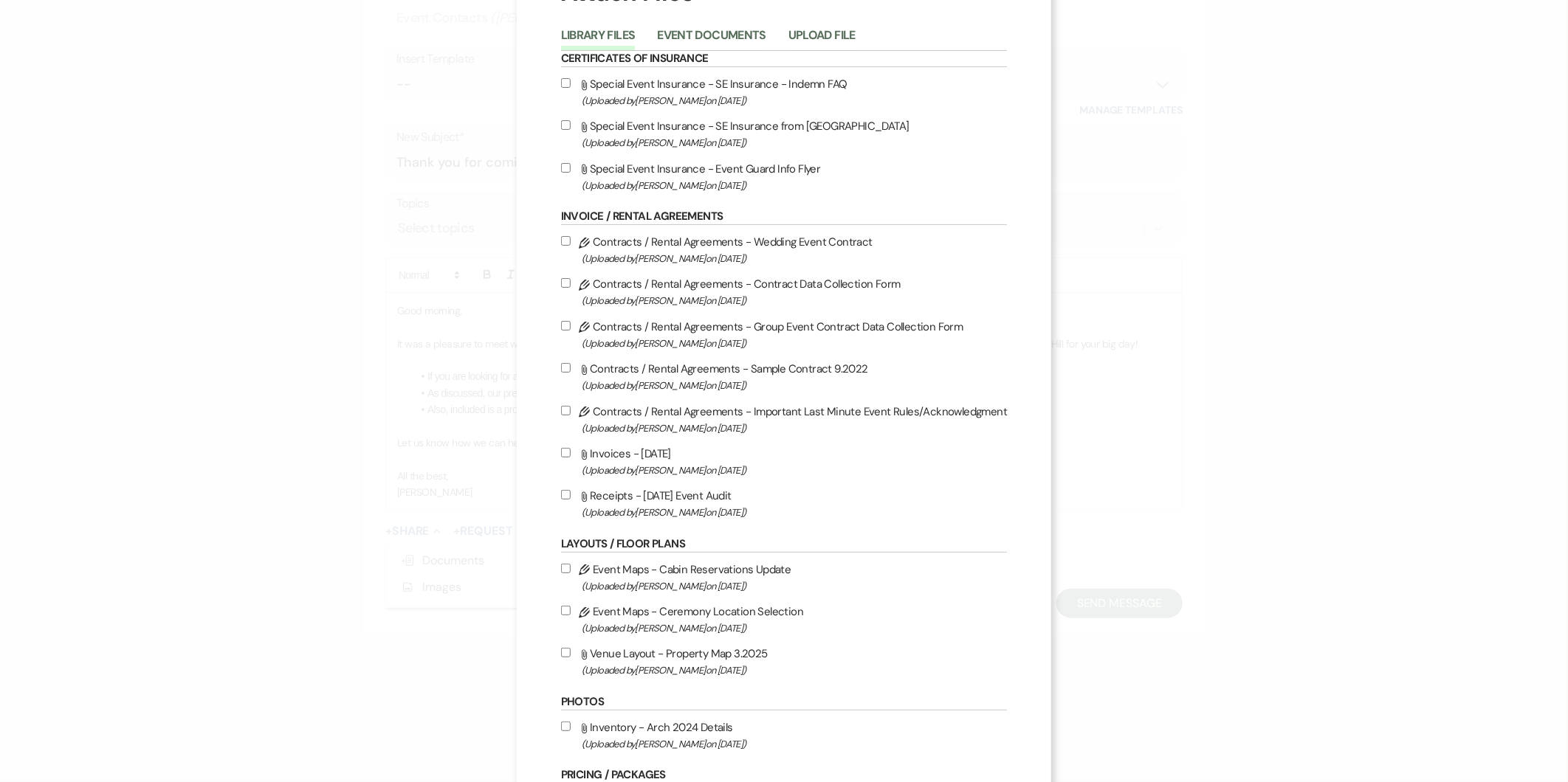
scroll to position [75, 0]
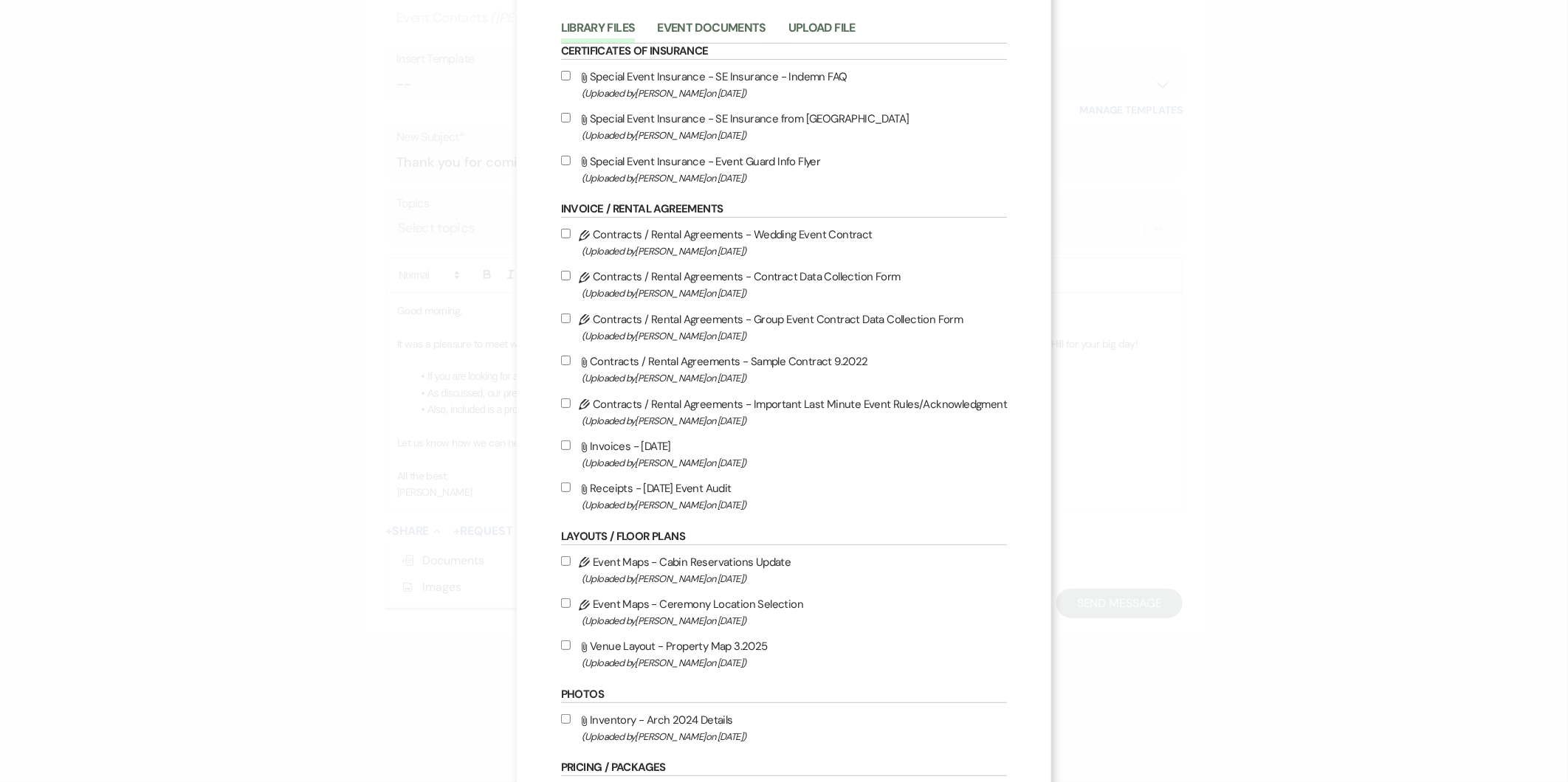
click at [565, 641] on input "Attach File Venue Layout - Property Map 3.2025 (Uploaded by [PERSON_NAME] on [D…" at bounding box center [565, 645] width 10 height 10
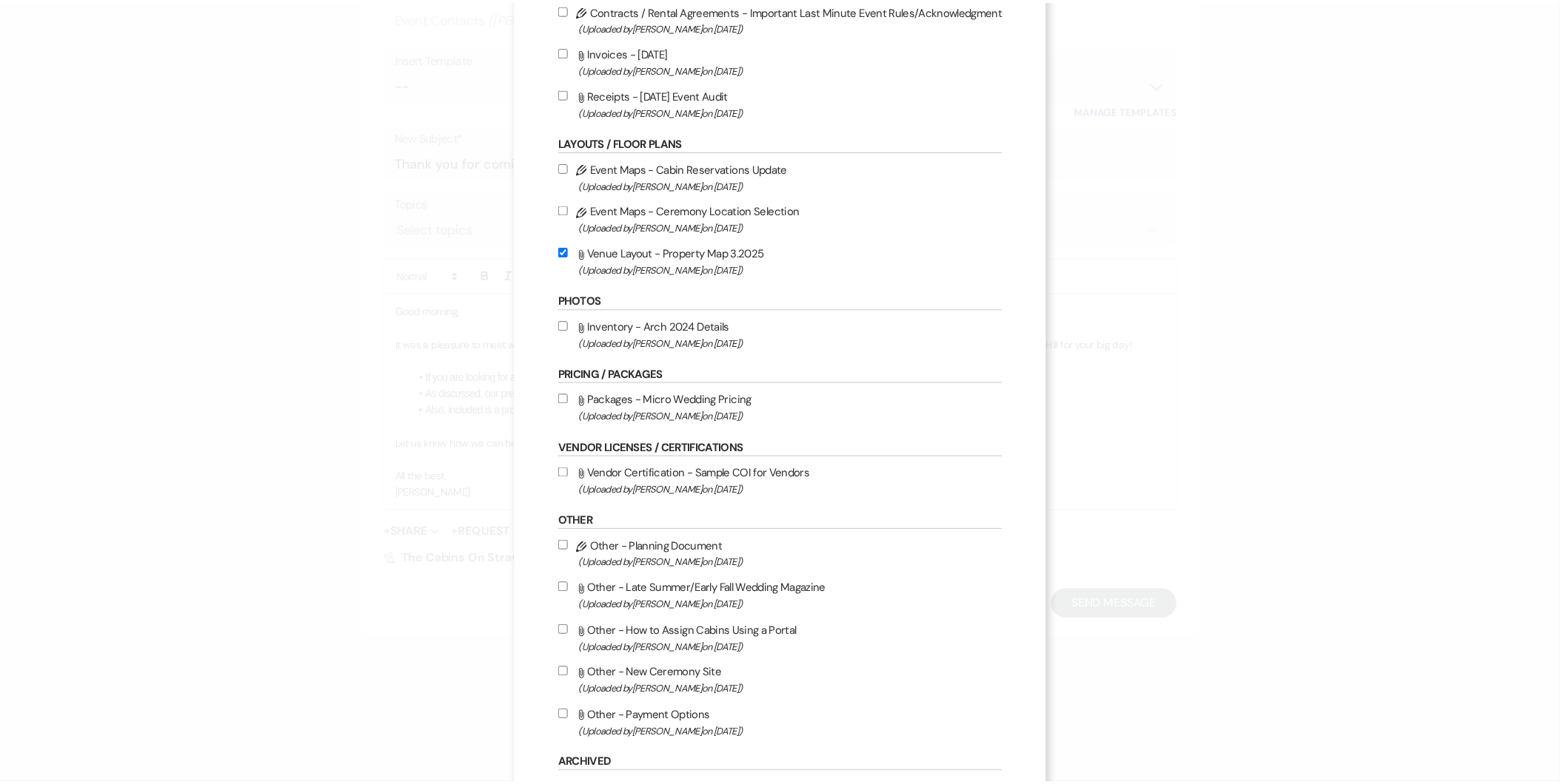
scroll to position [842, 0]
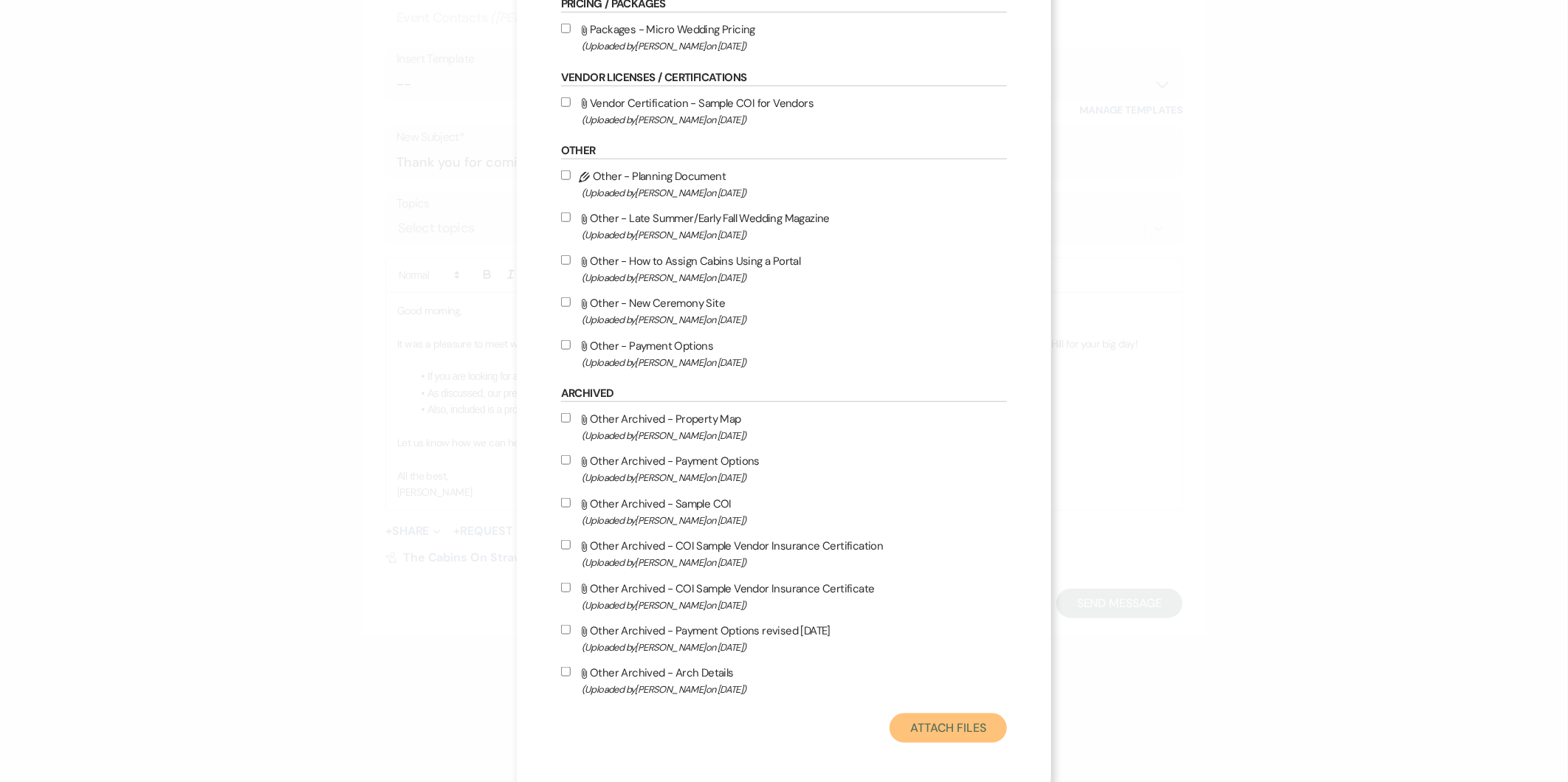
click at [755, 732] on button "Attach Files" at bounding box center [947, 728] width 117 height 29
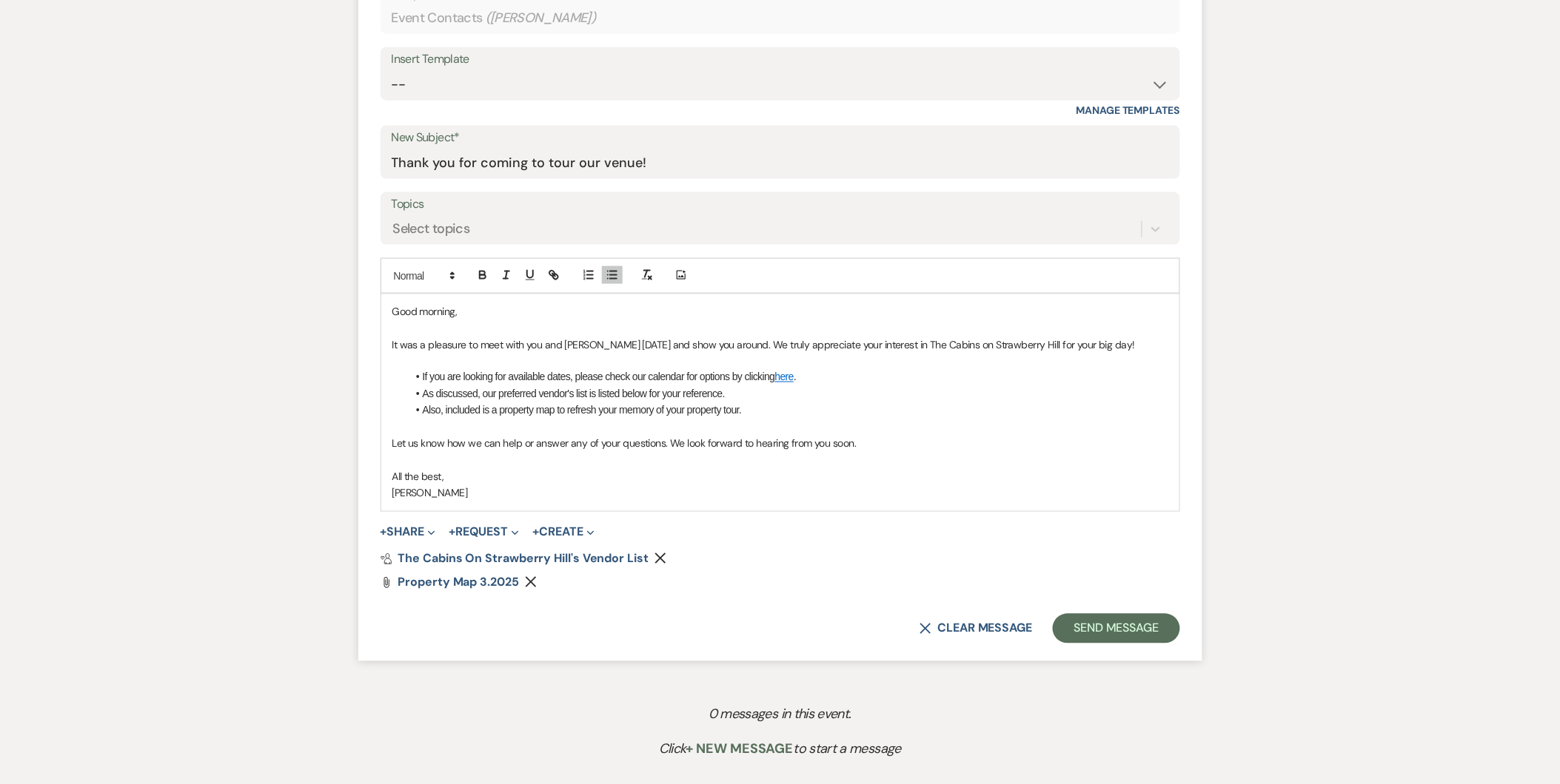
click at [437, 495] on p "[PERSON_NAME]" at bounding box center [780, 493] width 776 height 16
click at [546, 373] on li "If you are looking for available dates, please check our calendar for options b…" at bounding box center [788, 377] width 761 height 16
click at [534, 403] on li "Also, included is a property map to refresh your memory of your property tour." at bounding box center [788, 411] width 761 height 16
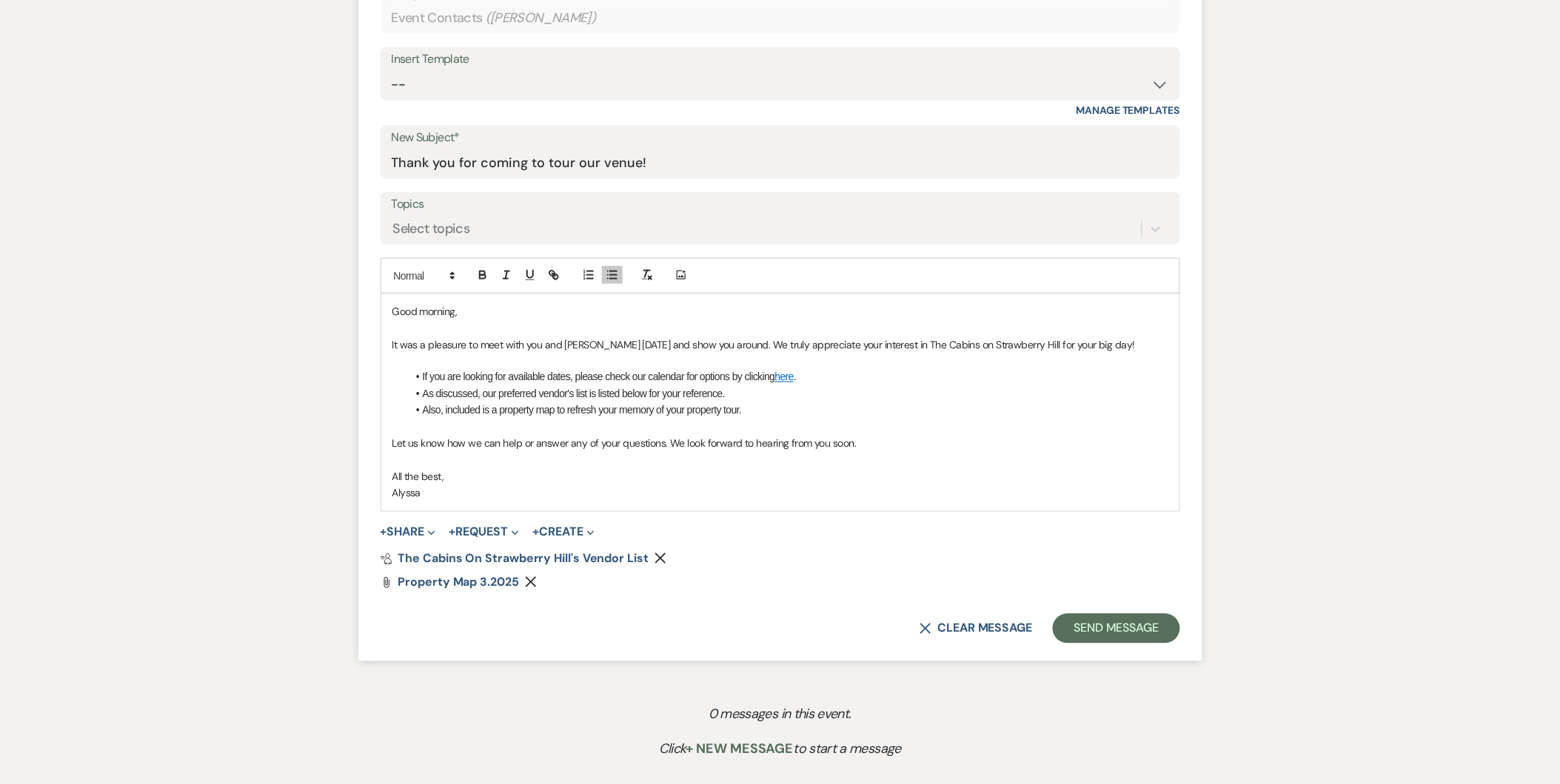
click at [757, 439] on p "Let us know how we can help or answer any of your questions. We look forward to…" at bounding box center [780, 443] width 776 height 16
click at [390, 445] on div "Good morning, It was a pleasure to meet with you and [PERSON_NAME] [DATE] and s…" at bounding box center [780, 403] width 798 height 217
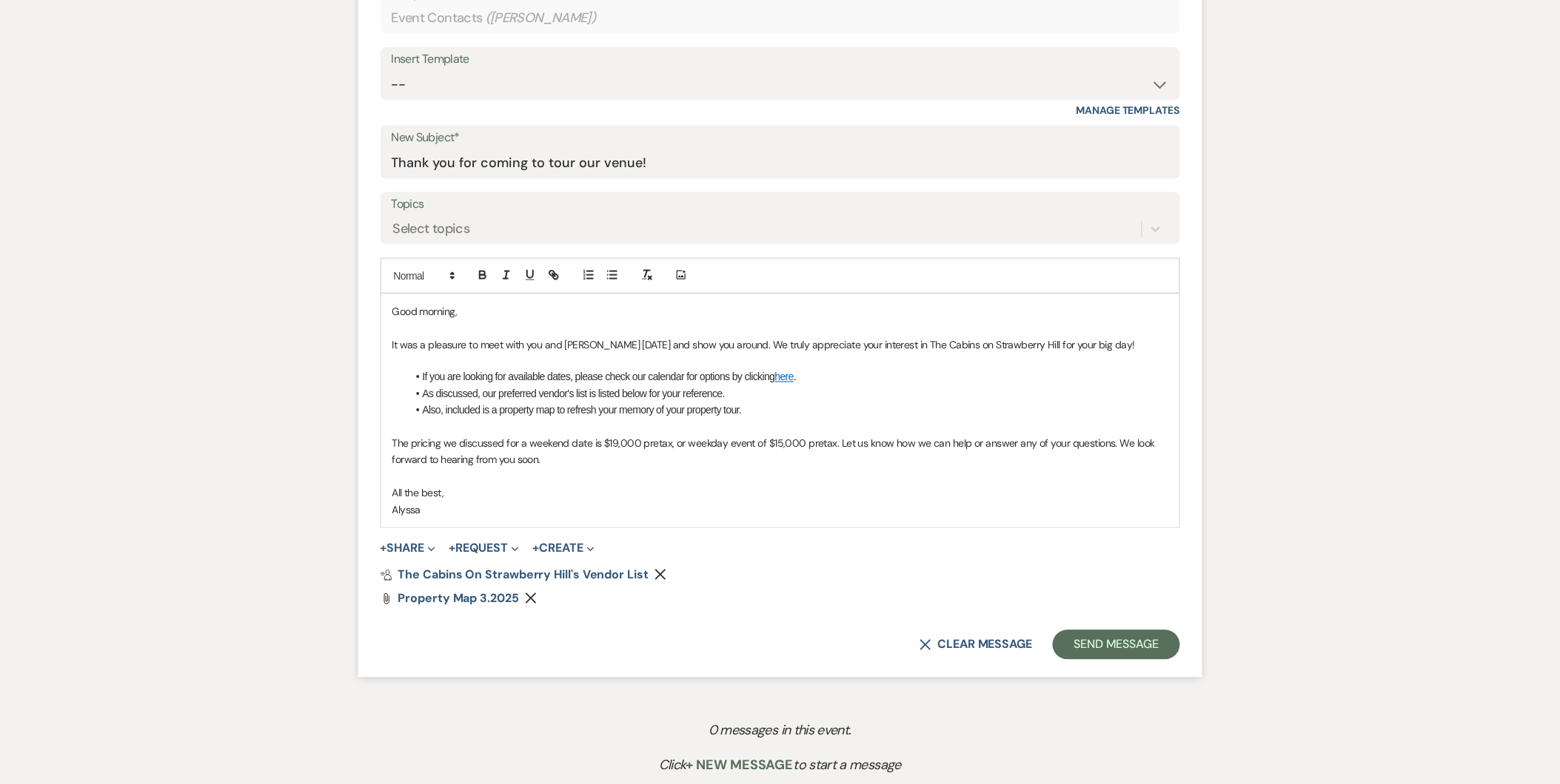
click at [757, 386] on li "As discussed, our preferred vendor's list is listed below for your reference." at bounding box center [788, 394] width 761 height 16
click at [757, 409] on li "Also, included is a property map to refresh your memory of your property tour." at bounding box center [788, 411] width 761 height 16
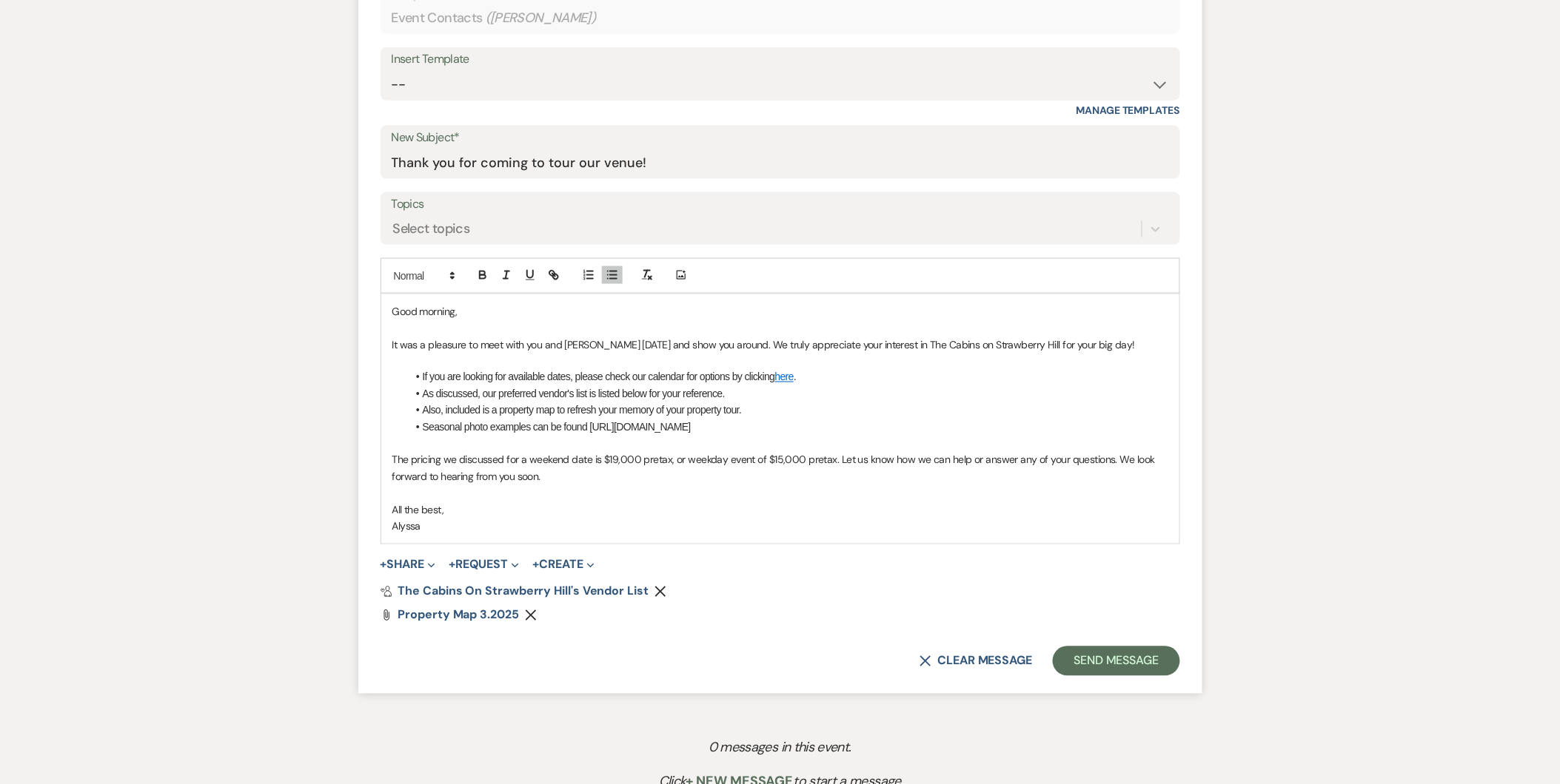
click at [757, 425] on li "Seasonal photo examples can be found [URL][DOMAIN_NAME]" at bounding box center [788, 427] width 761 height 16
drag, startPoint x: 811, startPoint y: 427, endPoint x: 590, endPoint y: 430, distance: 221.0
click at [590, 430] on li "Seasonal photo examples can be found [URL][DOMAIN_NAME]" at bounding box center [788, 427] width 761 height 16
click at [596, 427] on li "Seasonal photo examples can be found HERE." at bounding box center [788, 427] width 761 height 16
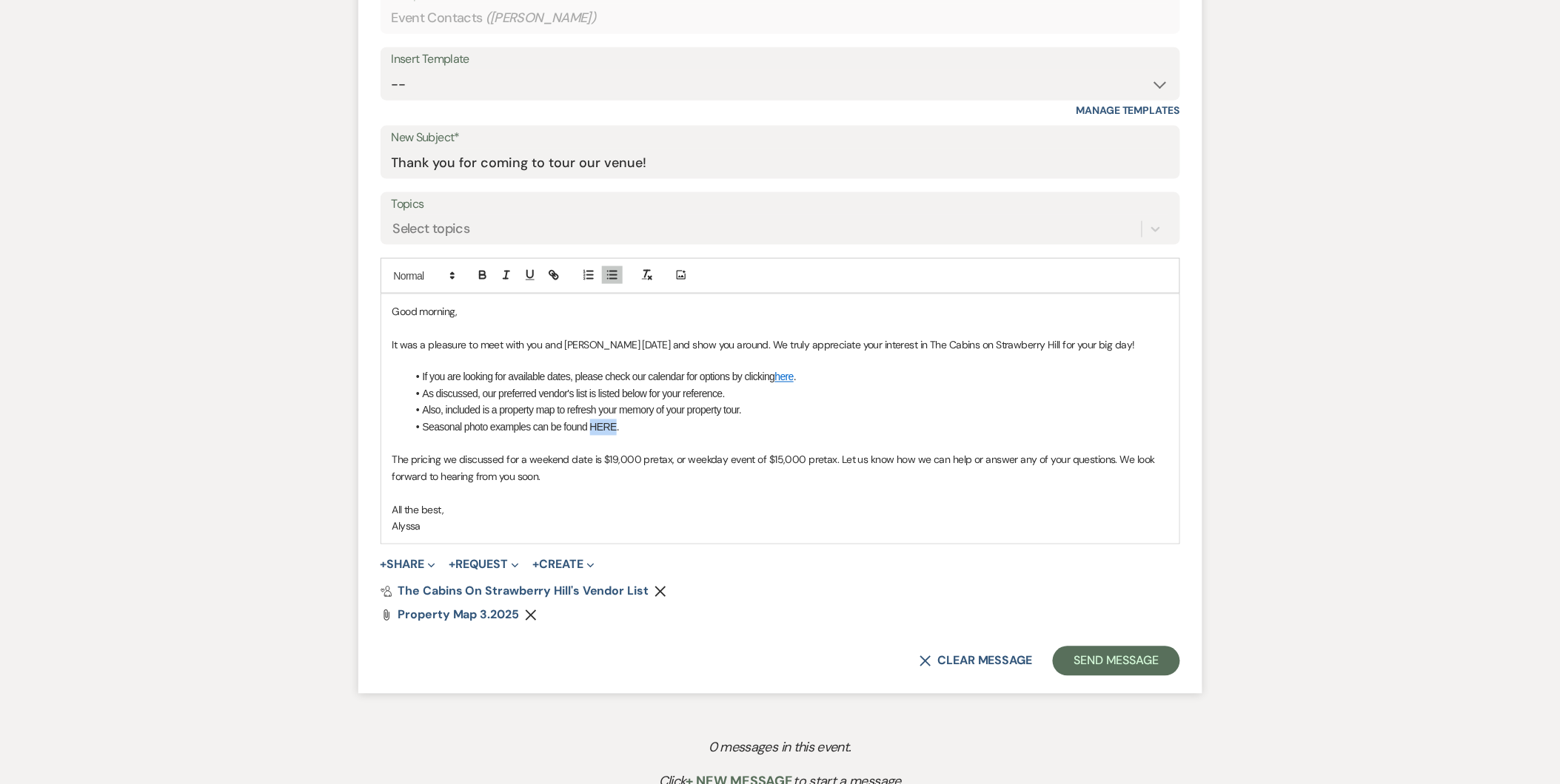
click at [596, 427] on li "Seasonal photo examples can be found HERE." at bounding box center [788, 427] width 761 height 16
click at [556, 273] on icon "button" at bounding box center [553, 275] width 13 height 13
paste input "[URL][DOMAIN_NAME]"
click at [701, 461] on link at bounding box center [689, 455] width 32 height 12
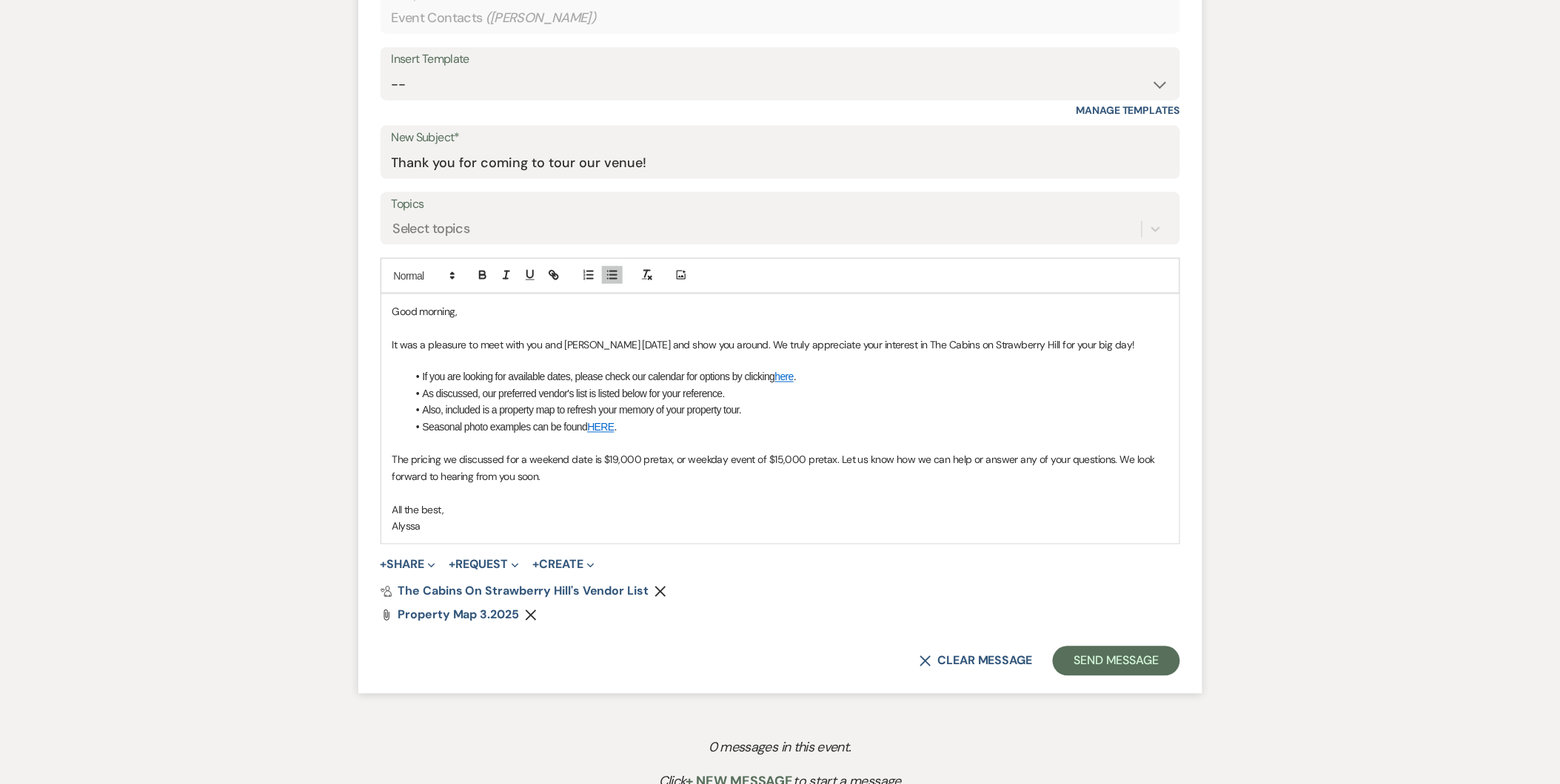
click at [690, 478] on p "The pricing we discussed for a weekend date is $19,000 pretax, or weekday event…" at bounding box center [780, 469] width 776 height 34
click at [590, 461] on p "The pricing we discussed for a weekend date is $19,000 pretax, or weekday event…" at bounding box center [780, 469] width 776 height 34
click at [757, 542] on div "Good morning, It was a pleasure to meet with you and [PERSON_NAME] [DATE] and s…" at bounding box center [780, 419] width 798 height 250
click at [757, 655] on button "Send Message" at bounding box center [1116, 661] width 127 height 29
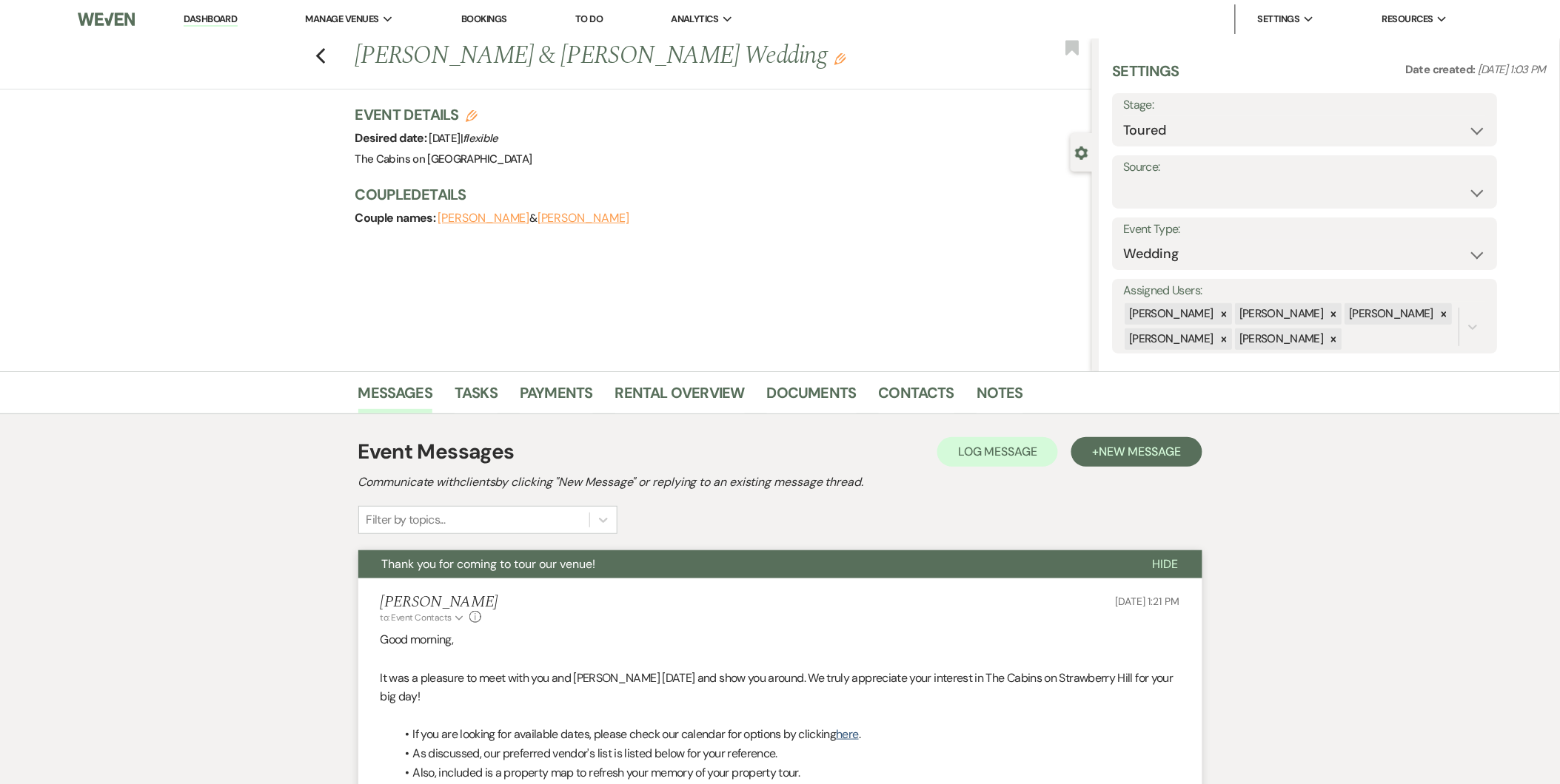
click at [233, 35] on nav "Dashboard Manage Venues Expand The Cabins on Strawberry Hill Bookings To Do Ana…" at bounding box center [780, 19] width 1560 height 38
click at [326, 61] on div "Previous [PERSON_NAME] & [PERSON_NAME] Wedding Edit Bookmark" at bounding box center [543, 64] width 1100 height 51
click at [326, 61] on icon "Previous" at bounding box center [320, 57] width 12 height 18
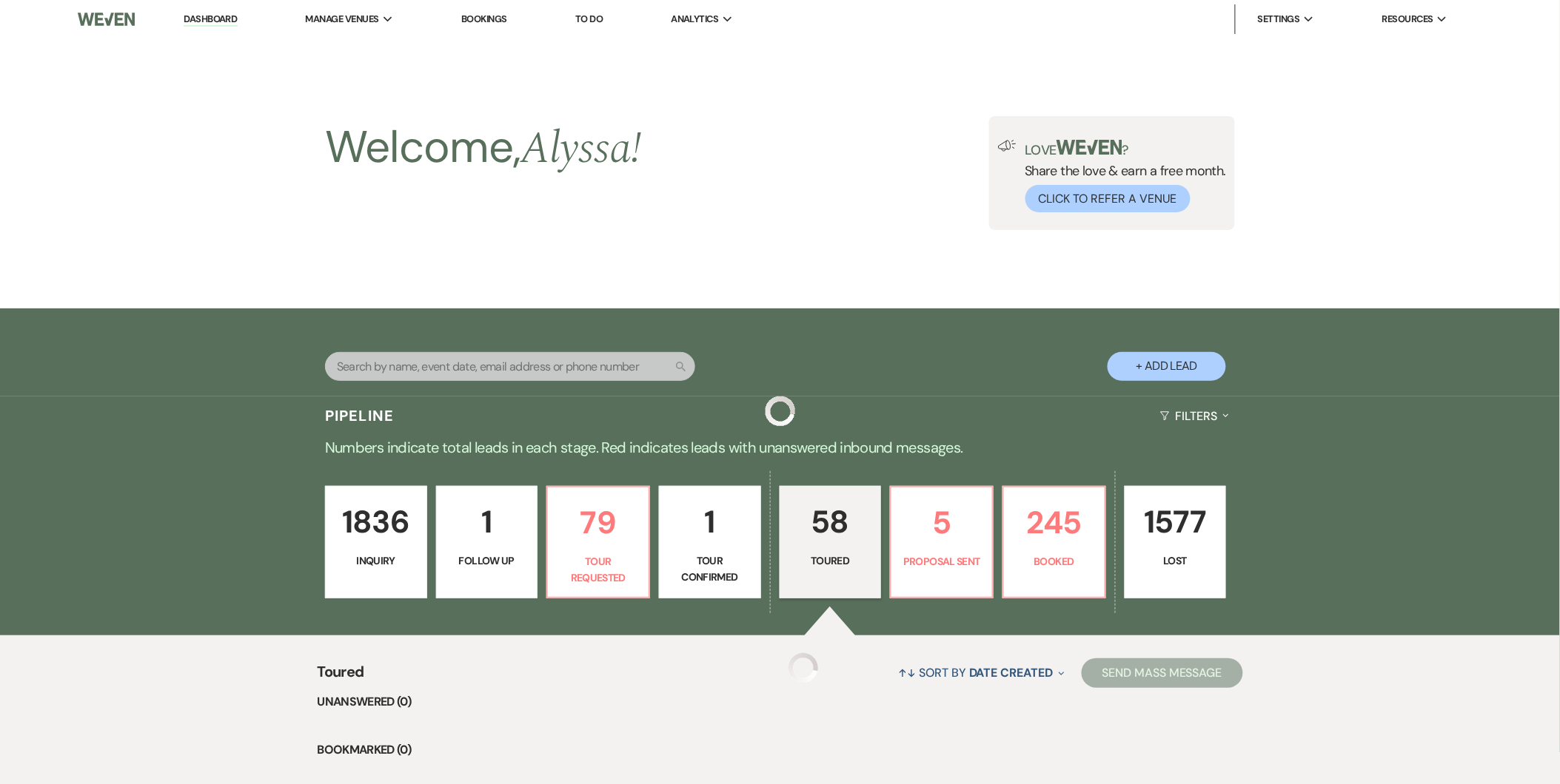
scroll to position [480, 0]
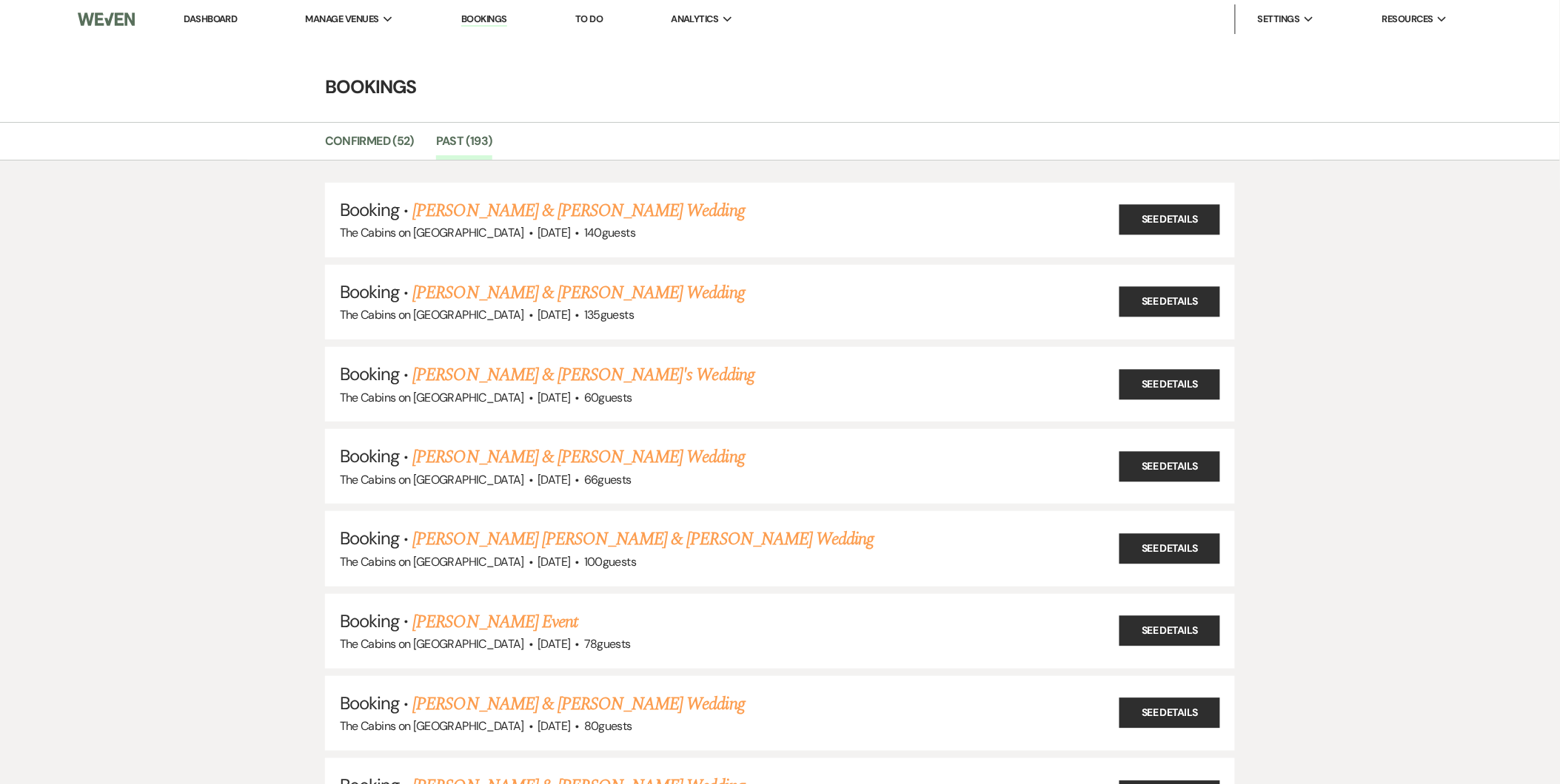
click at [227, 19] on link "Dashboard" at bounding box center [210, 19] width 53 height 12
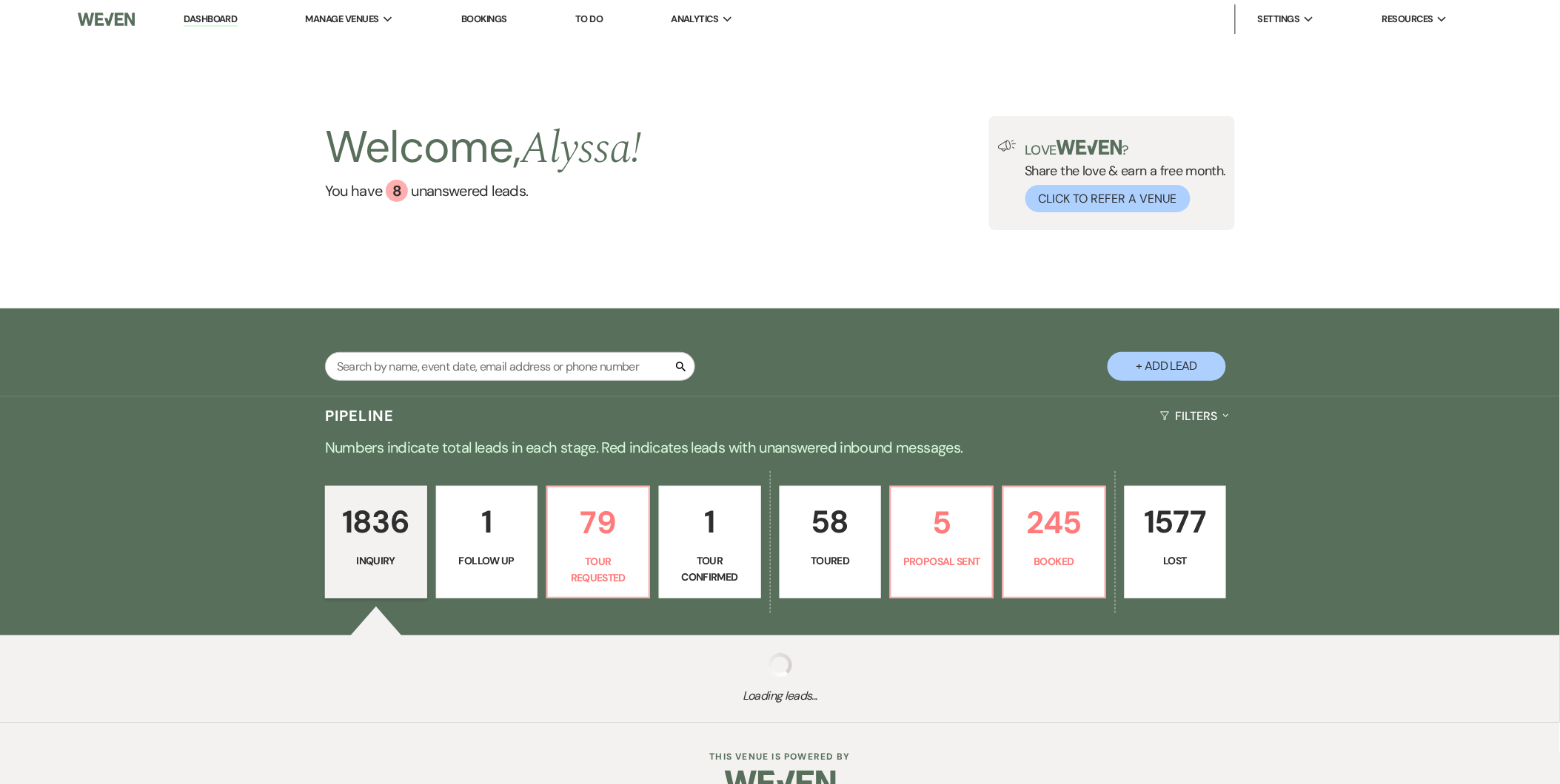
click at [826, 526] on p "58" at bounding box center [830, 522] width 83 height 50
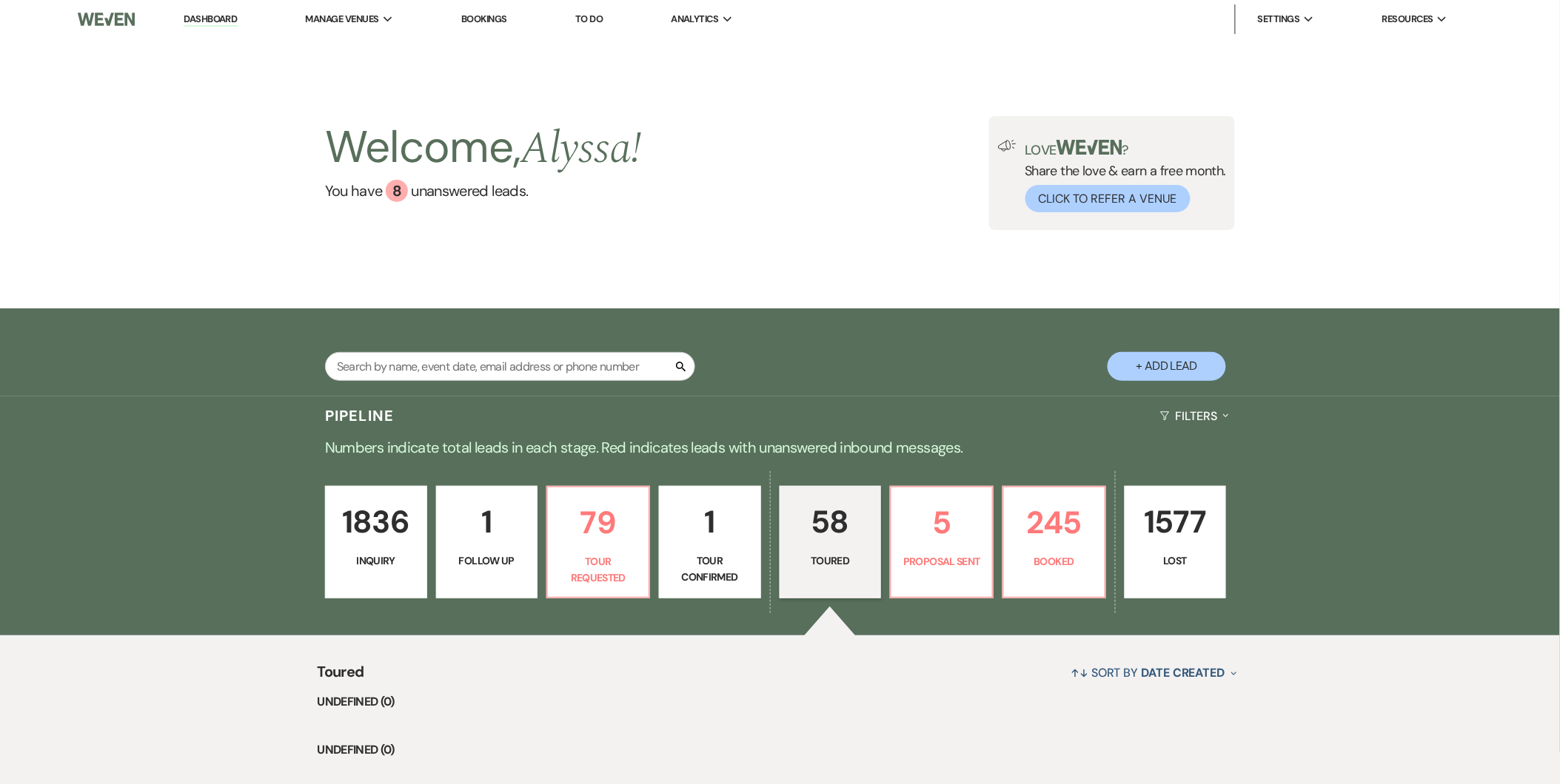
select select "5"
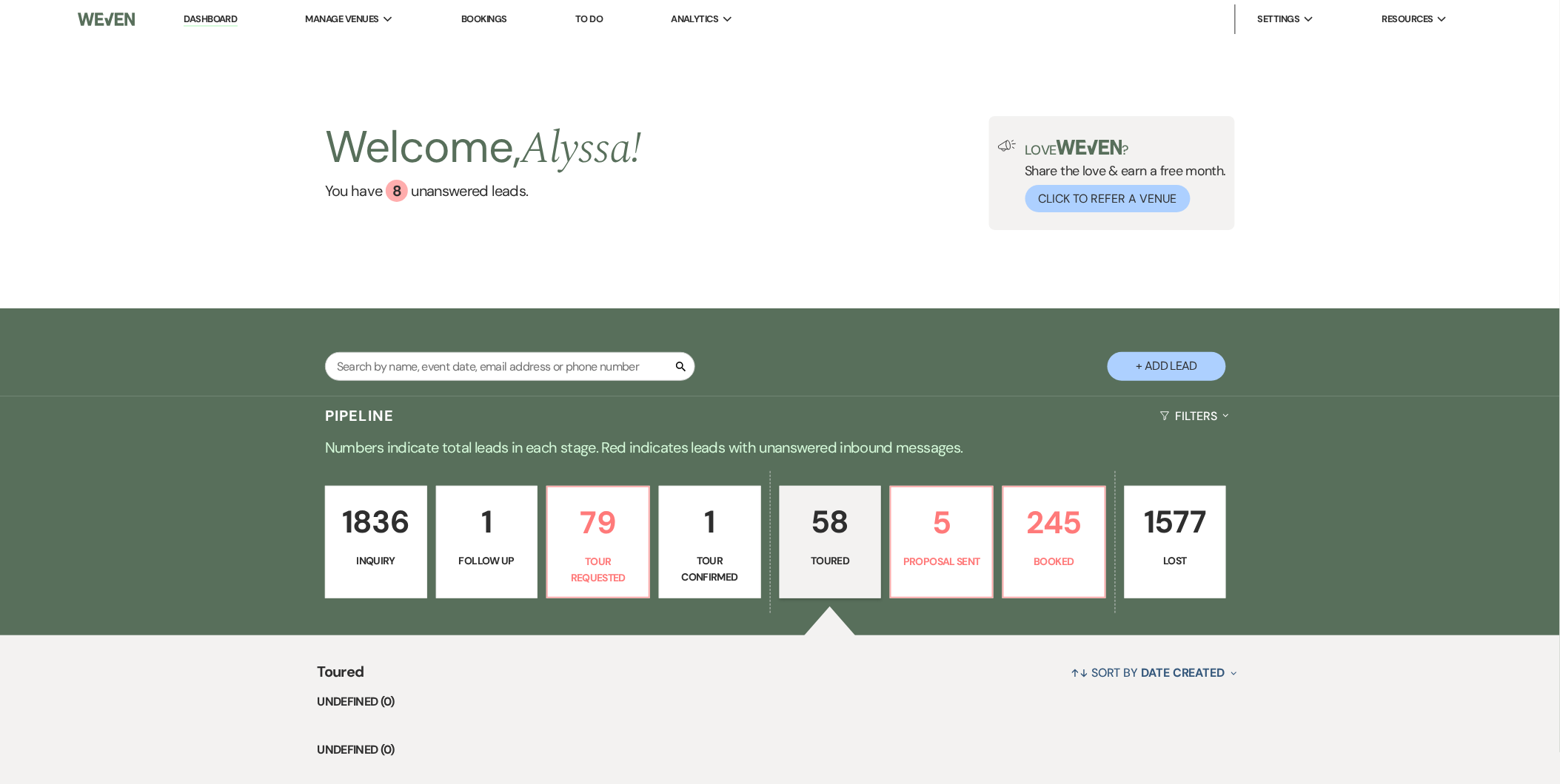
select select "5"
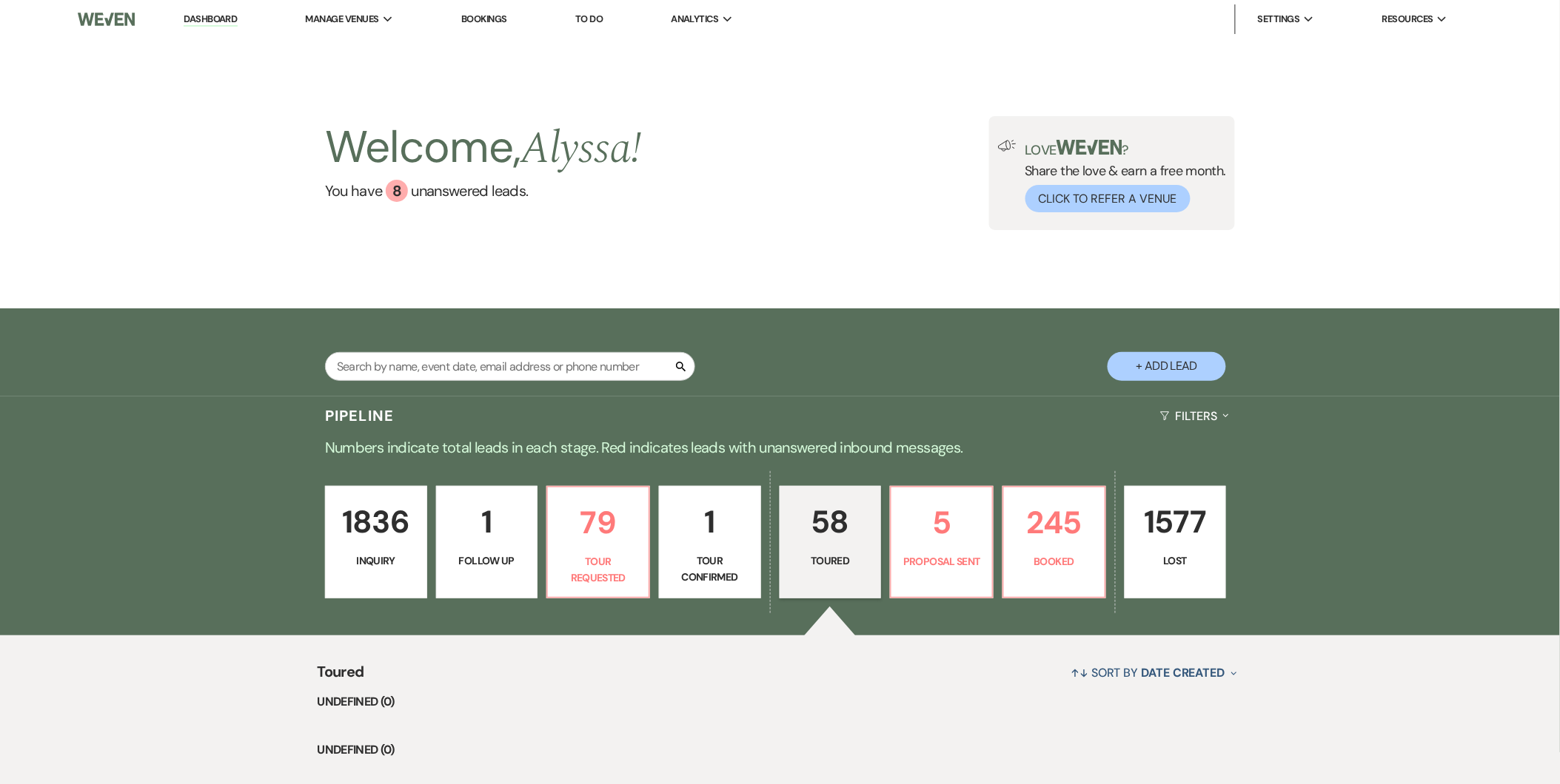
select select "5"
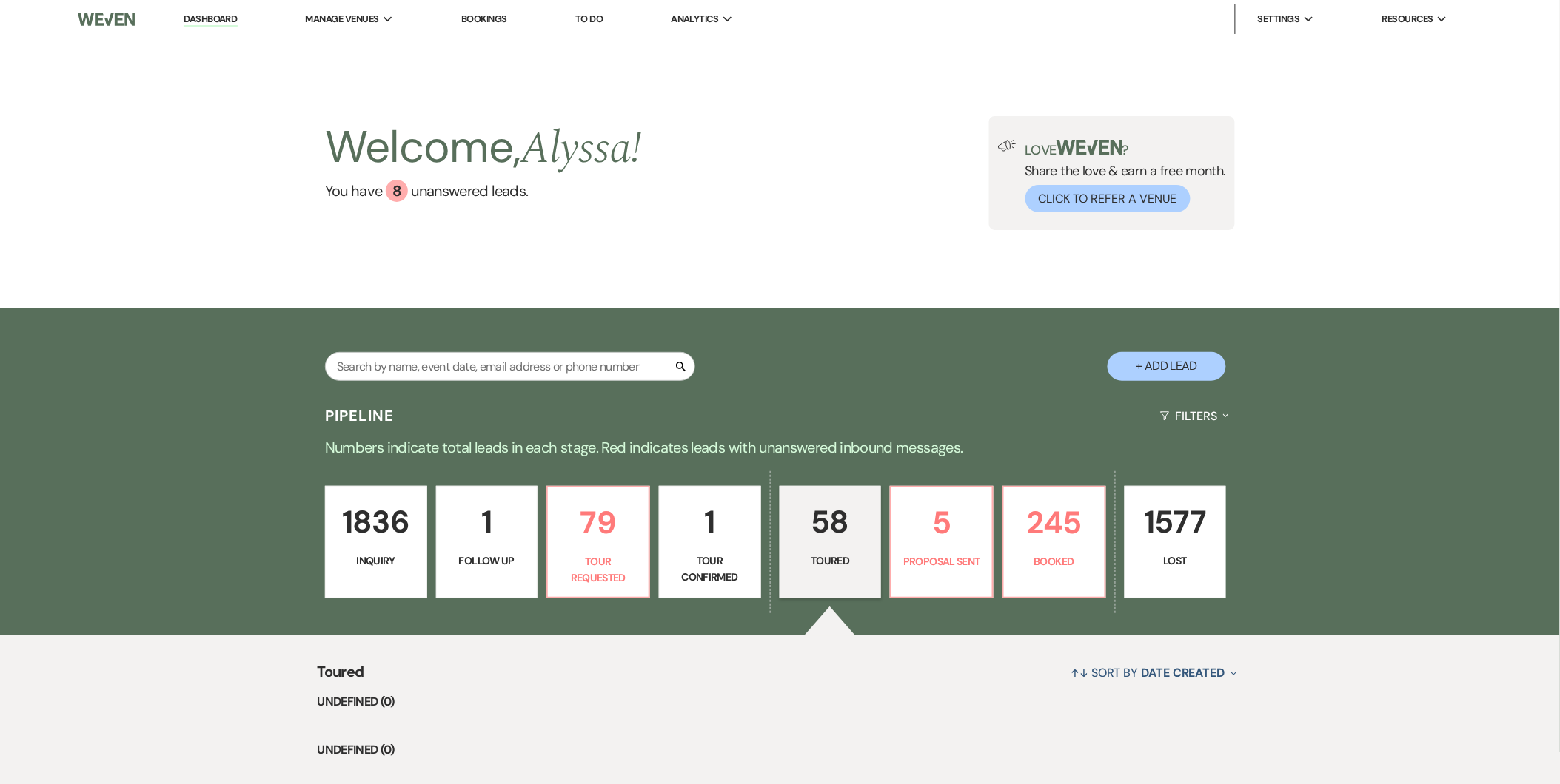
select select "5"
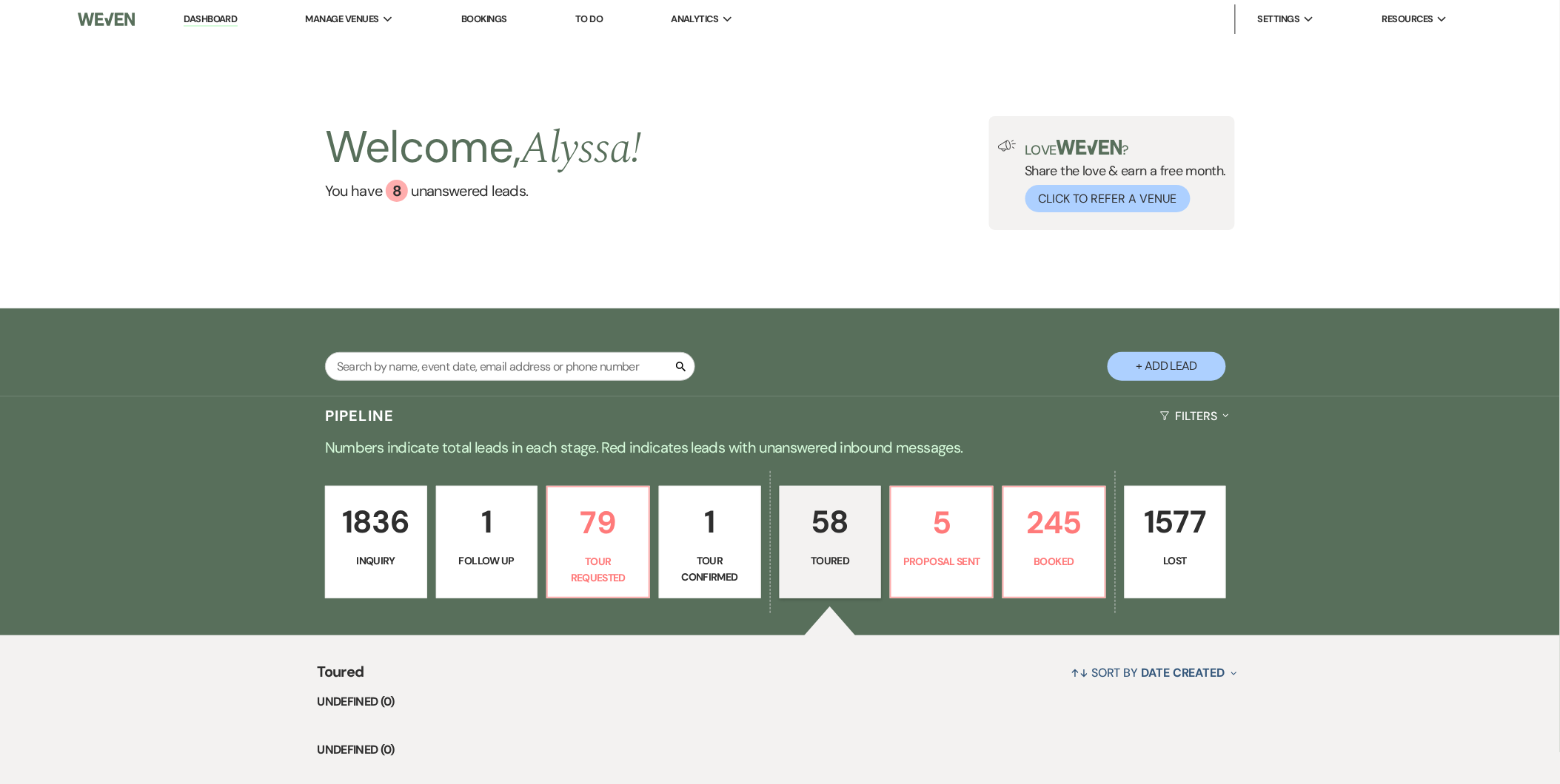
select select "5"
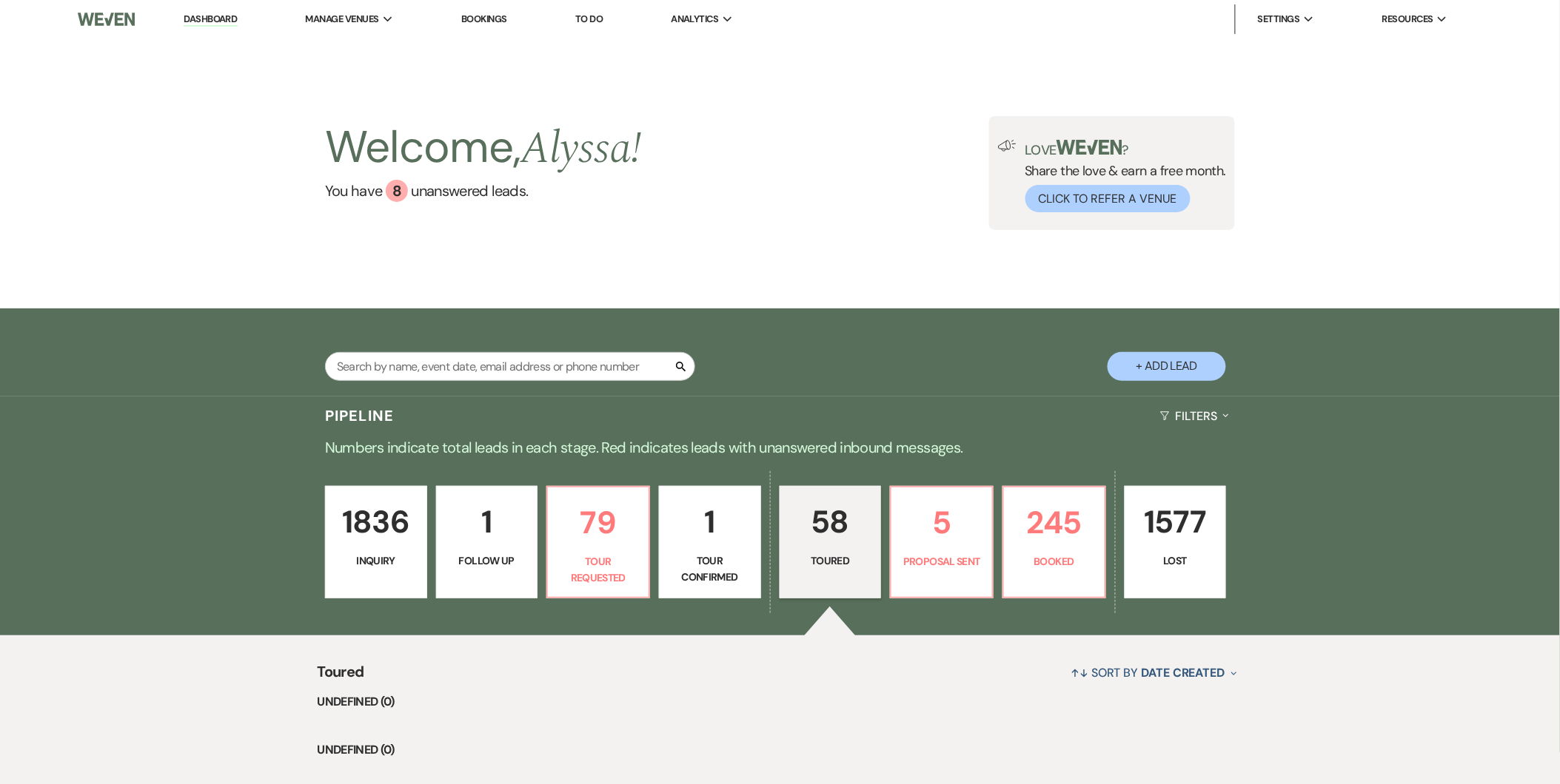
select select "5"
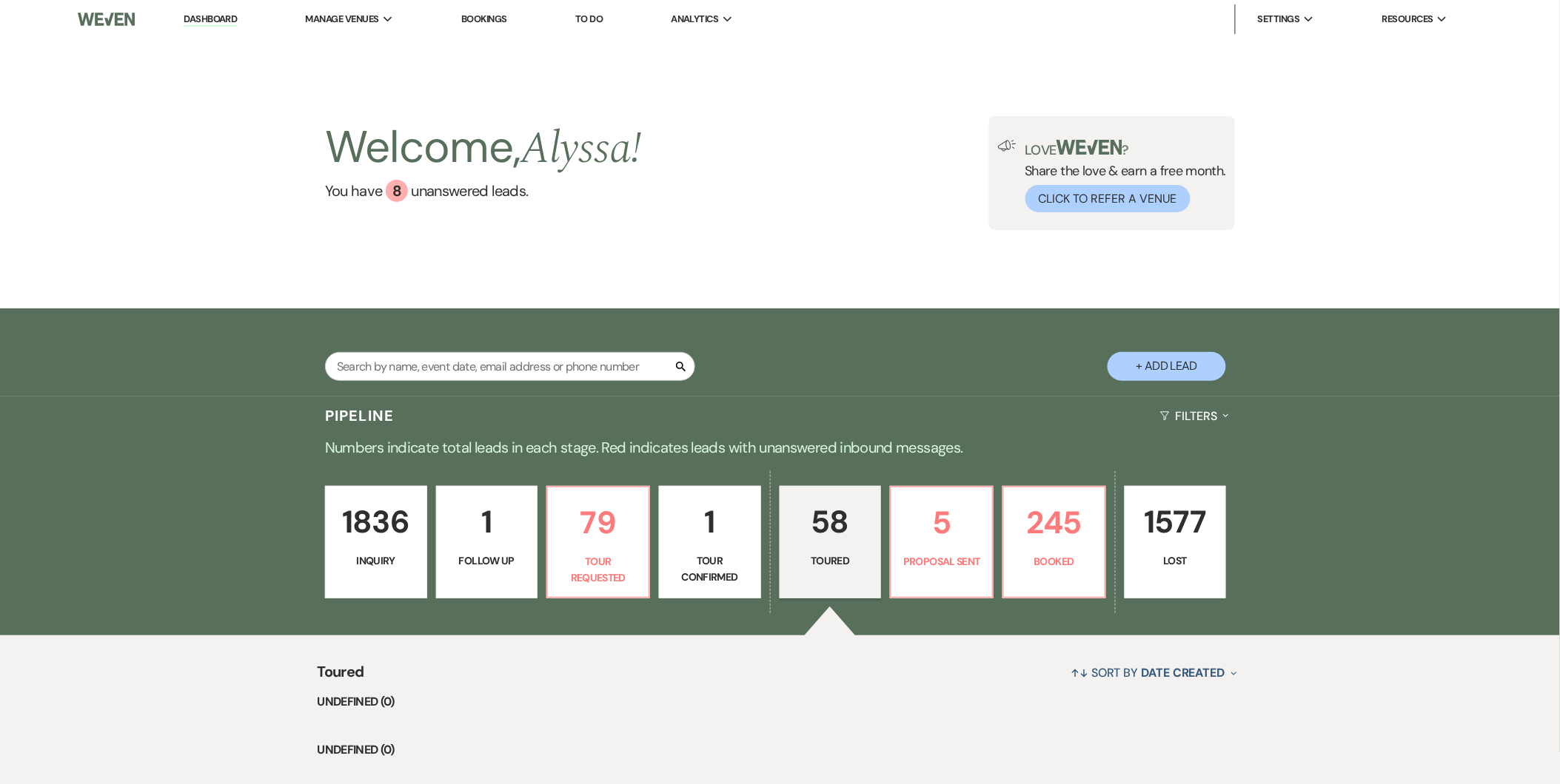
select select "5"
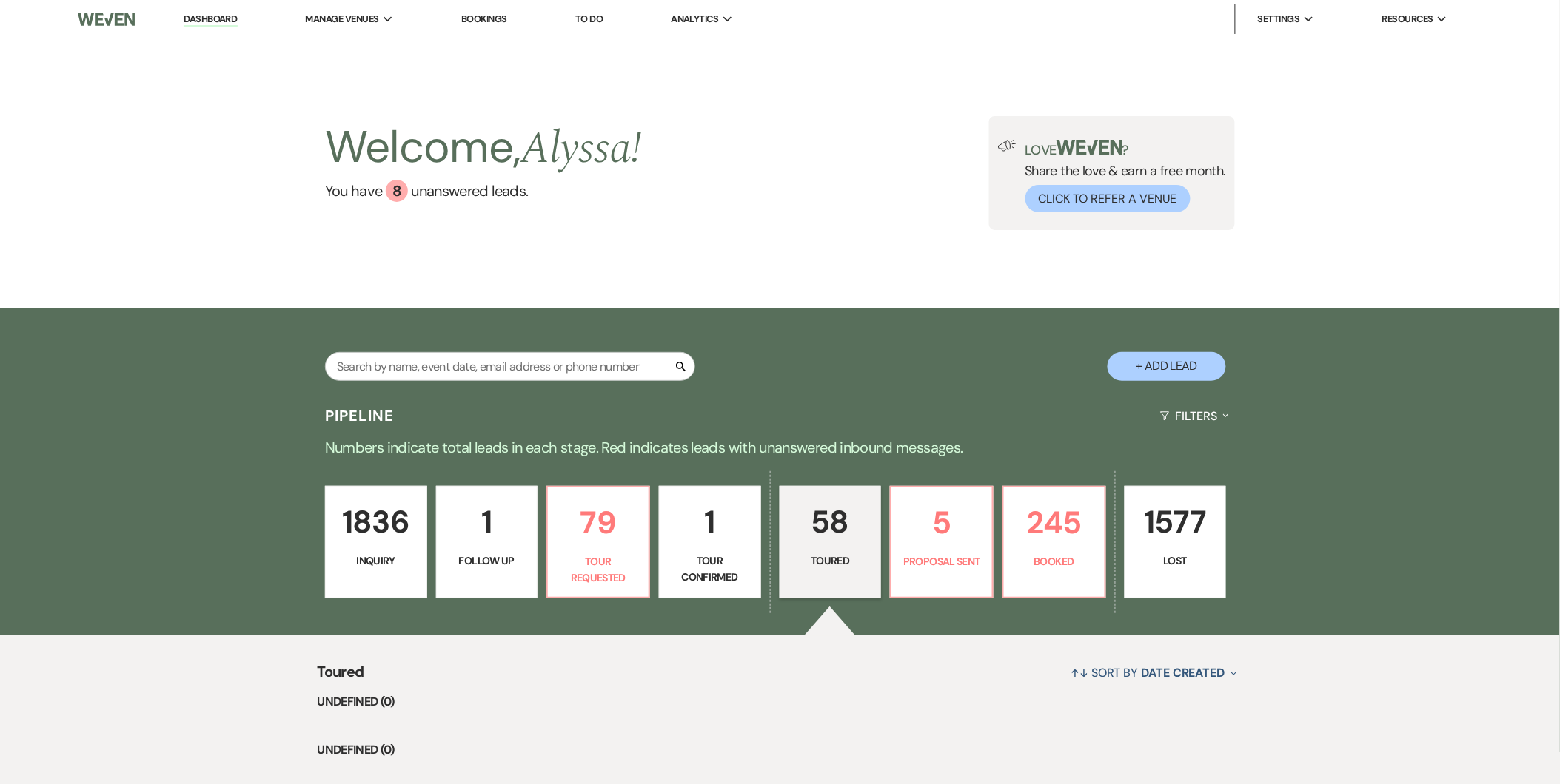
select select "5"
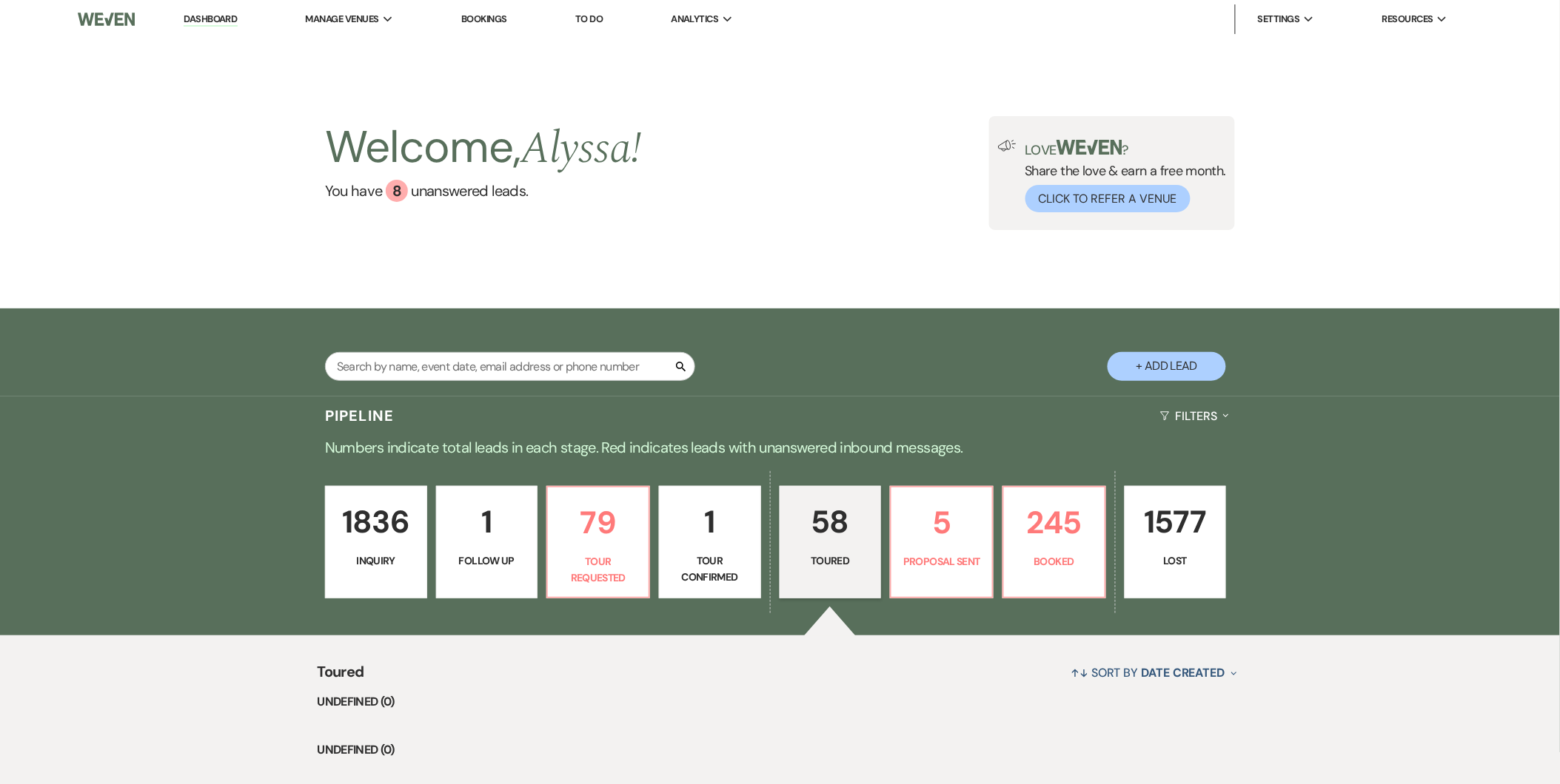
select select "5"
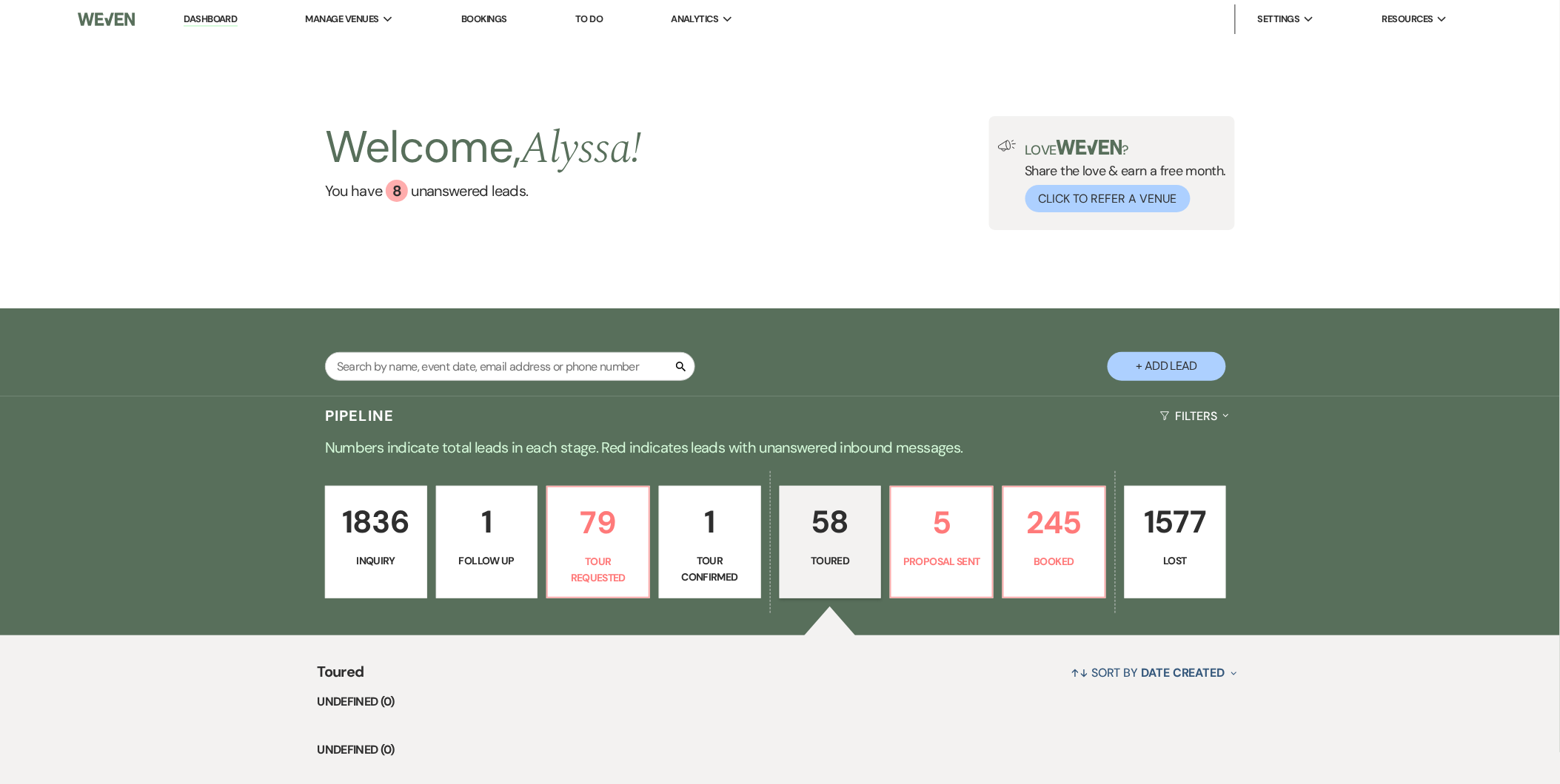
select select "5"
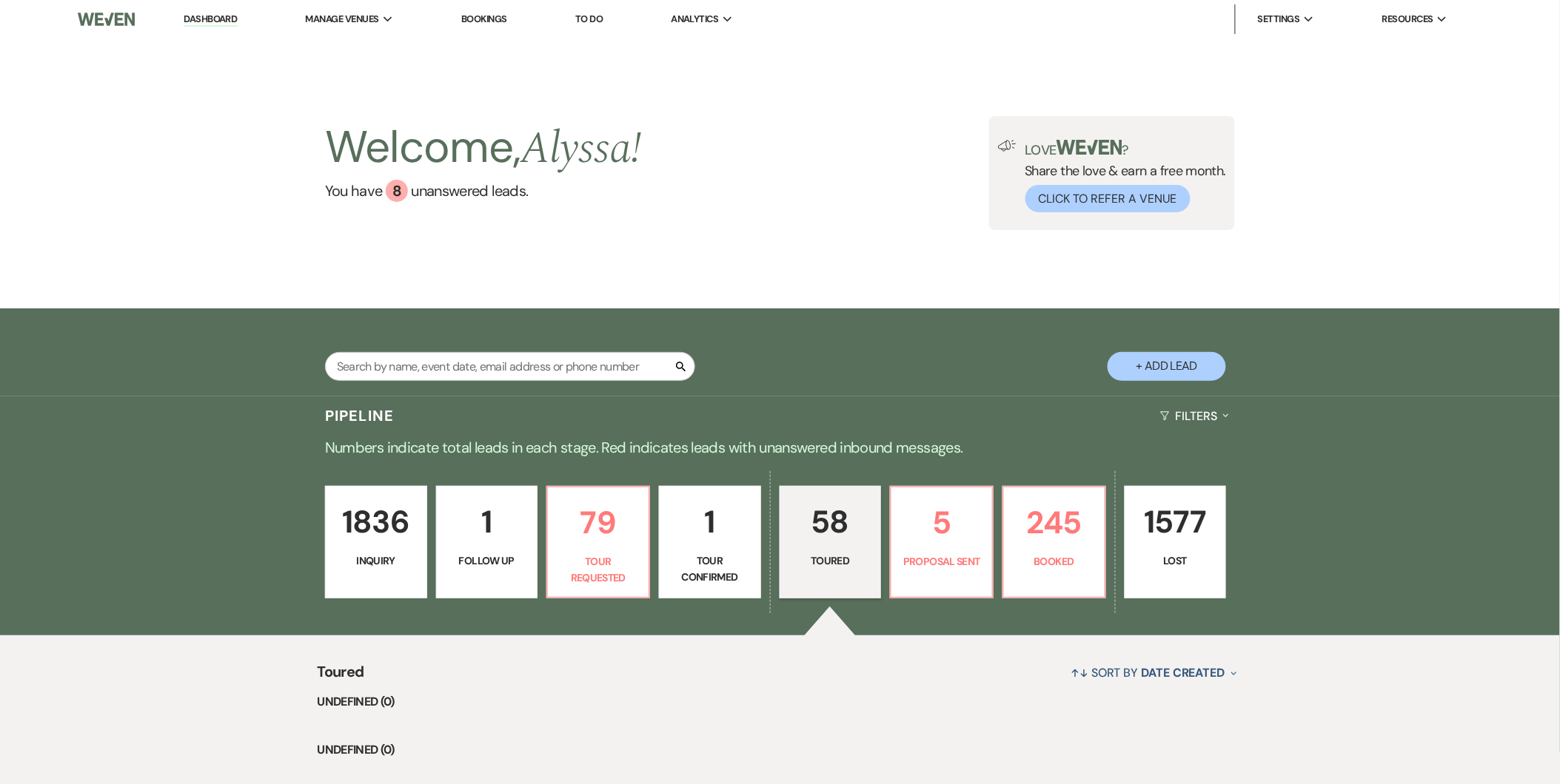
select select "5"
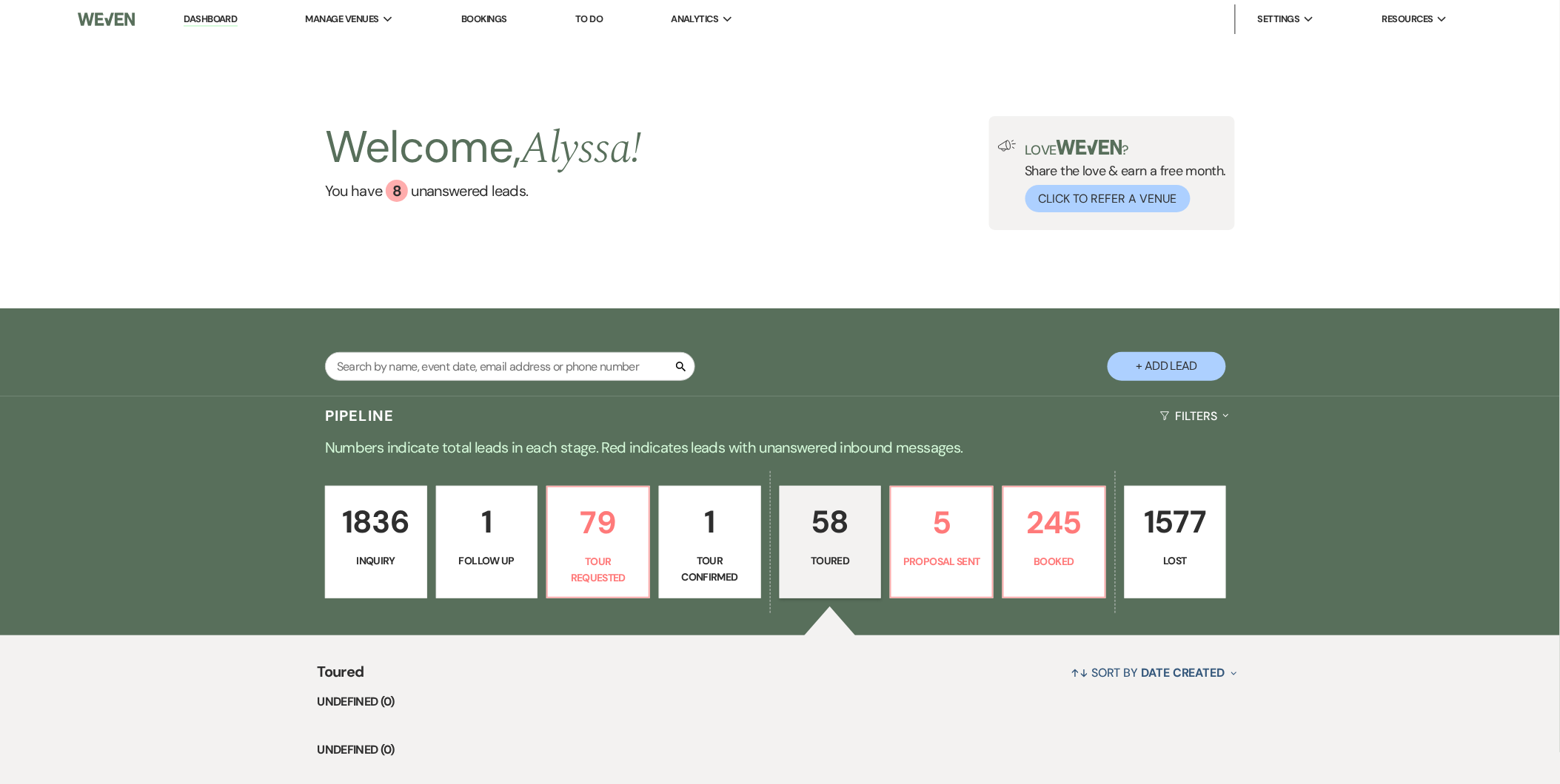
select select "5"
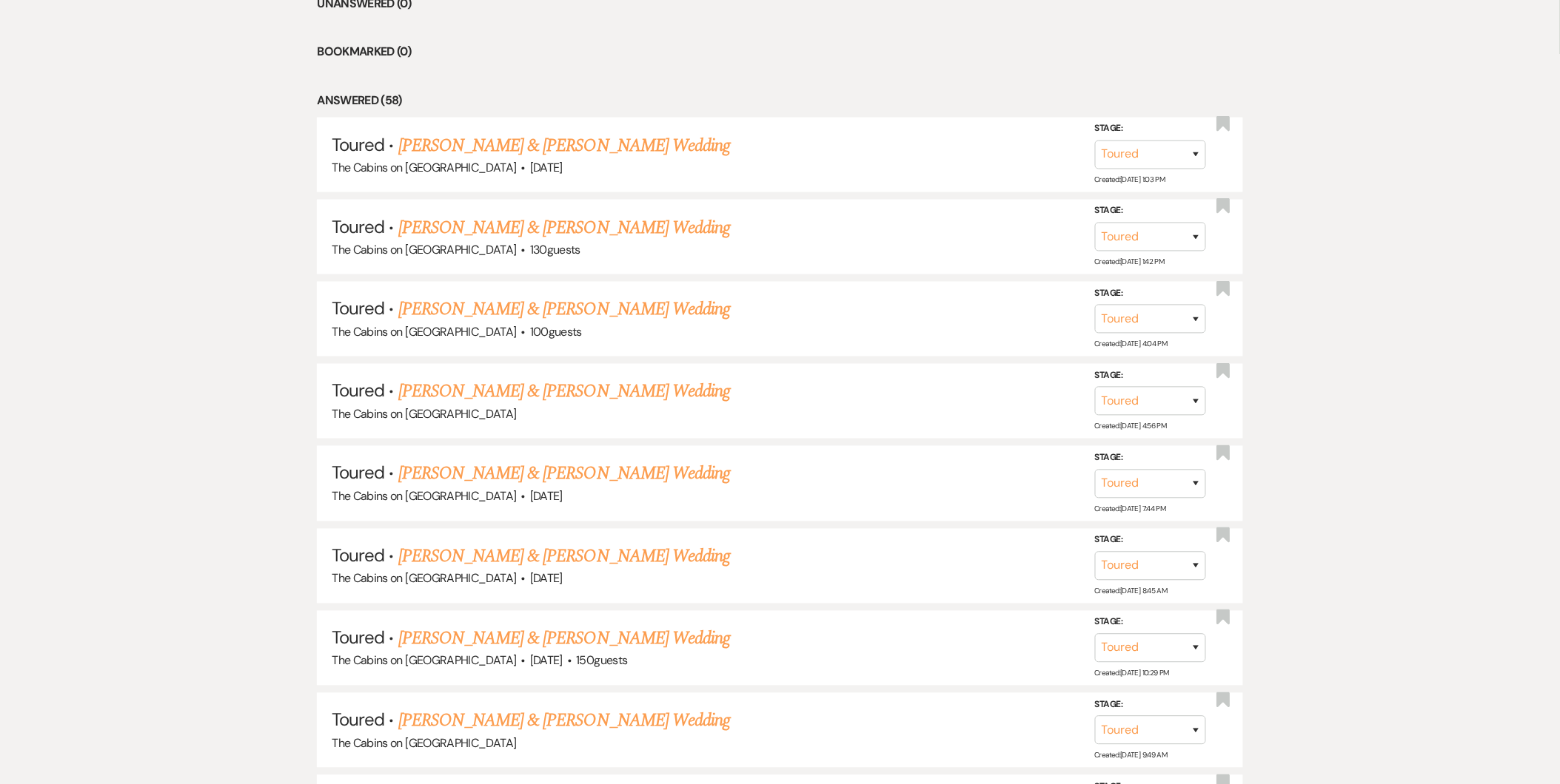
scroll to position [797, 0]
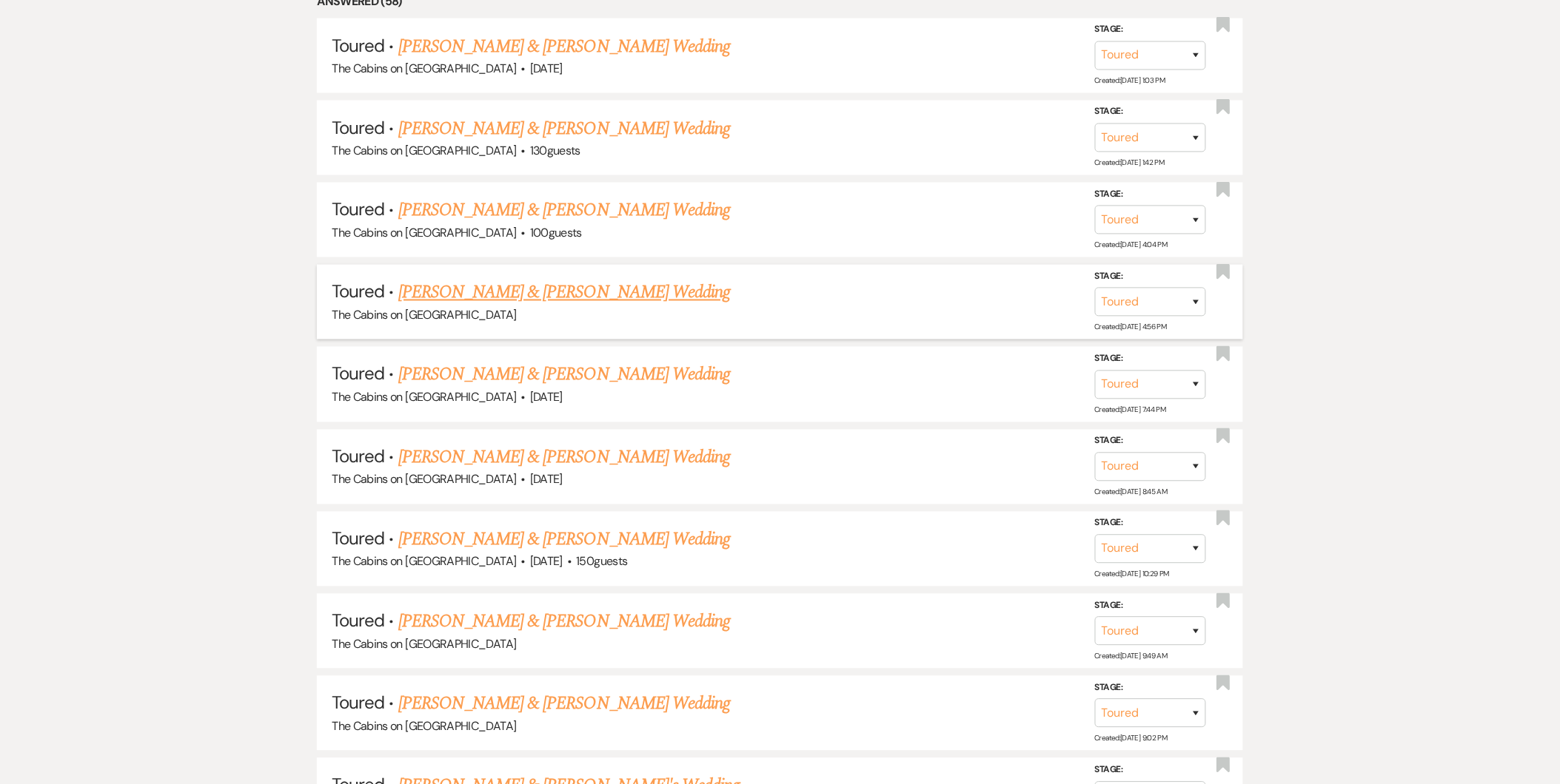
click at [558, 286] on link "[PERSON_NAME] & [PERSON_NAME] Wedding" at bounding box center [564, 293] width 332 height 27
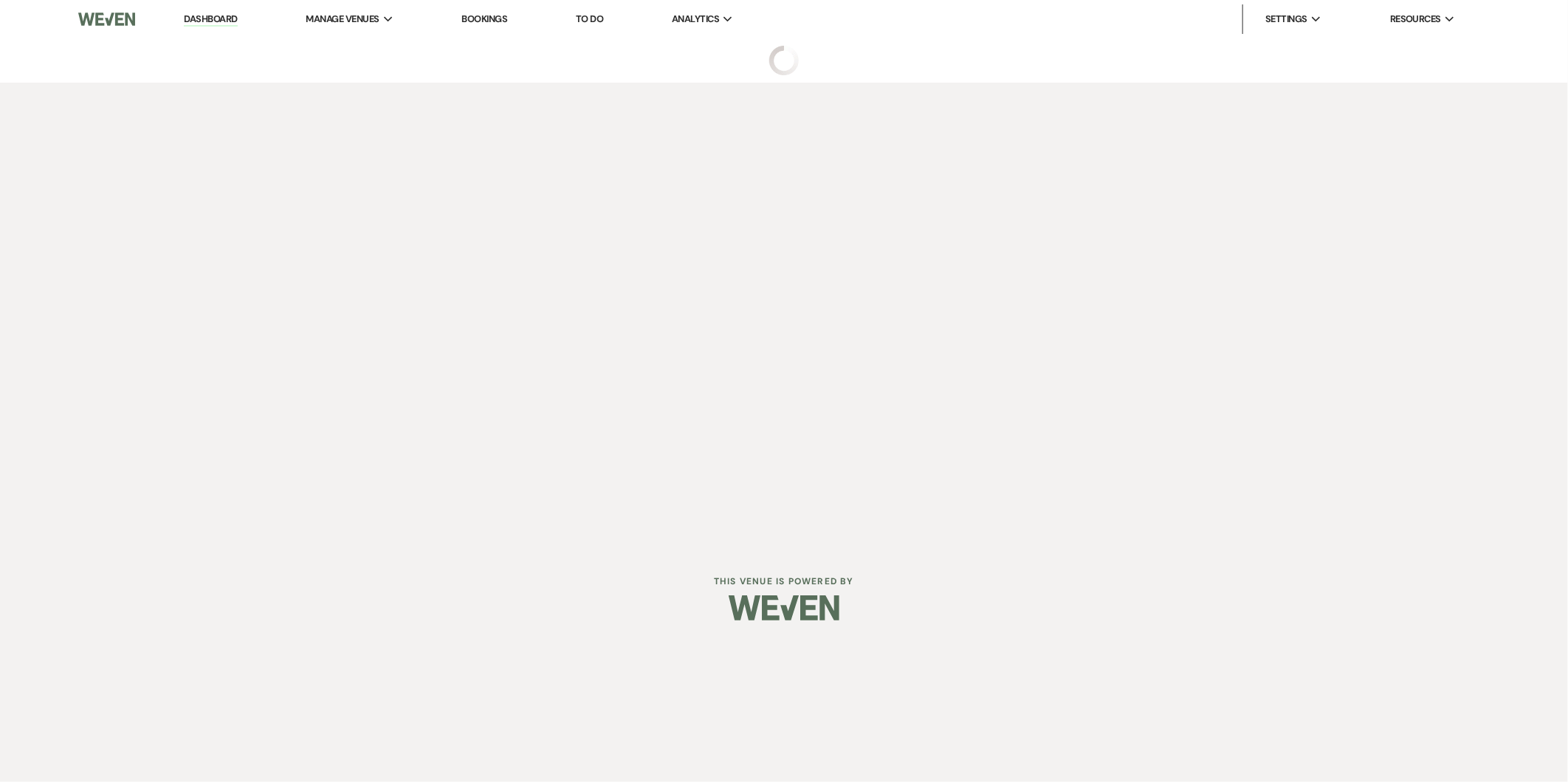
select select "5"
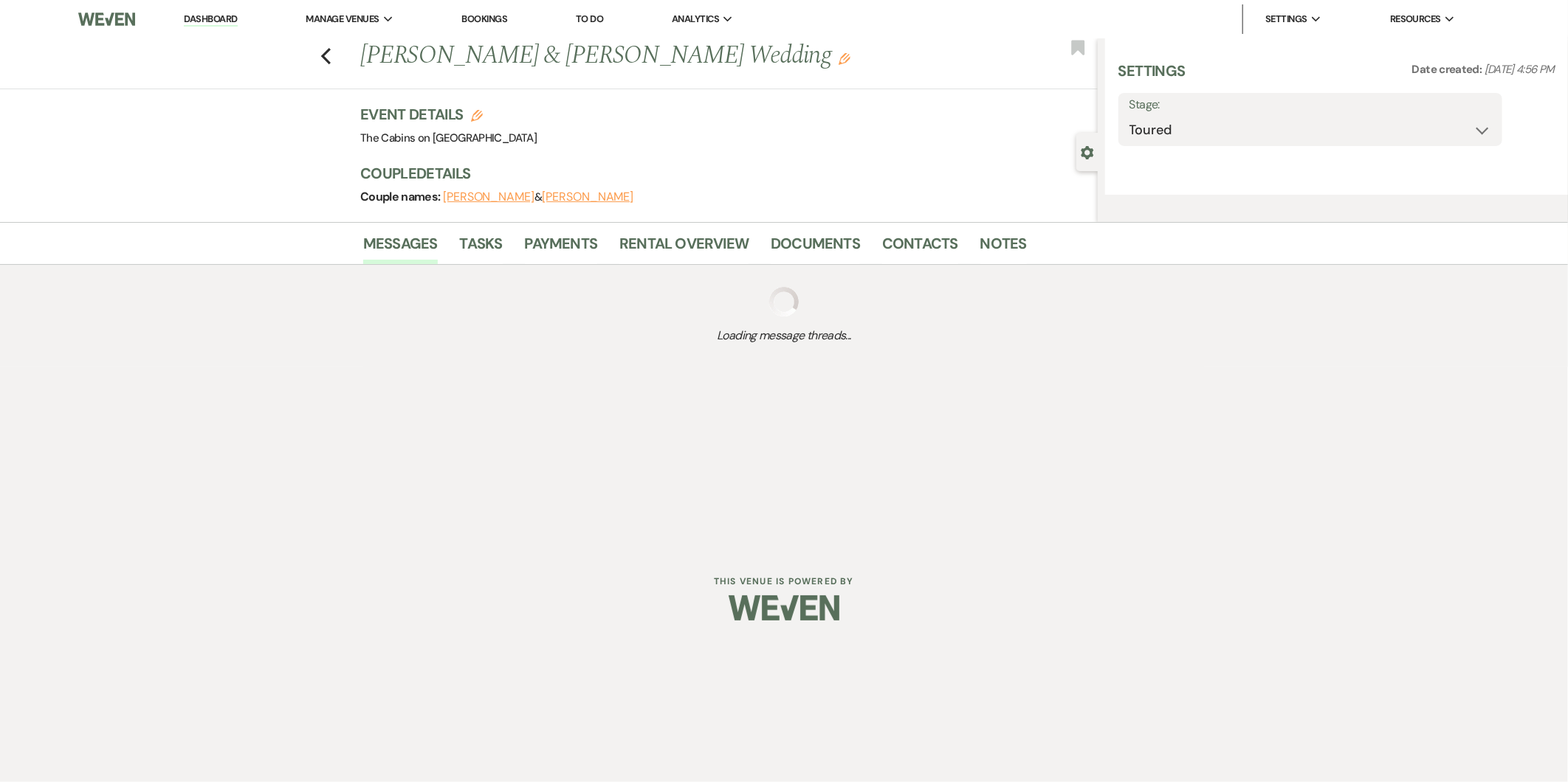
select select "17"
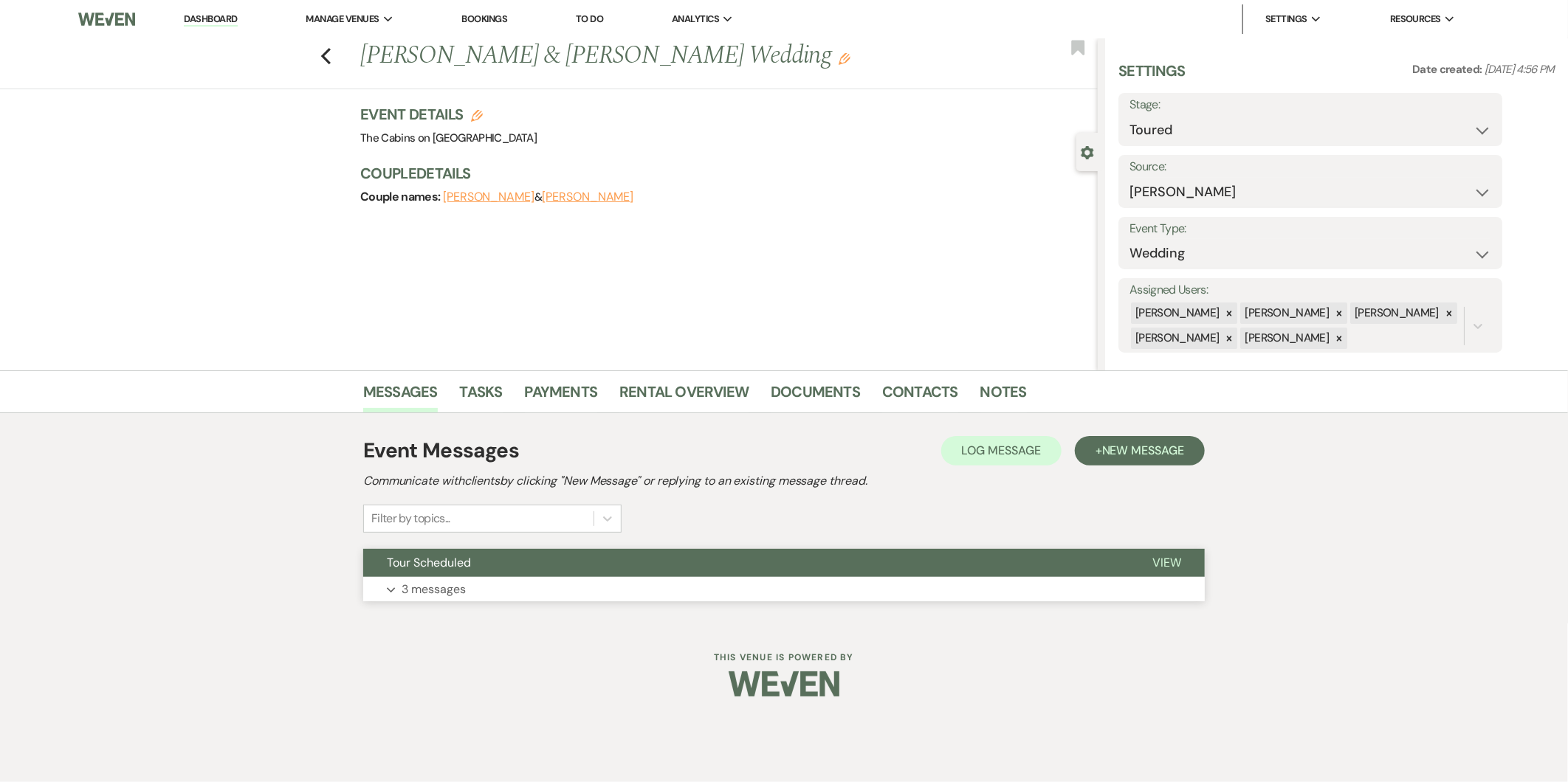
click at [433, 572] on button "Tour Scheduled" at bounding box center [745, 563] width 765 height 28
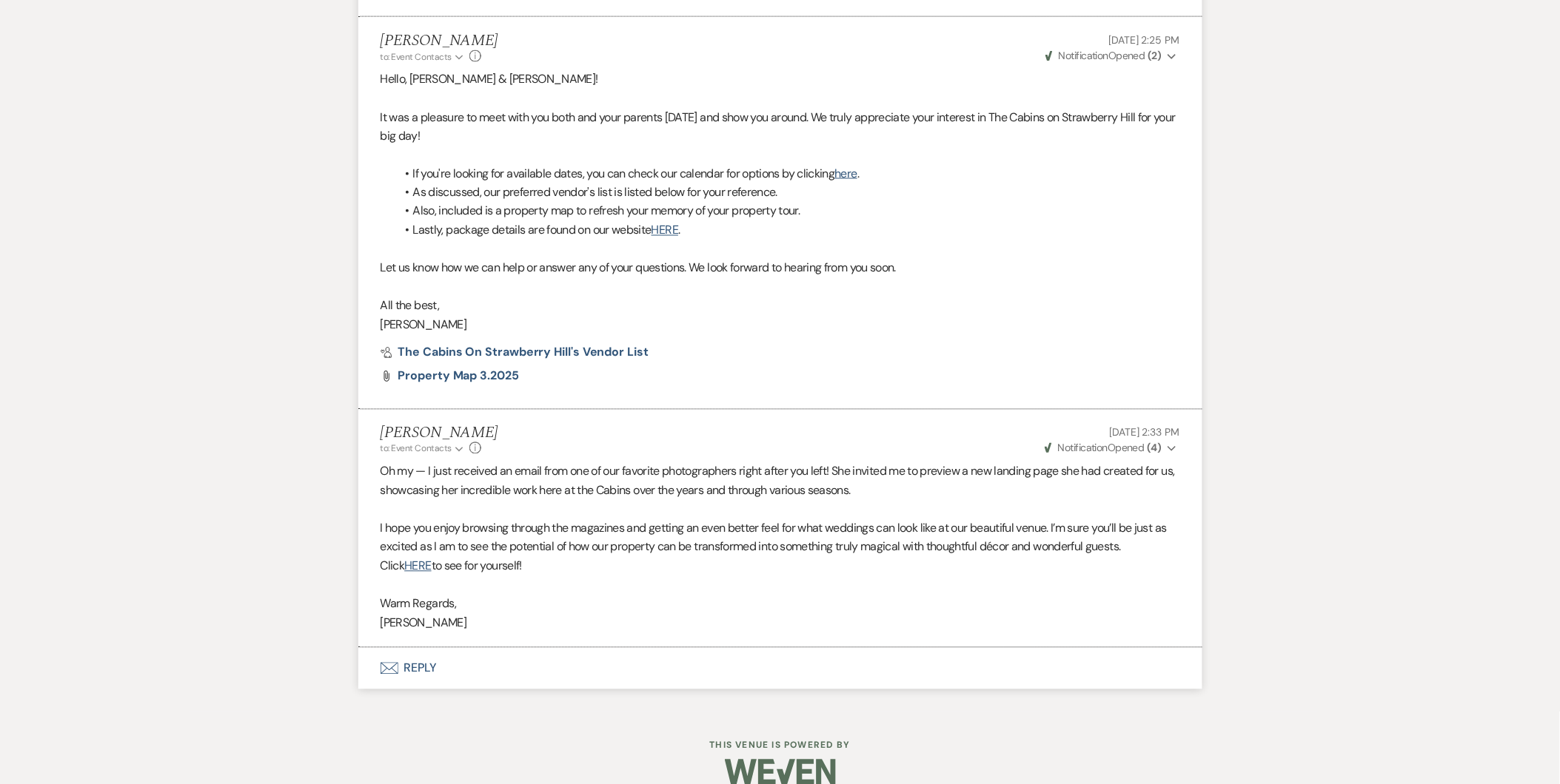
scroll to position [821, 0]
